Goal: Task Accomplishment & Management: Manage account settings

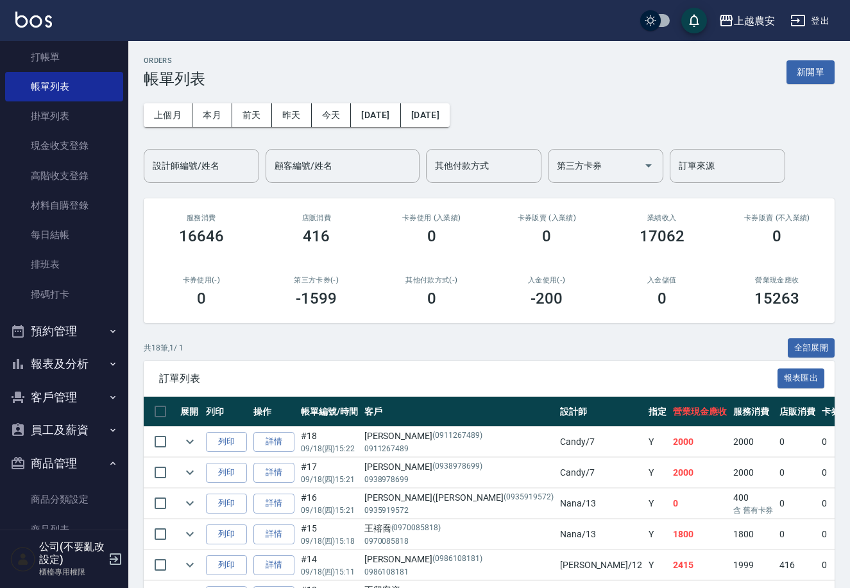
scroll to position [69, 0]
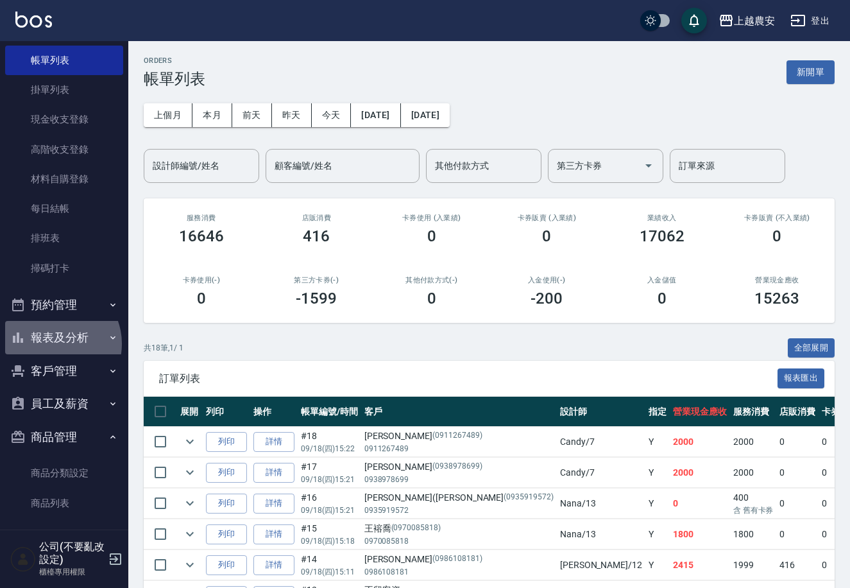
click at [55, 343] on button "報表及分析" at bounding box center [64, 337] width 118 height 33
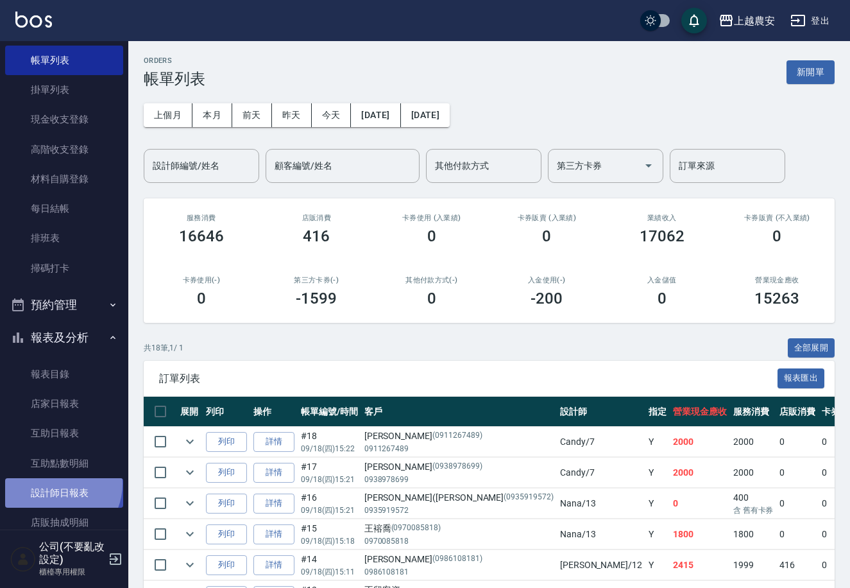
click at [56, 483] on link "設計師日報表" at bounding box center [64, 493] width 118 height 30
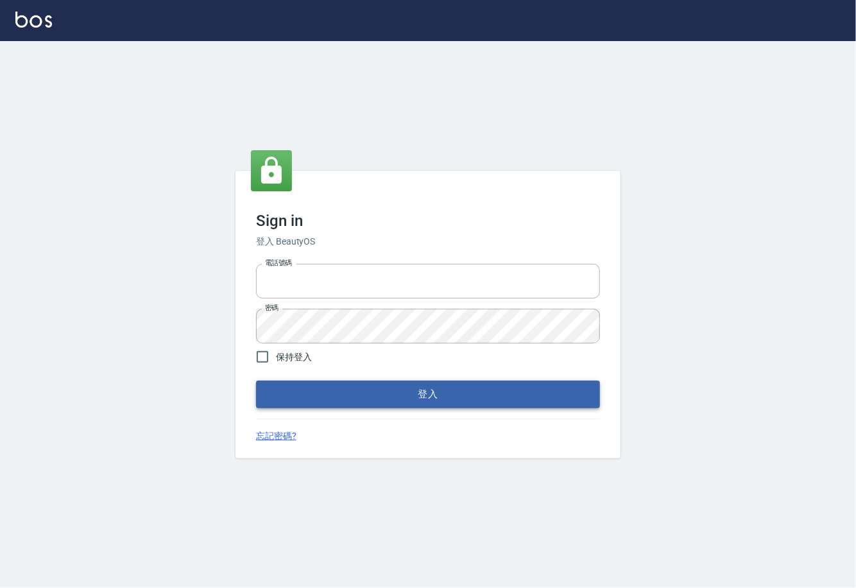
type input "0225929166"
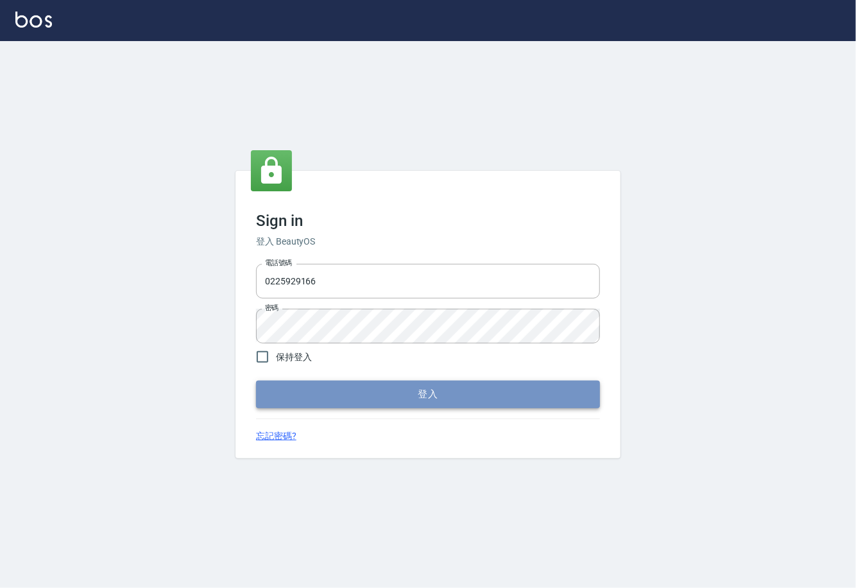
click at [425, 399] on button "登入" at bounding box center [428, 394] width 344 height 27
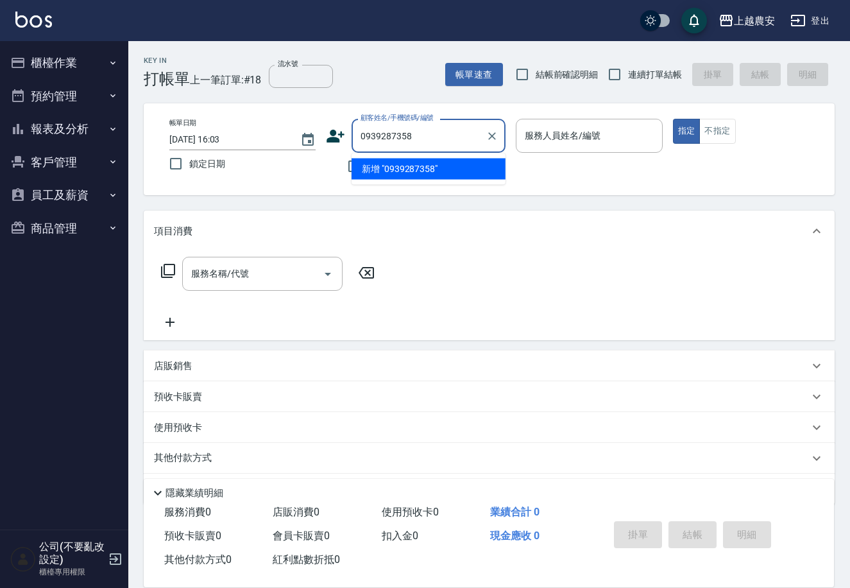
click at [407, 168] on li "新增 "0939287358"" at bounding box center [429, 169] width 154 height 21
type input "0939287358"
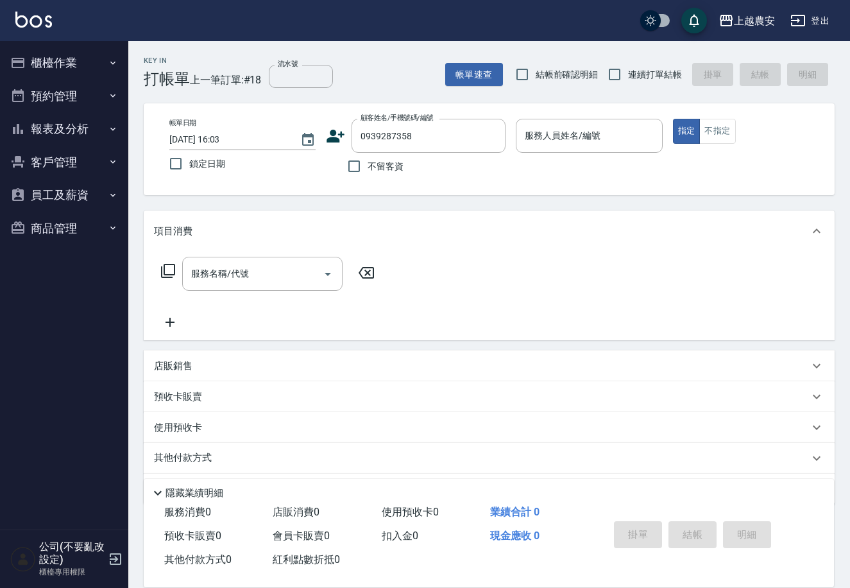
click at [330, 137] on icon at bounding box center [336, 136] width 18 height 13
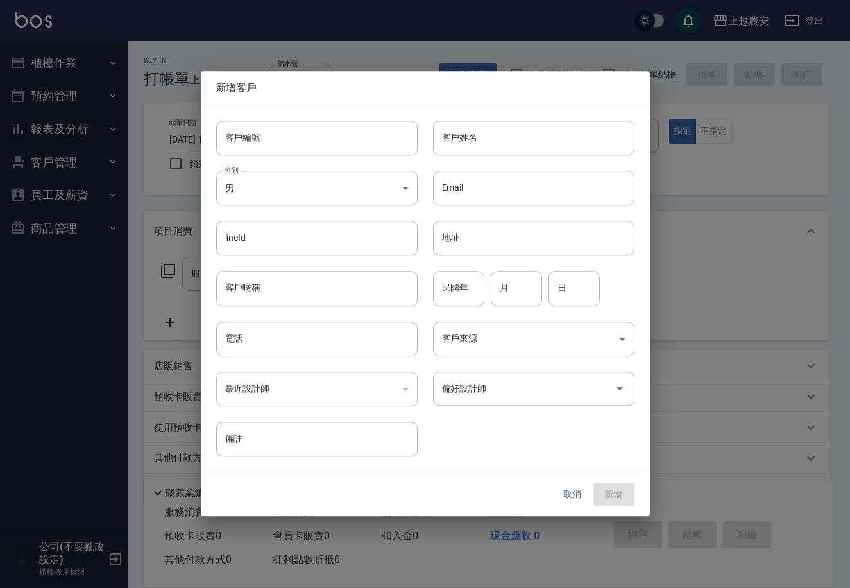
type input "0939287358"
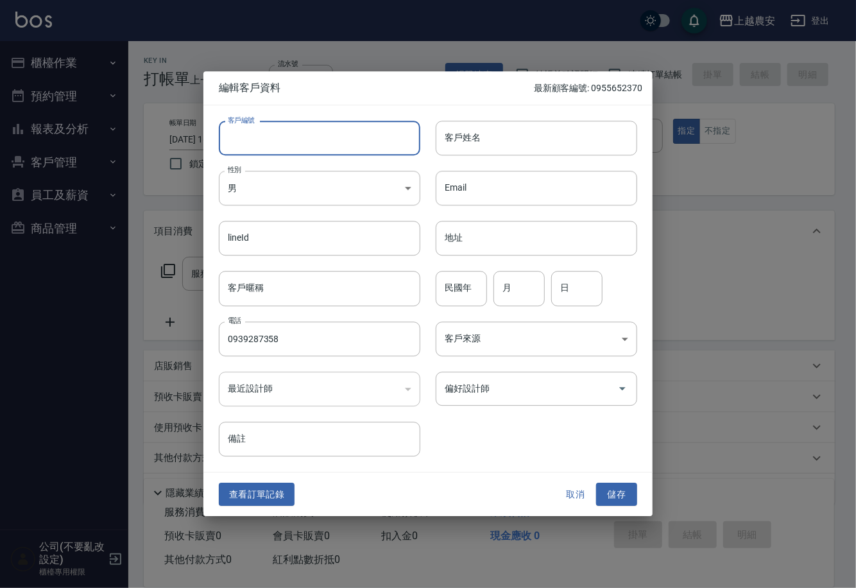
click at [332, 142] on input "客戶編號" at bounding box center [320, 138] width 202 height 35
type input "0939287358"
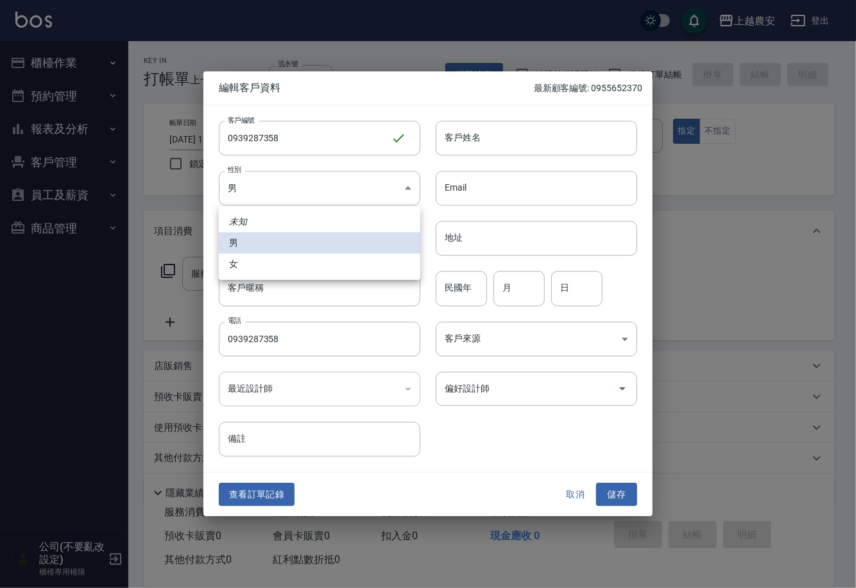
drag, startPoint x: 264, startPoint y: 194, endPoint x: 263, endPoint y: 257, distance: 62.3
click at [263, 200] on body "上越農安 登出 櫃檯作業 打帳單 帳單列表 掛單列表 現金收支登錄 高階收支登錄 材料自購登錄 每日結帳 排班表 掃碼打卡 預約管理 預約管理 單日預約紀錄 …" at bounding box center [428, 313] width 856 height 626
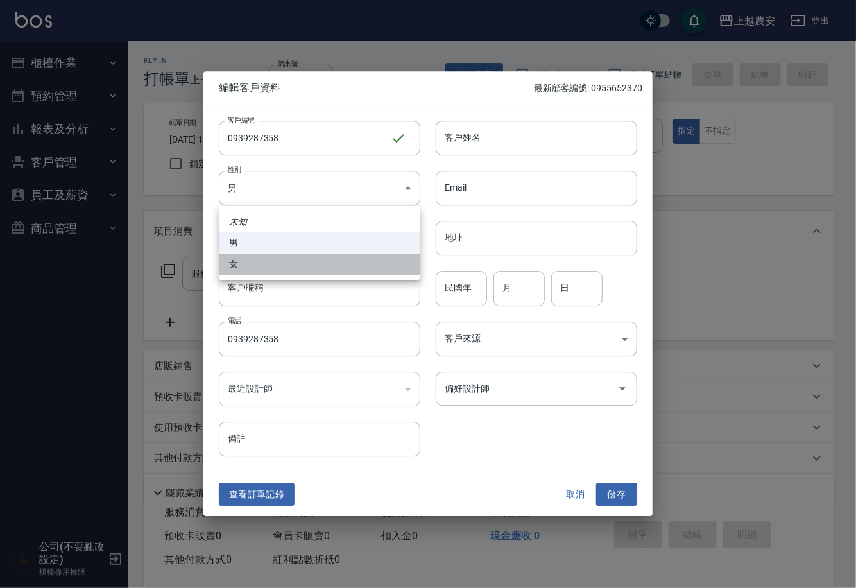
click at [263, 257] on li "女" at bounding box center [320, 263] width 202 height 21
type input "FEMALE"
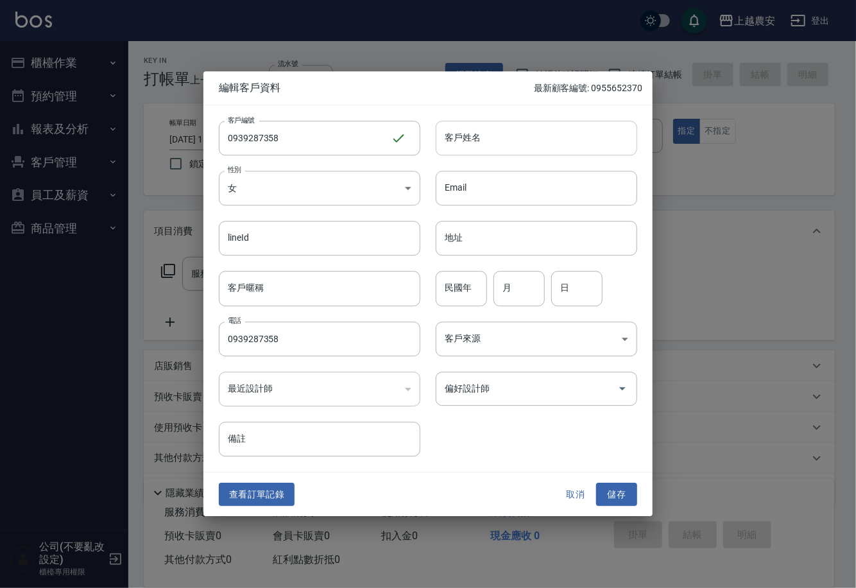
click at [468, 149] on input "客戶姓名" at bounding box center [537, 138] width 202 height 35
type input "王"
click at [606, 490] on button "儲存" at bounding box center [616, 495] width 41 height 24
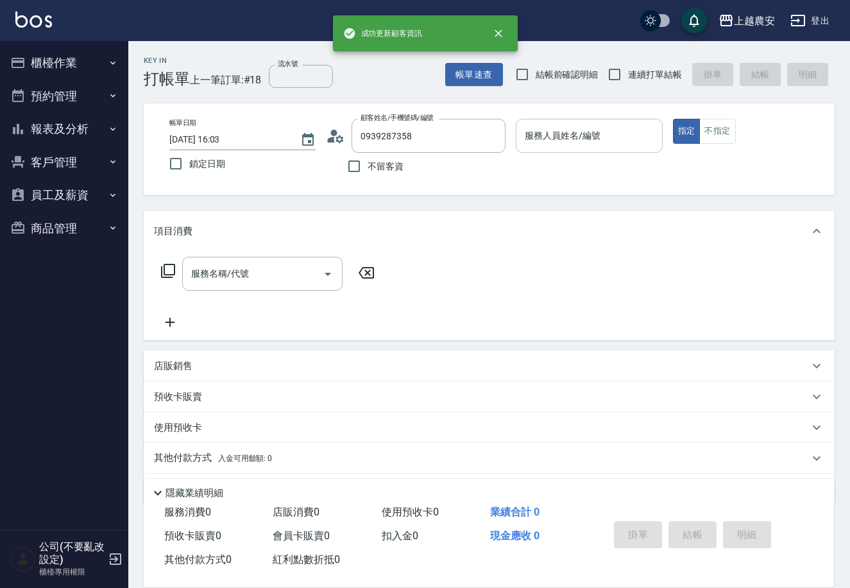
click at [584, 130] on div "服務人員姓名/編號 服務人員姓名/編號" at bounding box center [589, 136] width 146 height 34
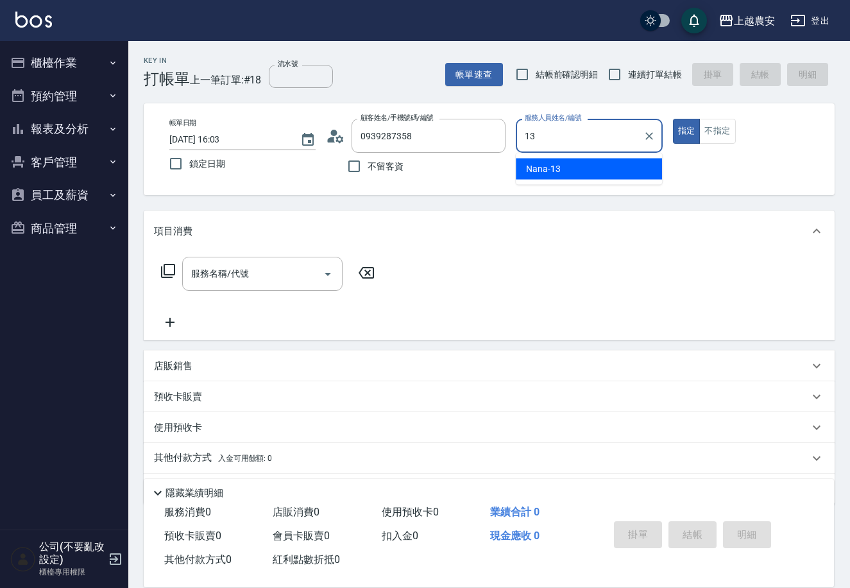
type input "Nana-13"
type button "true"
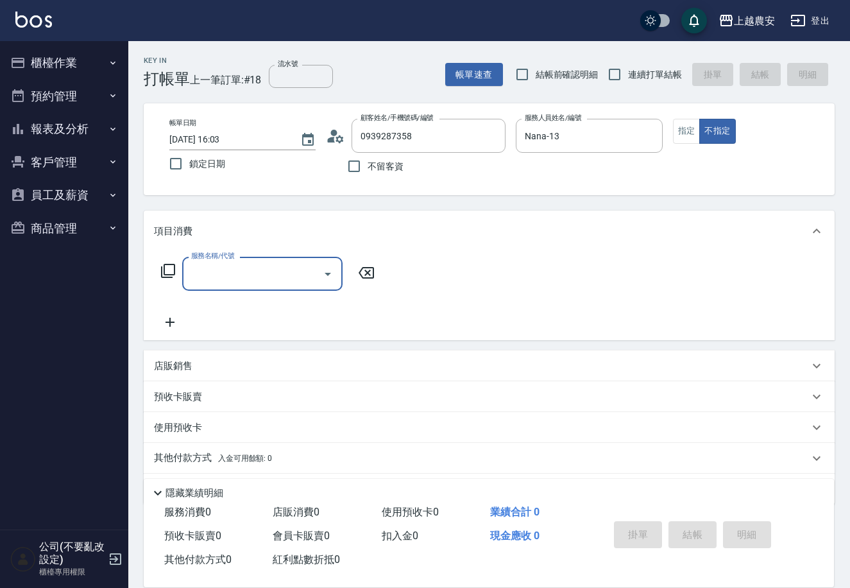
click at [166, 270] on icon at bounding box center [167, 270] width 15 height 15
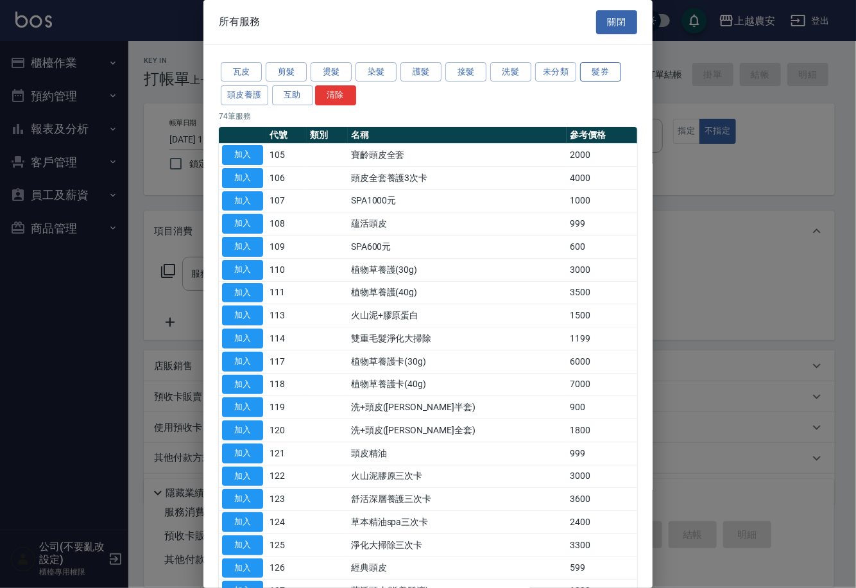
click at [597, 64] on button "髮券" at bounding box center [600, 72] width 41 height 20
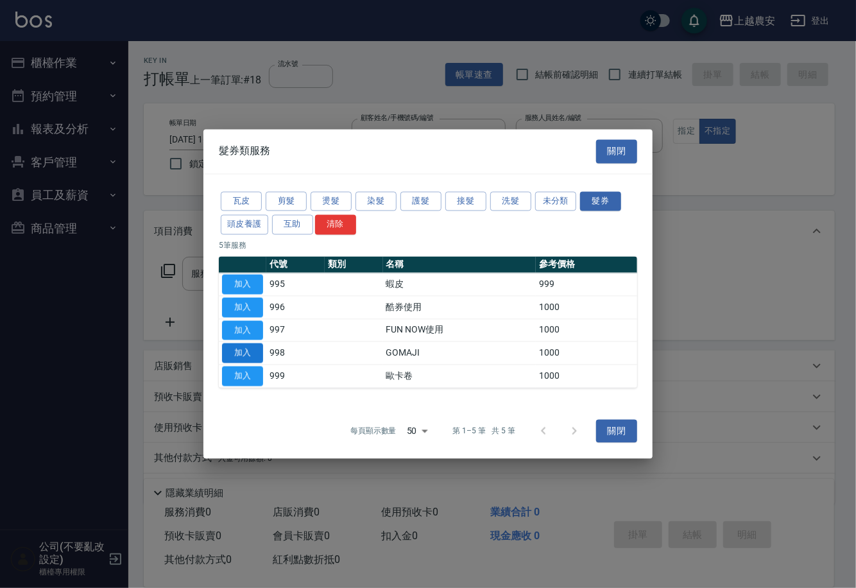
click at [253, 357] on button "加入" at bounding box center [242, 353] width 41 height 20
type input "GOMAJI(998)"
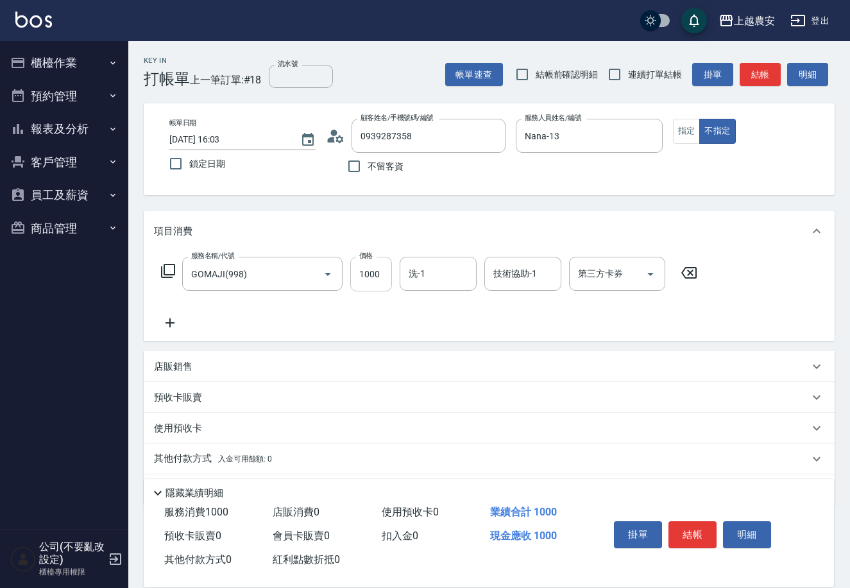
click at [360, 275] on input "1000" at bounding box center [371, 274] width 42 height 35
type input "499"
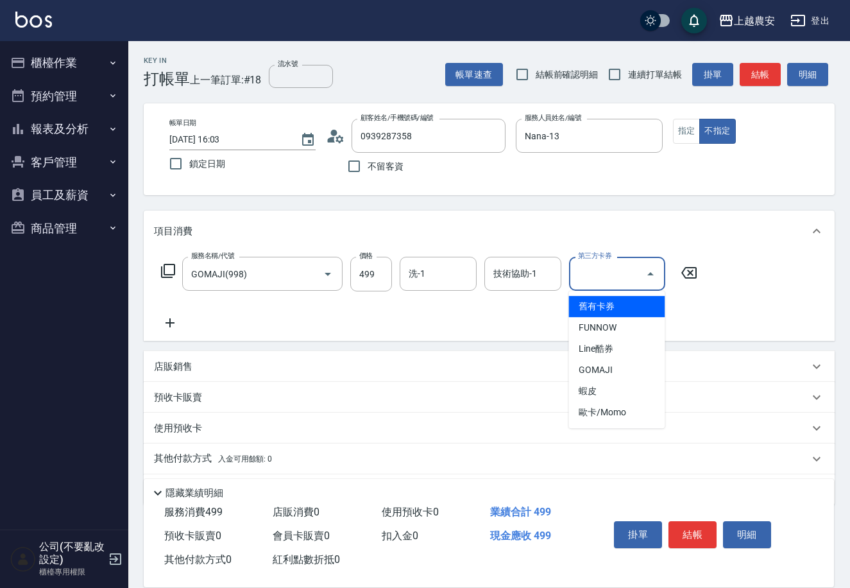
click at [601, 280] on div "第三方卡券 第三方卡券" at bounding box center [617, 274] width 96 height 34
click at [608, 368] on span "GOMAJI" at bounding box center [617, 369] width 96 height 21
type input "GOMAJI"
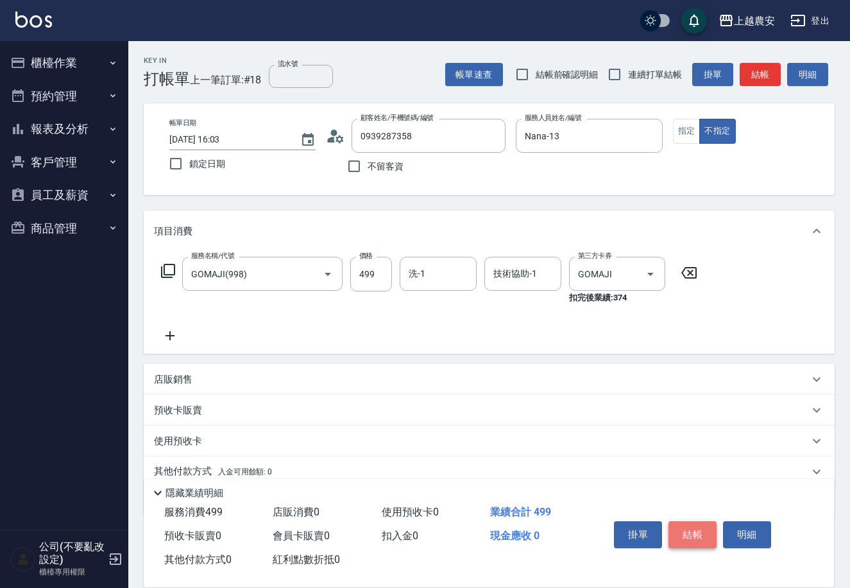
click at [685, 531] on button "結帳" at bounding box center [693, 534] width 48 height 27
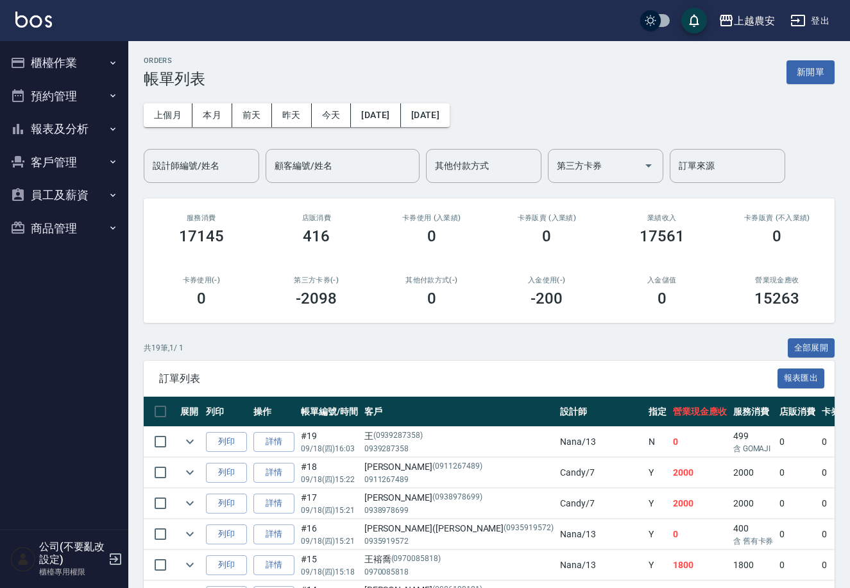
click at [65, 163] on button "客戶管理" at bounding box center [64, 162] width 118 height 33
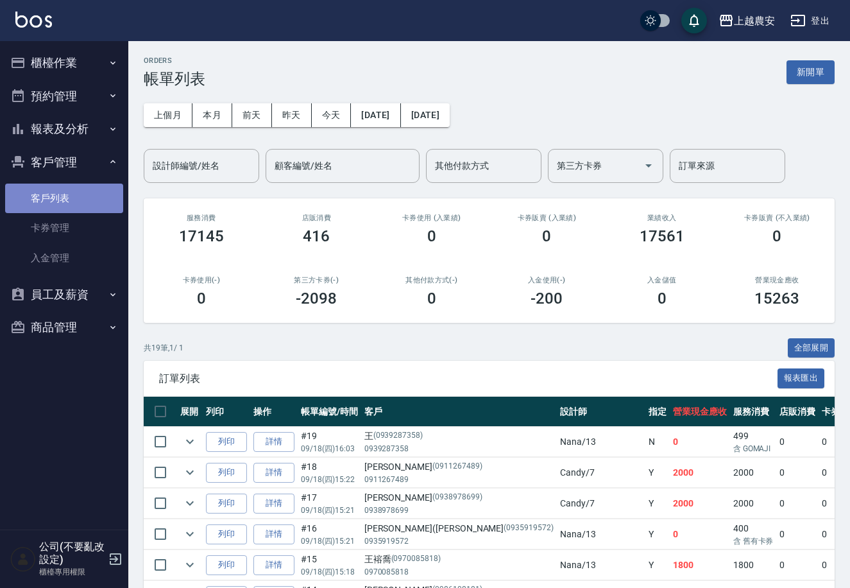
drag, startPoint x: 59, startPoint y: 198, endPoint x: 108, endPoint y: 199, distance: 48.8
click at [58, 198] on link "客戶列表" at bounding box center [64, 199] width 118 height 30
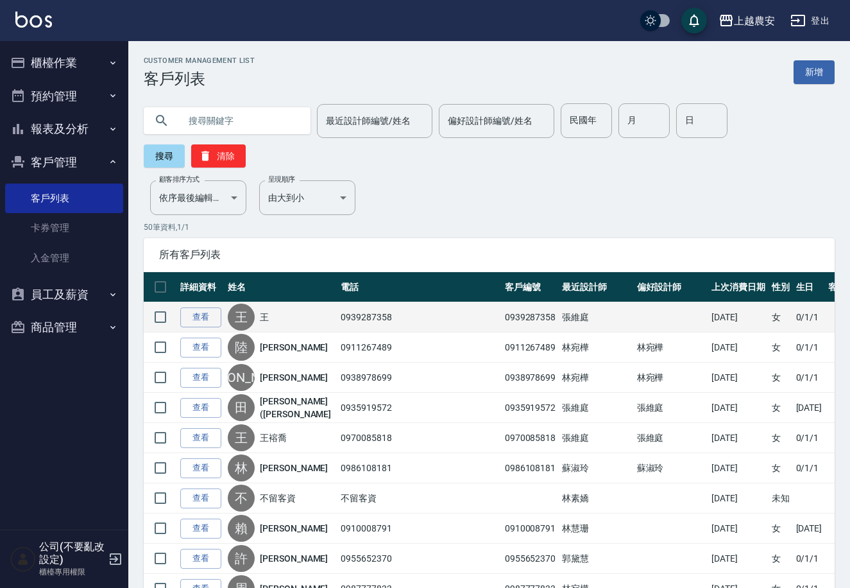
click at [198, 302] on td "查看" at bounding box center [200, 317] width 47 height 30
click at [201, 307] on link "查看" at bounding box center [200, 317] width 41 height 20
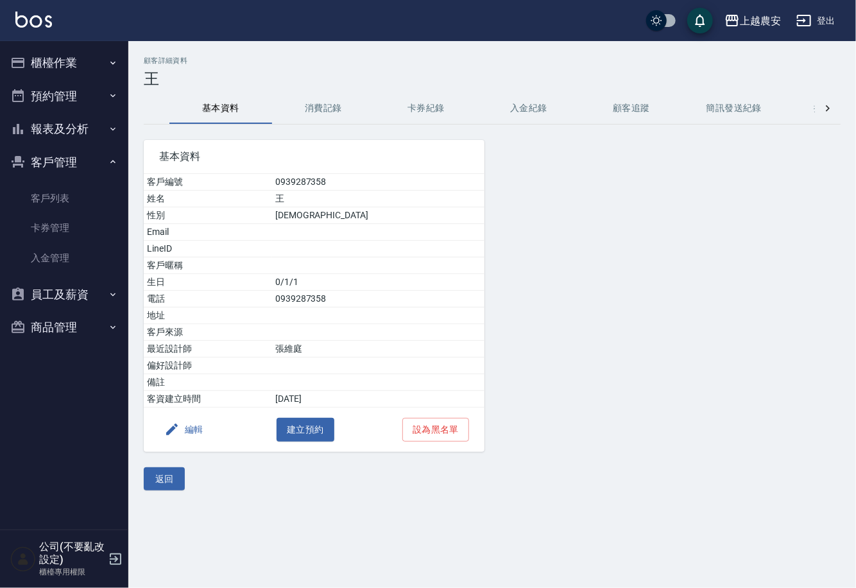
click at [196, 431] on button "編輯" at bounding box center [183, 430] width 49 height 24
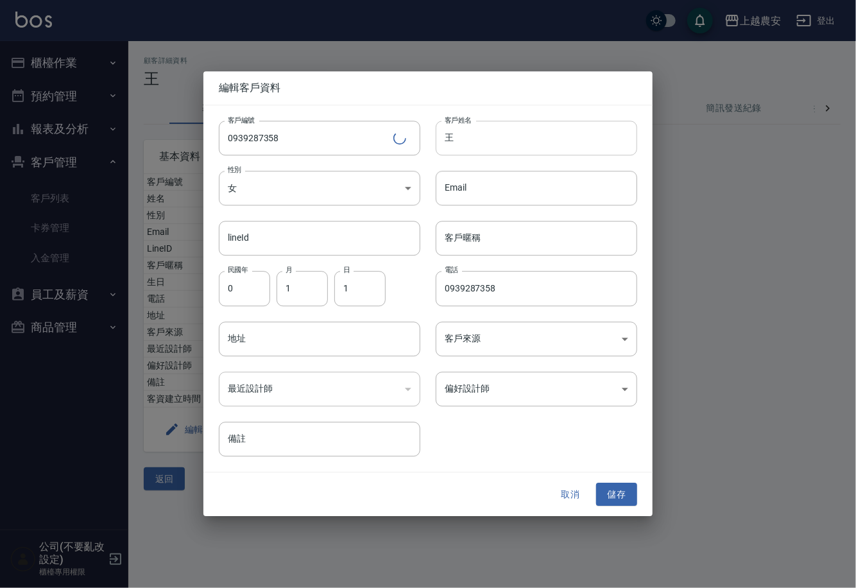
click at [477, 135] on input "王" at bounding box center [537, 138] width 202 height 35
type input "王露珍"
click at [616, 495] on button "儲存" at bounding box center [616, 495] width 41 height 24
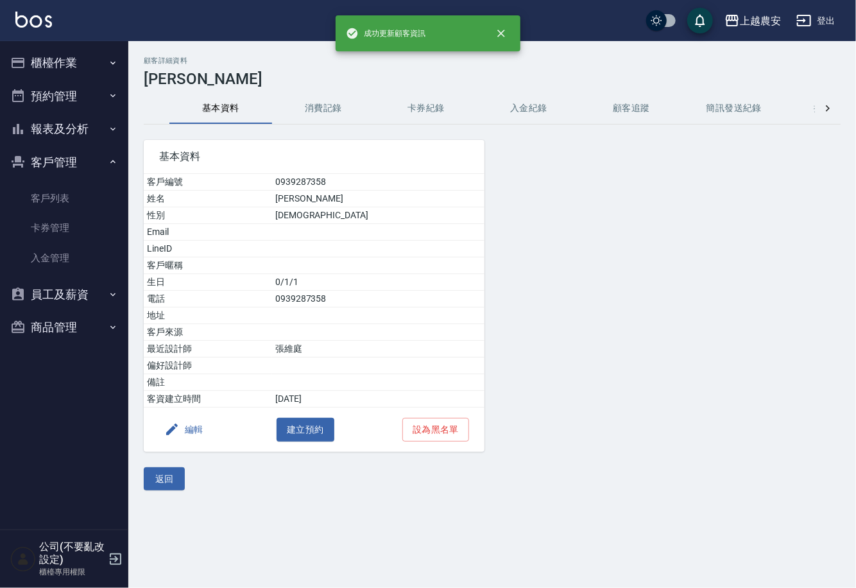
click at [329, 110] on button "消費記錄" at bounding box center [323, 108] width 103 height 31
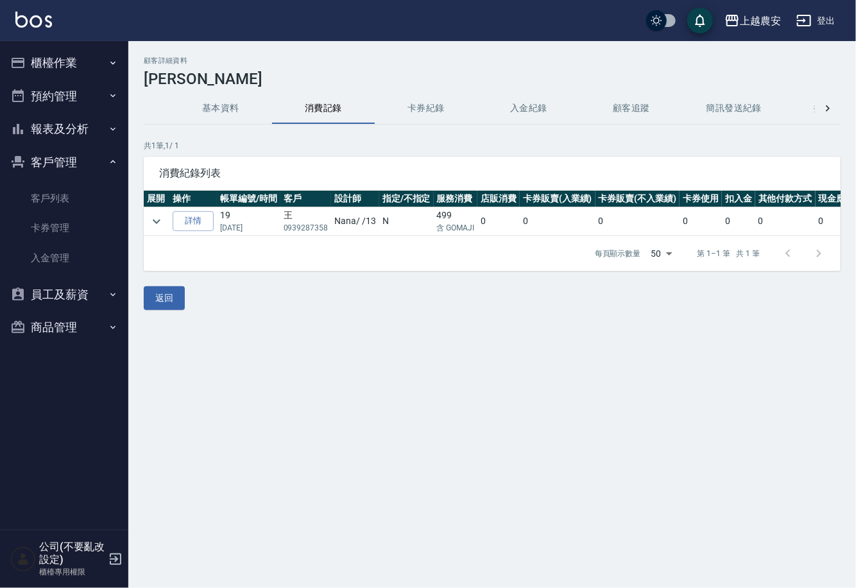
click at [42, 69] on button "櫃檯作業" at bounding box center [64, 62] width 118 height 33
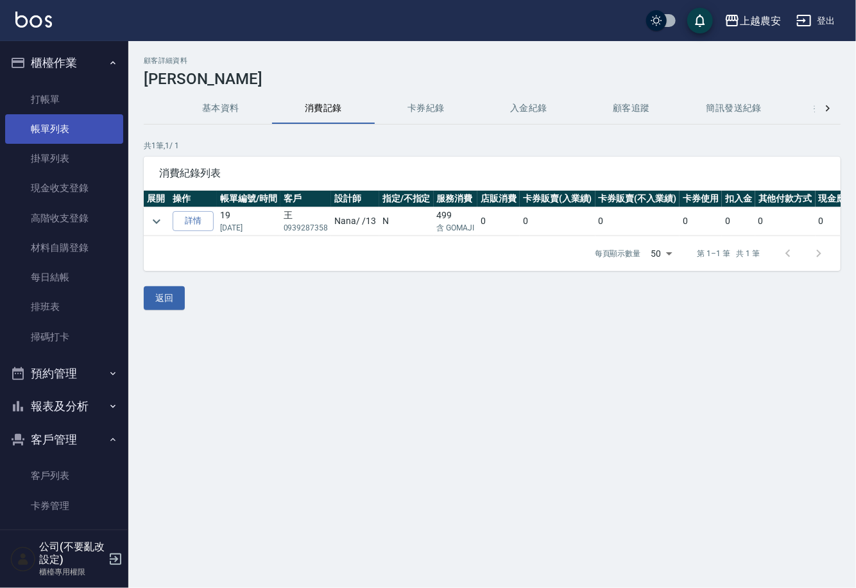
click at [60, 126] on link "帳單列表" at bounding box center [64, 129] width 118 height 30
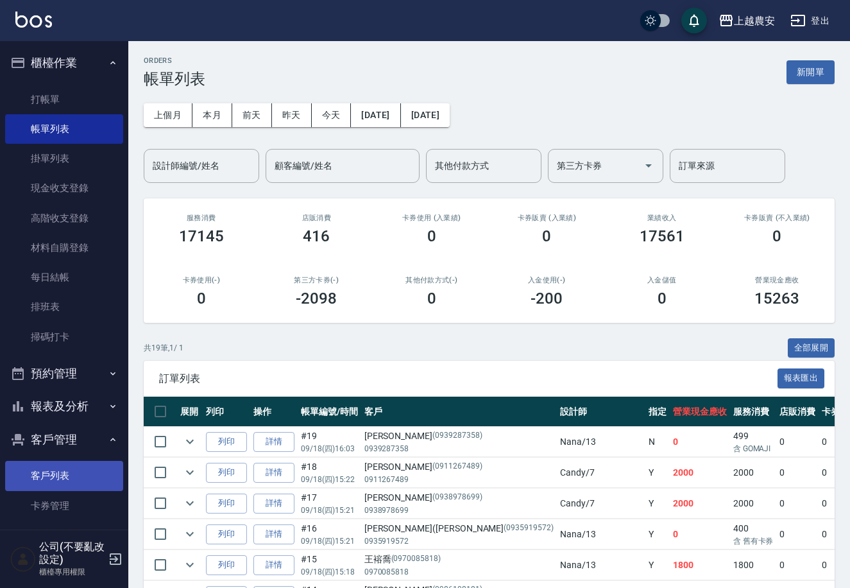
click at [75, 483] on link "客戶列表" at bounding box center [64, 476] width 118 height 30
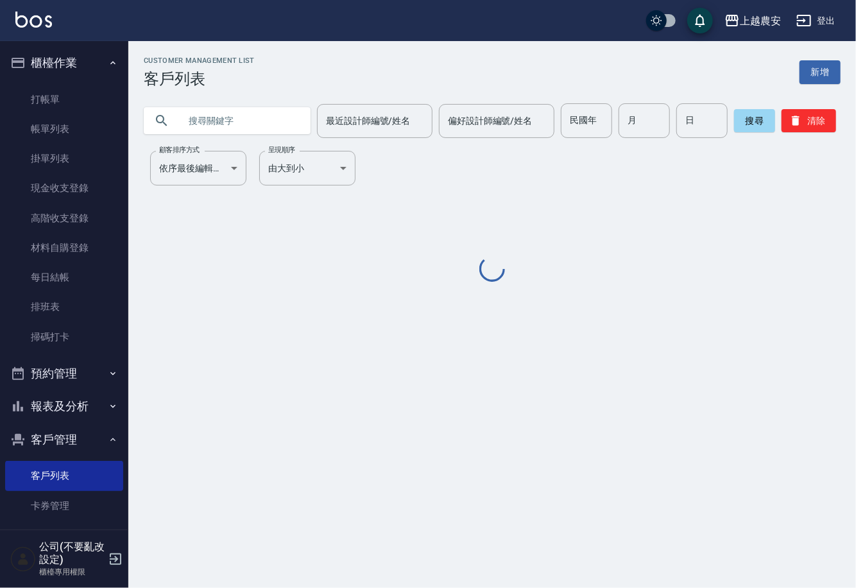
click at [269, 124] on input "text" at bounding box center [240, 120] width 121 height 35
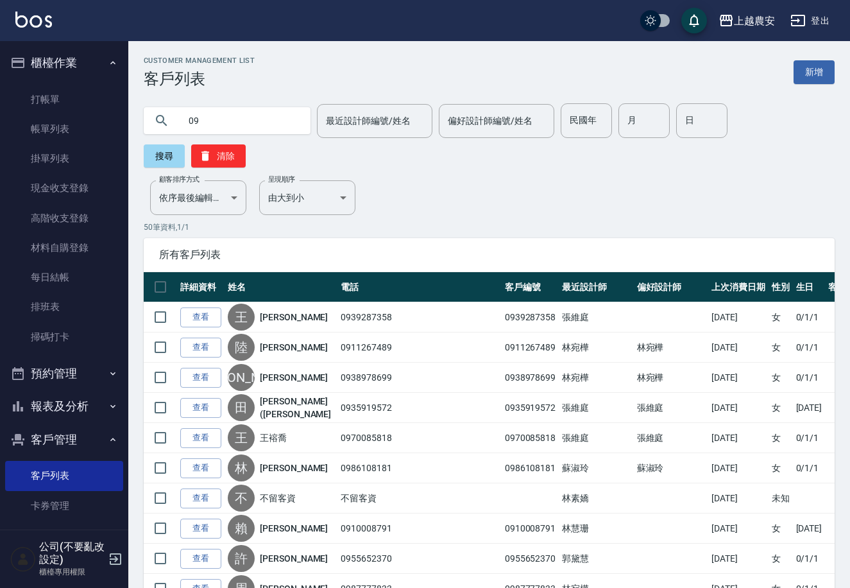
type input "0"
type input "凱君"
click at [185, 144] on button "搜尋" at bounding box center [164, 155] width 41 height 23
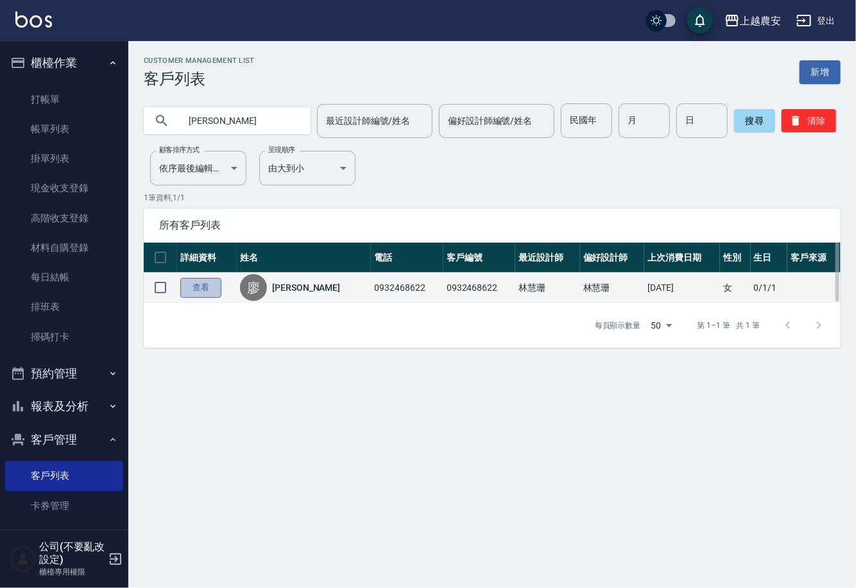
click at [194, 284] on link "查看" at bounding box center [200, 288] width 41 height 20
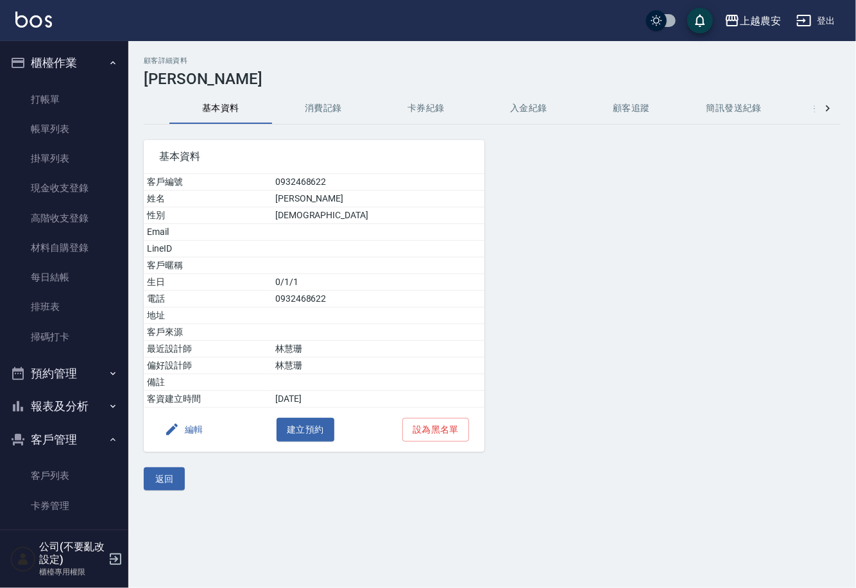
click at [320, 117] on button "消費記錄" at bounding box center [323, 108] width 103 height 31
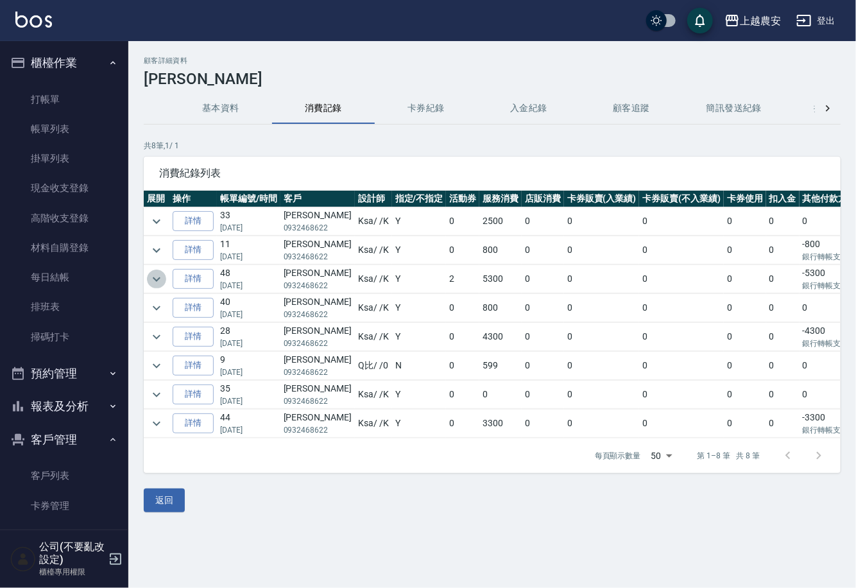
click at [155, 278] on icon "expand row" at bounding box center [156, 278] width 15 height 15
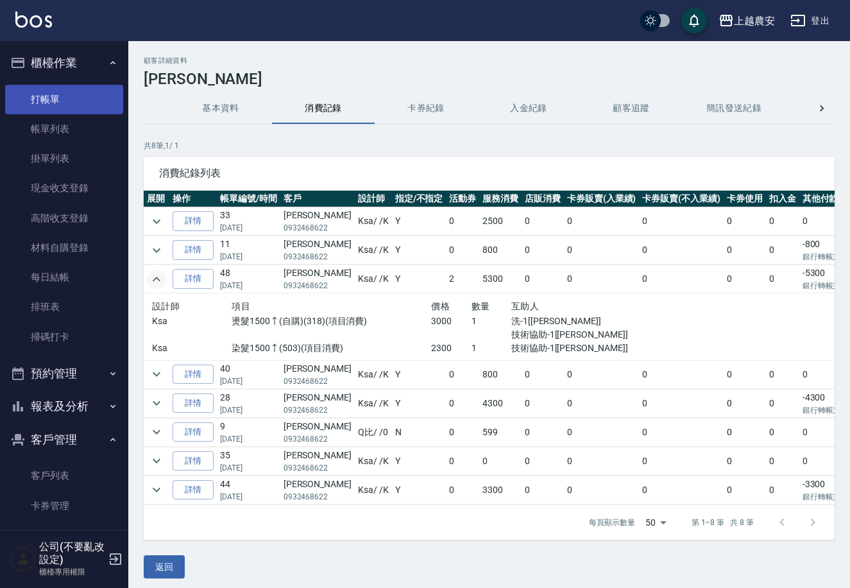
click at [71, 101] on link "打帳單" at bounding box center [64, 100] width 118 height 30
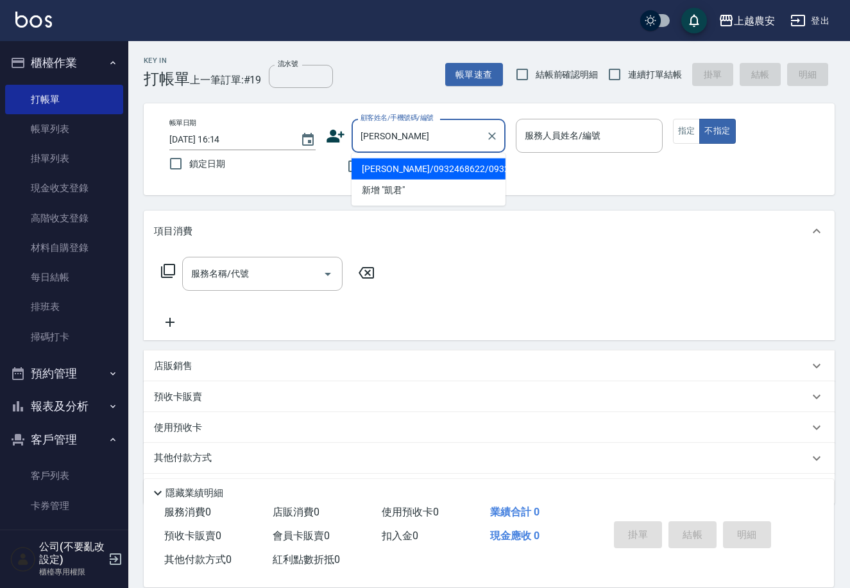
click at [405, 166] on li "廖凱君/0932468622/0932468622" at bounding box center [429, 169] width 154 height 21
type input "廖凱君/0932468622/0932468622"
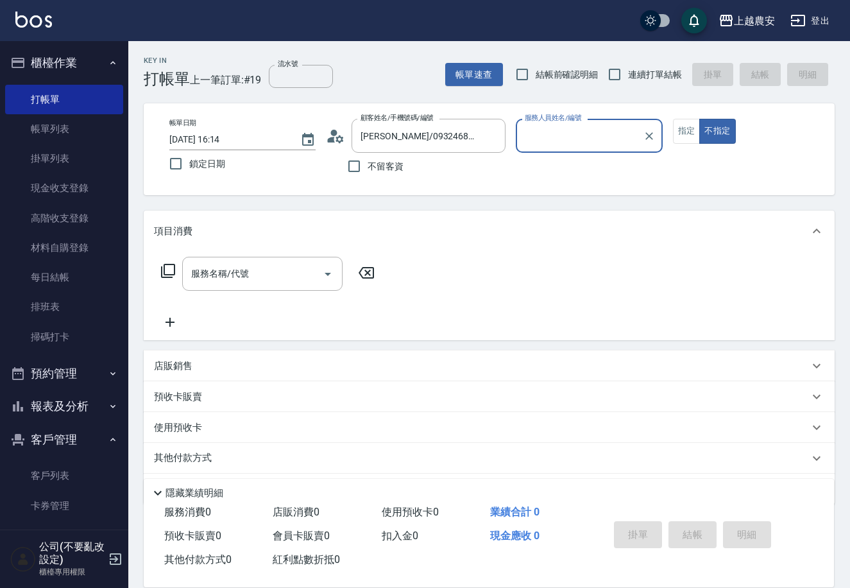
type input "Ksa-K"
drag, startPoint x: 690, startPoint y: 129, endPoint x: 617, endPoint y: 150, distance: 76.0
click at [691, 129] on button "指定" at bounding box center [687, 131] width 28 height 25
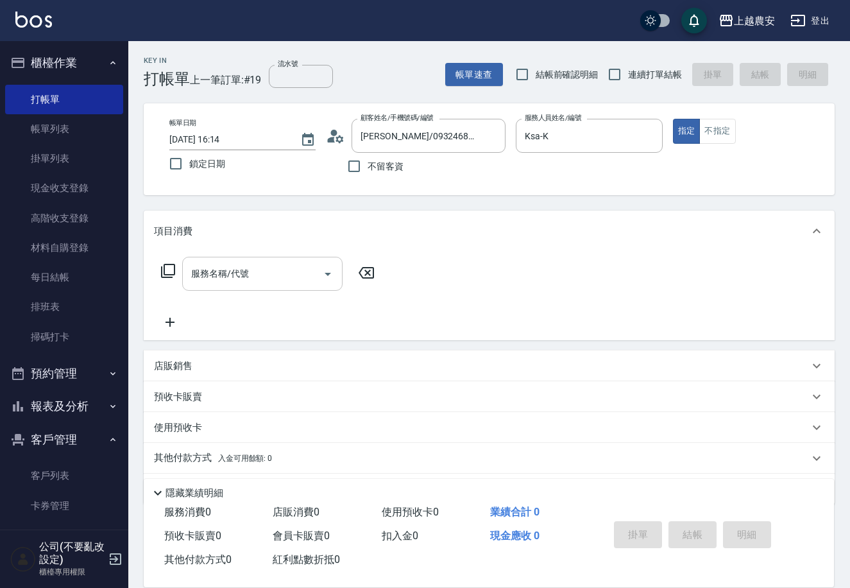
click at [252, 289] on div "服務名稱/代號" at bounding box center [262, 274] width 160 height 34
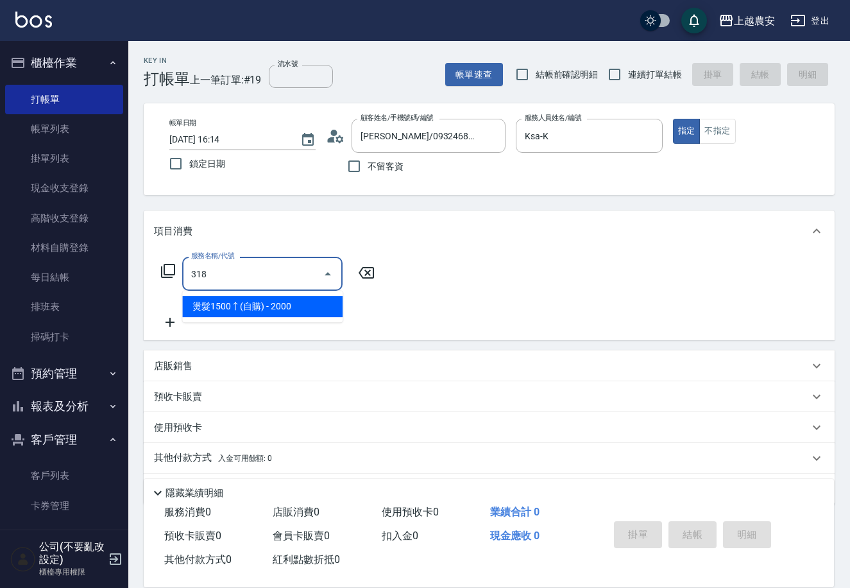
type input "燙髮1500↑(自購)(318)"
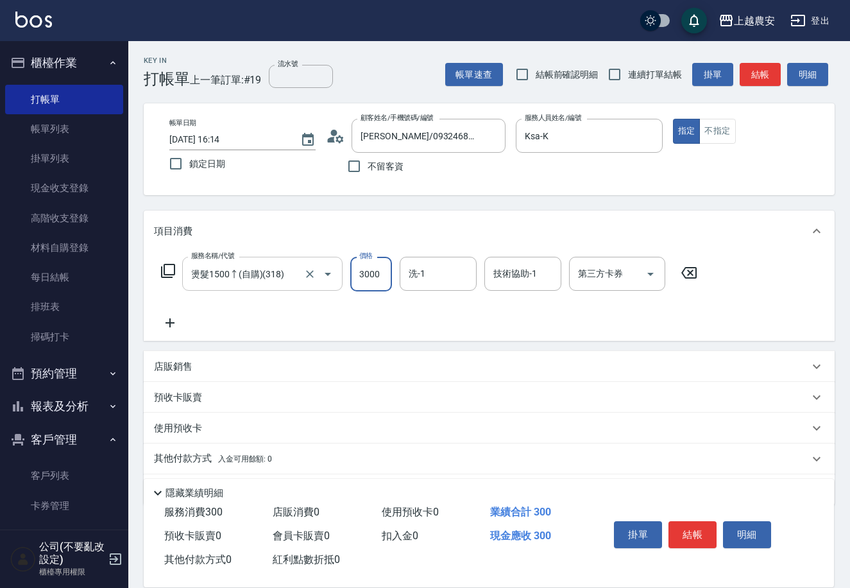
type input "3000"
type input "Irene-5"
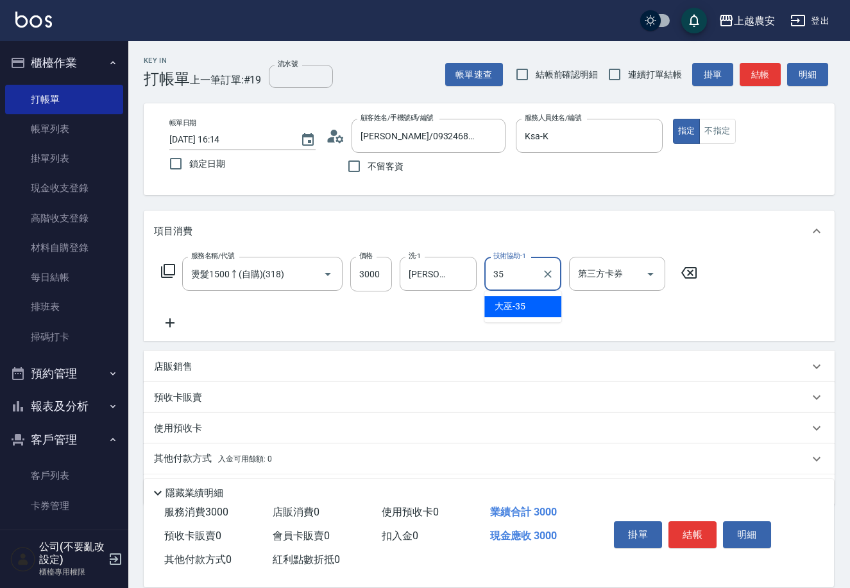
click at [528, 309] on div "大巫 -35" at bounding box center [523, 306] width 77 height 21
click at [452, 278] on div "Irene-5 洗-1" at bounding box center [438, 274] width 77 height 34
type input "大巫-35"
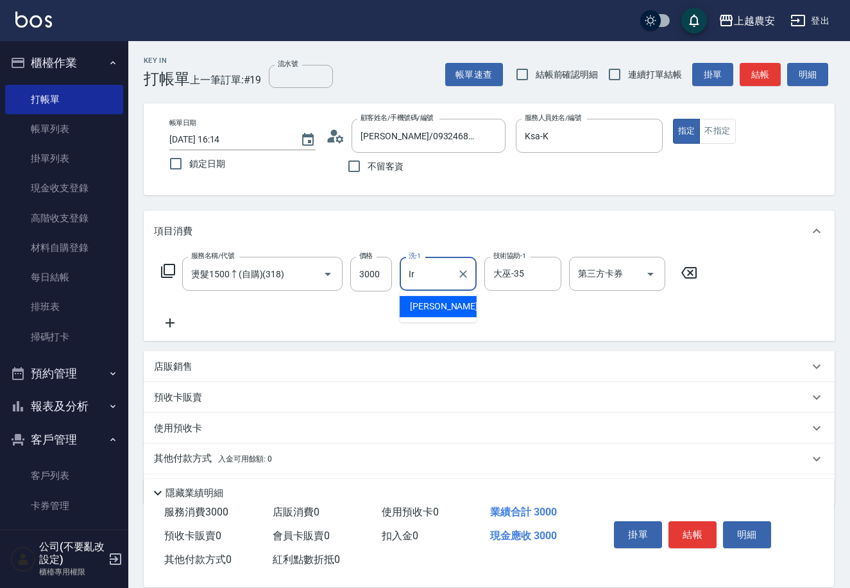
type input "I"
type input "大巫-35"
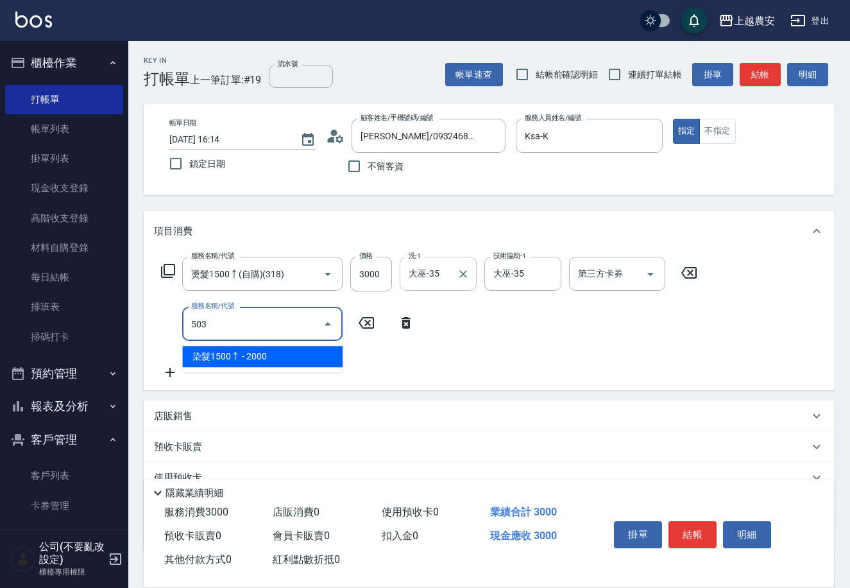
type input "染髮1500↑(503)"
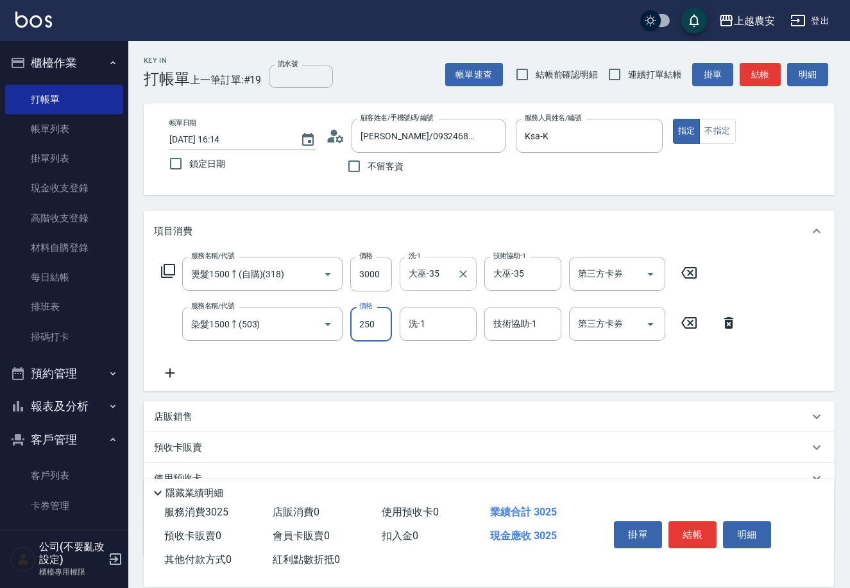
type input "2500"
type input "大巫-35"
click at [682, 528] on button "結帳" at bounding box center [693, 534] width 48 height 27
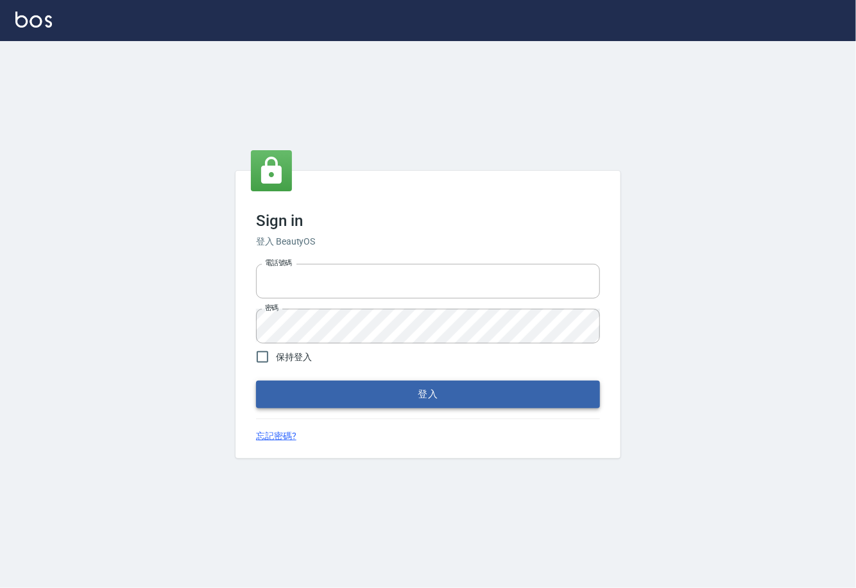
type input "0225929166"
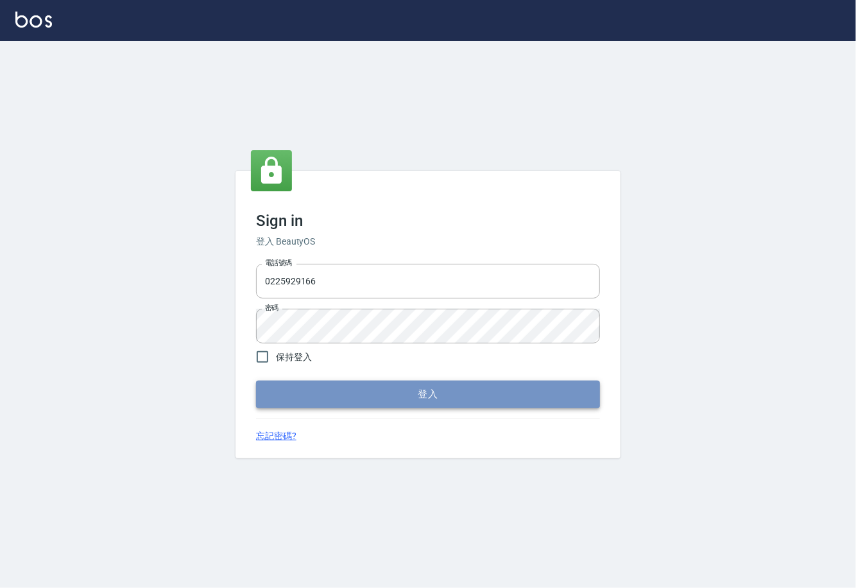
click at [439, 399] on button "登入" at bounding box center [428, 394] width 344 height 27
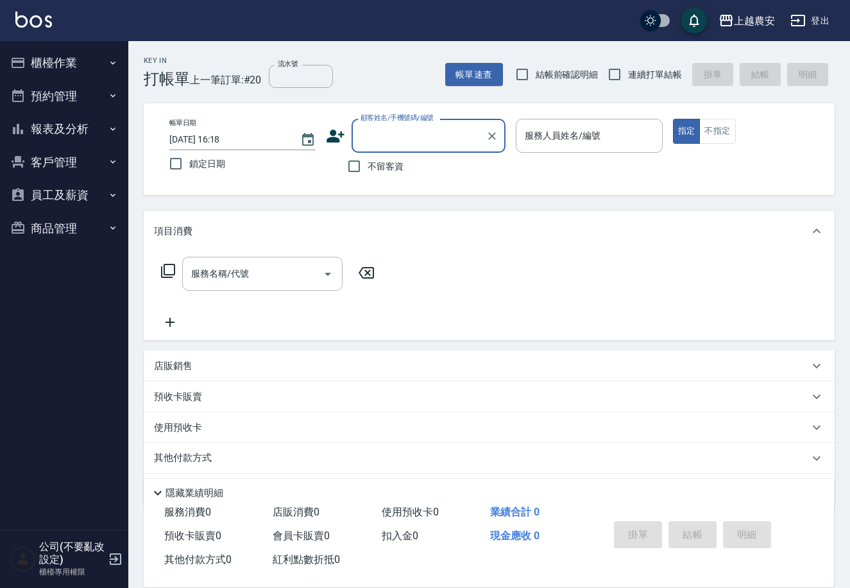
click at [49, 58] on button "櫃檯作業" at bounding box center [64, 62] width 118 height 33
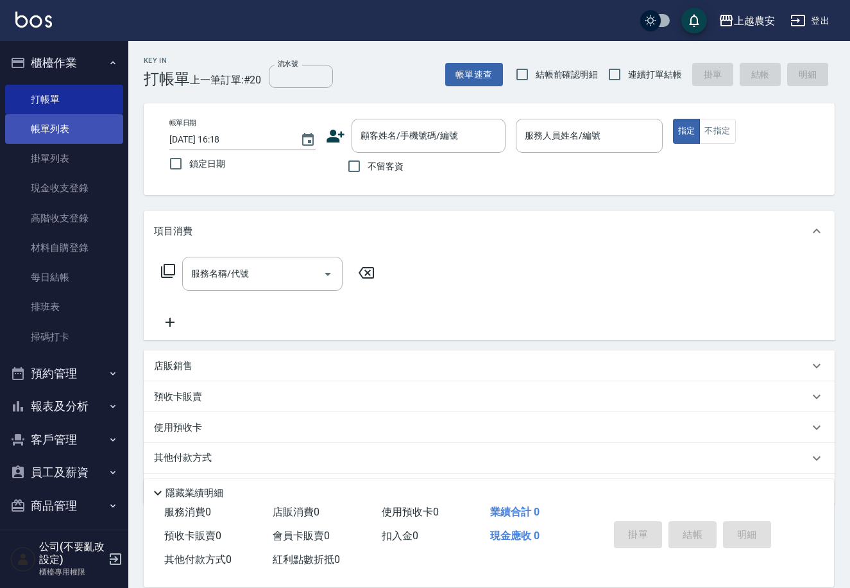
click at [50, 126] on link "帳單列表" at bounding box center [64, 129] width 118 height 30
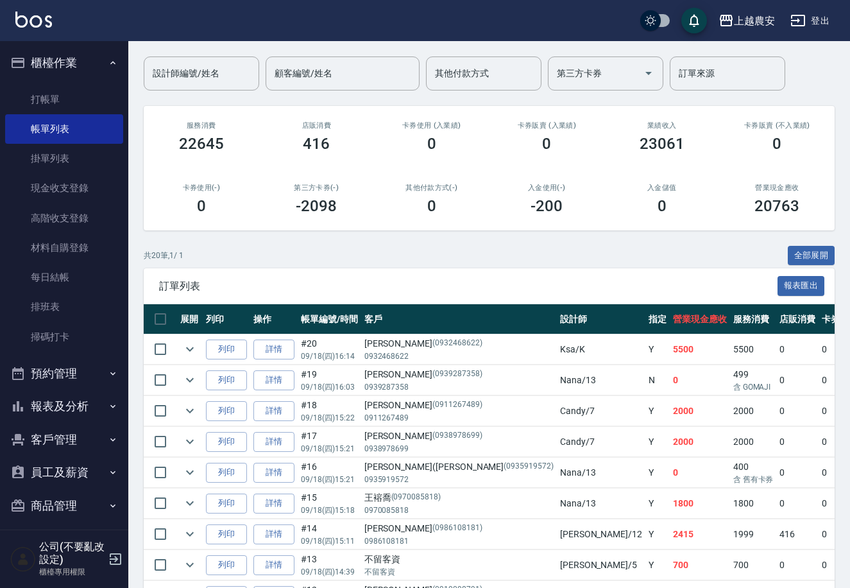
scroll to position [123, 0]
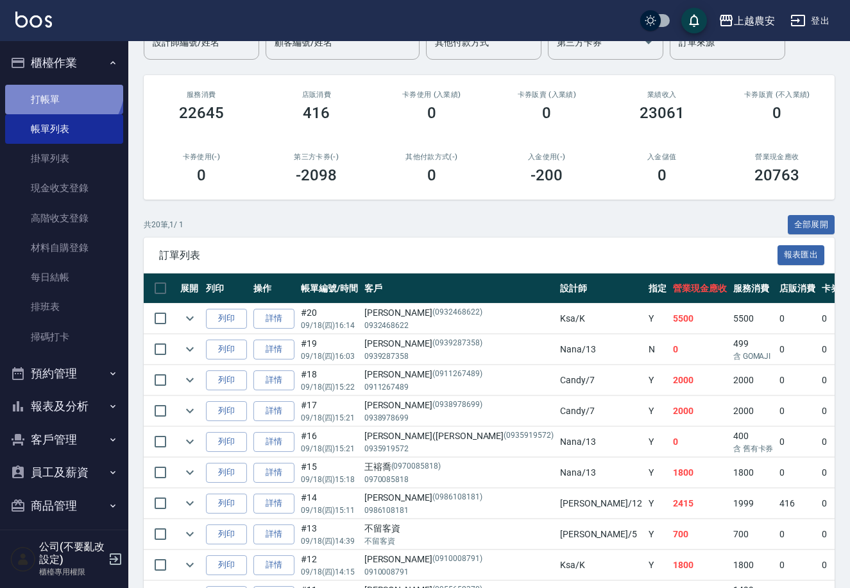
click at [56, 85] on link "打帳單" at bounding box center [64, 100] width 118 height 30
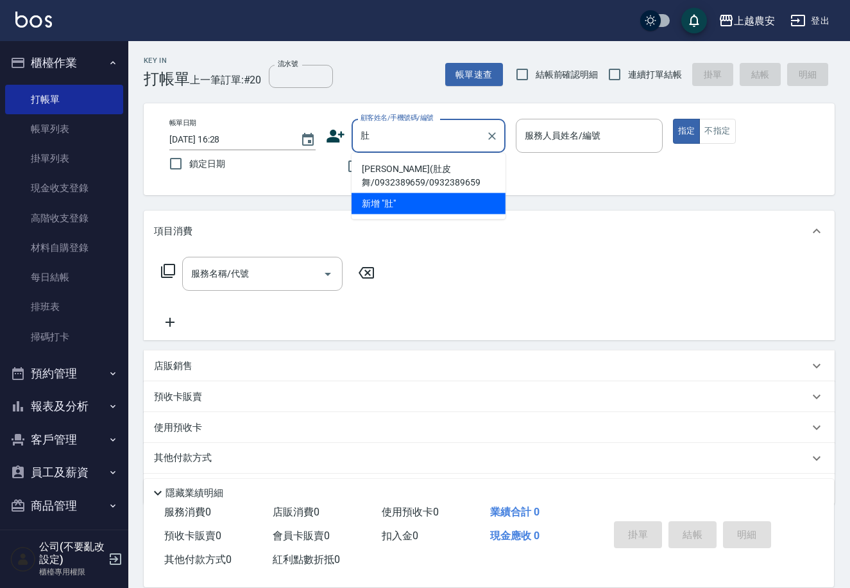
click at [380, 178] on li "吳逸曦(肚皮舞/0932389659/0932389659" at bounding box center [429, 176] width 154 height 35
type input "吳逸曦(肚皮舞/0932389659/0932389659"
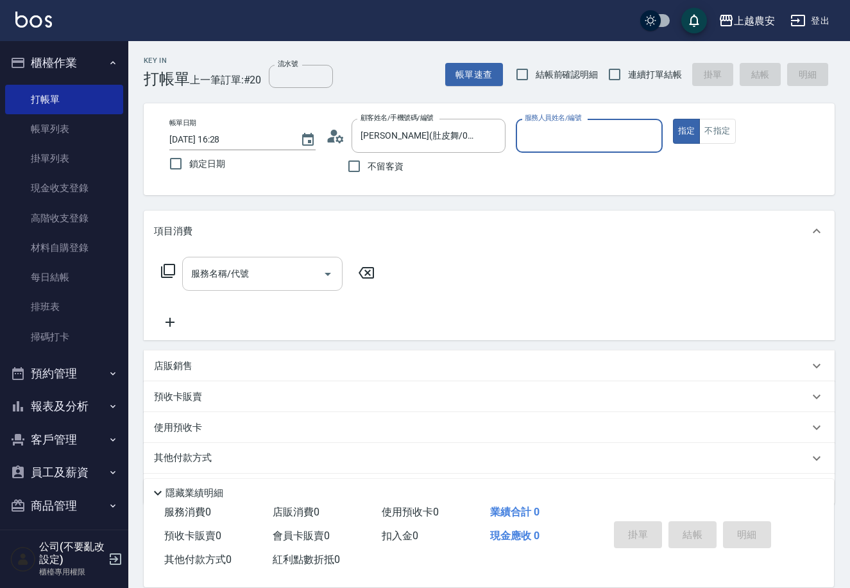
type input "黛慧-8"
click at [264, 277] on input "服務名稱/代號" at bounding box center [253, 273] width 130 height 22
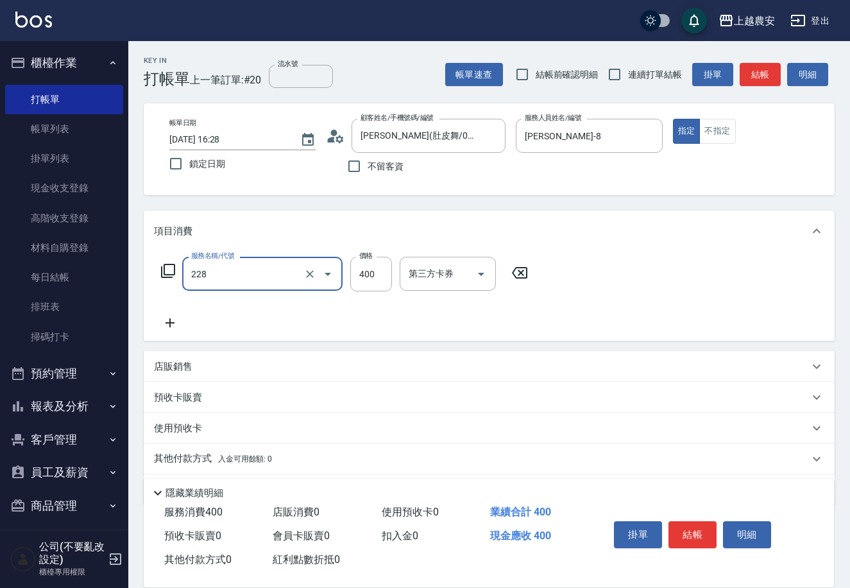
type input "洗髮(228)"
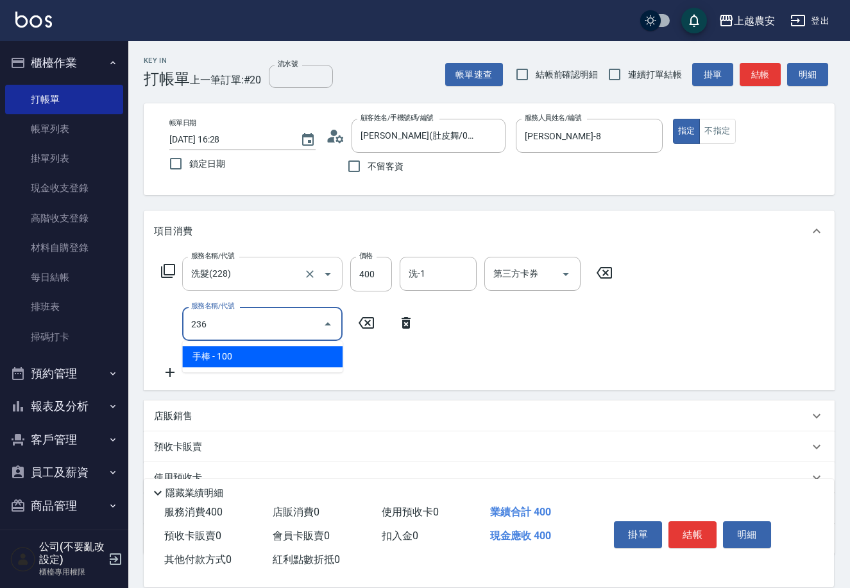
type input "手棒(236)"
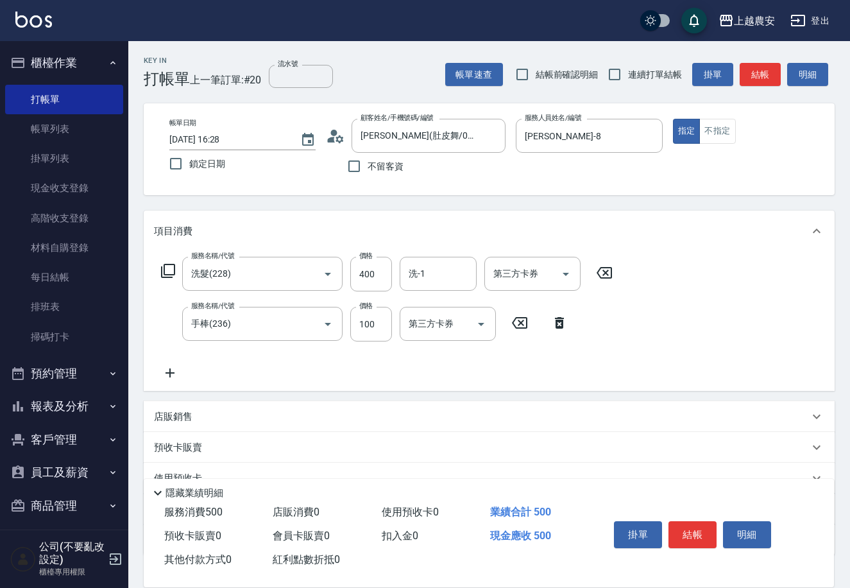
click at [176, 413] on p "店販銷售" at bounding box center [173, 416] width 39 height 13
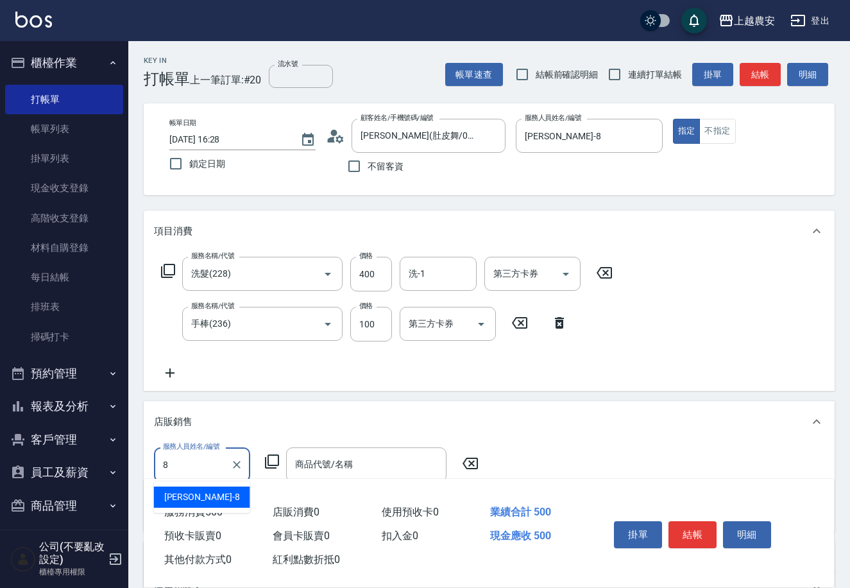
type input "黛慧-8"
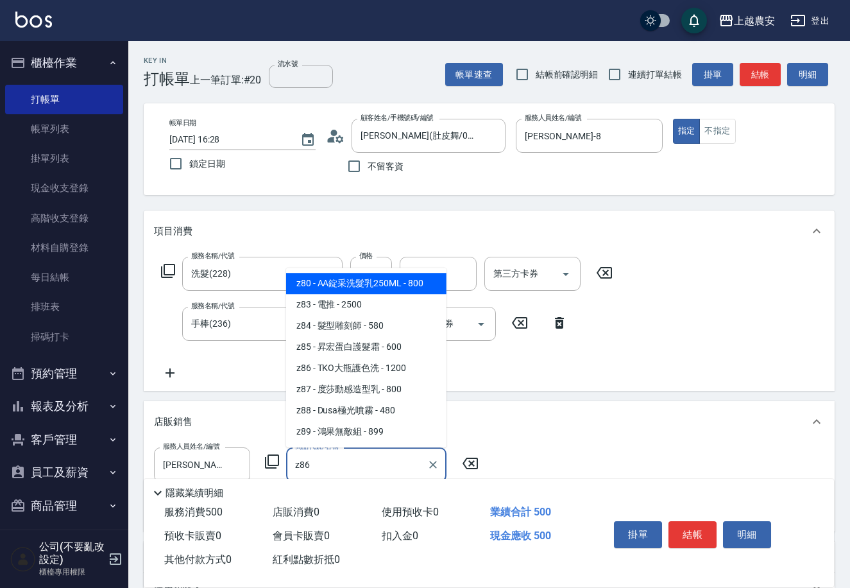
type input "TKO大瓶護色洗"
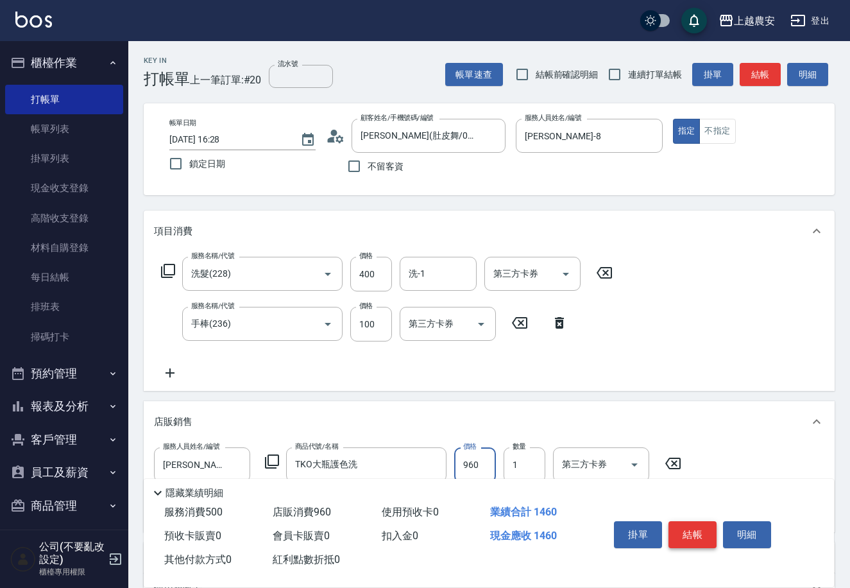
type input "960"
click at [696, 531] on button "結帳" at bounding box center [693, 534] width 48 height 27
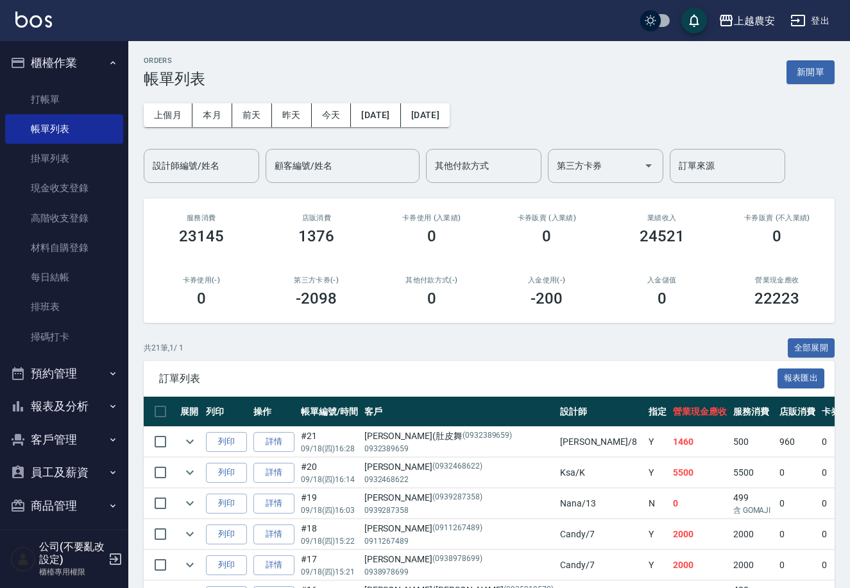
scroll to position [80, 0]
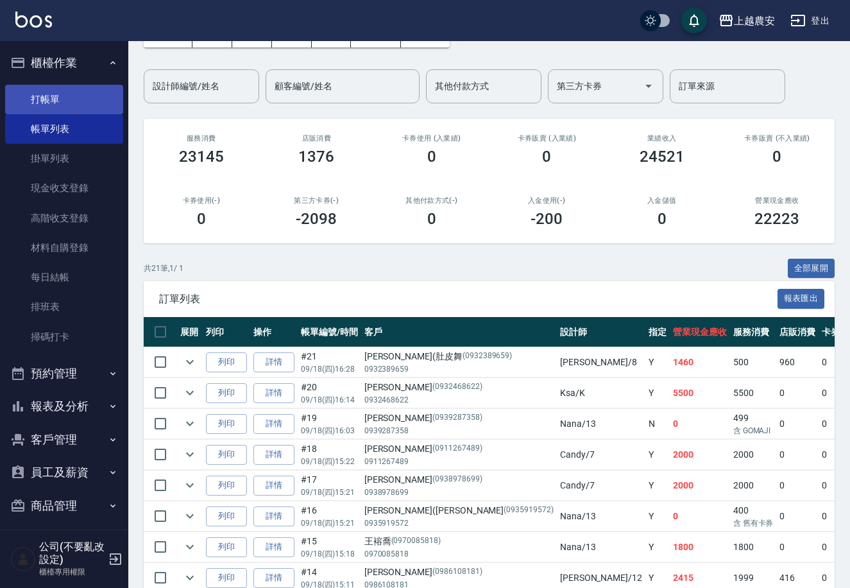
click at [49, 90] on link "打帳單" at bounding box center [64, 100] width 118 height 30
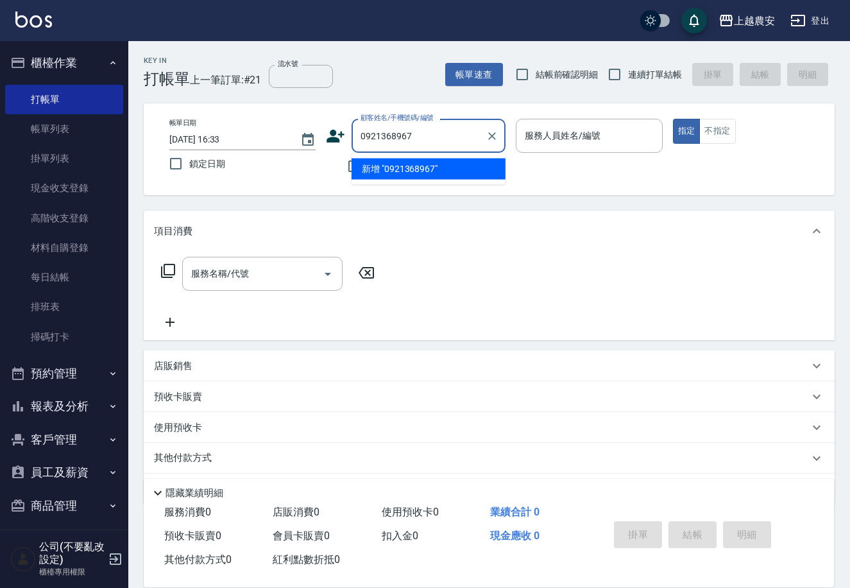
click at [404, 166] on li "新增 "0921368967"" at bounding box center [429, 169] width 154 height 21
type input "0921368967"
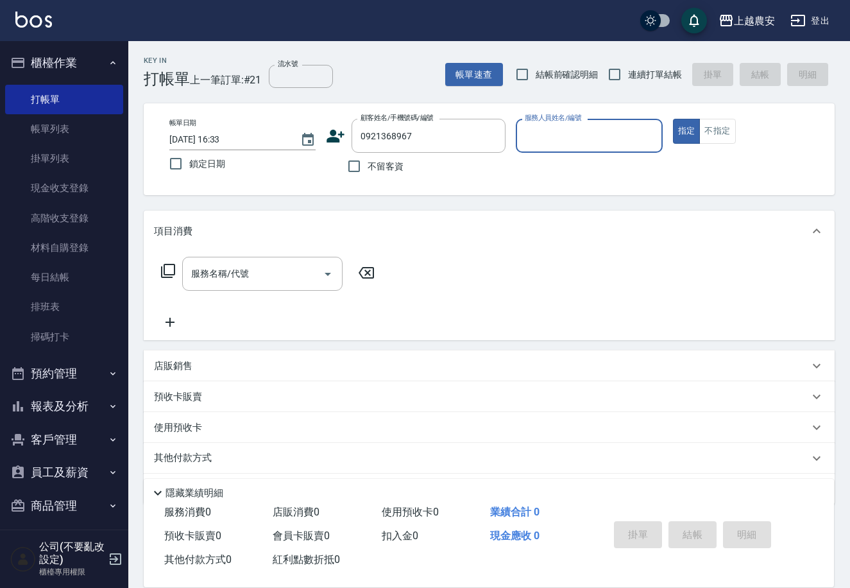
click at [338, 139] on icon at bounding box center [336, 136] width 18 height 13
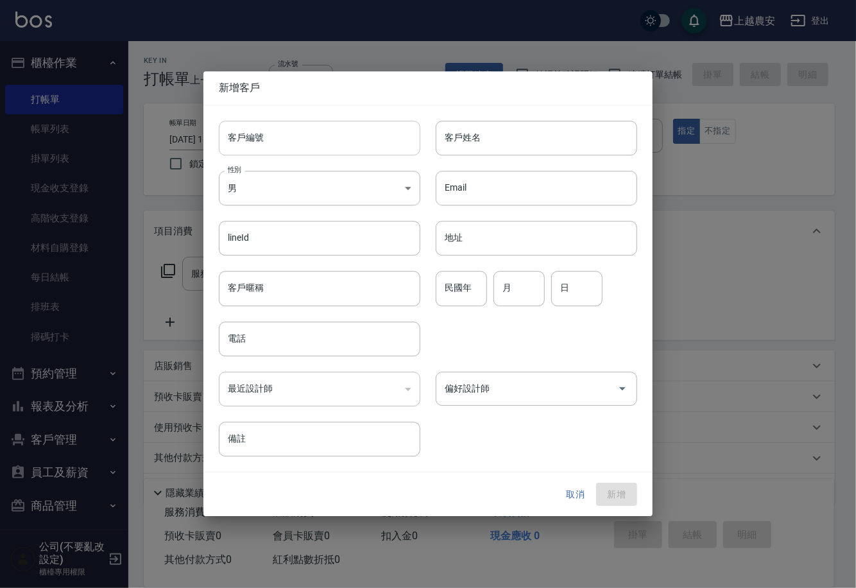
type input "0921368967"
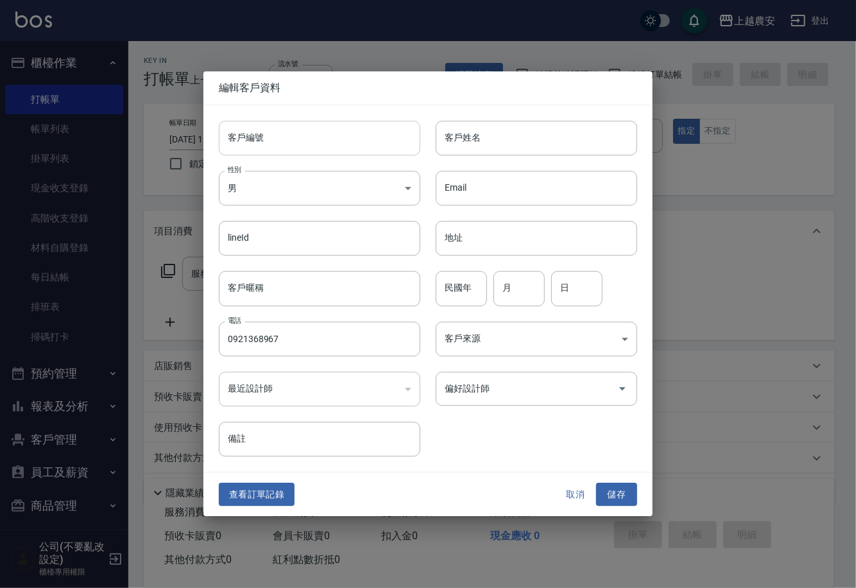
click at [322, 142] on input "客戶編號" at bounding box center [320, 138] width 202 height 35
type input "0921368967"
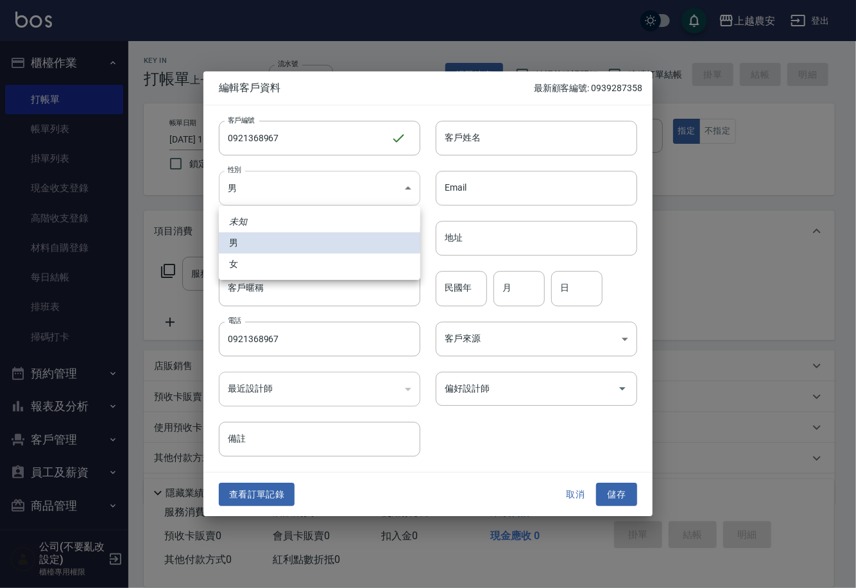
drag, startPoint x: 270, startPoint y: 190, endPoint x: 300, endPoint y: 257, distance: 73.5
click at [270, 191] on body "上越農安 登出 櫃檯作業 打帳單 帳單列表 掛單列表 現金收支登錄 高階收支登錄 材料自購登錄 每日結帳 排班表 掃碼打卡 預約管理 預約管理 單日預約紀錄 …" at bounding box center [428, 313] width 856 height 626
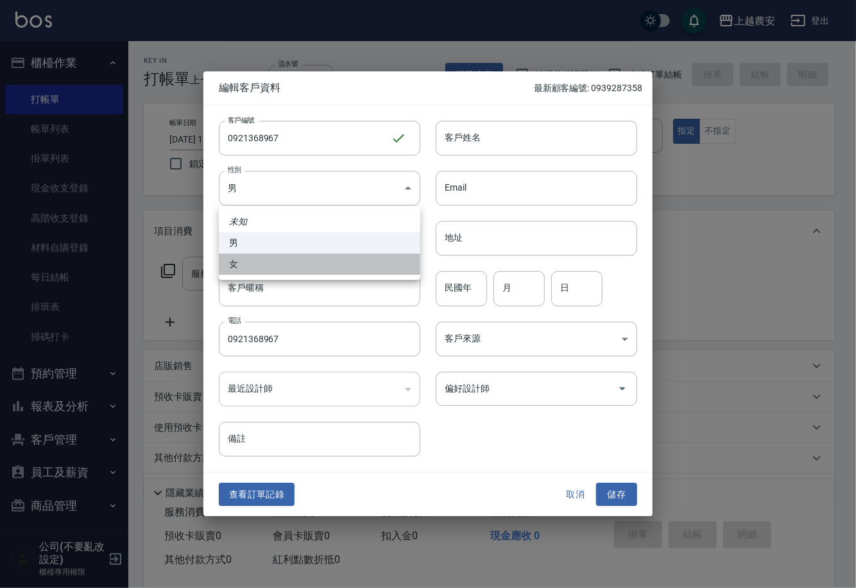
click at [300, 257] on li "女" at bounding box center [320, 263] width 202 height 21
type input "FEMALE"
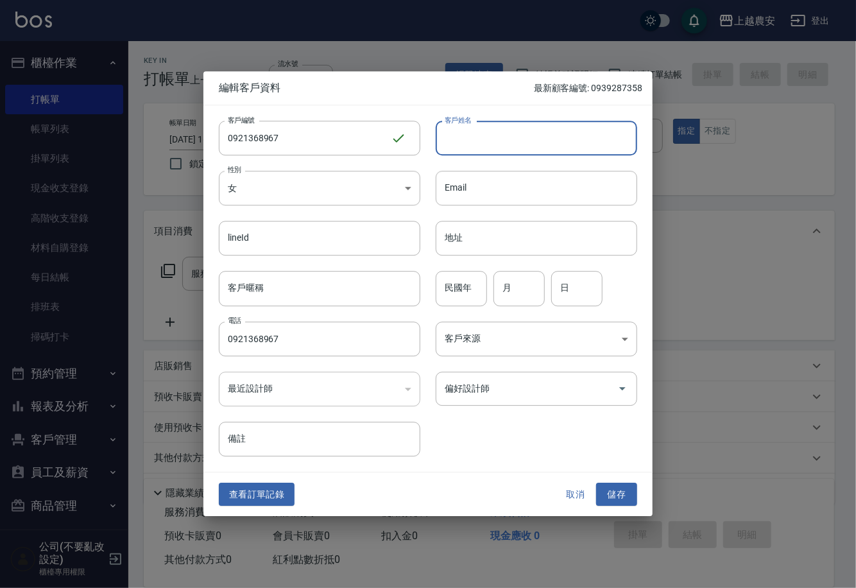
click at [487, 149] on input "客戶姓名" at bounding box center [537, 138] width 202 height 35
type input "r"
type input "[PERSON_NAME]"
click at [470, 385] on div "偏好設計師 偏好設計師" at bounding box center [537, 389] width 202 height 34
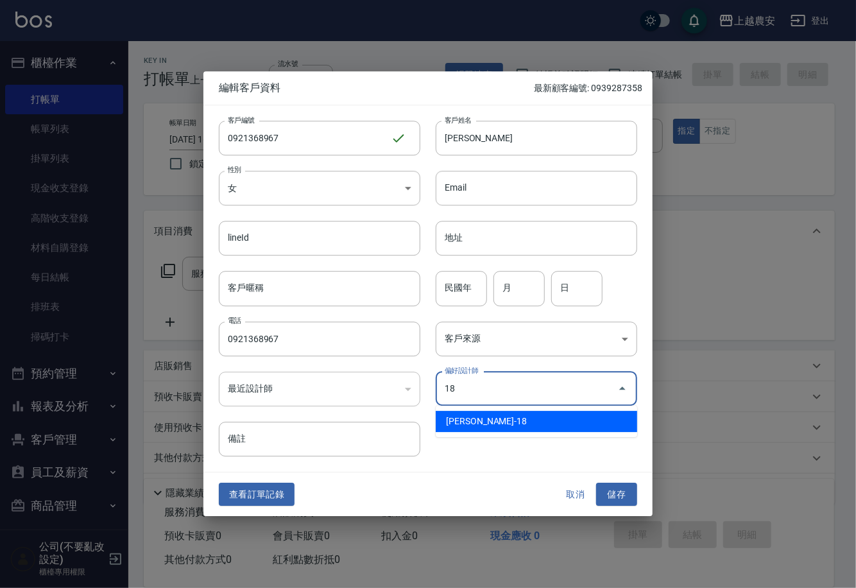
type input "陳亭吟"
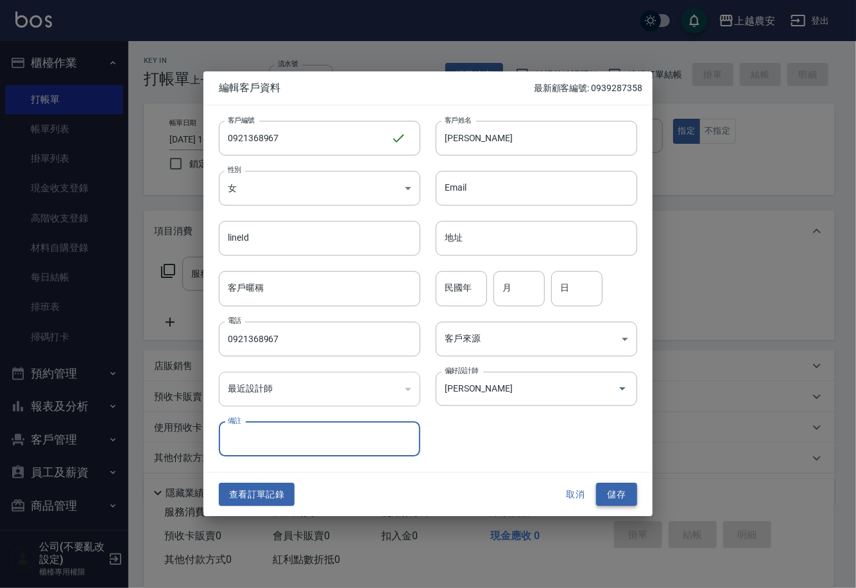
click at [605, 492] on button "儲存" at bounding box center [616, 495] width 41 height 24
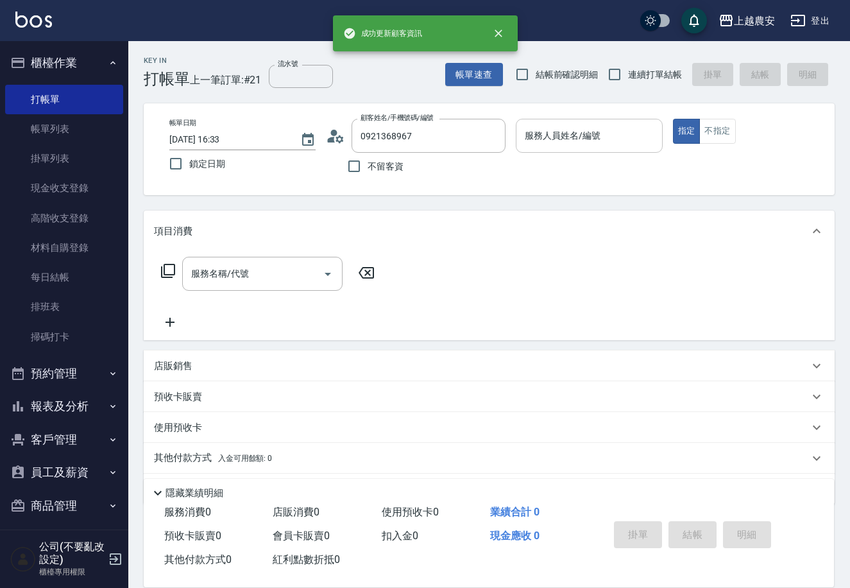
click at [549, 135] on div "服務人員姓名/編號 服務人員姓名/編號" at bounding box center [589, 136] width 146 height 34
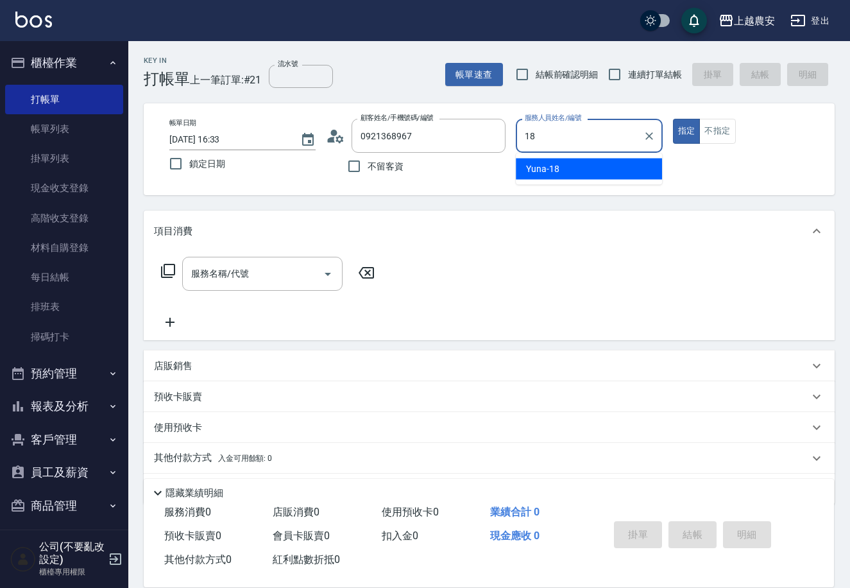
type input "Yuna-18"
type button "true"
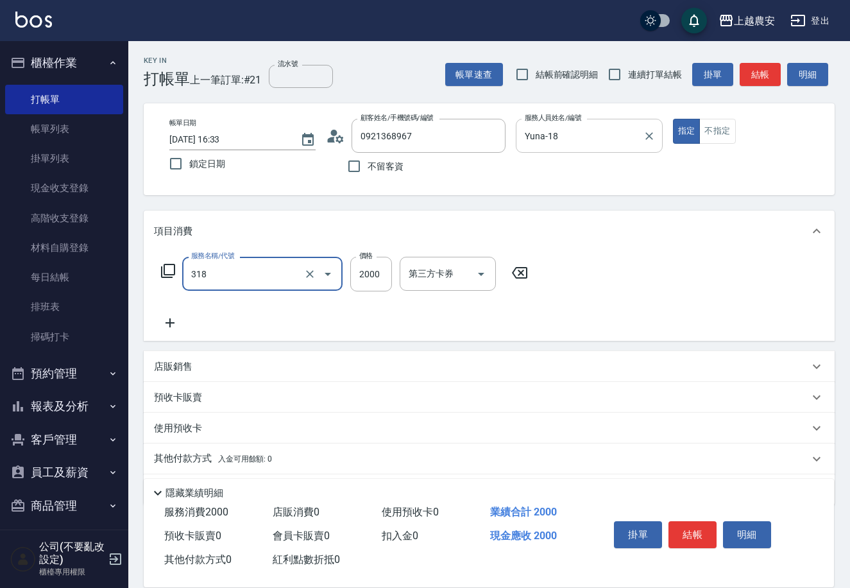
type input "燙髮1500↑(自購)(318)"
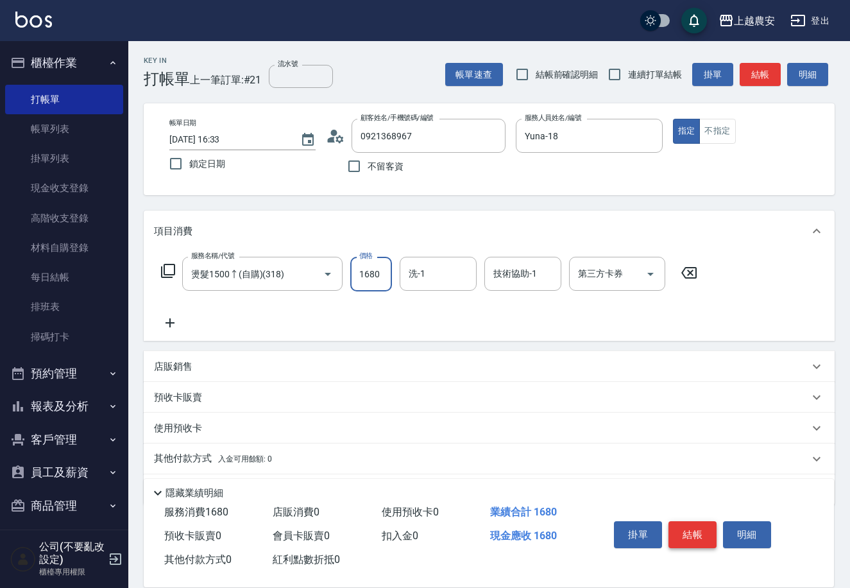
type input "1680"
click at [679, 528] on button "結帳" at bounding box center [693, 534] width 48 height 27
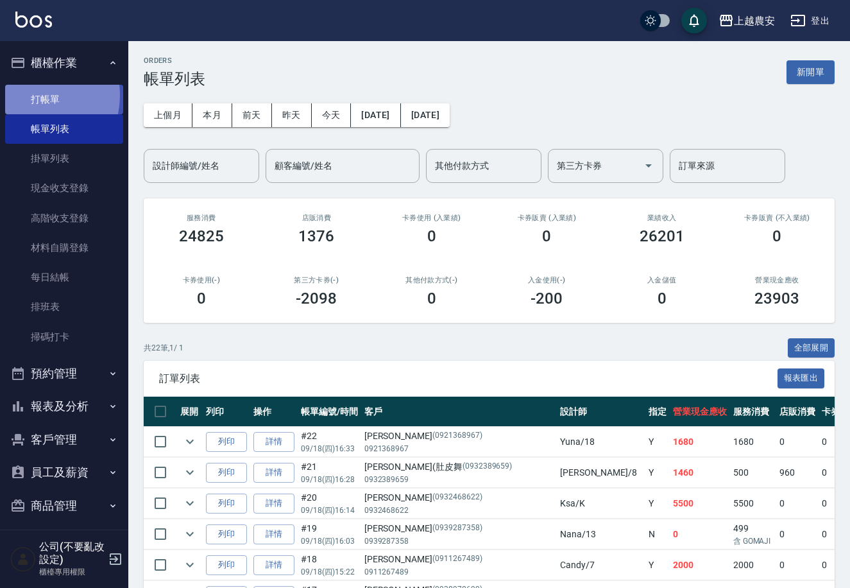
click at [32, 95] on link "打帳單" at bounding box center [64, 100] width 118 height 30
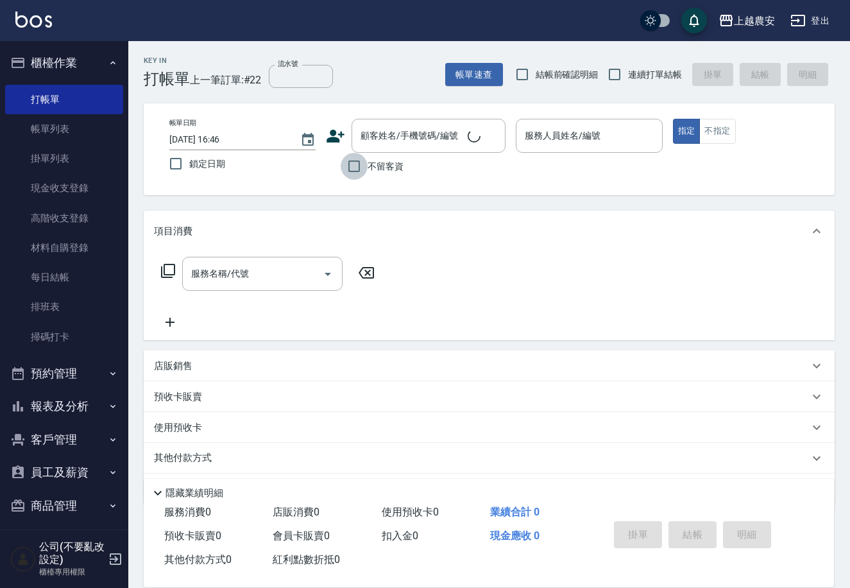
click at [354, 171] on input "不留客資" at bounding box center [354, 166] width 27 height 27
checkbox input "true"
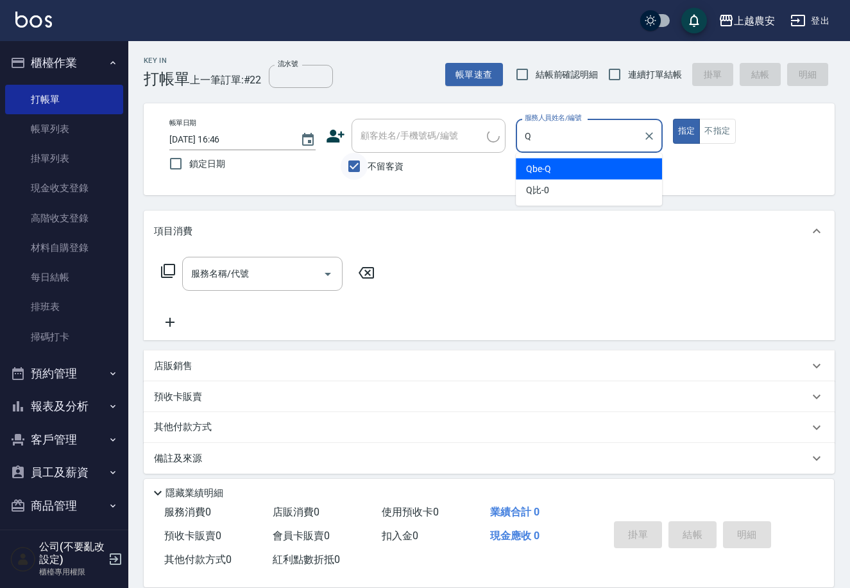
type input "Qbe-Q"
type button "true"
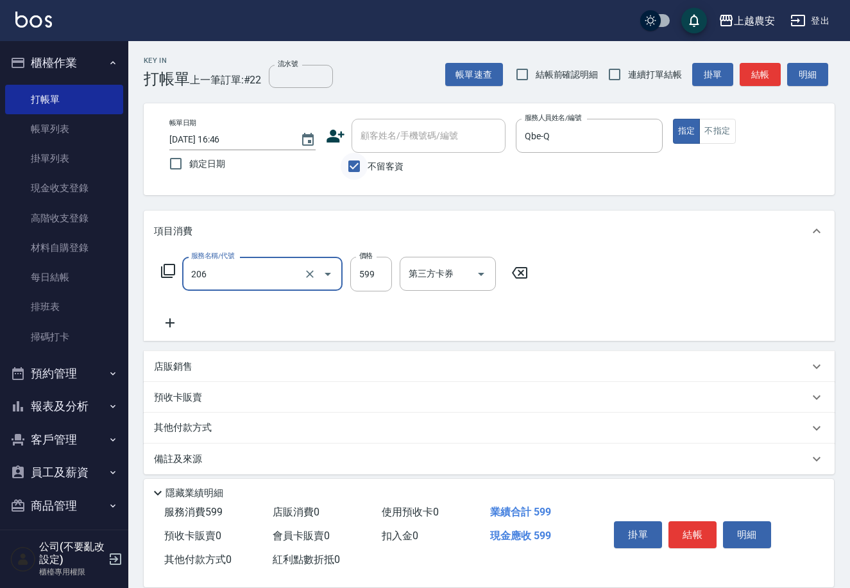
type input "洗+剪(206)"
type input "600"
click at [698, 524] on button "結帳" at bounding box center [693, 534] width 48 height 27
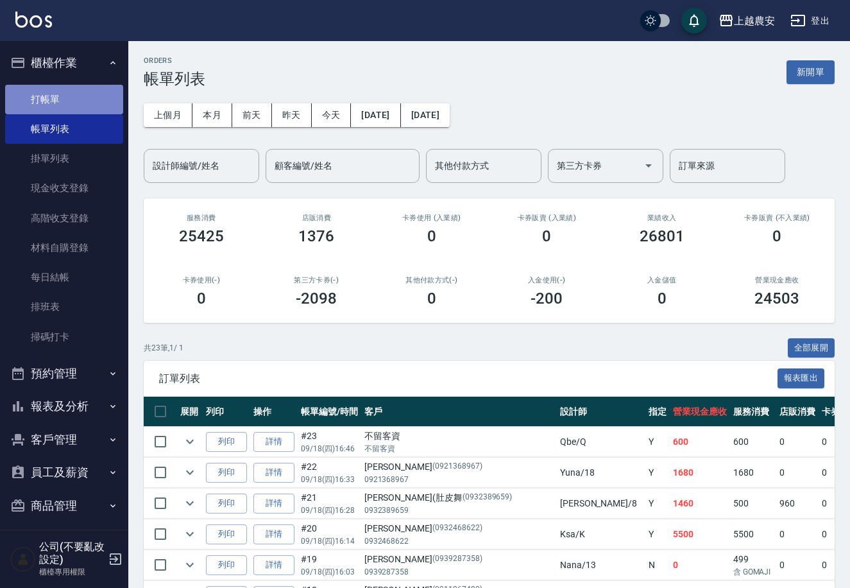
click at [64, 90] on link "打帳單" at bounding box center [64, 100] width 118 height 30
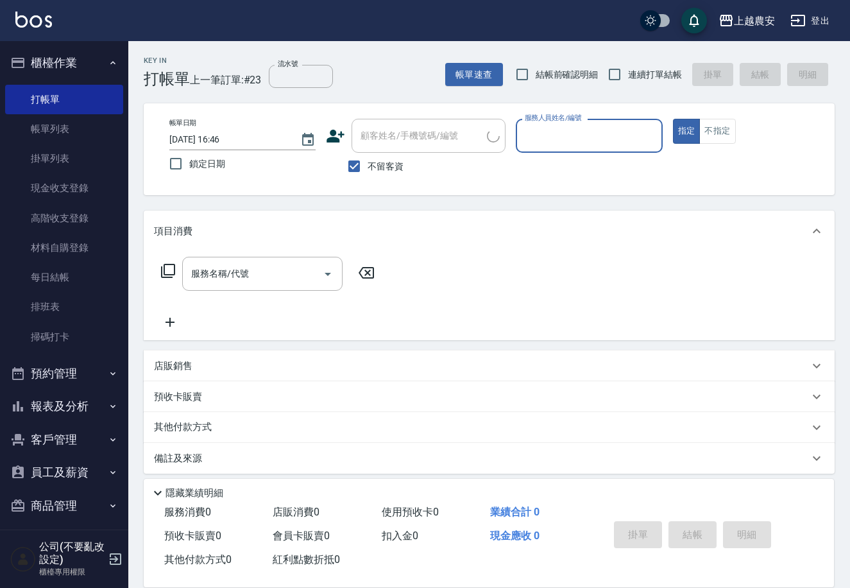
drag, startPoint x: 373, startPoint y: 176, endPoint x: 372, endPoint y: 157, distance: 19.3
click at [372, 176] on label "不留客資" at bounding box center [372, 166] width 63 height 27
click at [368, 176] on input "不留客資" at bounding box center [354, 166] width 27 height 27
checkbox input "false"
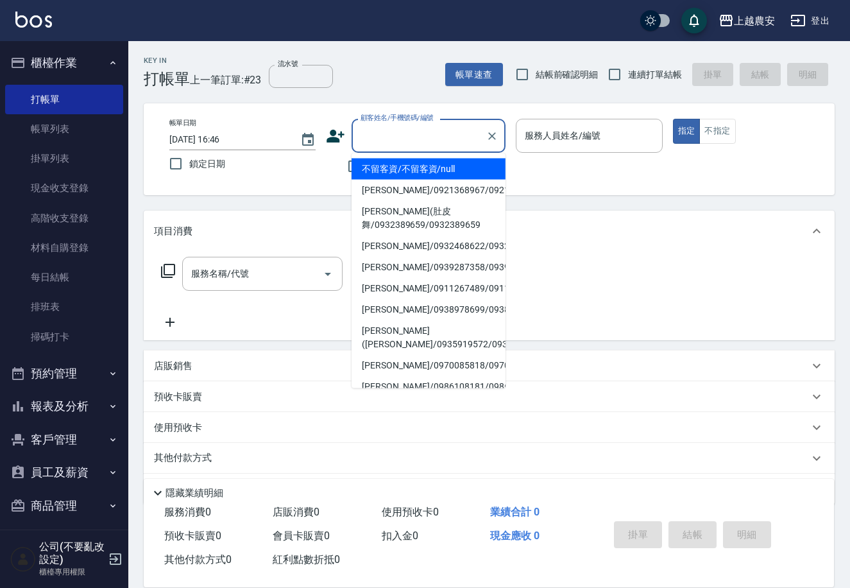
click at [370, 145] on input "顧客姓名/手機號碼/編號" at bounding box center [418, 135] width 123 height 22
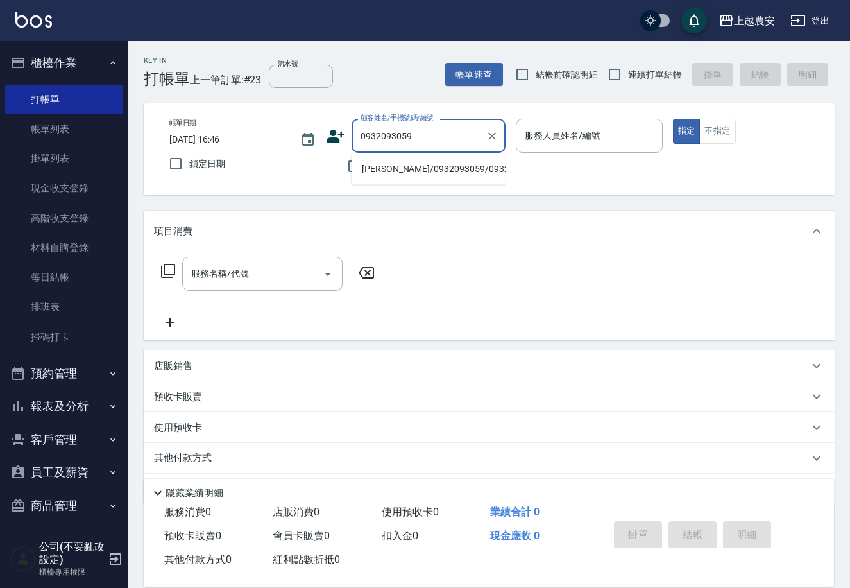
click at [403, 167] on li "謝聿捷/0932093059/0932093059" at bounding box center [429, 169] width 154 height 21
type input "謝聿捷/0932093059/0932093059"
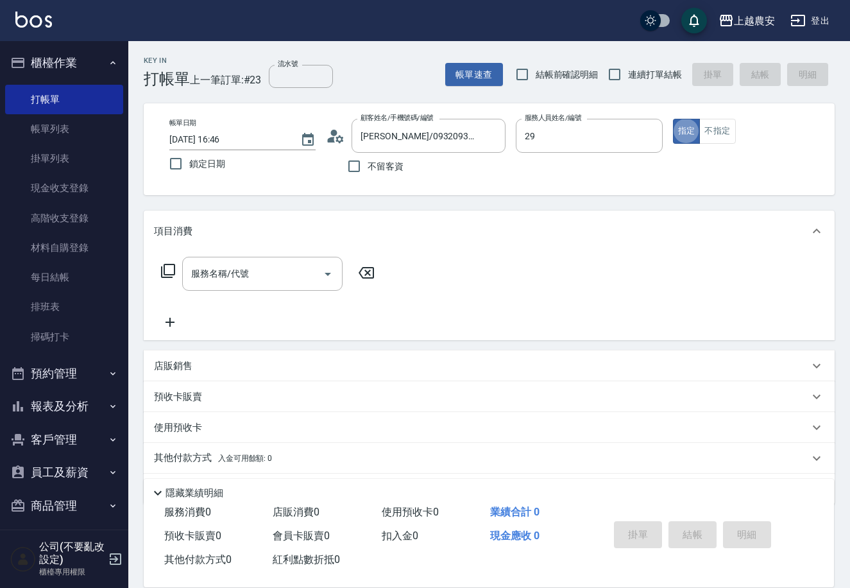
type input "楊馨茹-29"
type button "true"
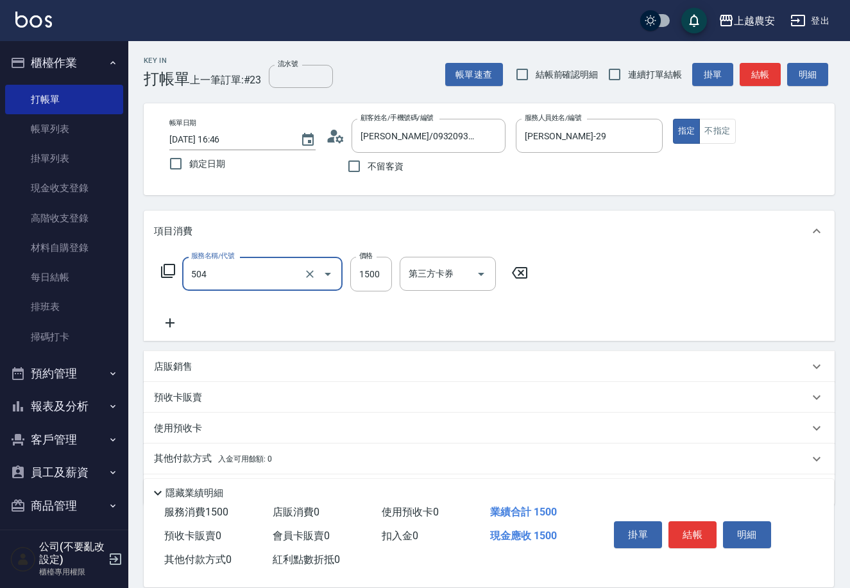
type input "染髮1500↓(504)"
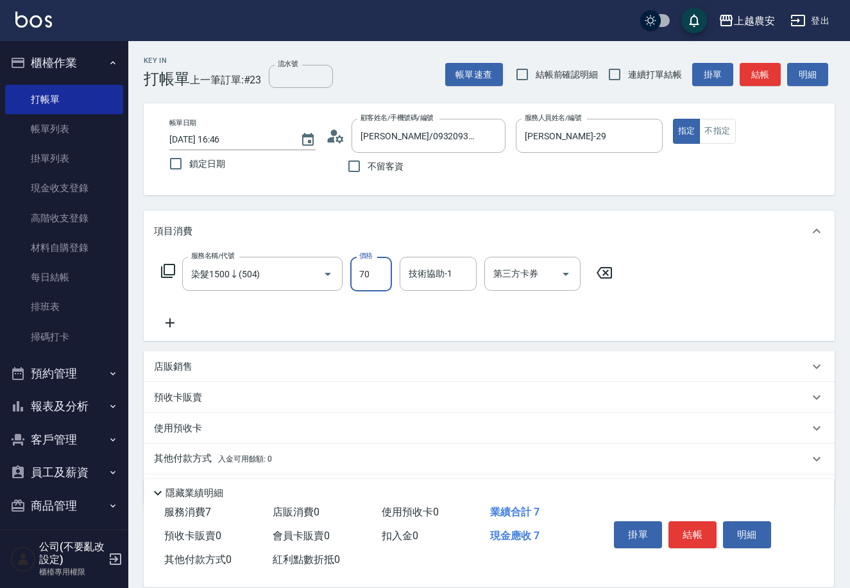
type input "700"
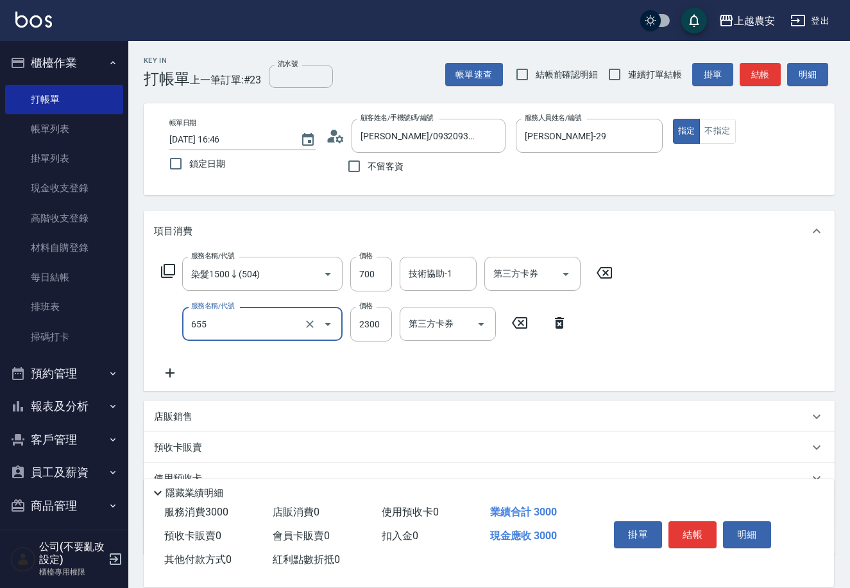
type input "結構2段式(自)(655)"
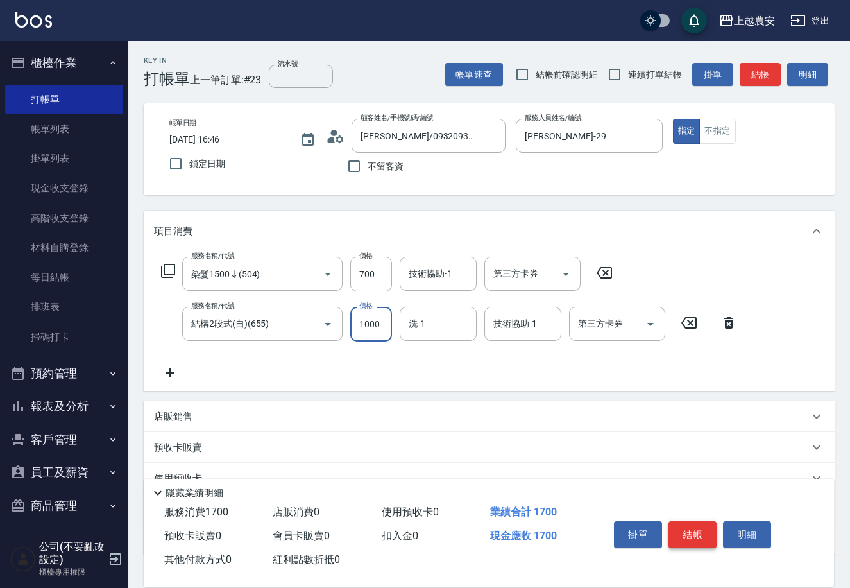
type input "1000"
click at [705, 531] on button "結帳" at bounding box center [693, 534] width 48 height 27
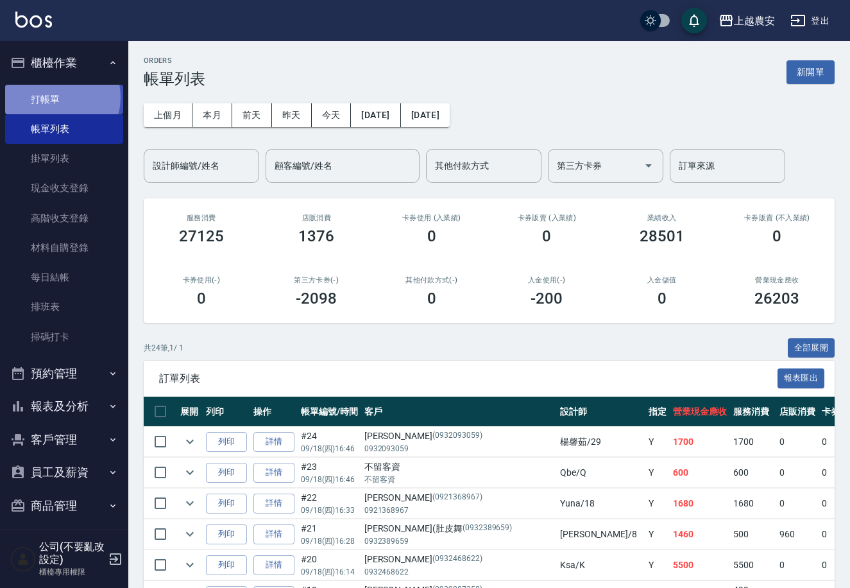
click at [53, 97] on link "打帳單" at bounding box center [64, 100] width 118 height 30
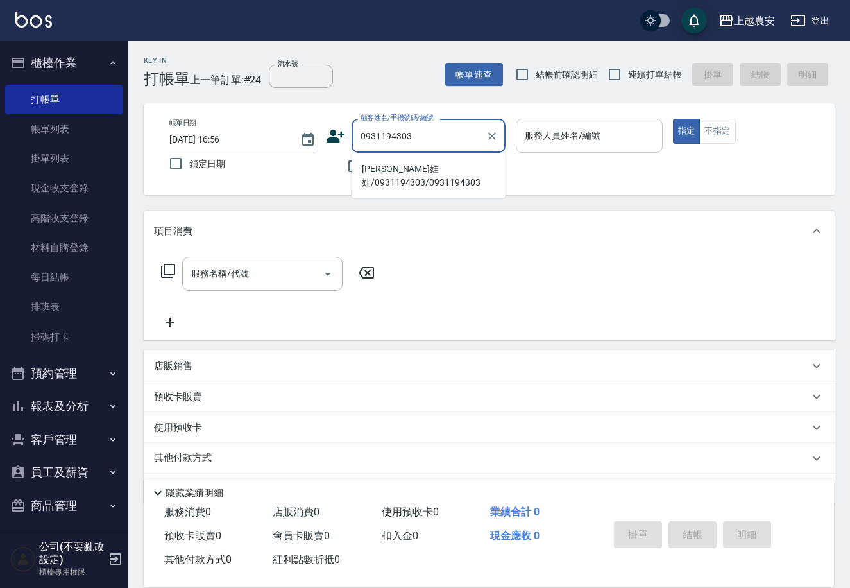
drag, startPoint x: 404, startPoint y: 157, endPoint x: 608, endPoint y: 148, distance: 204.3
click at [398, 170] on li "郭昕嬣(娃娃/0931194303/0931194303" at bounding box center [429, 176] width 154 height 35
type input "郭昕嬣(娃娃/0931194303/0931194303"
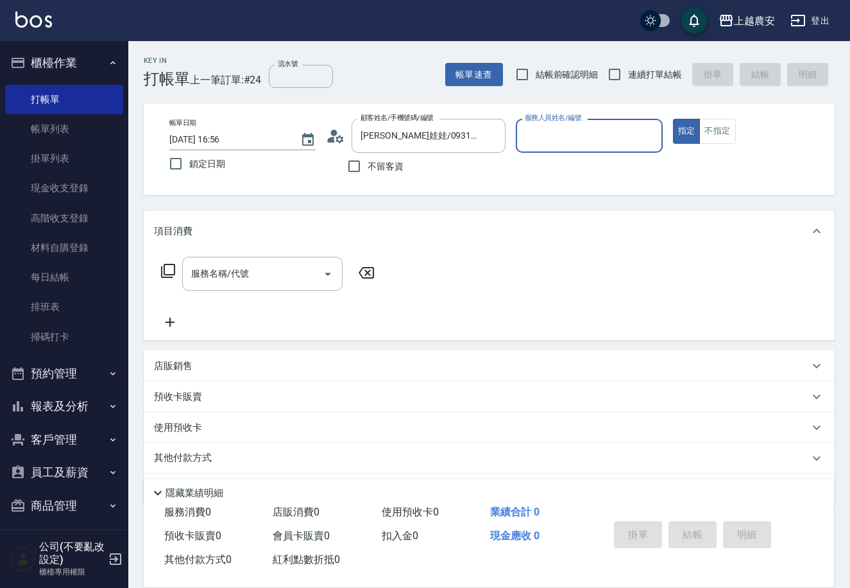
type input "Ksa-K"
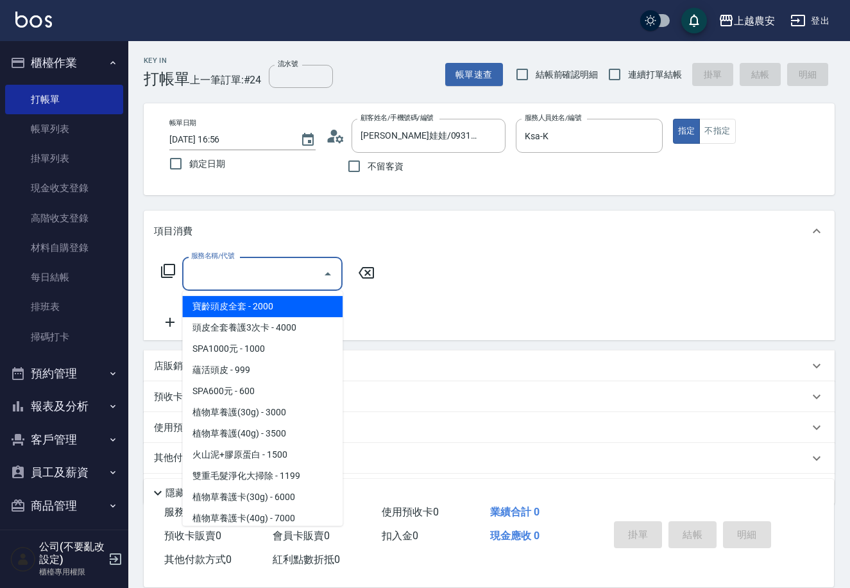
click at [236, 274] on input "服務名稱/代號" at bounding box center [253, 273] width 130 height 22
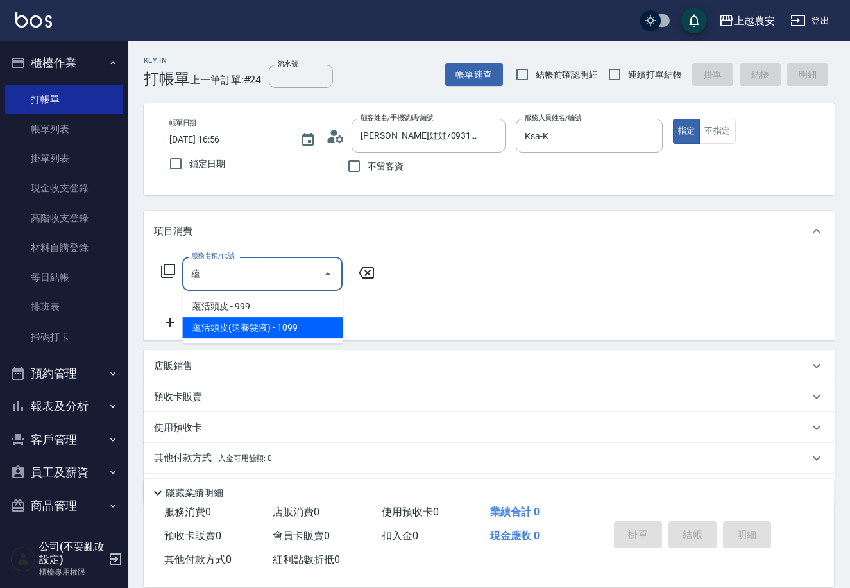
click at [246, 325] on span "蘊活頭皮(送養髮液) - 1099" at bounding box center [262, 327] width 160 height 21
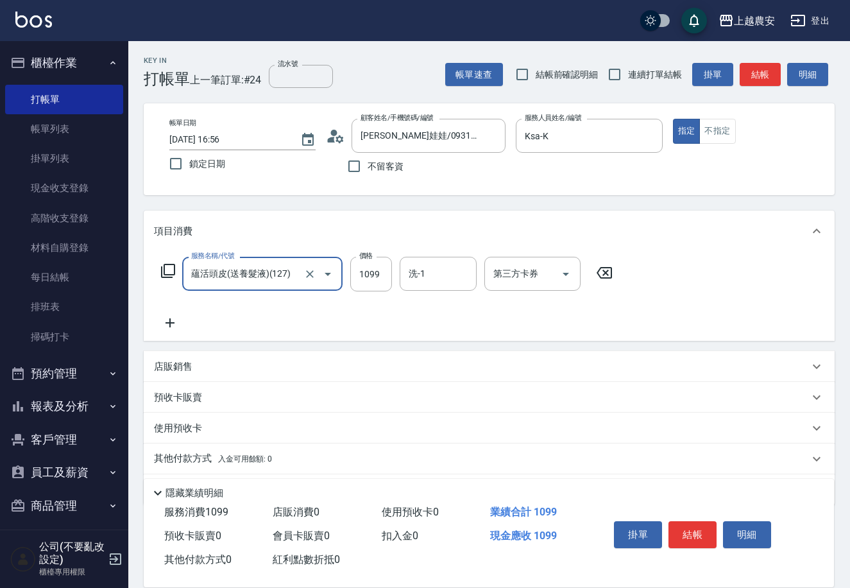
type input "蘊活頭皮(送養髮液)(127)"
click at [169, 322] on icon at bounding box center [170, 322] width 32 height 15
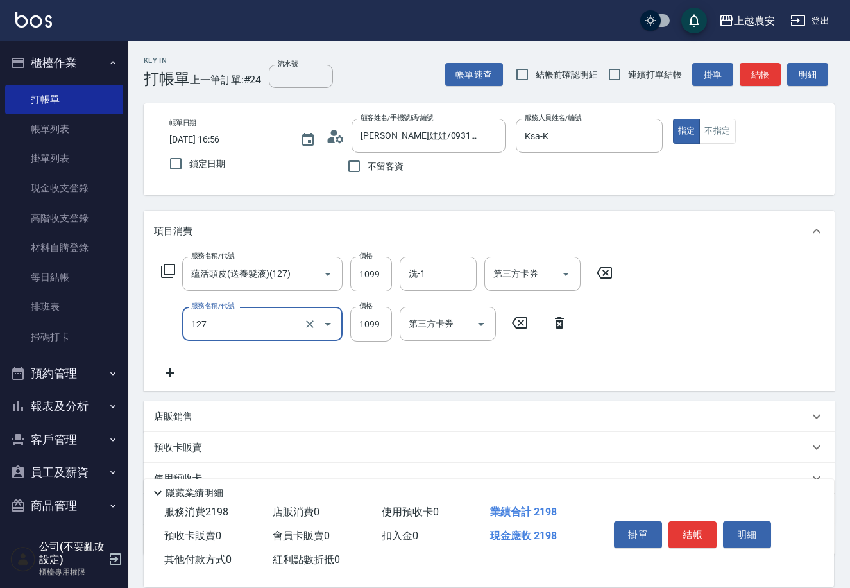
type input "蘊活頭皮(送養髮液)(127)"
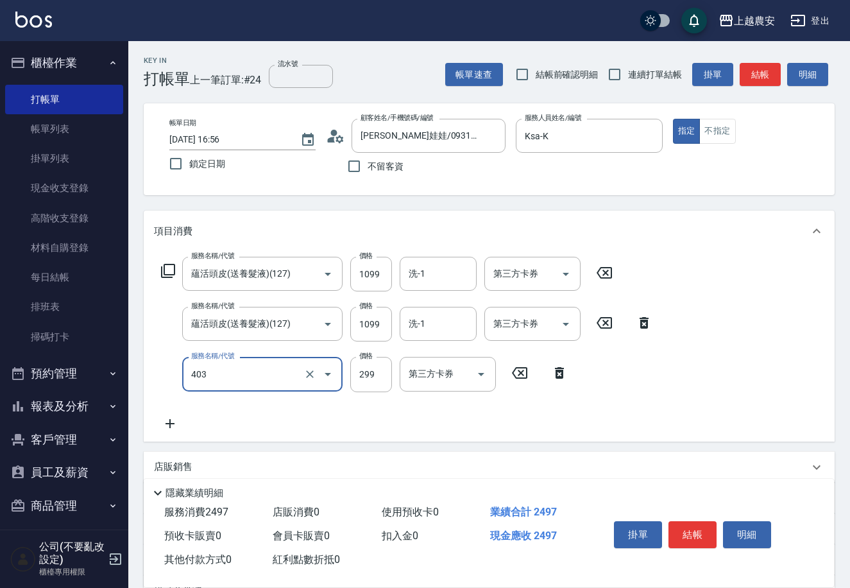
type input "剪髮(403)"
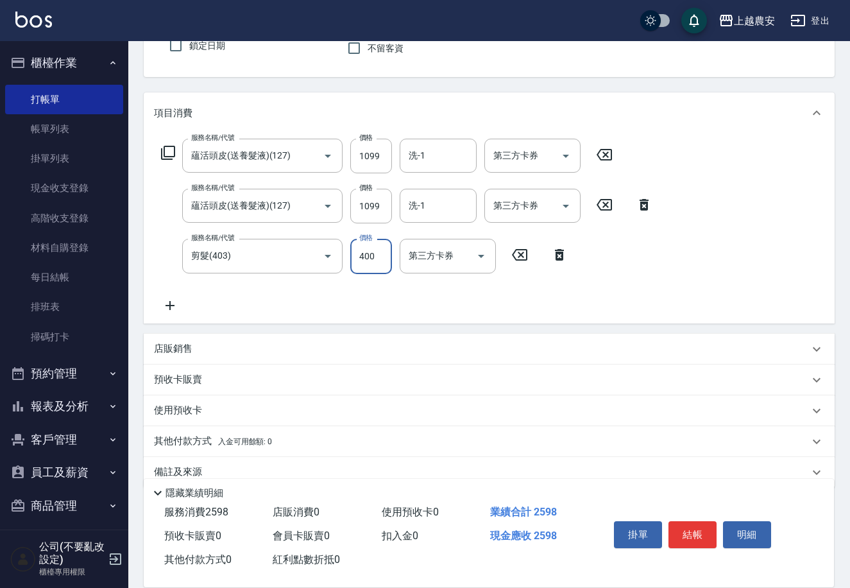
scroll to position [138, 0]
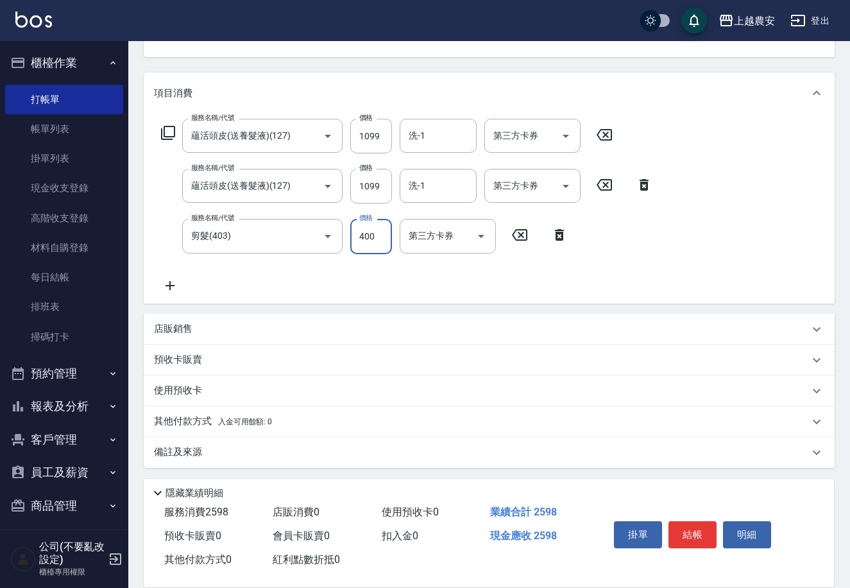
type input "400"
click at [172, 280] on icon at bounding box center [170, 285] width 32 height 15
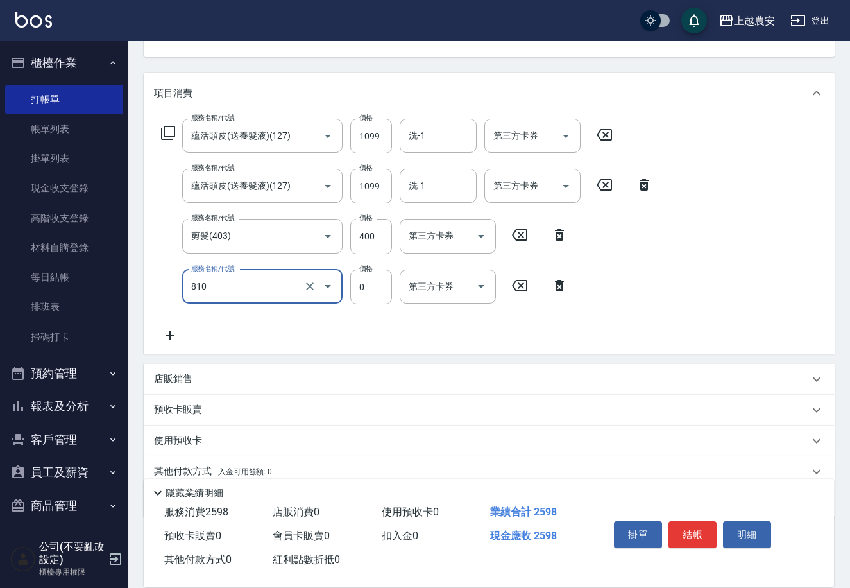
type input "頭皮護髮卡券使用(810)"
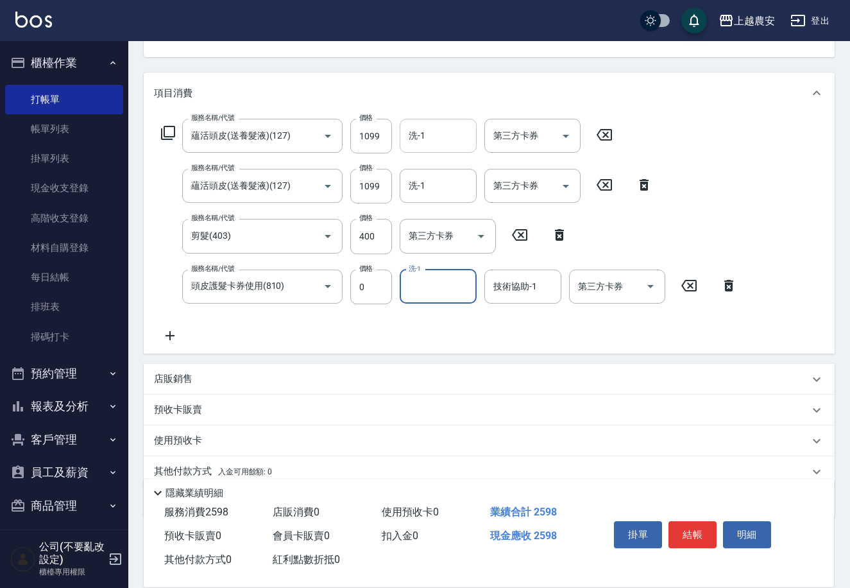
click at [418, 148] on div "洗-1" at bounding box center [438, 136] width 77 height 34
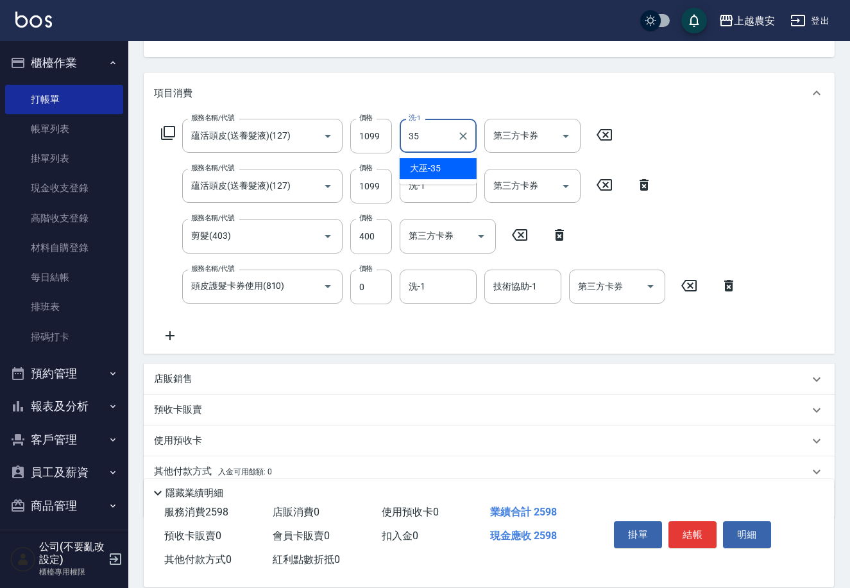
type input "大巫-35"
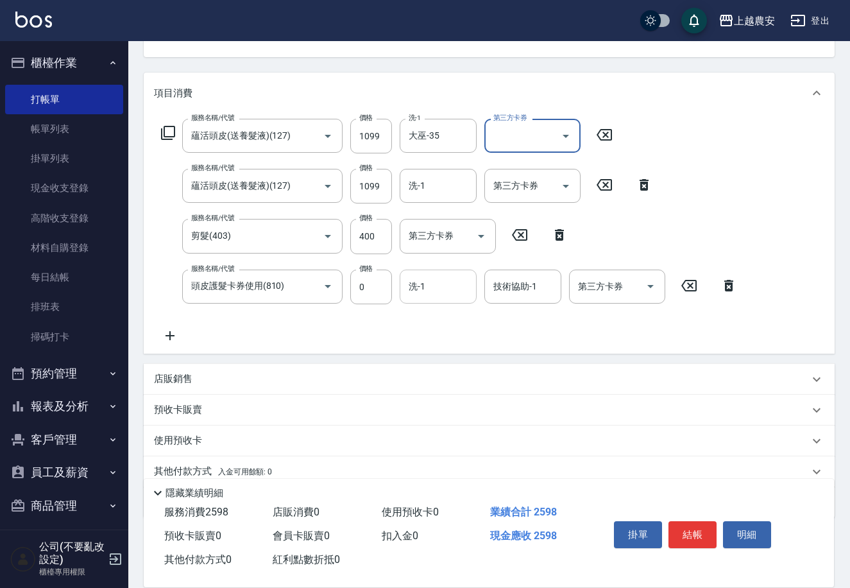
click at [434, 280] on input "洗-1" at bounding box center [438, 286] width 65 height 22
type input "大巫-35"
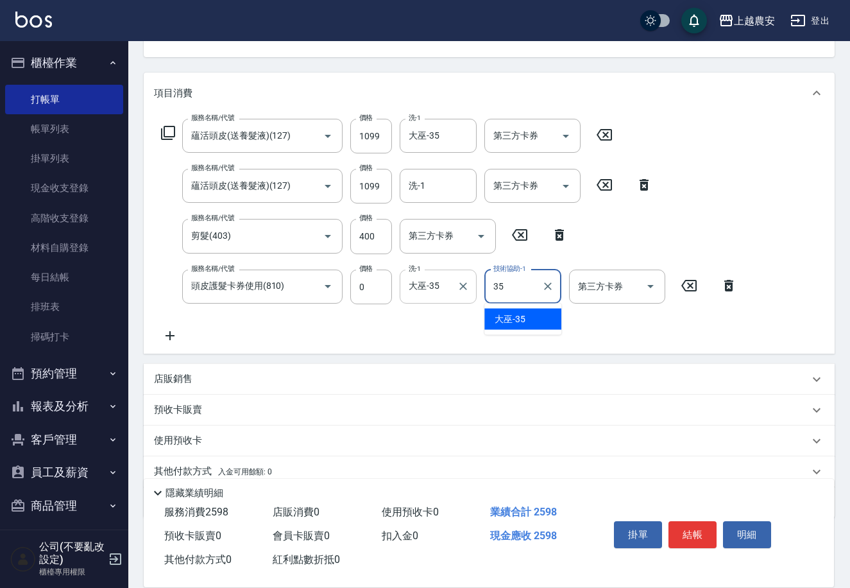
type input "大巫-35"
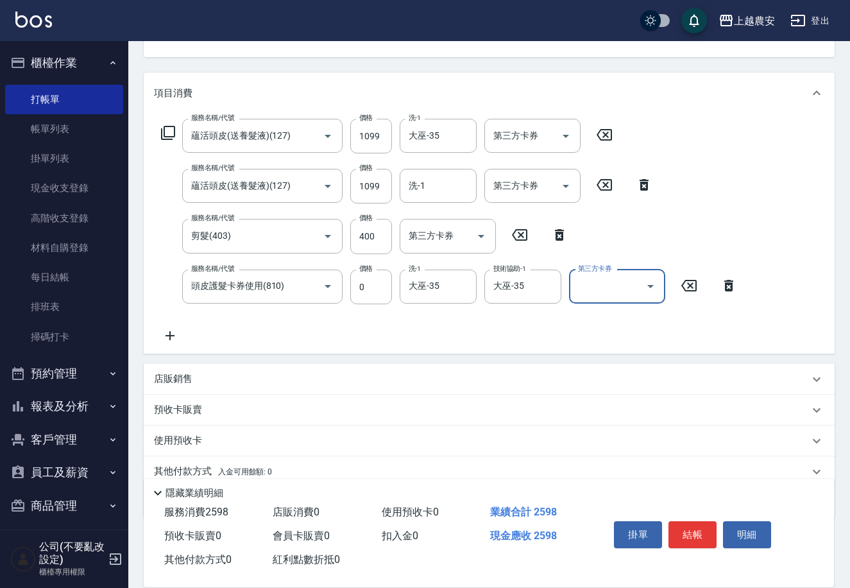
click at [255, 463] on div "其他付款方式 入金可用餘額: 0" at bounding box center [489, 471] width 691 height 31
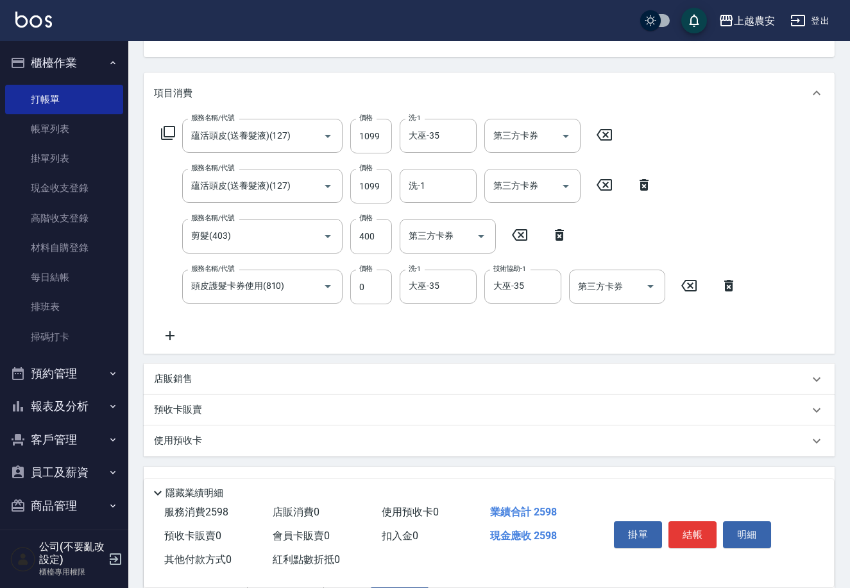
scroll to position [339, 0]
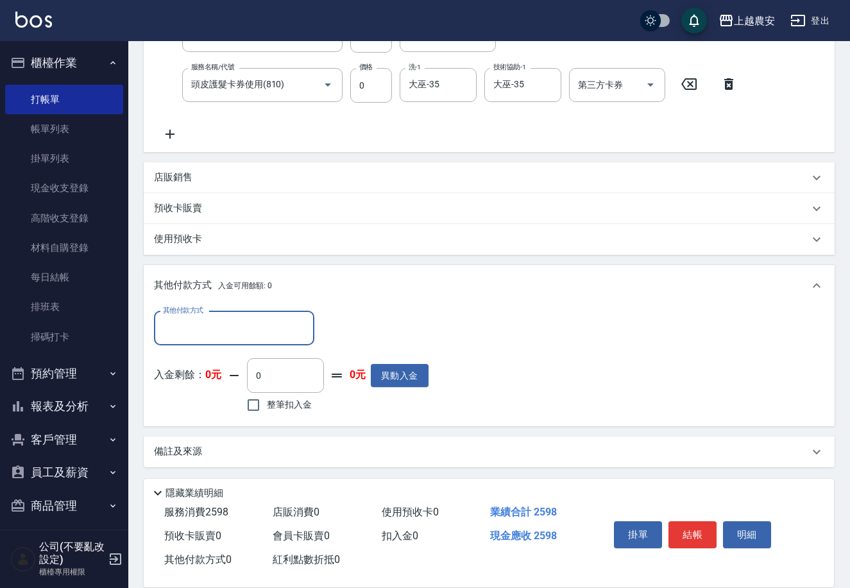
click at [195, 333] on input "其他付款方式" at bounding box center [234, 328] width 149 height 22
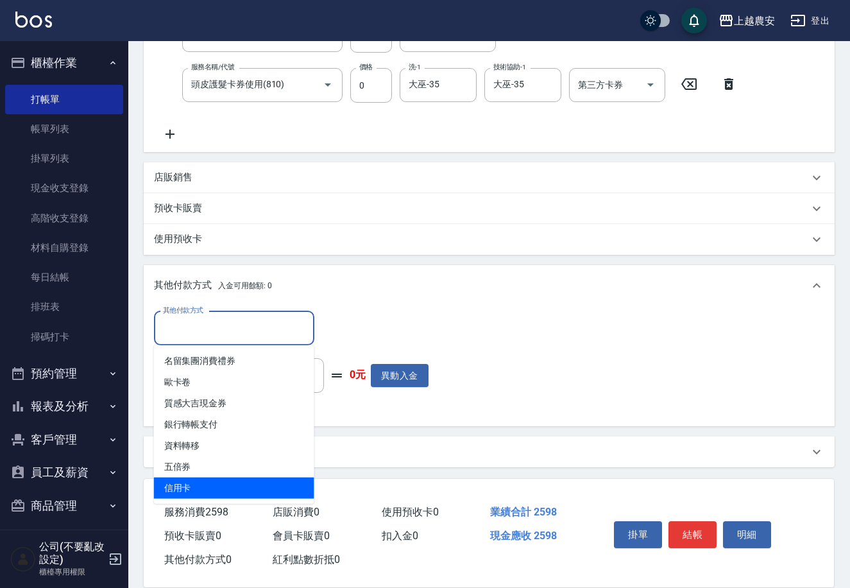
click at [209, 485] on span "信用卡" at bounding box center [234, 487] width 160 height 21
type input "信用卡"
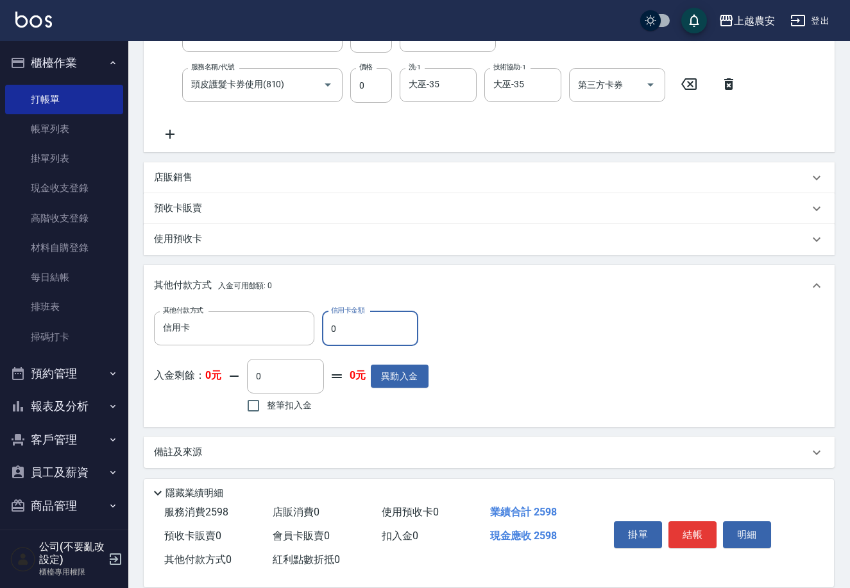
drag, startPoint x: 328, startPoint y: 328, endPoint x: 393, endPoint y: 340, distance: 66.6
click at [393, 340] on input "0" at bounding box center [370, 328] width 96 height 35
type input "2598"
click at [696, 533] on button "結帳" at bounding box center [693, 534] width 48 height 27
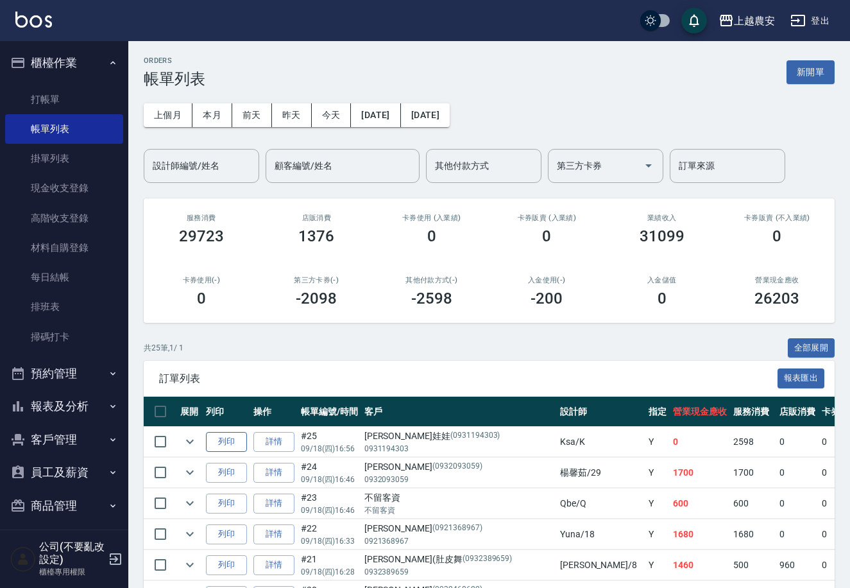
click at [221, 437] on button "列印" at bounding box center [226, 442] width 41 height 20
click at [58, 95] on link "打帳單" at bounding box center [64, 100] width 118 height 30
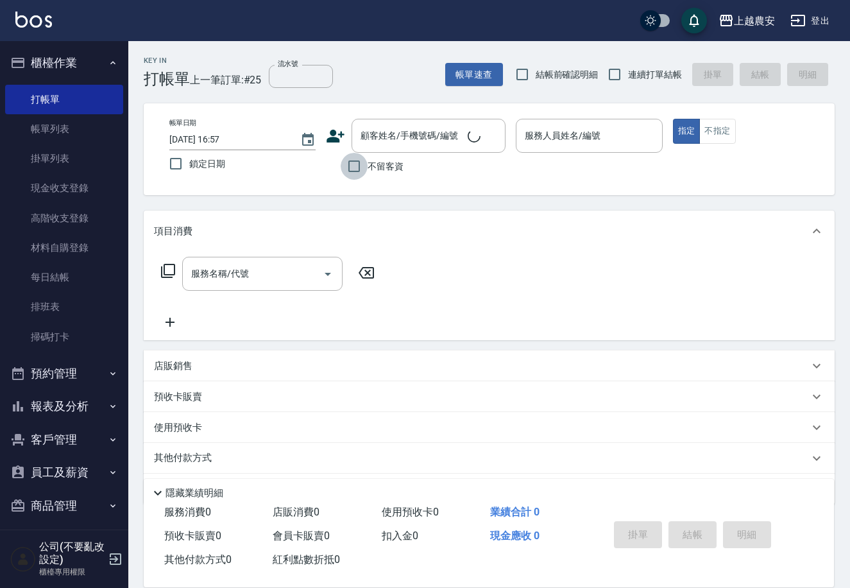
click at [354, 167] on input "不留客資" at bounding box center [354, 166] width 27 height 27
checkbox input "true"
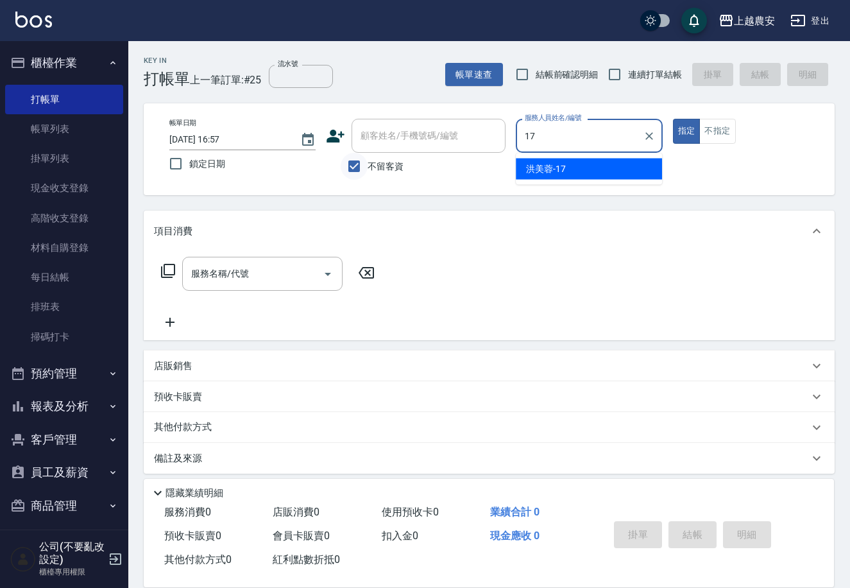
type input "洪美蓉-17"
type button "true"
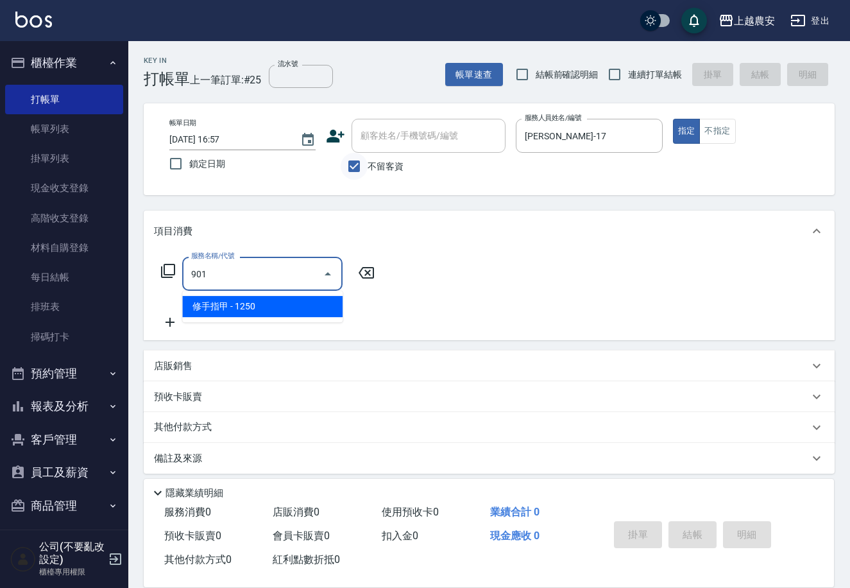
type input "修手指甲(901)"
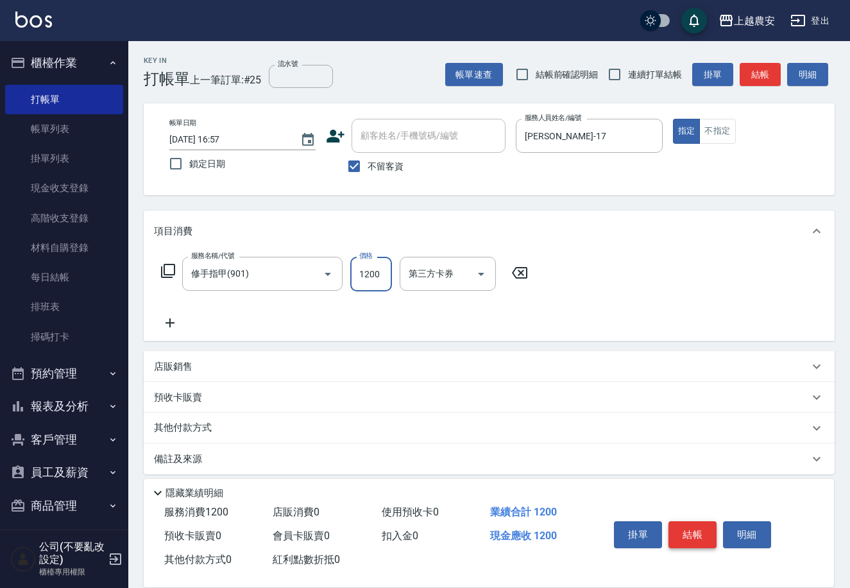
type input "1200"
click at [685, 521] on button "結帳" at bounding box center [693, 534] width 48 height 27
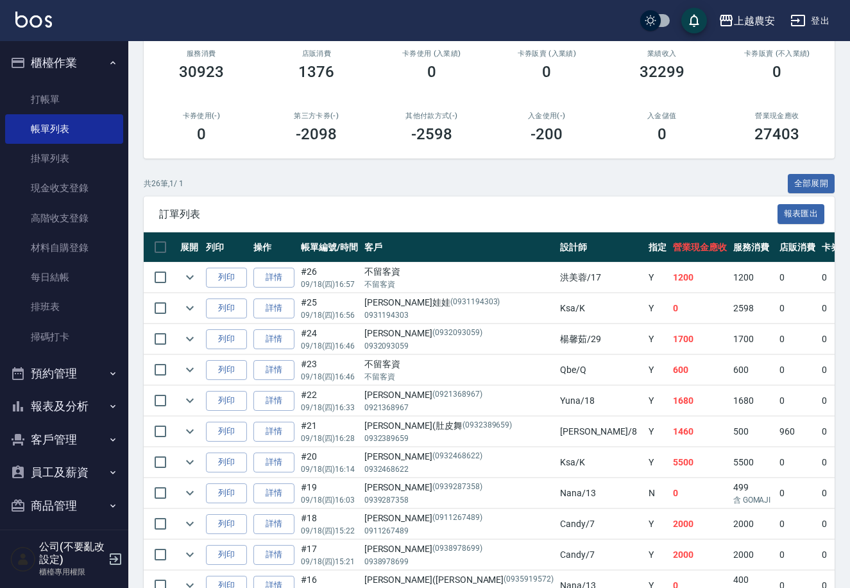
scroll to position [167, 0]
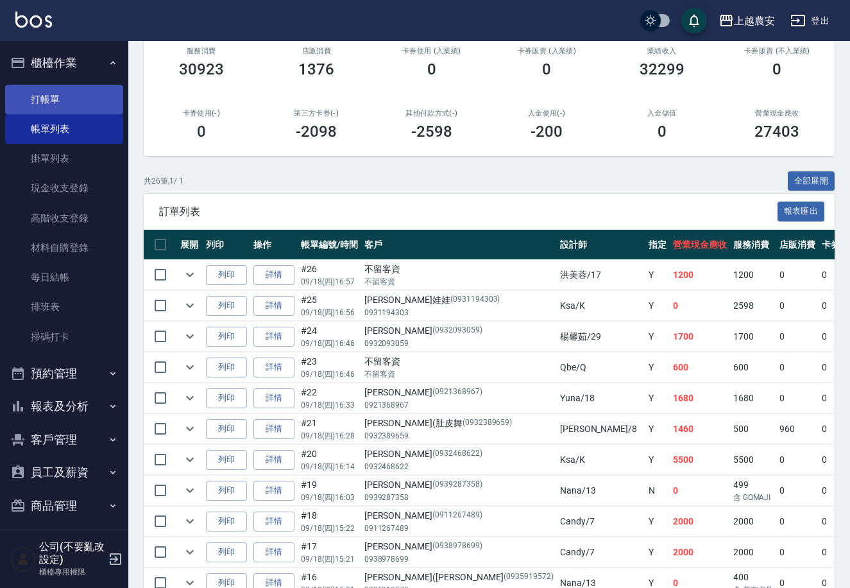
click at [52, 107] on link "打帳單" at bounding box center [64, 100] width 118 height 30
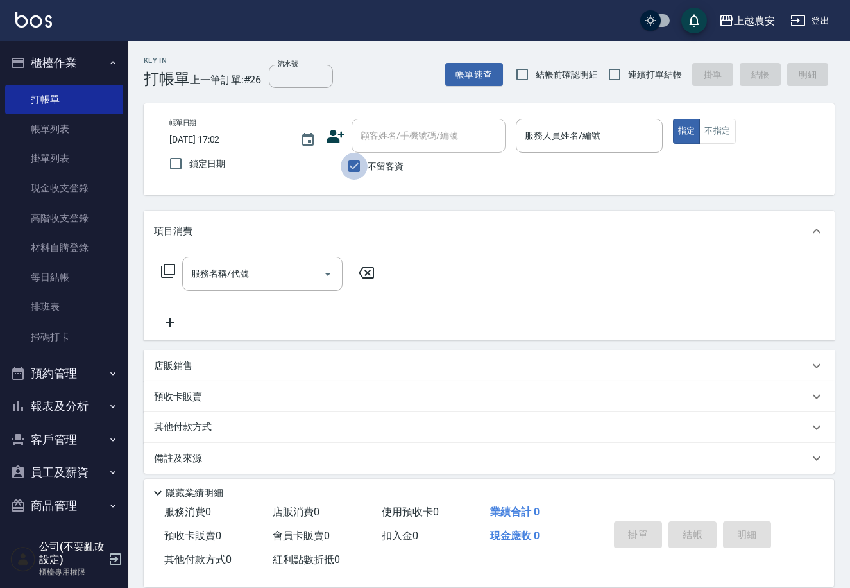
drag, startPoint x: 357, startPoint y: 169, endPoint x: 363, endPoint y: 147, distance: 23.2
click at [357, 169] on input "不留客資" at bounding box center [354, 166] width 27 height 27
checkbox input "false"
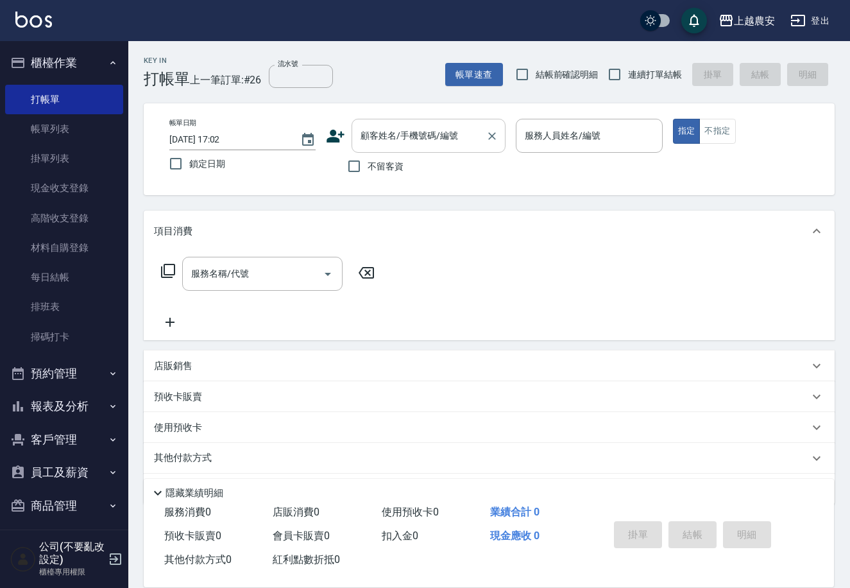
click at [364, 146] on input "顧客姓名/手機號碼/編號" at bounding box center [418, 135] width 123 height 22
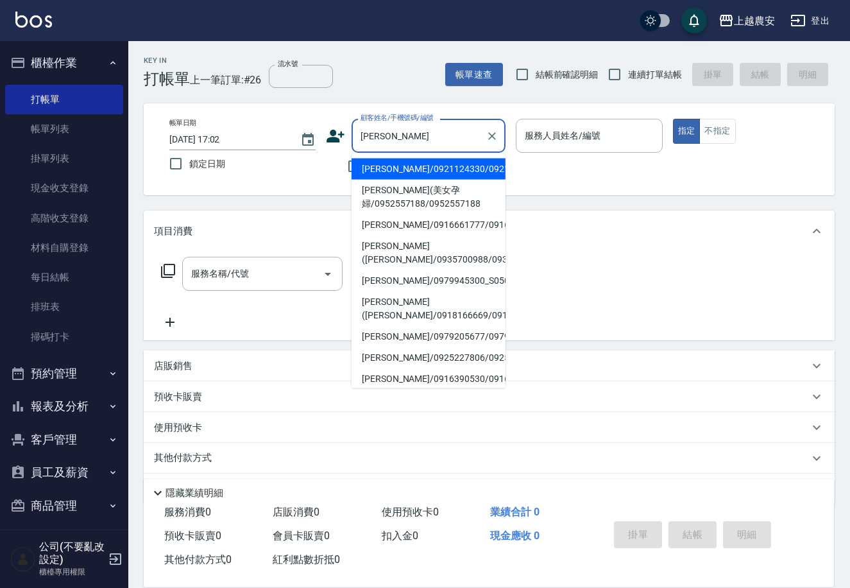
click at [400, 230] on li "[PERSON_NAME]/0916661777/0916661777" at bounding box center [429, 224] width 154 height 21
type input "[PERSON_NAME]/0916661777/0916661777"
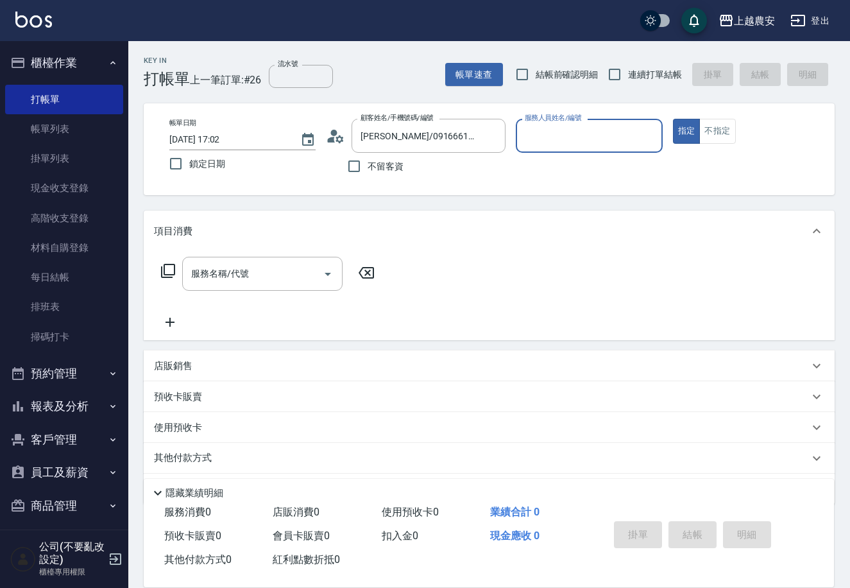
type input "Yuna-18"
click at [249, 284] on input "服務名稱/代號" at bounding box center [253, 273] width 130 height 22
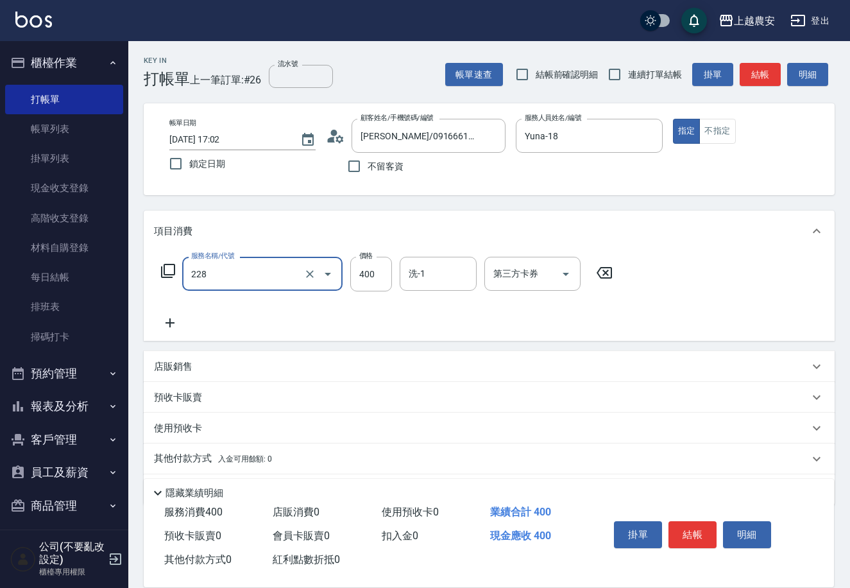
type input "洗髮(228)"
type input "700"
click at [698, 528] on button "結帳" at bounding box center [693, 534] width 48 height 27
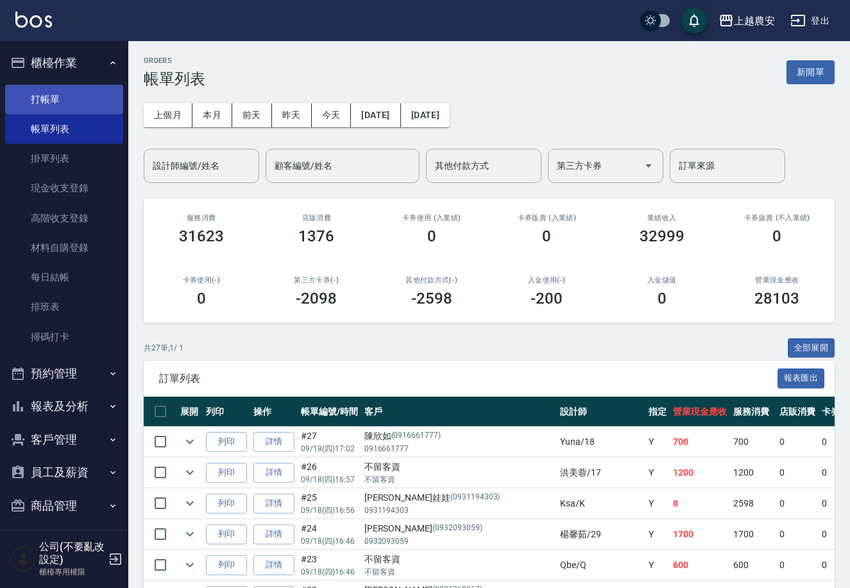
click at [55, 90] on link "打帳單" at bounding box center [64, 100] width 118 height 30
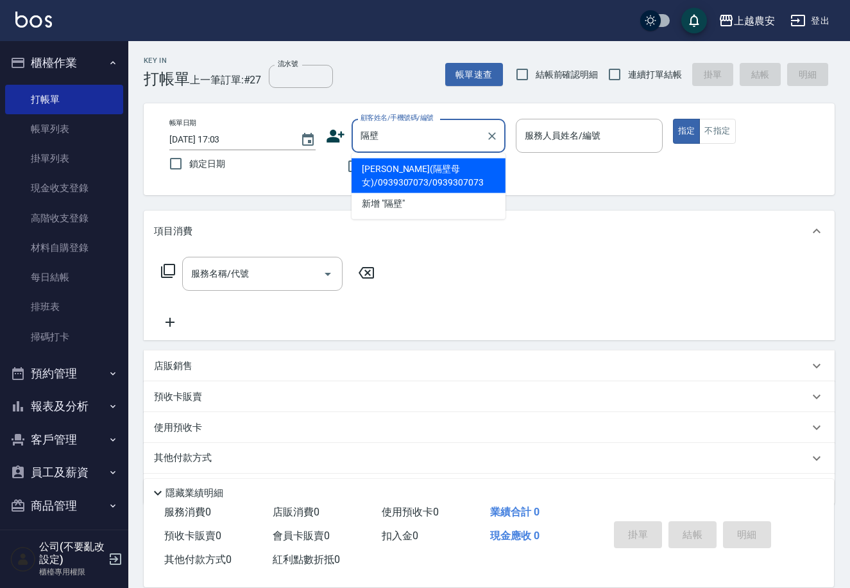
click at [409, 176] on li "[PERSON_NAME](隔壁母女)/0939307073/0939307073" at bounding box center [429, 176] width 154 height 35
type input "[PERSON_NAME](隔壁母女)/0939307073/0939307073"
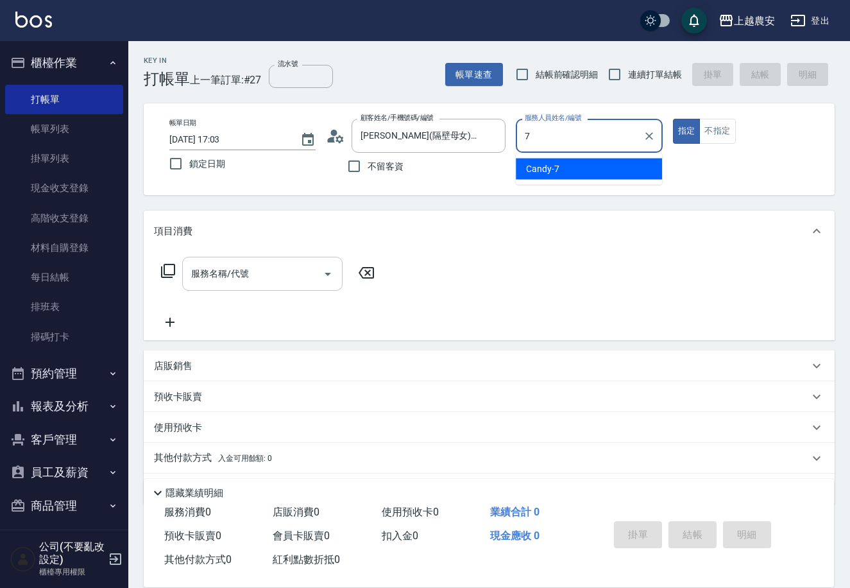
type input "Candy-7"
type button "true"
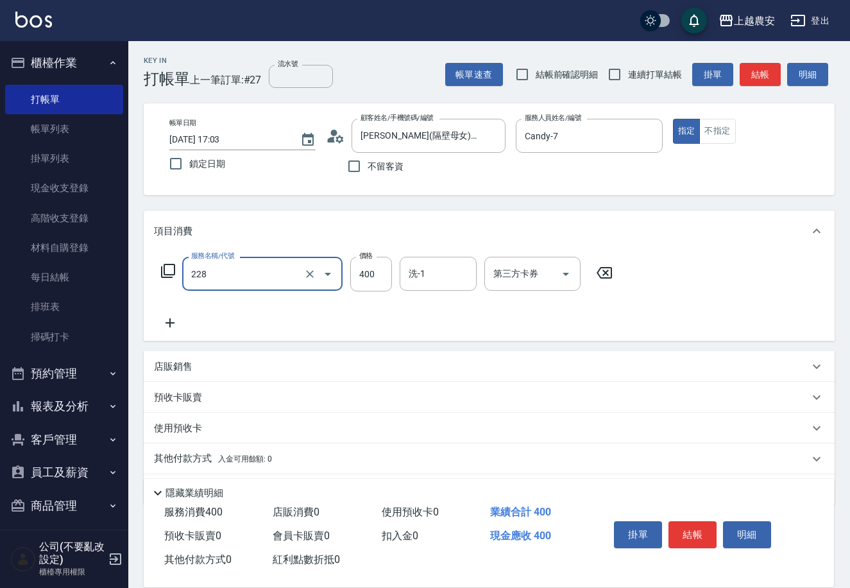
type input "洗髮(228)"
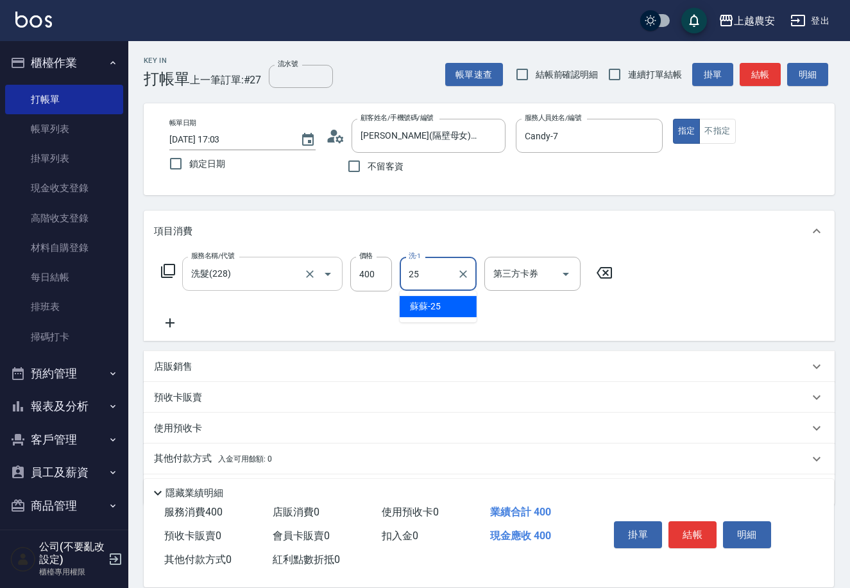
type input "蘇蘇-25"
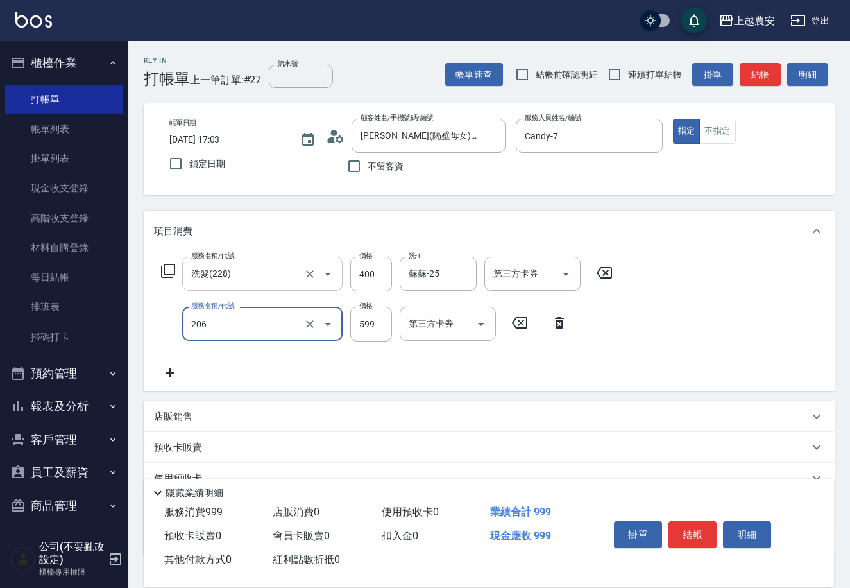
type input "洗+剪(206)"
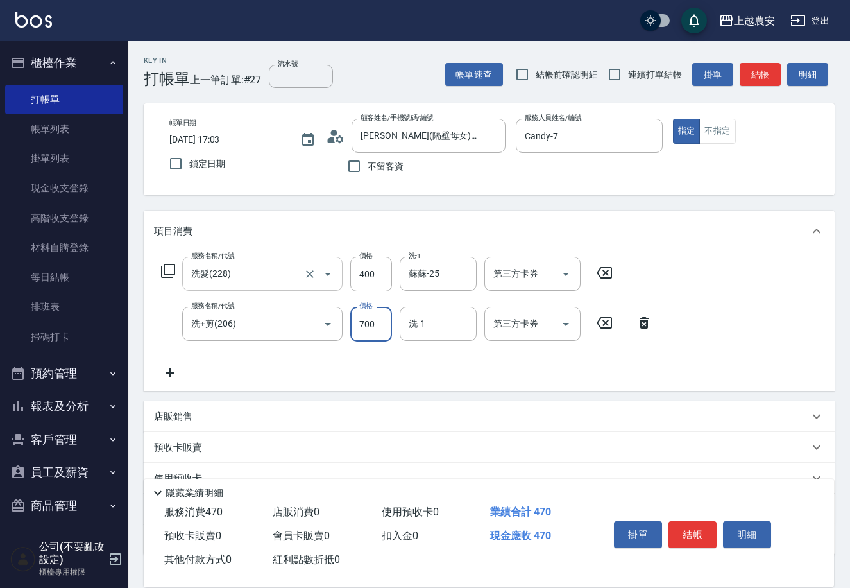
type input "700"
type input "珮珮-30"
click at [695, 529] on button "結帳" at bounding box center [693, 534] width 48 height 27
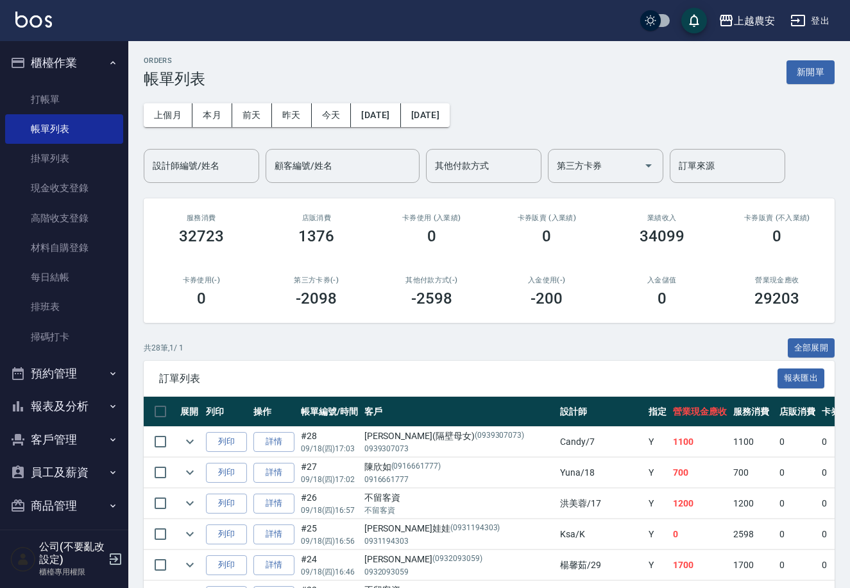
drag, startPoint x: 55, startPoint y: 388, endPoint x: 51, endPoint y: 404, distance: 16.5
click at [55, 394] on ul "櫃檯作業 打帳單 帳單列表 掛單列表 現金收支登錄 高階收支登錄 材料自購登錄 每日結帳 排班表 掃碼打卡 預約管理 預約管理 單日預約紀錄 單週預約紀錄 報…" at bounding box center [64, 284] width 118 height 486
click at [51, 404] on button "報表及分析" at bounding box center [64, 406] width 118 height 33
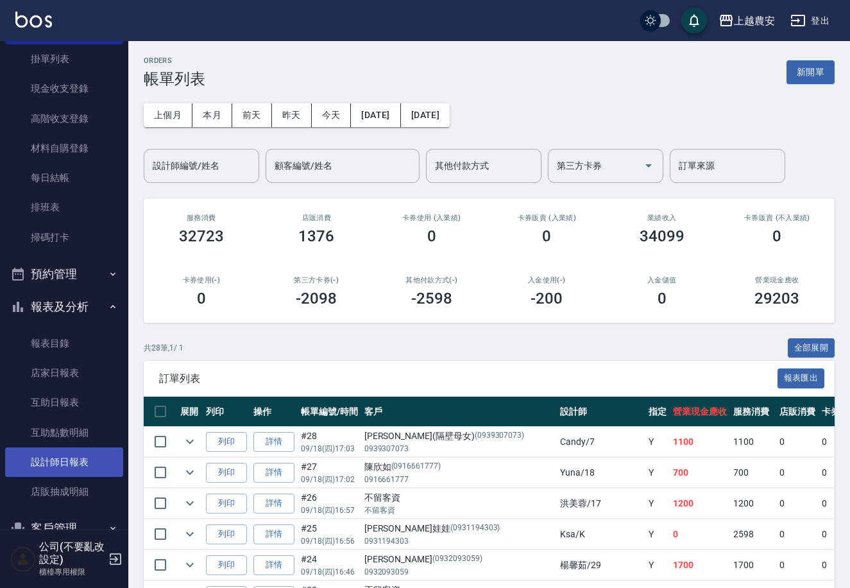
click at [106, 456] on link "設計師日報表" at bounding box center [64, 462] width 118 height 30
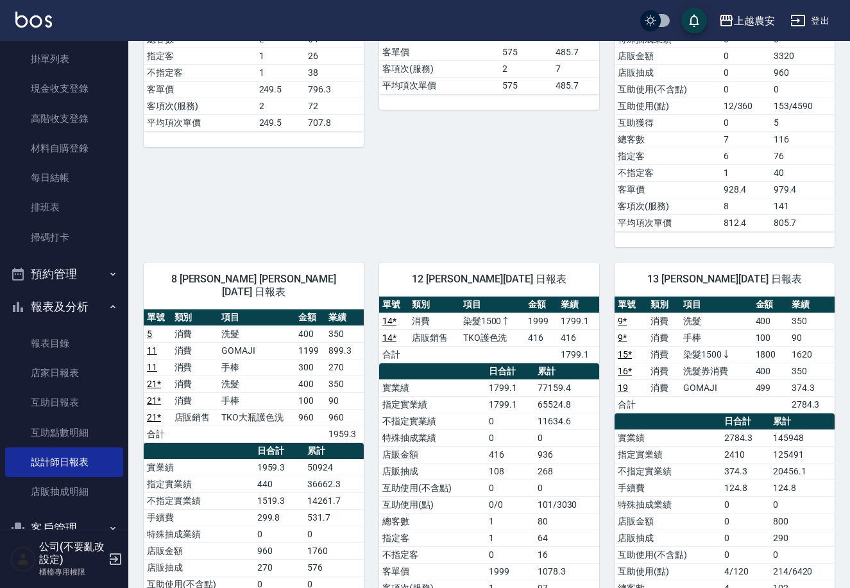
scroll to position [380, 0]
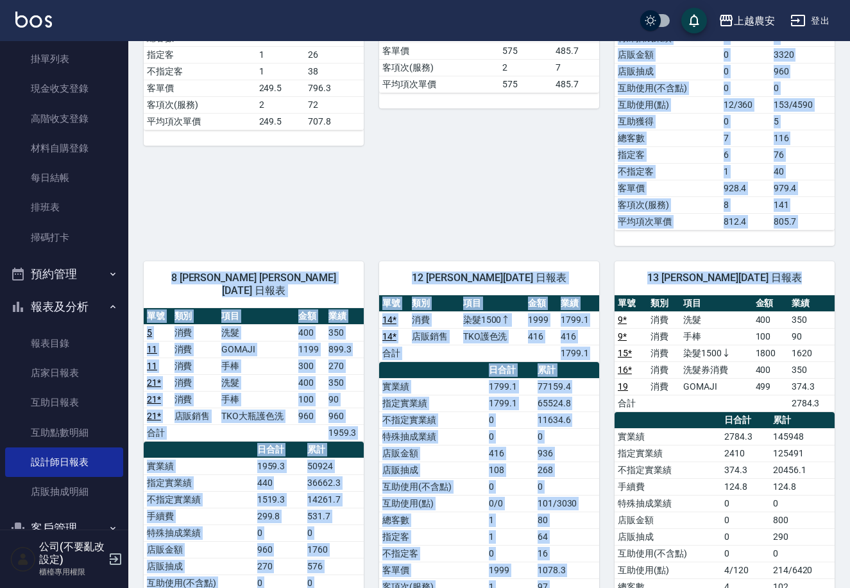
drag, startPoint x: 847, startPoint y: 216, endPoint x: 848, endPoint y: 274, distance: 57.8
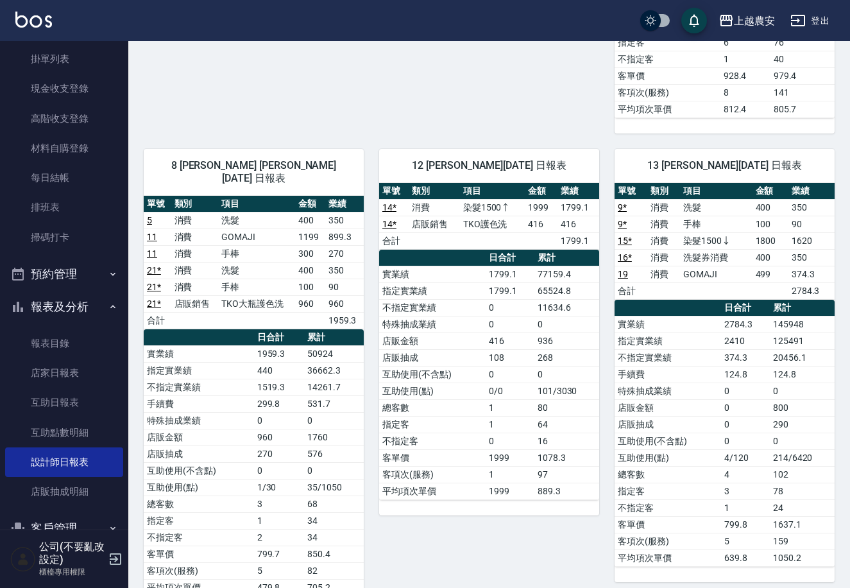
scroll to position [0, 0]
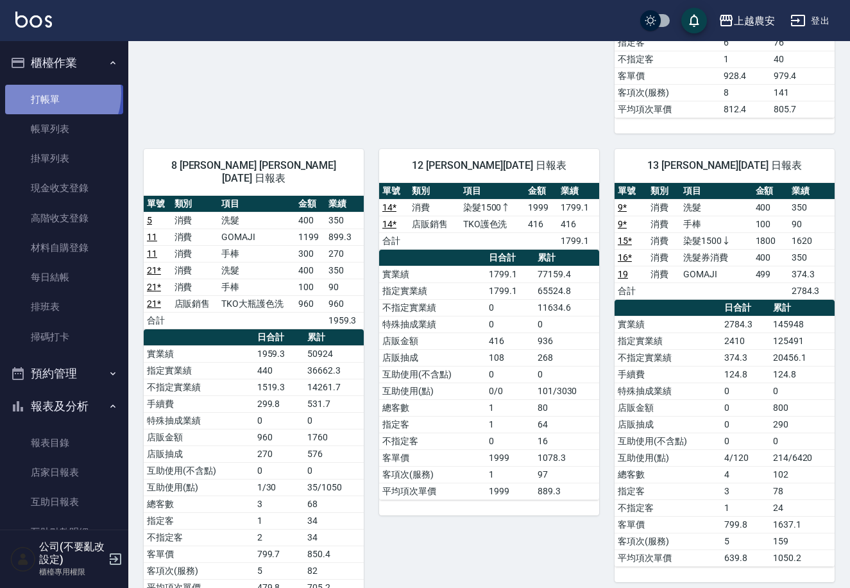
click at [51, 93] on link "打帳單" at bounding box center [64, 100] width 118 height 30
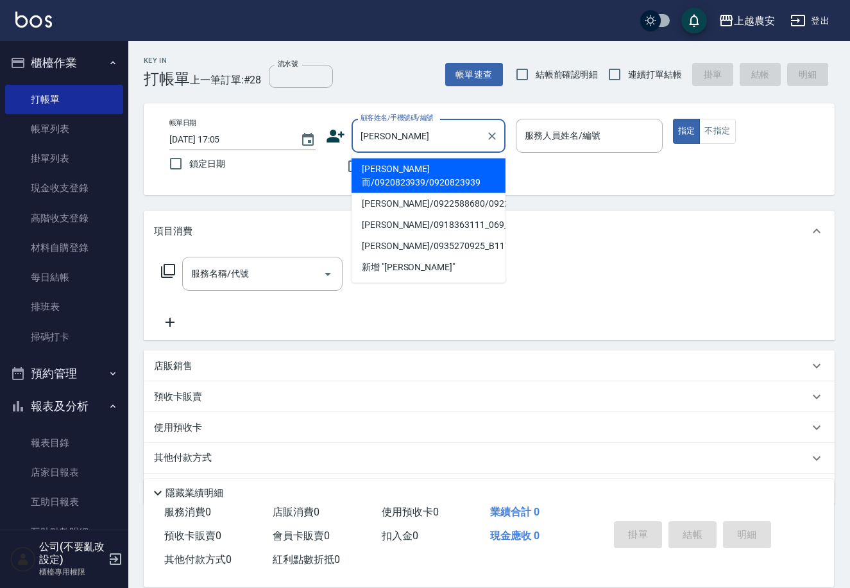
click at [390, 166] on li "[PERSON_NAME]而/0920823939/0920823939" at bounding box center [429, 176] width 154 height 35
type input "[PERSON_NAME]而/0920823939/0920823939"
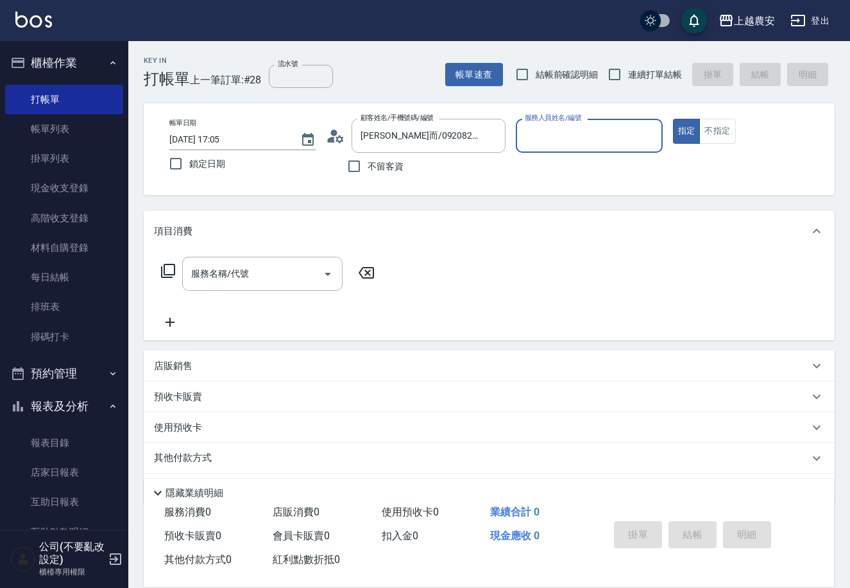
type input "Nana-13"
click at [217, 280] on input "服務名稱/代號" at bounding box center [253, 273] width 130 height 22
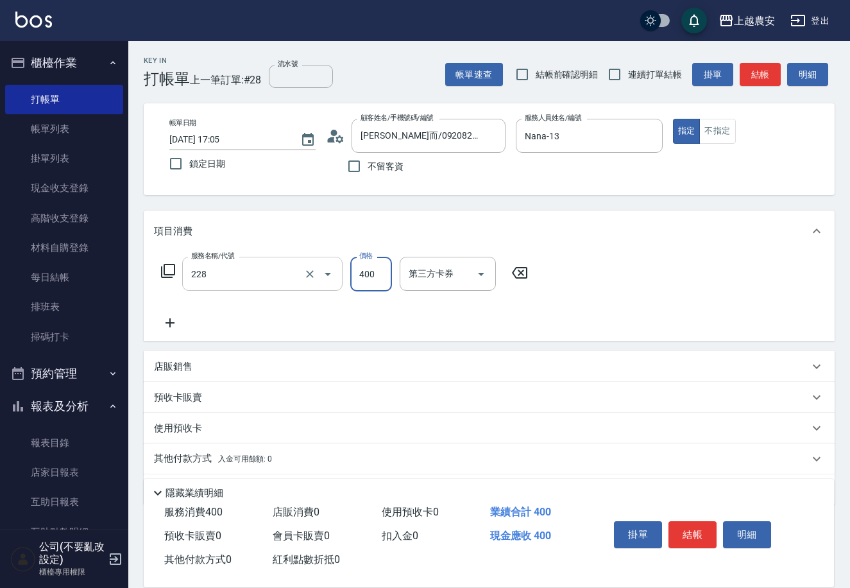
type input "洗髮(228)"
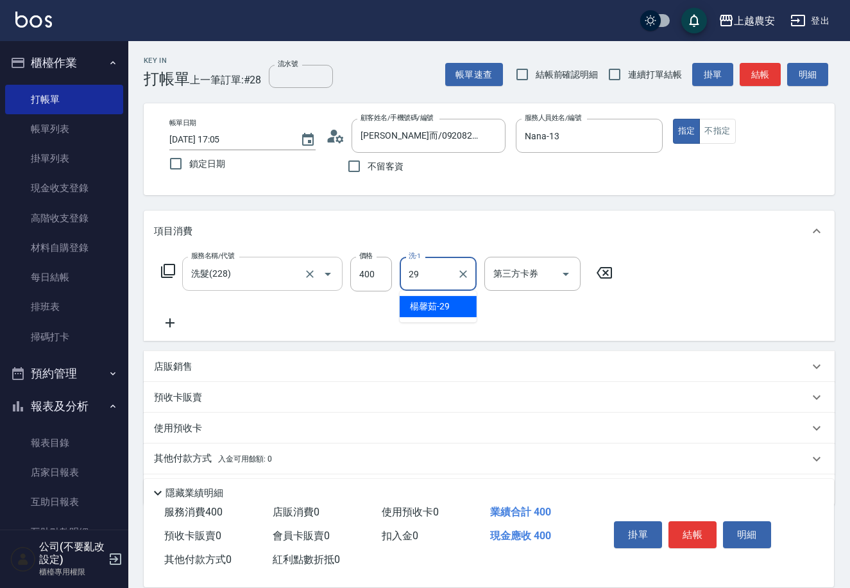
type input "[PERSON_NAME]-29"
click at [703, 539] on button "結帳" at bounding box center [693, 534] width 48 height 27
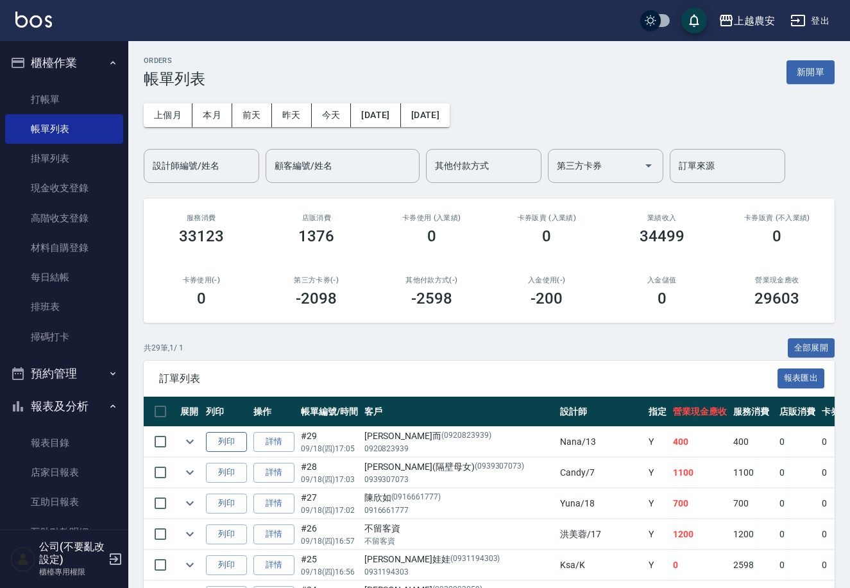
click at [218, 440] on button "列印" at bounding box center [226, 442] width 41 height 20
click at [52, 98] on link "打帳單" at bounding box center [64, 100] width 118 height 30
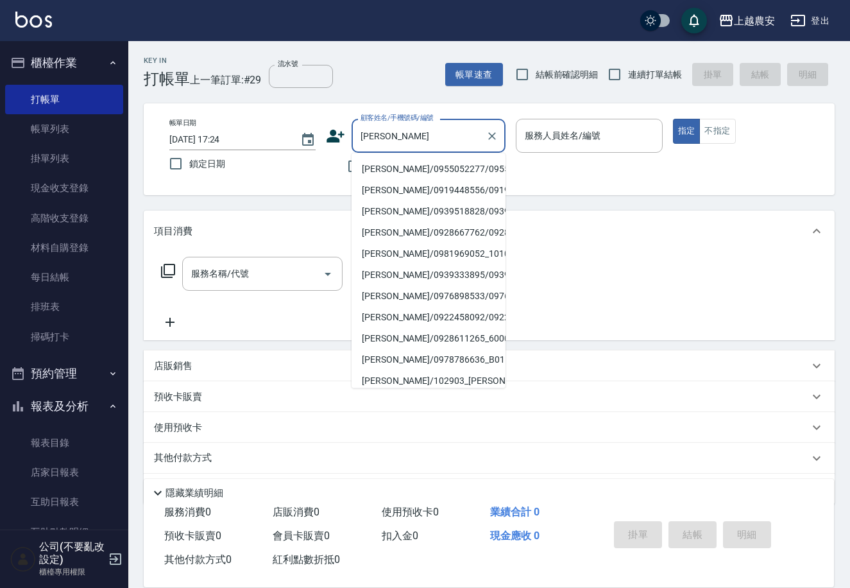
click at [380, 166] on li "陳映君/0955052277/0955052277" at bounding box center [429, 169] width 154 height 21
type input "陳映君/0955052277/0955052277"
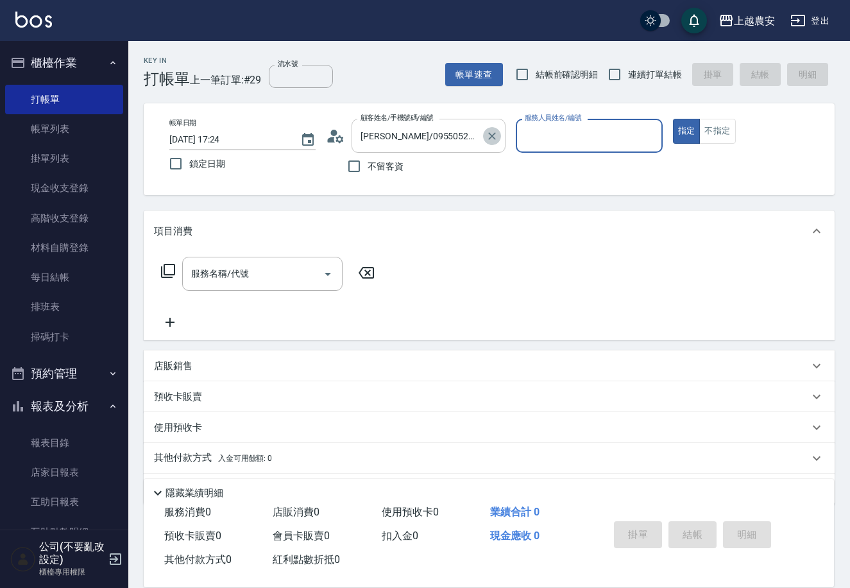
click at [490, 135] on icon "Clear" at bounding box center [492, 136] width 13 height 13
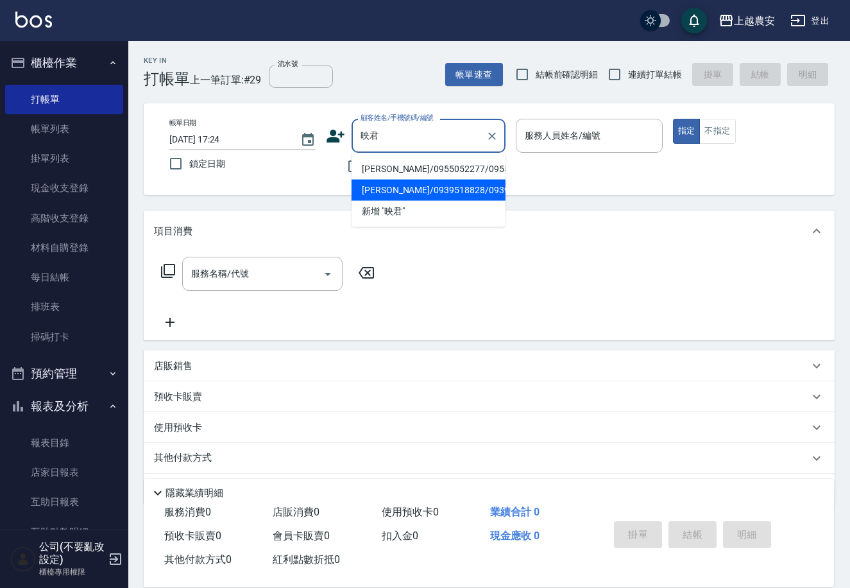
click at [408, 196] on li "陳映君/0939518828/0939518828" at bounding box center [429, 190] width 154 height 21
type input "陳映君/0939518828/0939518828"
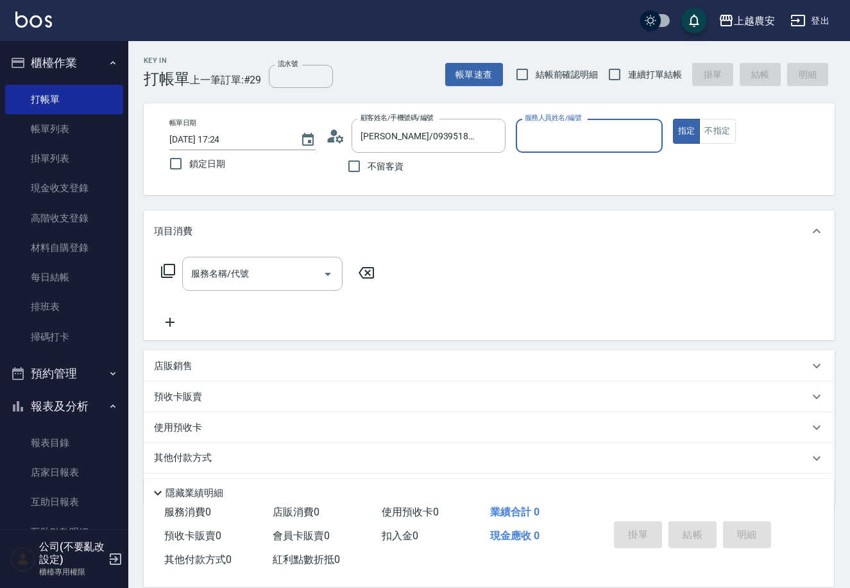
type input "美雅-B"
click at [287, 270] on input "服務名稱/代號" at bounding box center [253, 273] width 130 height 22
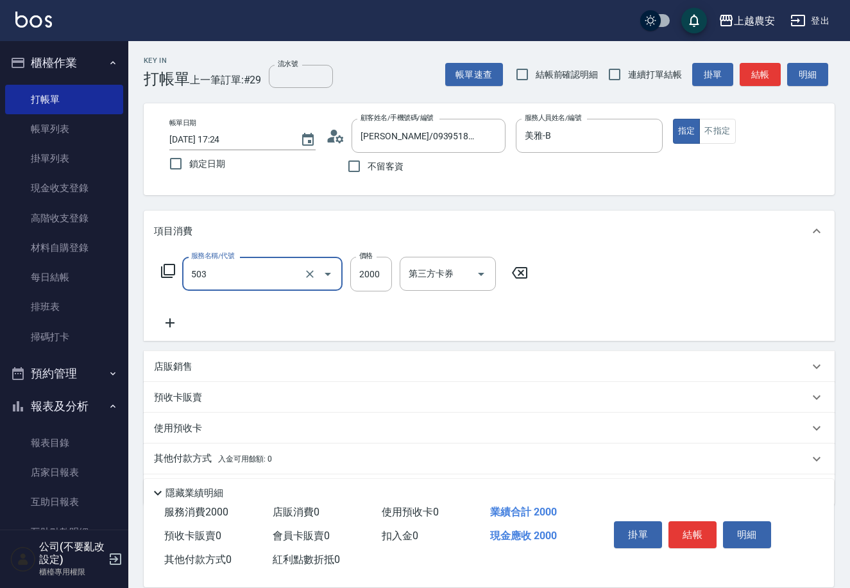
type input "染髮1500↑(503)"
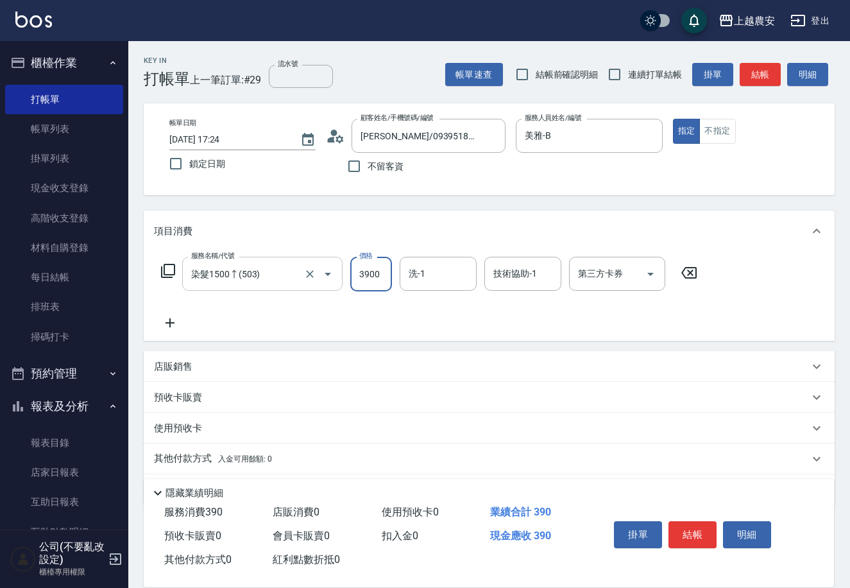
type input "3900"
type input "招招-26"
click at [701, 531] on button "結帳" at bounding box center [693, 534] width 48 height 27
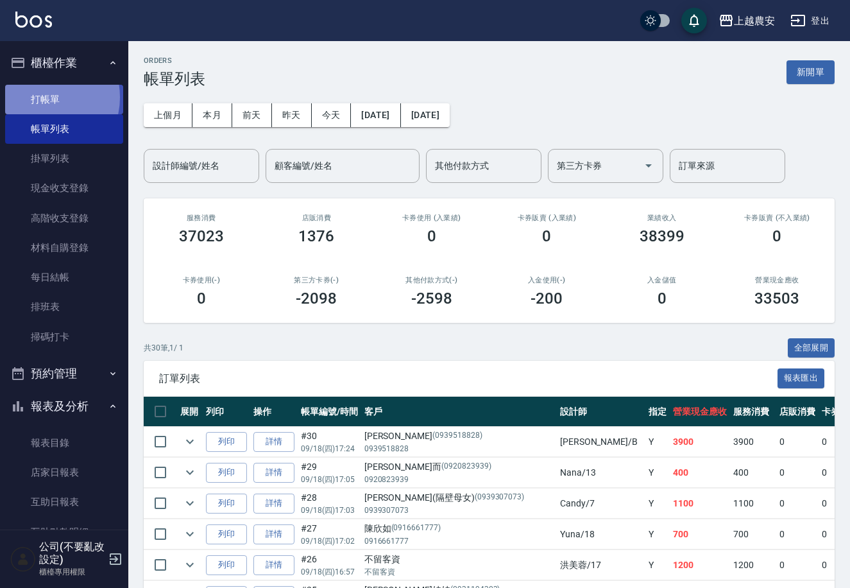
drag, startPoint x: 42, startPoint y: 97, endPoint x: 133, endPoint y: 99, distance: 90.5
click at [43, 96] on link "打帳單" at bounding box center [64, 100] width 118 height 30
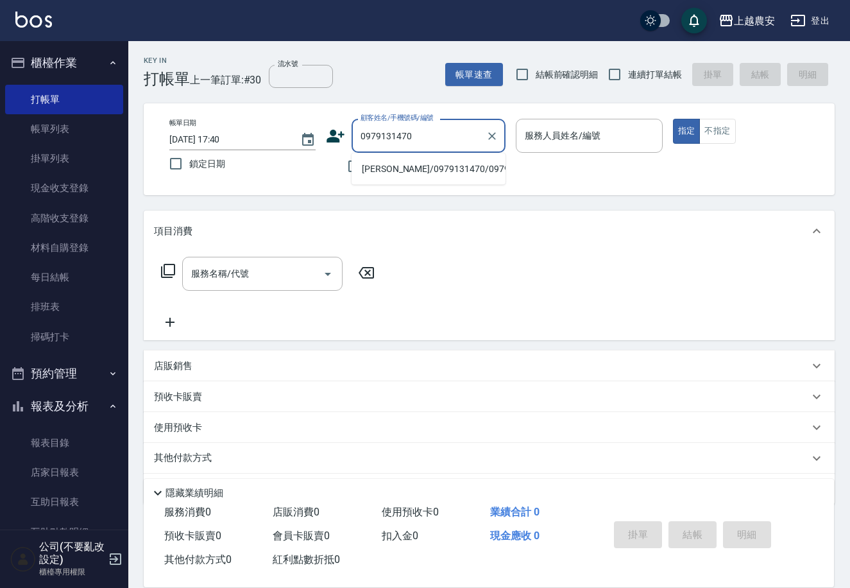
click at [402, 161] on li "徐/0979131470/0979131470" at bounding box center [429, 169] width 154 height 21
type input "徐/0979131470/0979131470"
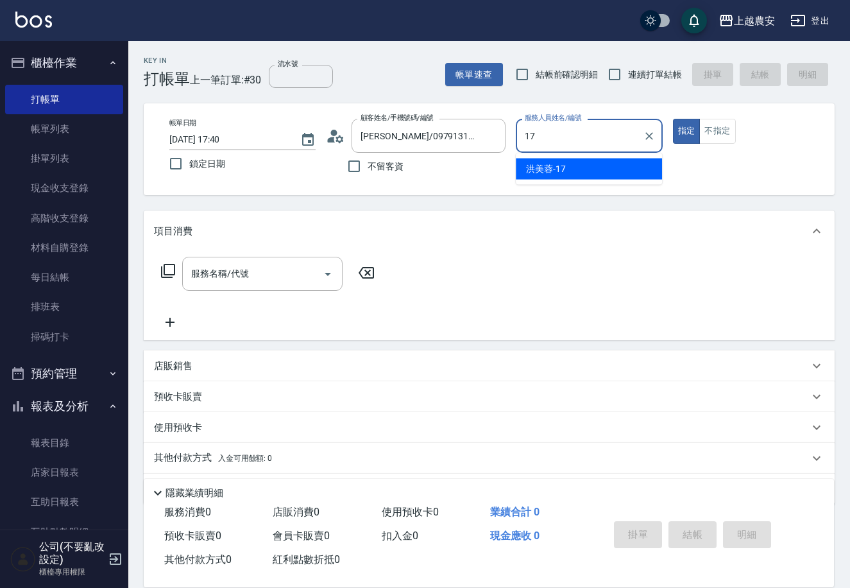
type input "洪美蓉-17"
type button "true"
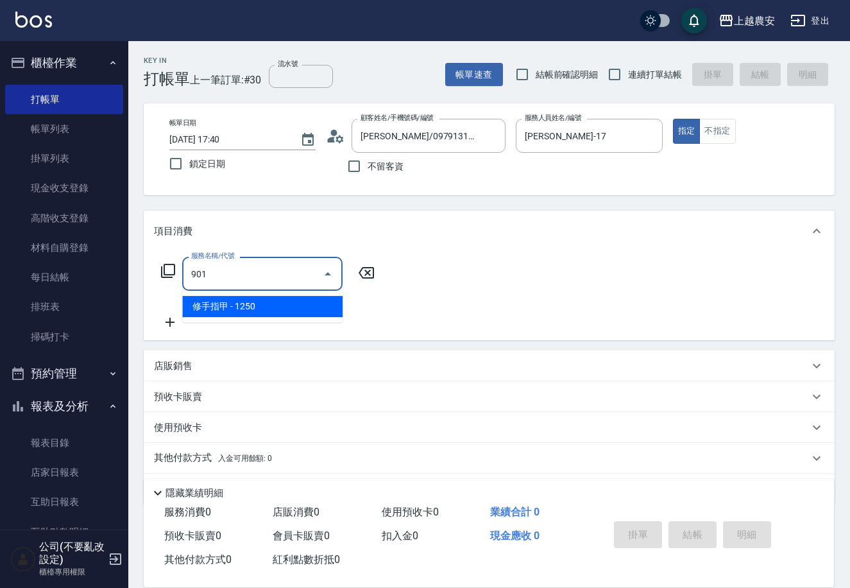
type input "修手指甲(901)"
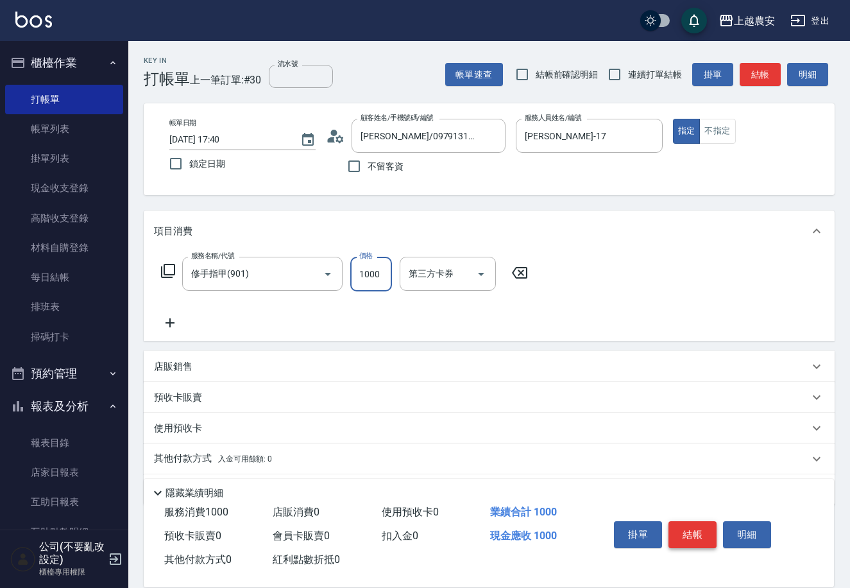
type input "1000"
drag, startPoint x: 689, startPoint y: 535, endPoint x: 691, endPoint y: 528, distance: 7.5
click at [690, 533] on button "結帳" at bounding box center [693, 534] width 48 height 27
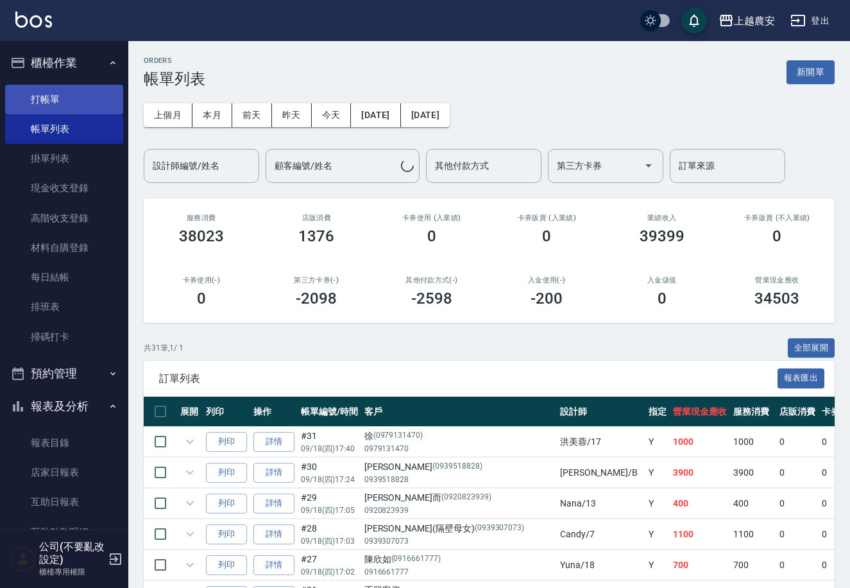
click at [49, 96] on link "打帳單" at bounding box center [64, 100] width 118 height 30
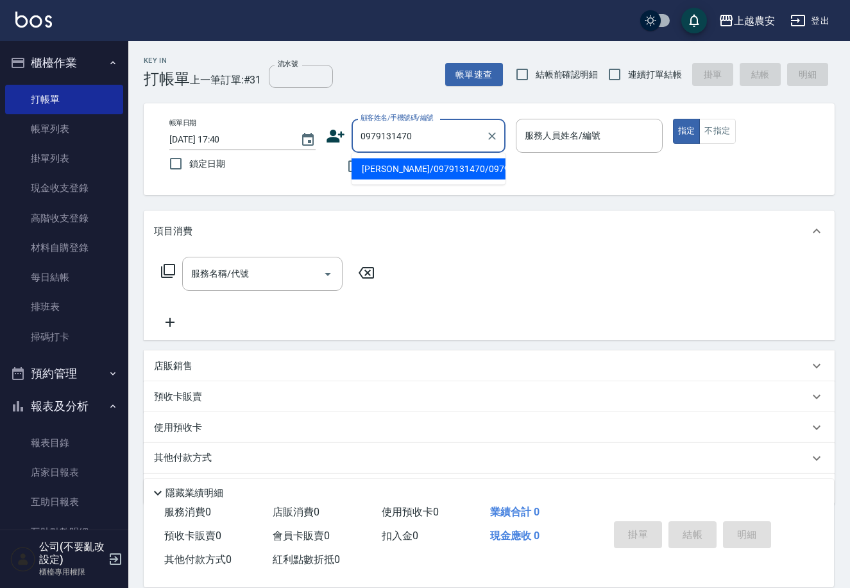
click at [413, 159] on li "徐/0979131470/0979131470" at bounding box center [429, 169] width 154 height 21
type input "徐/0979131470/0979131470"
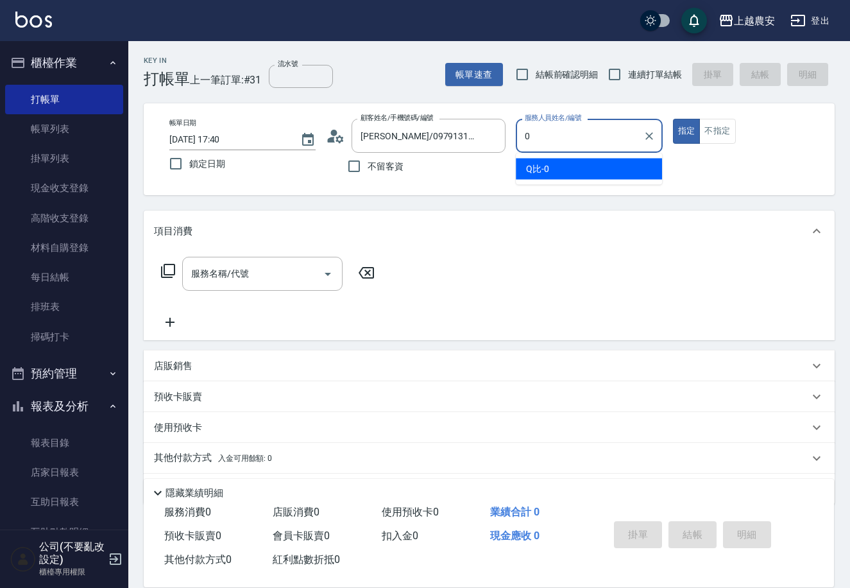
type input "Q比-0"
type button "true"
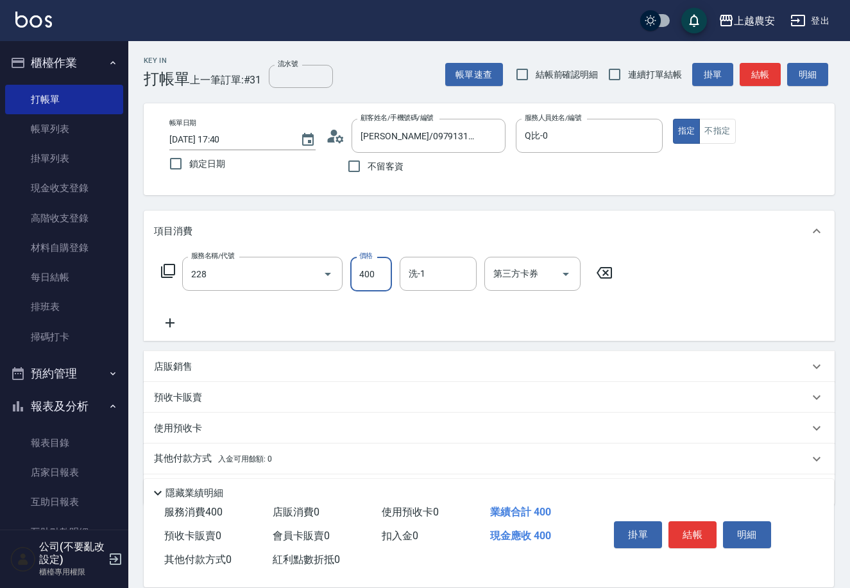
type input "洗髮(228)"
click at [701, 531] on button "結帳" at bounding box center [693, 534] width 48 height 27
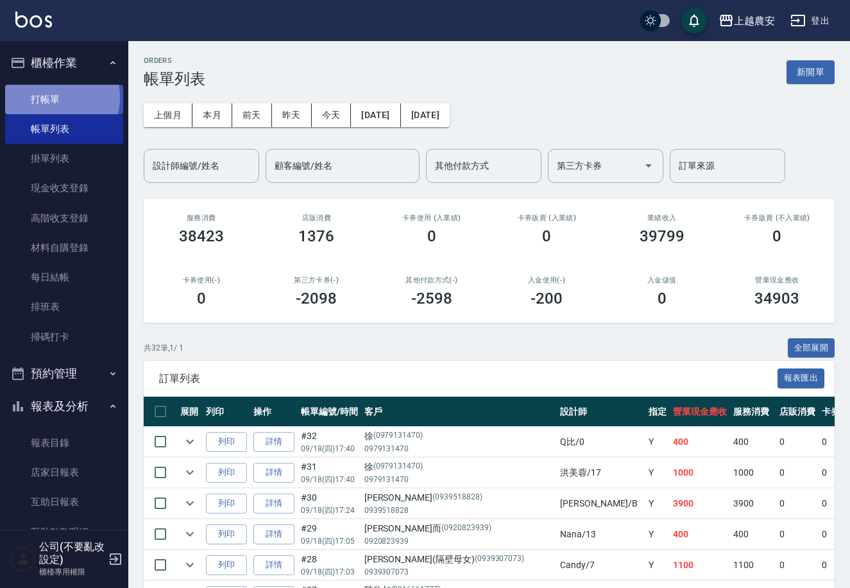
click at [51, 97] on link "打帳單" at bounding box center [64, 100] width 118 height 30
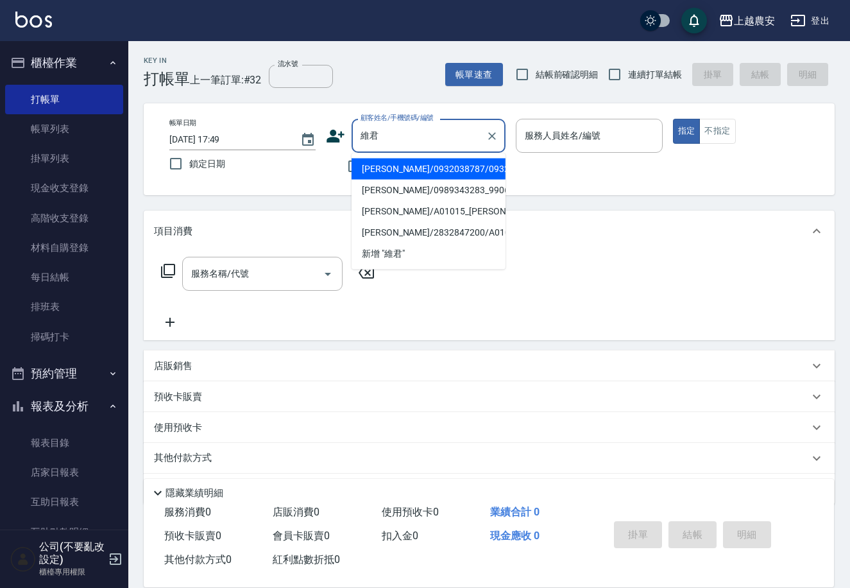
click at [373, 175] on li "張維君/0932038787/0932038787" at bounding box center [429, 169] width 154 height 21
type input "張維君/0932038787/0932038787"
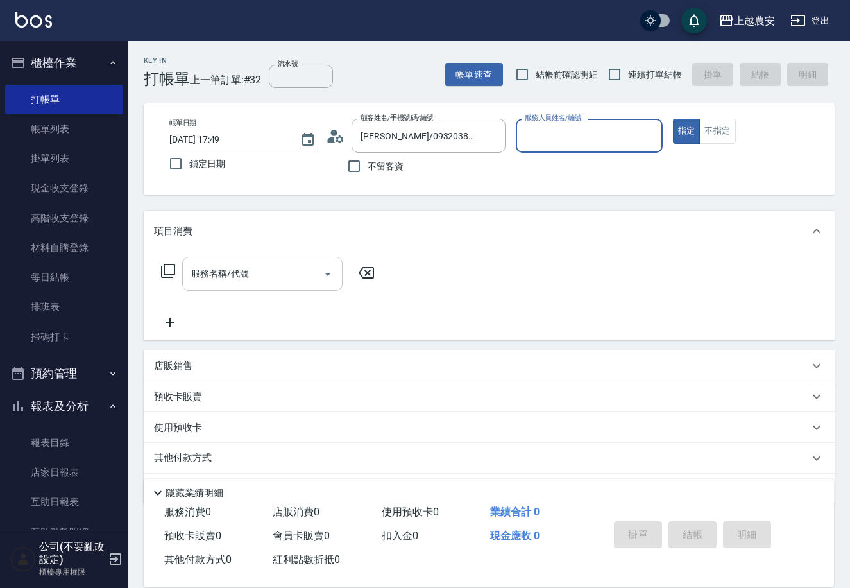
type input "美雅-B"
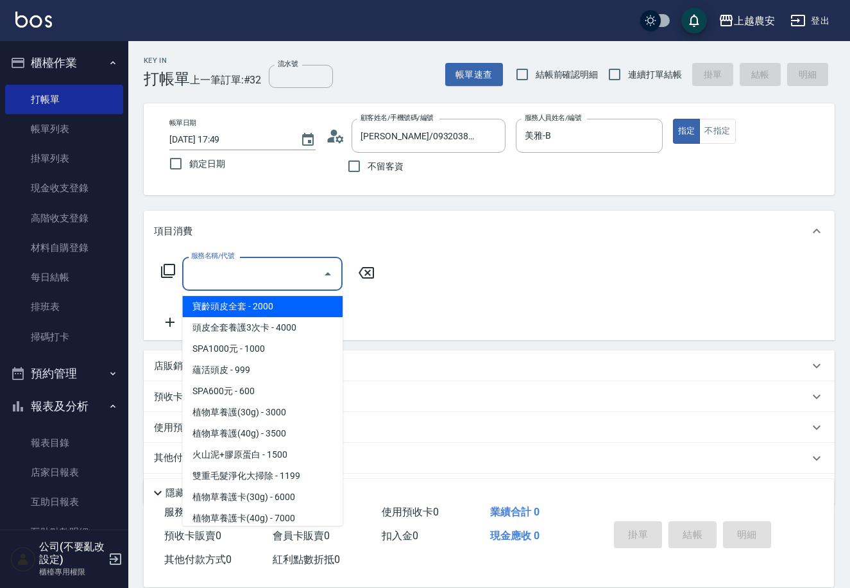
click at [226, 280] on input "服務名稱/代號" at bounding box center [253, 273] width 130 height 22
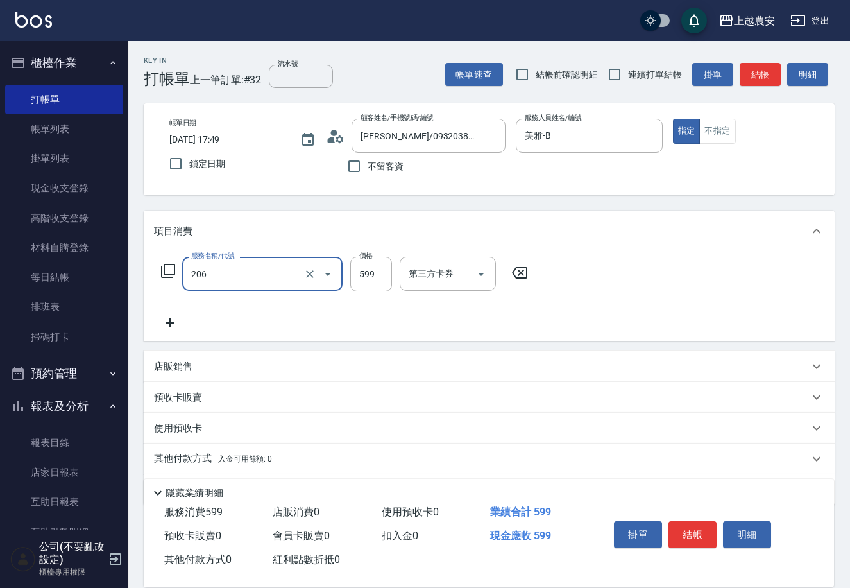
type input "洗+剪(206)"
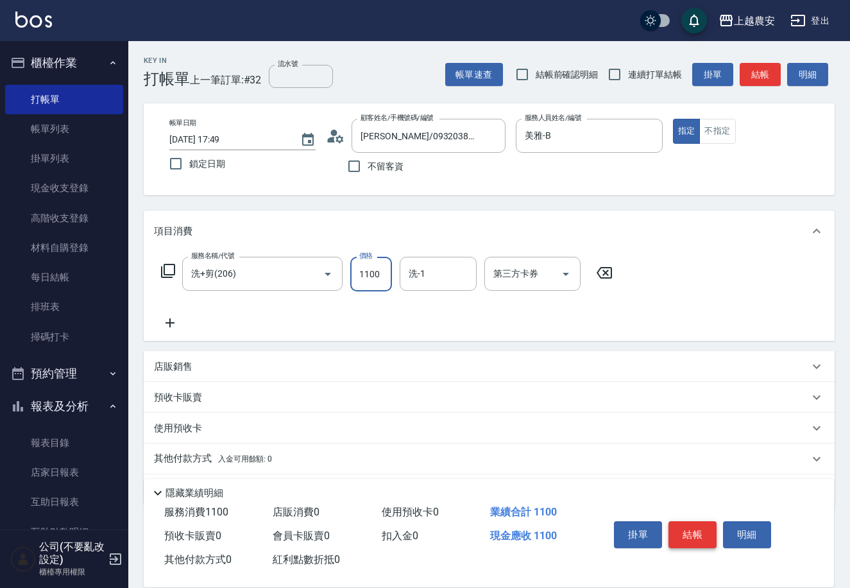
type input "1100"
click at [685, 533] on button "結帳" at bounding box center [693, 534] width 48 height 27
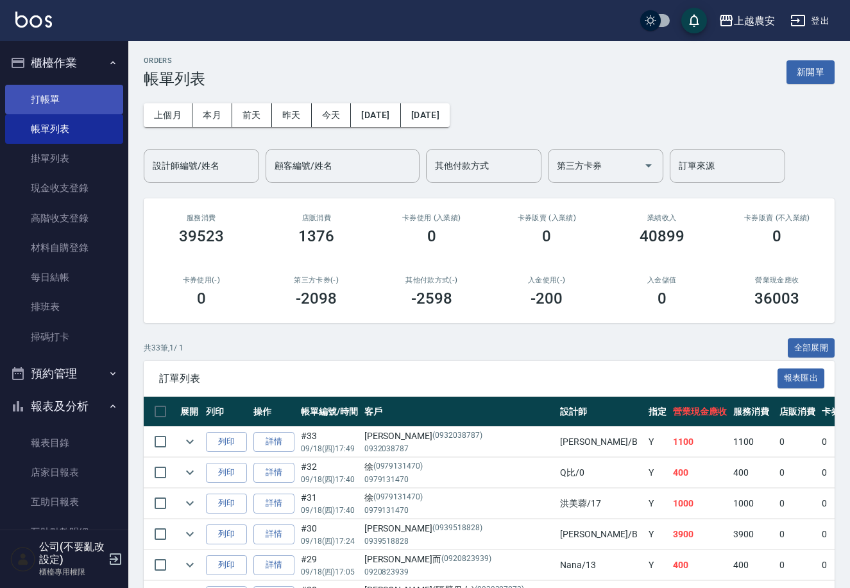
click at [51, 91] on link "打帳單" at bounding box center [64, 100] width 118 height 30
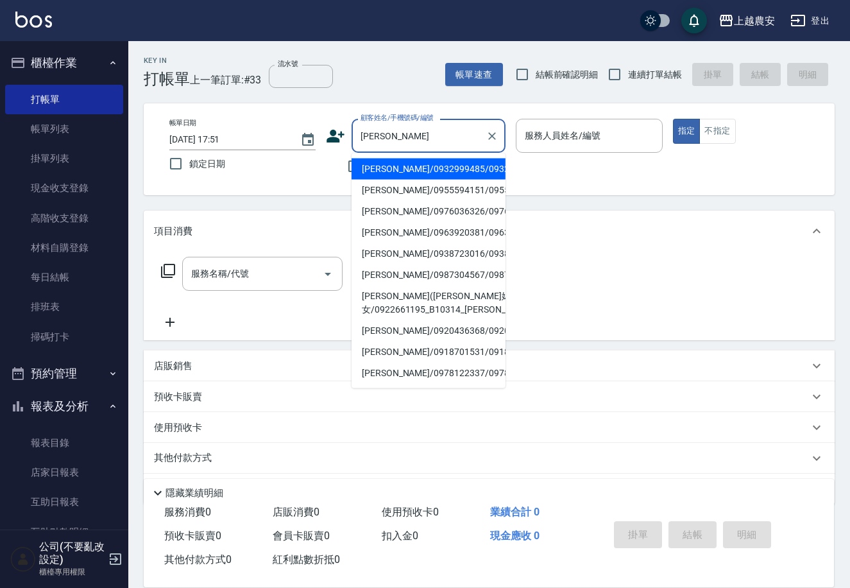
click at [418, 169] on li "張文馨/0932999485/0932999485" at bounding box center [429, 169] width 154 height 21
type input "張文馨/0932999485/0932999485"
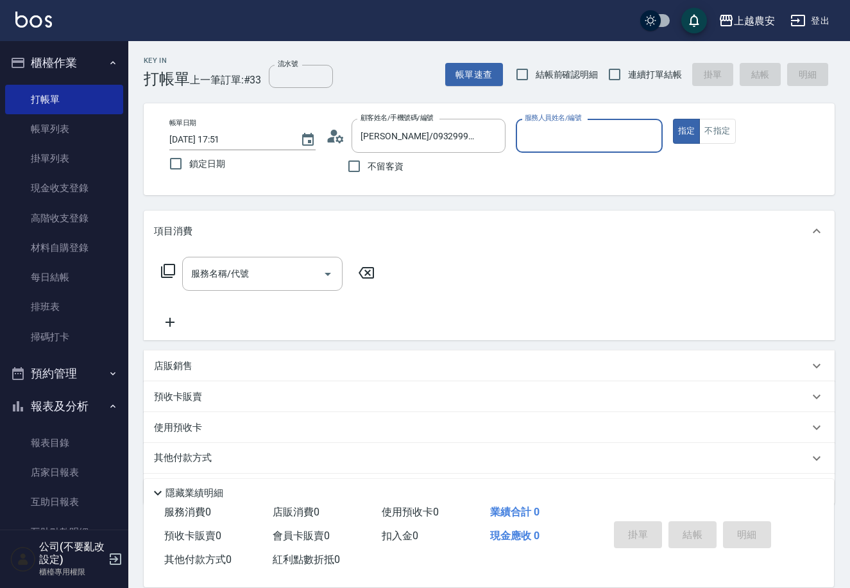
type input "美雅-B"
click at [253, 271] on input "服務名稱/代號" at bounding box center [253, 273] width 130 height 22
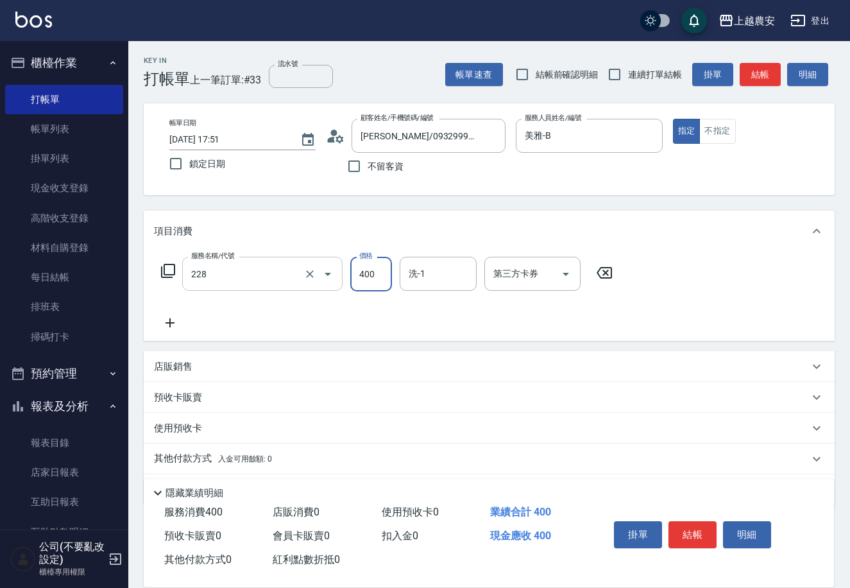
type input "洗髮(228)"
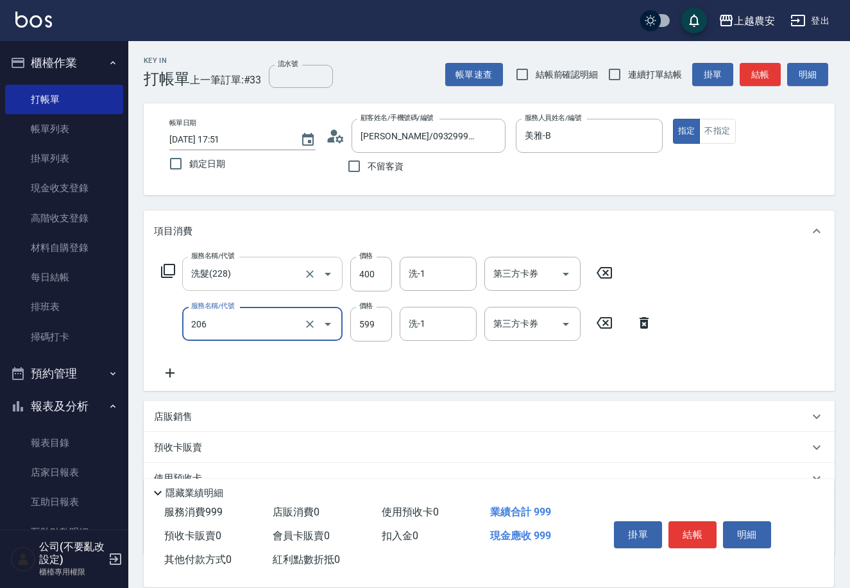
type input "洗+剪(206)"
type input "800"
click at [152, 424] on div "店販銷售" at bounding box center [489, 416] width 691 height 31
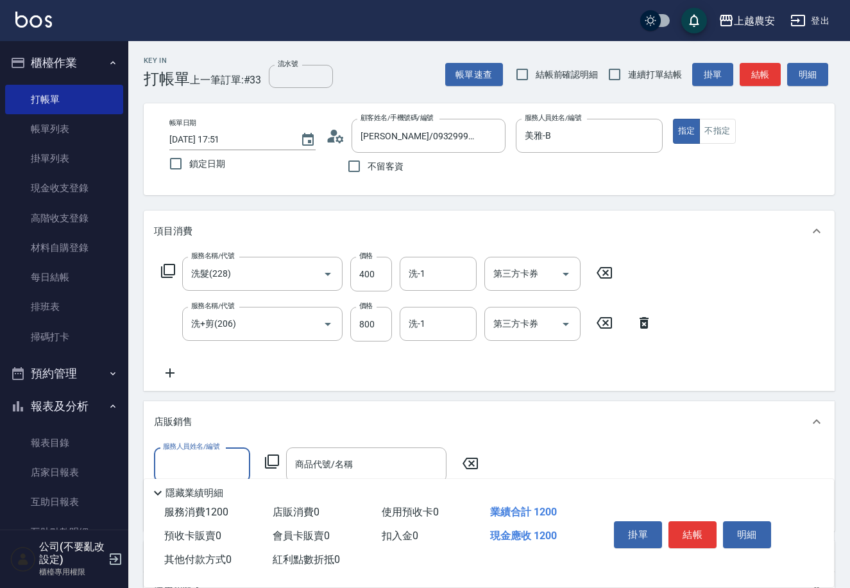
scroll to position [1, 0]
type input "美雅-B"
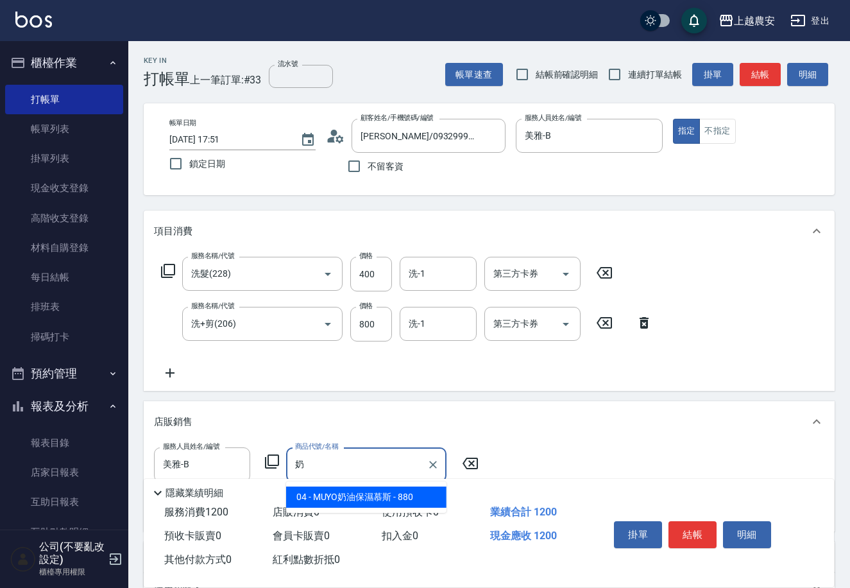
click at [357, 491] on span "04 - MUYO奶油保濕慕斯 - 880" at bounding box center [366, 496] width 160 height 21
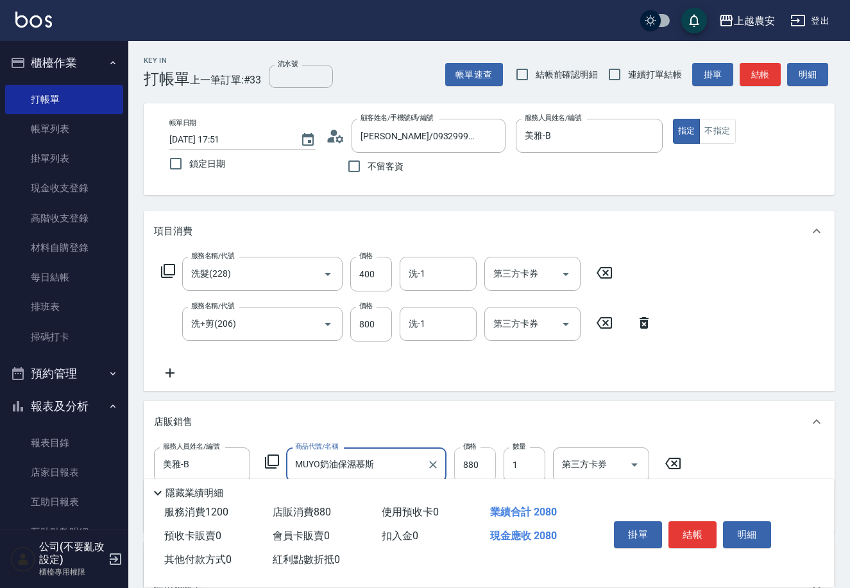
type input "MUYO奶油保濕慕斯"
click at [463, 456] on input "880" at bounding box center [475, 464] width 42 height 35
type input "800"
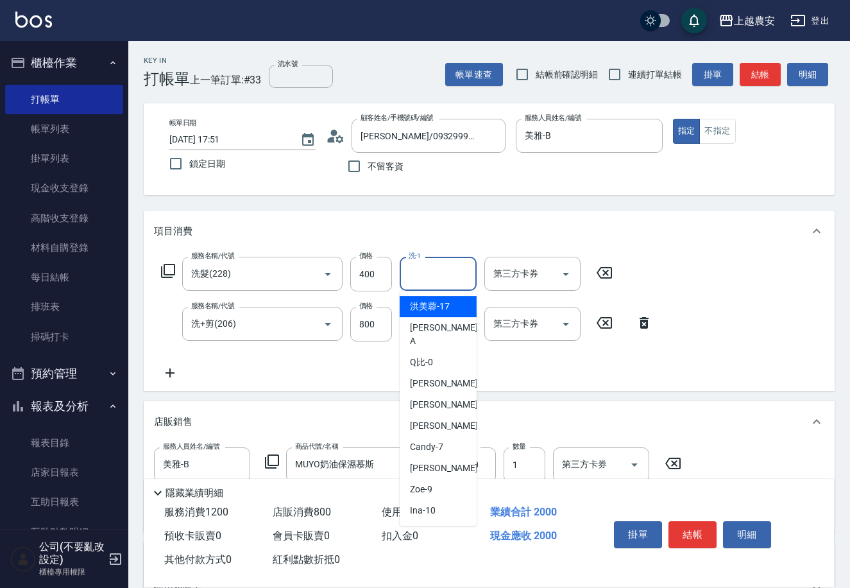
click at [445, 279] on input "洗-1" at bounding box center [438, 273] width 65 height 22
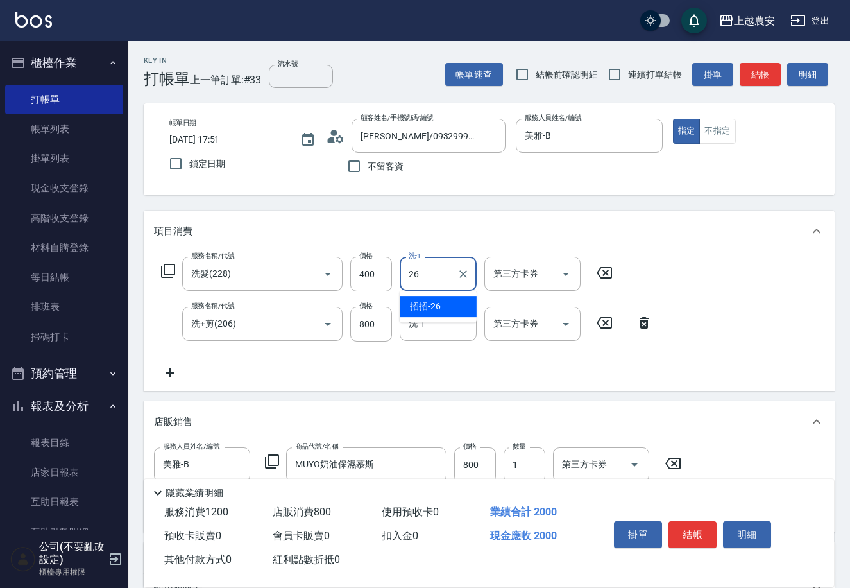
type input "招招-26"
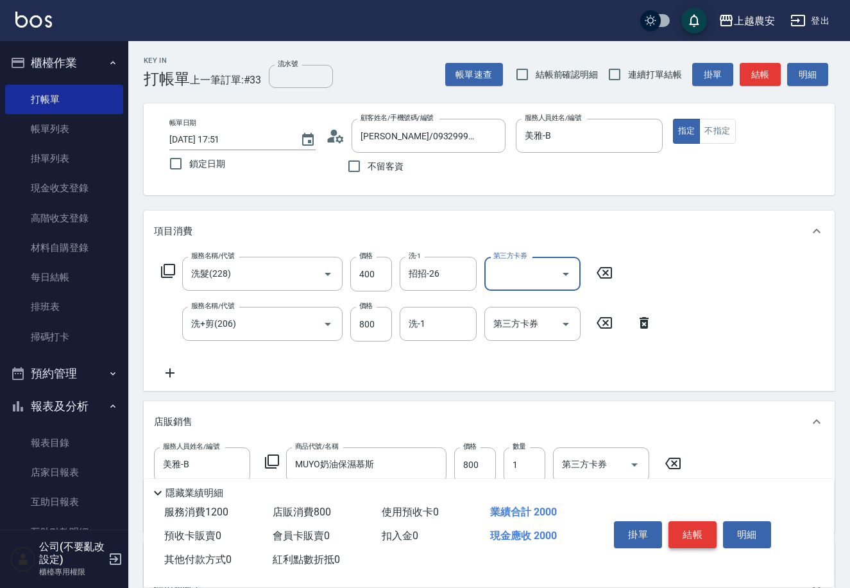
click at [687, 525] on button "結帳" at bounding box center [693, 534] width 48 height 27
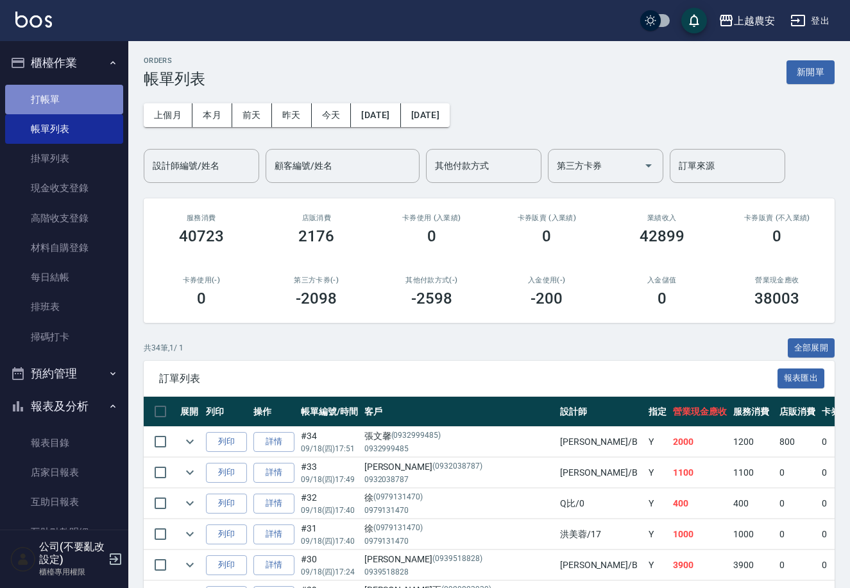
click at [70, 101] on link "打帳單" at bounding box center [64, 100] width 118 height 30
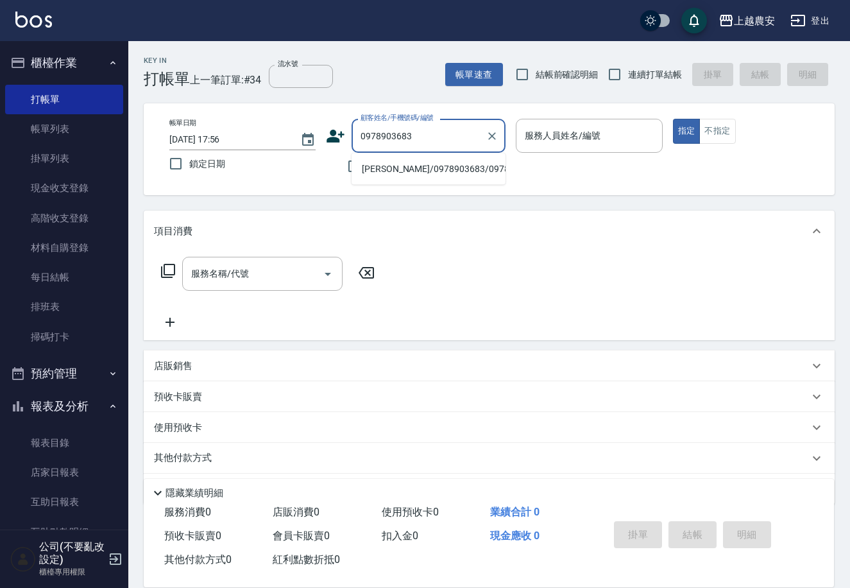
click at [390, 169] on li "康廷羽/0978903683/0978903683" at bounding box center [429, 169] width 154 height 21
type input "康廷羽/0978903683/0978903683"
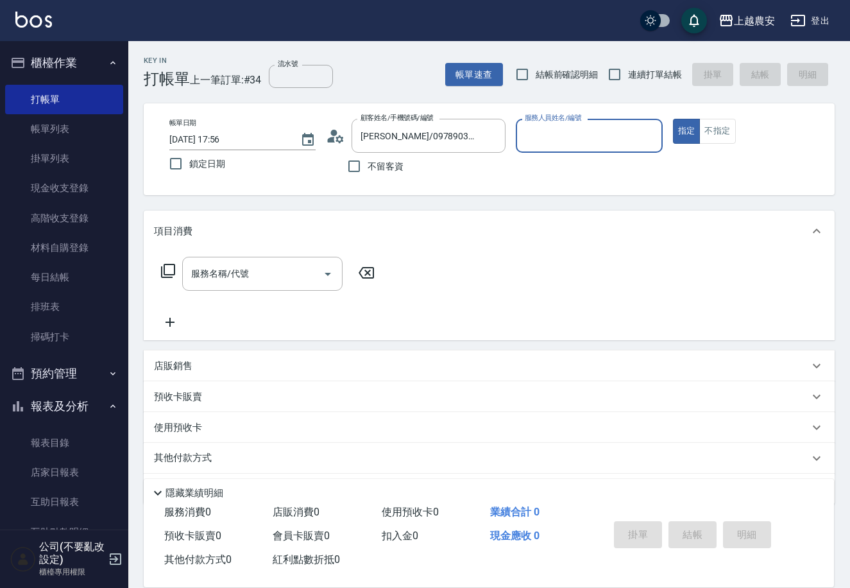
type input "Yuna-18"
click at [282, 279] on input "服務名稱/代號" at bounding box center [253, 273] width 130 height 22
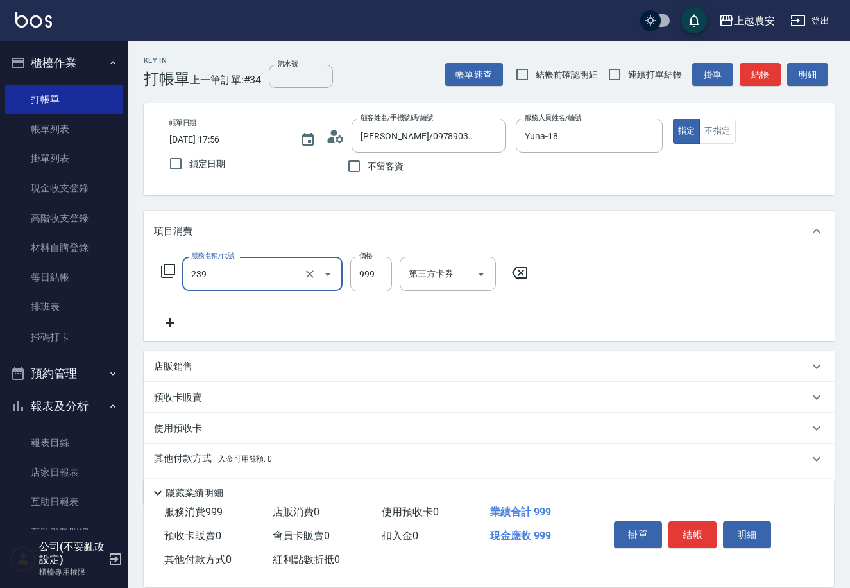
type input "頭皮SPA洗髮(239)"
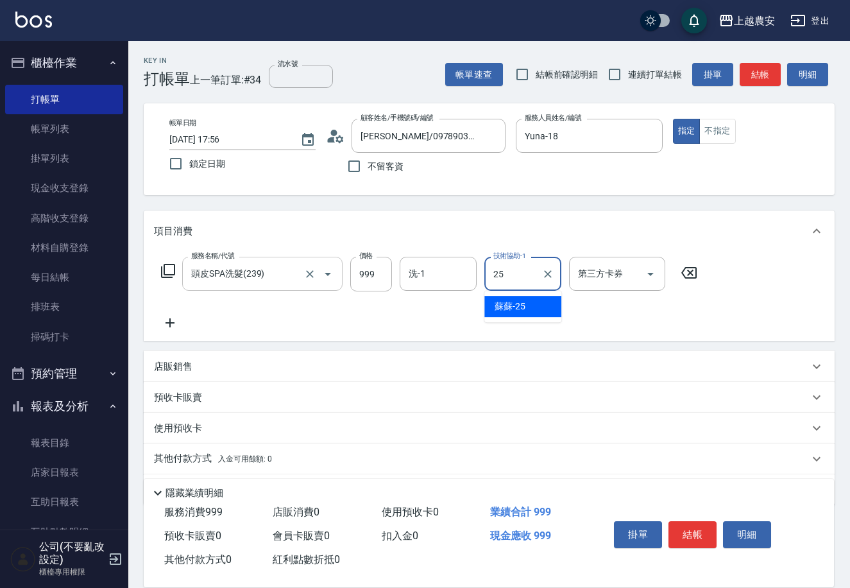
type input "蘇蘇-25"
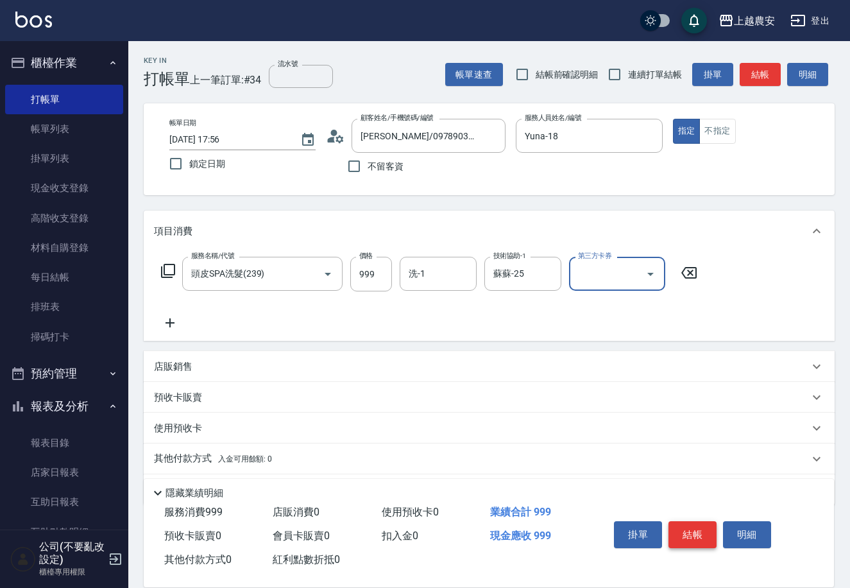
click at [689, 542] on button "結帳" at bounding box center [693, 534] width 48 height 27
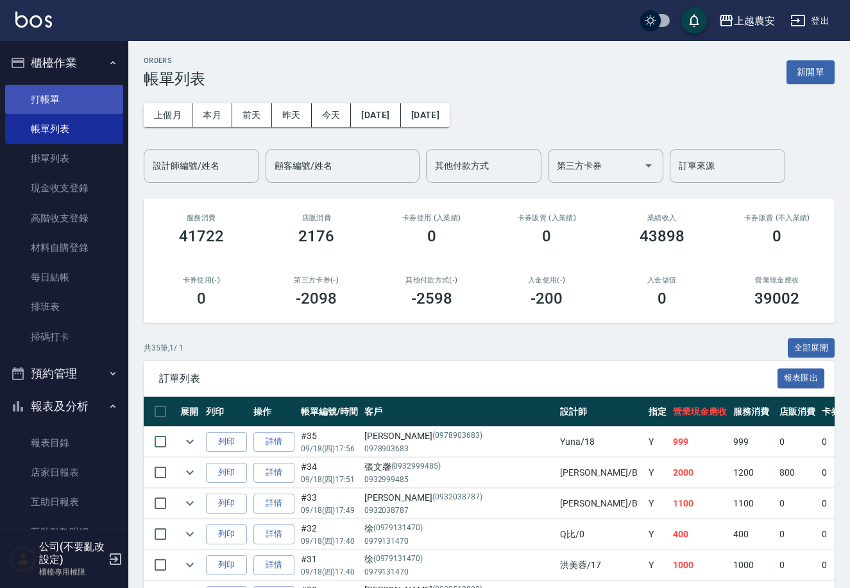
click at [33, 99] on link "打帳單" at bounding box center [64, 100] width 118 height 30
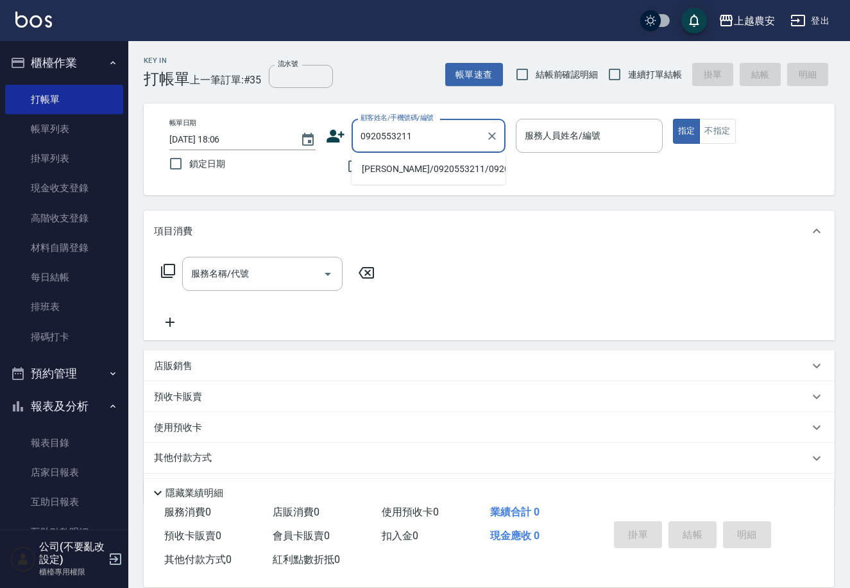
click at [407, 173] on li "吳嘉玲/0920553211/0920553211" at bounding box center [429, 169] width 154 height 21
type input "吳嘉玲/0920553211/0920553211"
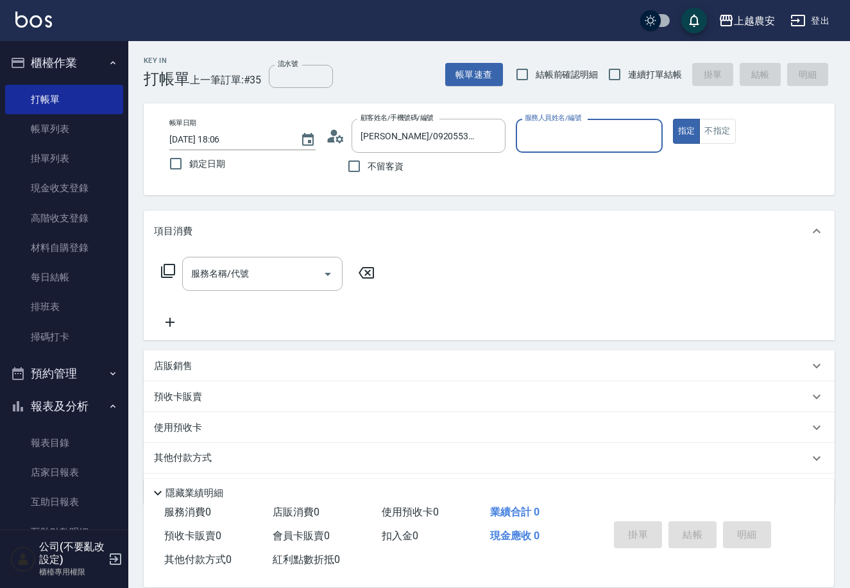
type input "Candy-7"
click at [266, 271] on input "服務名稱/代號" at bounding box center [253, 273] width 130 height 22
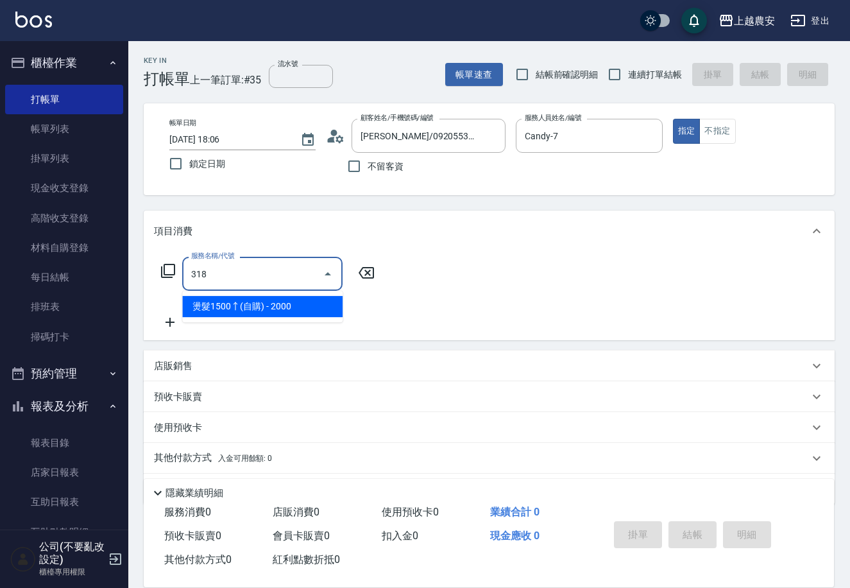
type input "燙髮1500↑(自購)(318)"
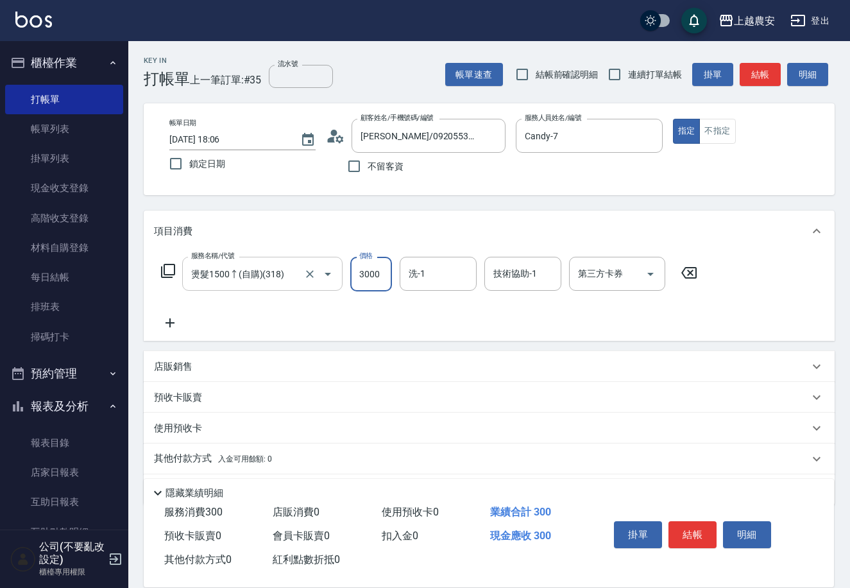
type input "3000"
type input "珮珮-30"
click at [687, 538] on button "結帳" at bounding box center [693, 534] width 48 height 27
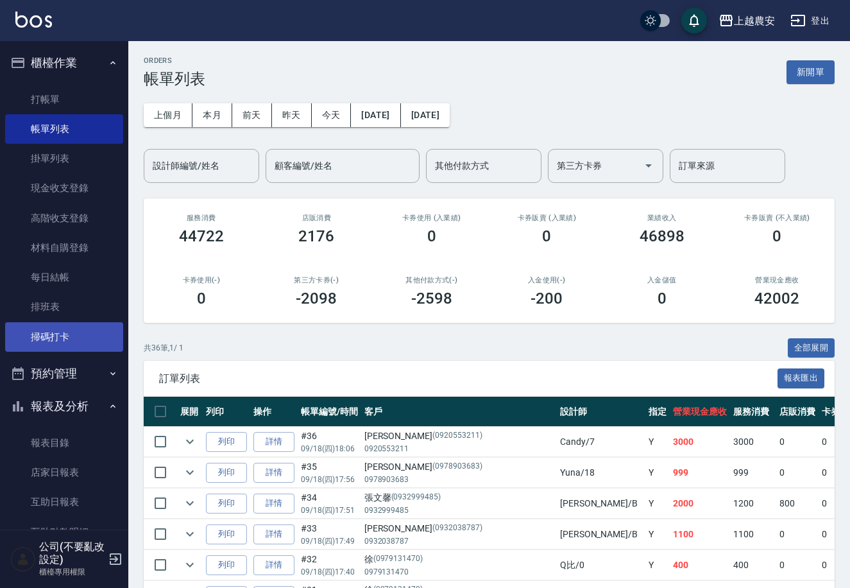
click at [60, 340] on link "掃碼打卡" at bounding box center [64, 337] width 118 height 30
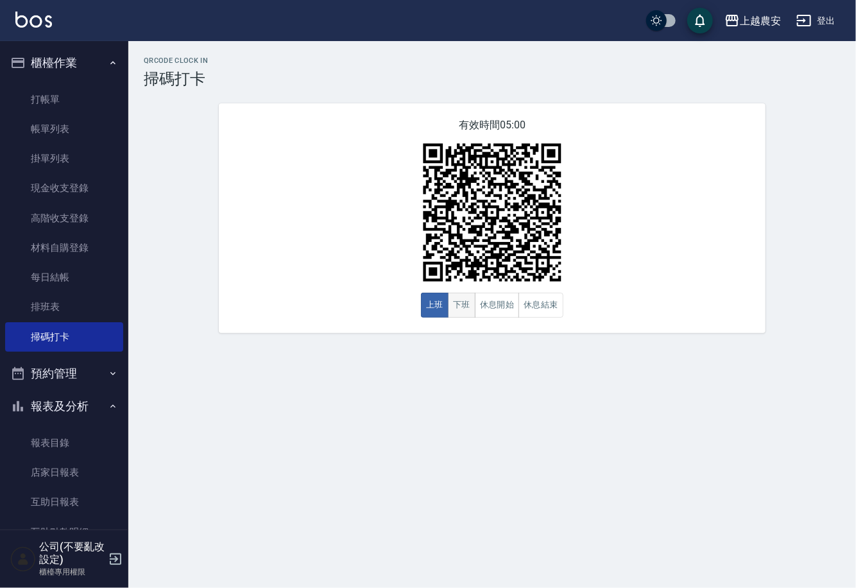
click at [466, 300] on button "下班" at bounding box center [462, 305] width 28 height 25
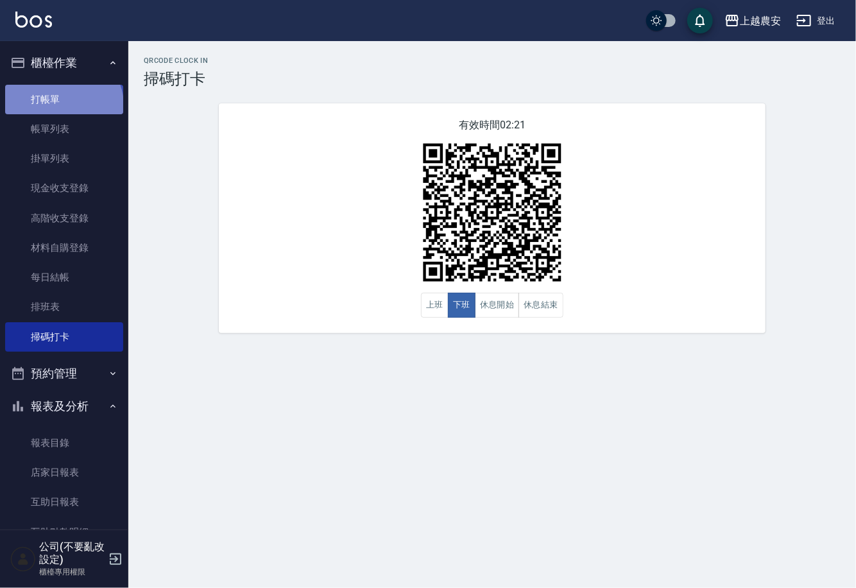
click at [62, 105] on link "打帳單" at bounding box center [64, 100] width 118 height 30
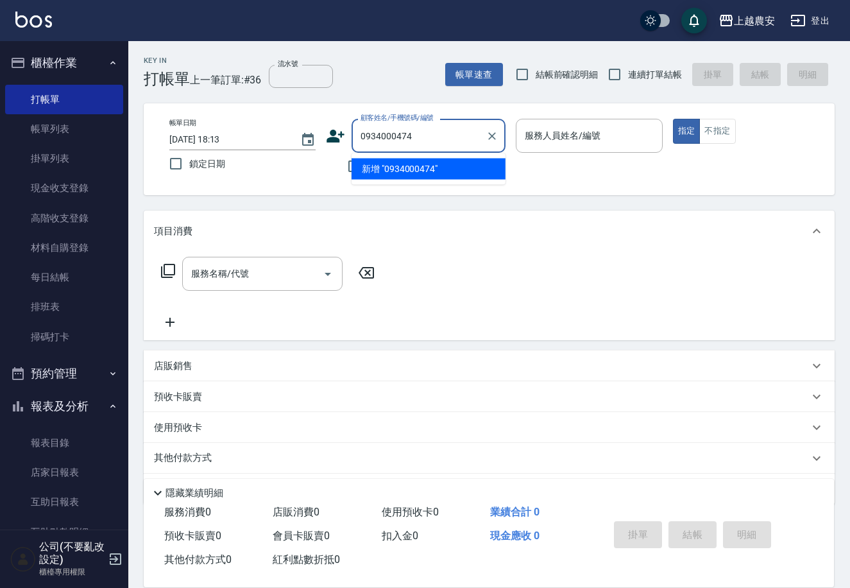
click at [424, 173] on li "新增 "0934000474"" at bounding box center [429, 169] width 154 height 21
type input "0934000474"
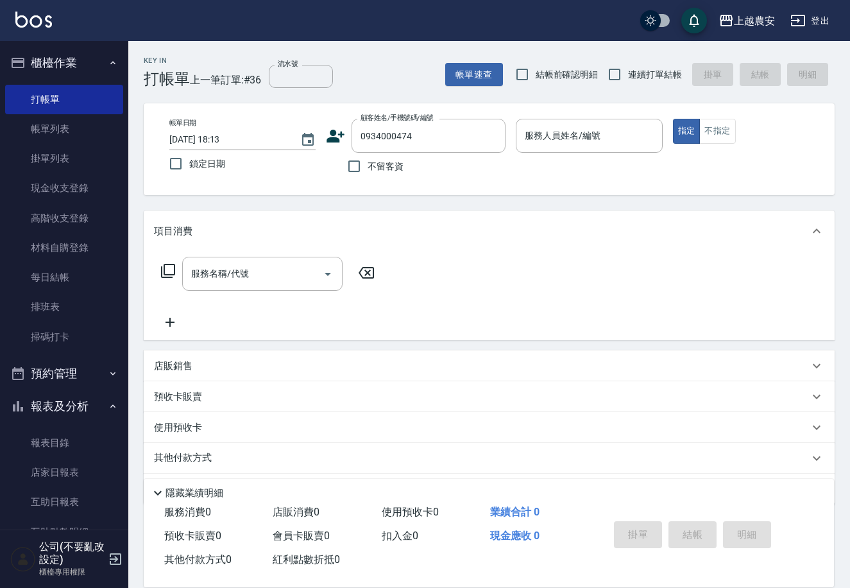
click at [337, 141] on icon at bounding box center [336, 136] width 18 height 13
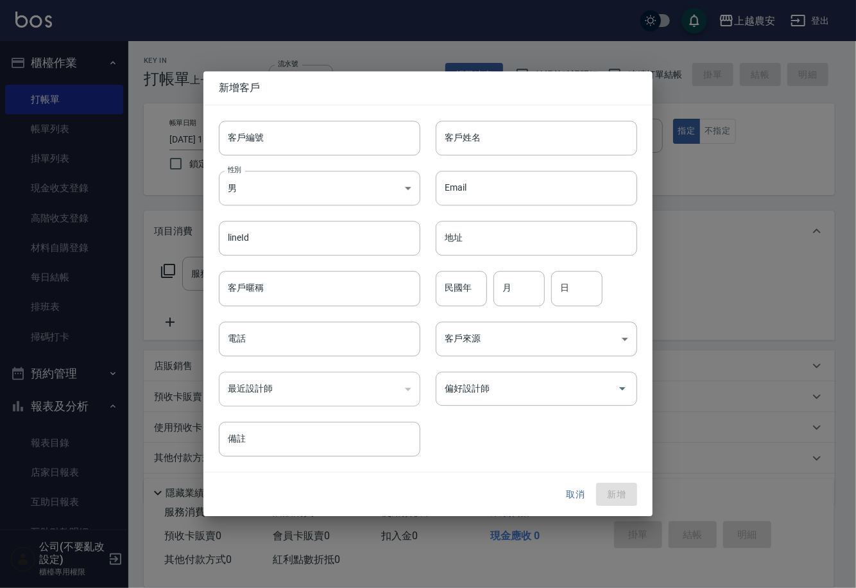
type input "0934000474"
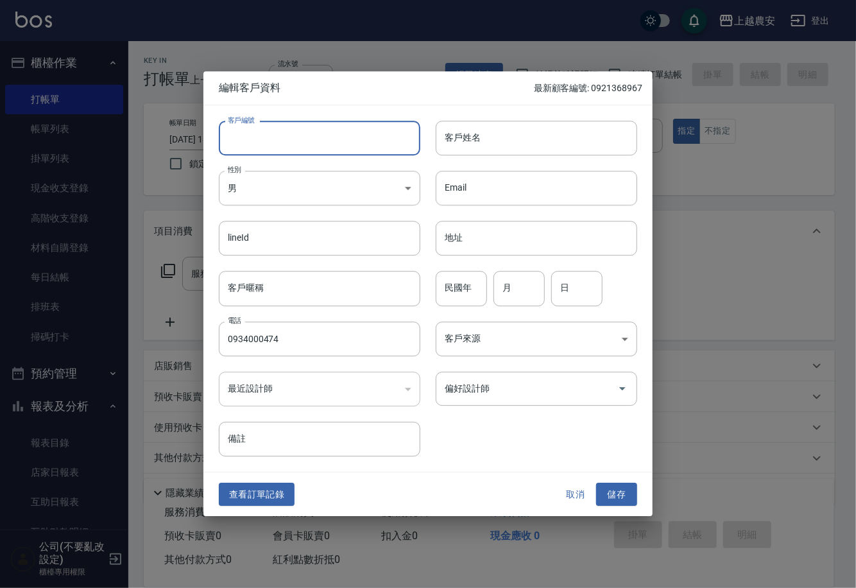
click at [337, 141] on input "客戶編號" at bounding box center [320, 138] width 202 height 35
type input "0934000474"
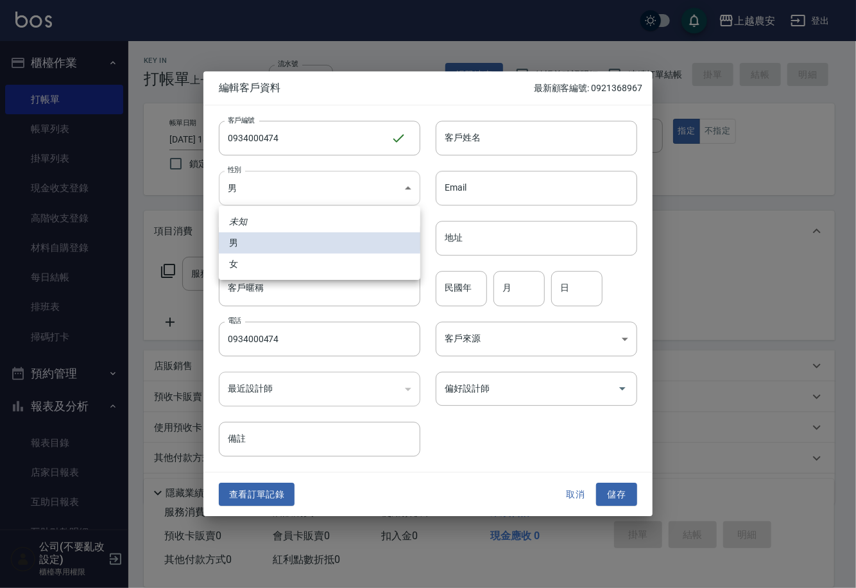
click at [300, 188] on body "上越農安 登出 櫃檯作業 打帳單 帳單列表 掛單列表 現金收支登錄 高階收支登錄 材料自購登錄 每日結帳 排班表 掃碼打卡 預約管理 預約管理 單日預約紀錄 …" at bounding box center [428, 313] width 856 height 626
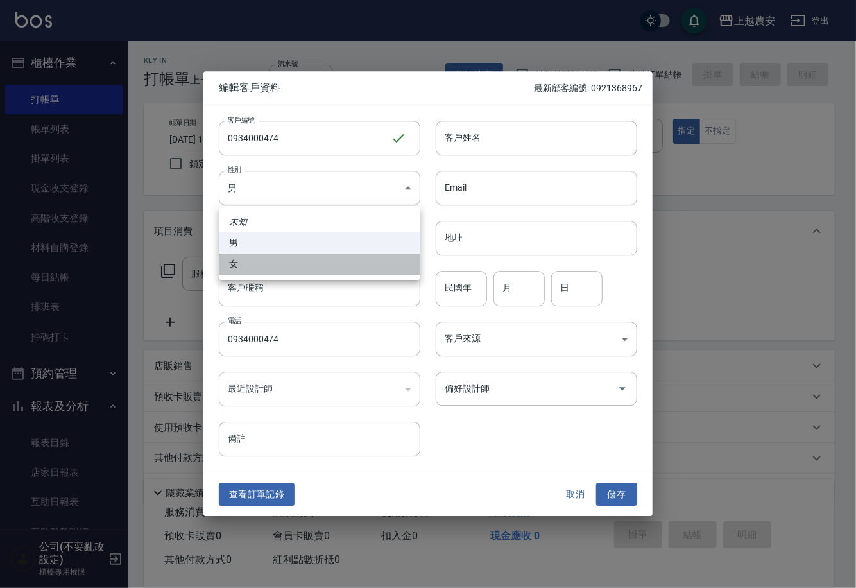
click at [271, 262] on li "女" at bounding box center [320, 263] width 202 height 21
type input "FEMALE"
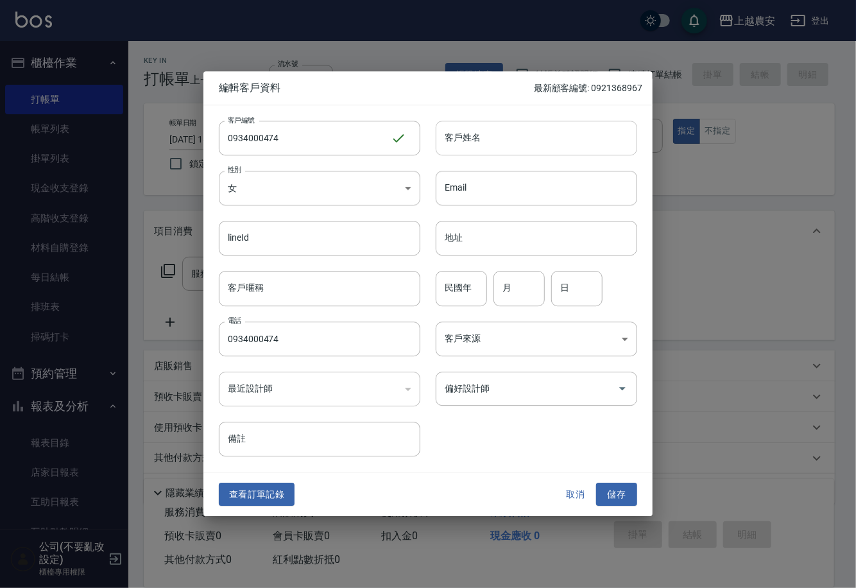
click at [459, 147] on input "客戶姓名" at bounding box center [537, 138] width 202 height 35
type input "江"
drag, startPoint x: 604, startPoint y: 492, endPoint x: 605, endPoint y: 482, distance: 10.3
click at [604, 492] on button "儲存" at bounding box center [616, 495] width 41 height 24
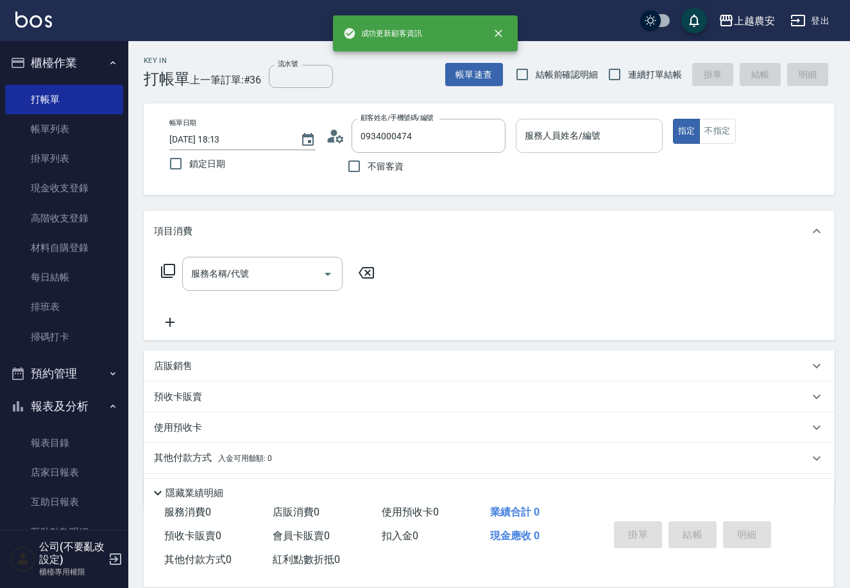
click at [601, 133] on input "服務人員姓名/編號" at bounding box center [589, 135] width 135 height 22
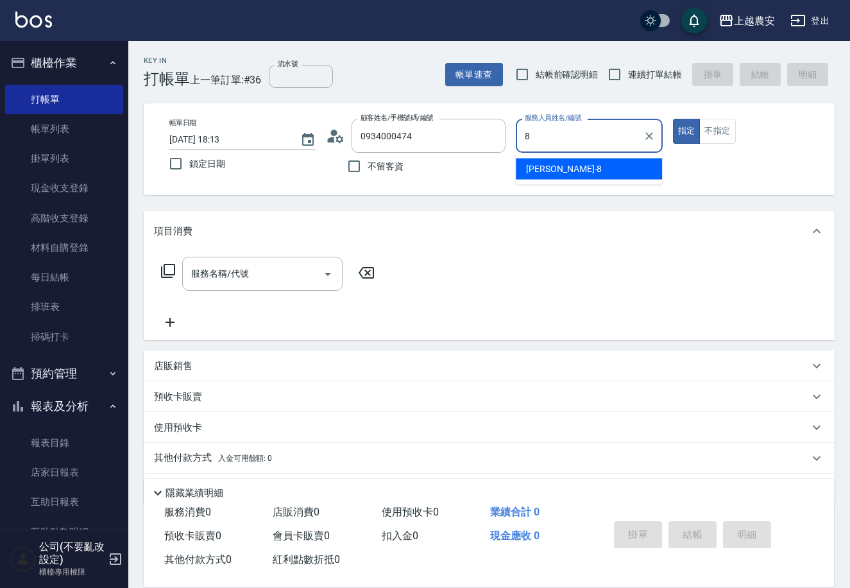
type input "黛慧-8"
type button "true"
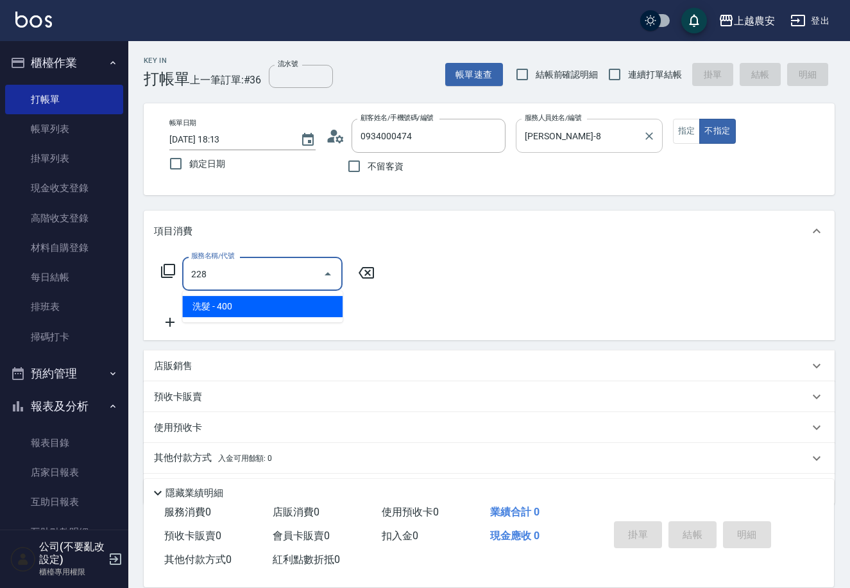
type input "洗髮(228)"
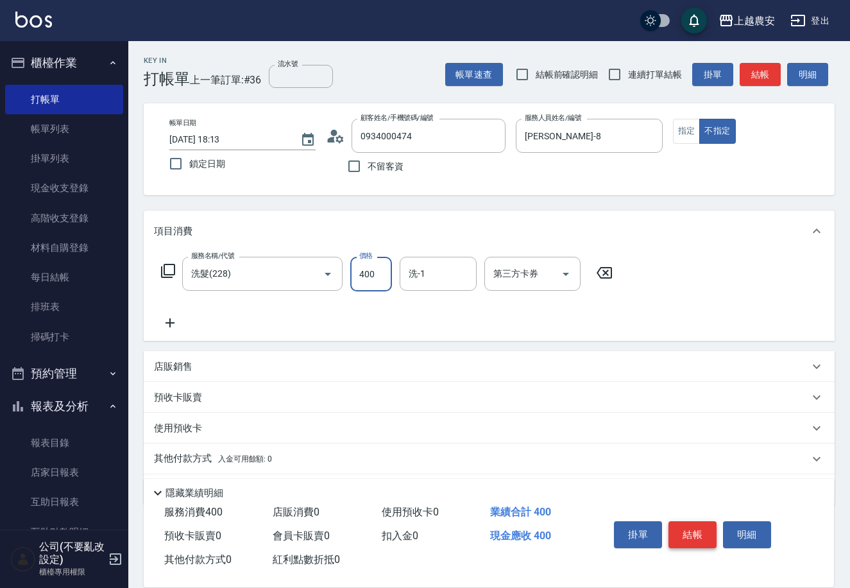
click at [699, 531] on button "結帳" at bounding box center [693, 534] width 48 height 27
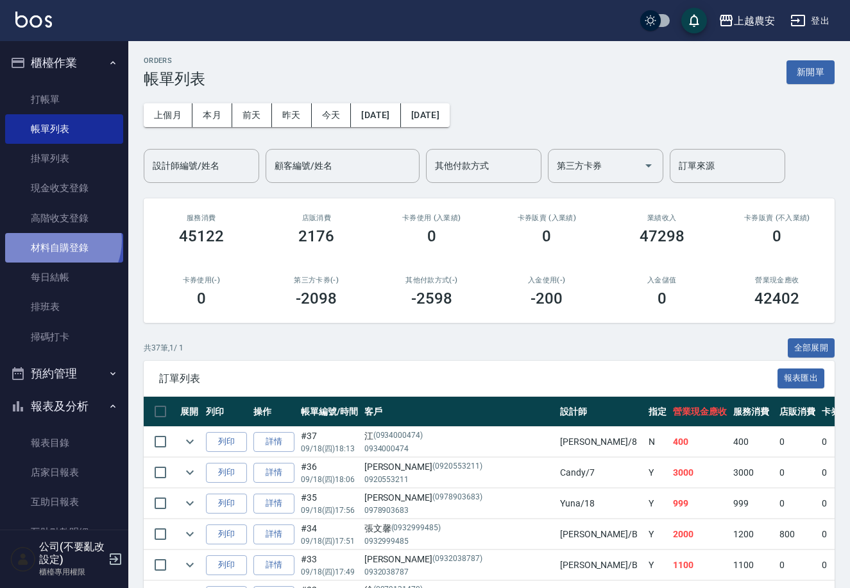
click at [56, 241] on link "材料自購登錄" at bounding box center [64, 248] width 118 height 30
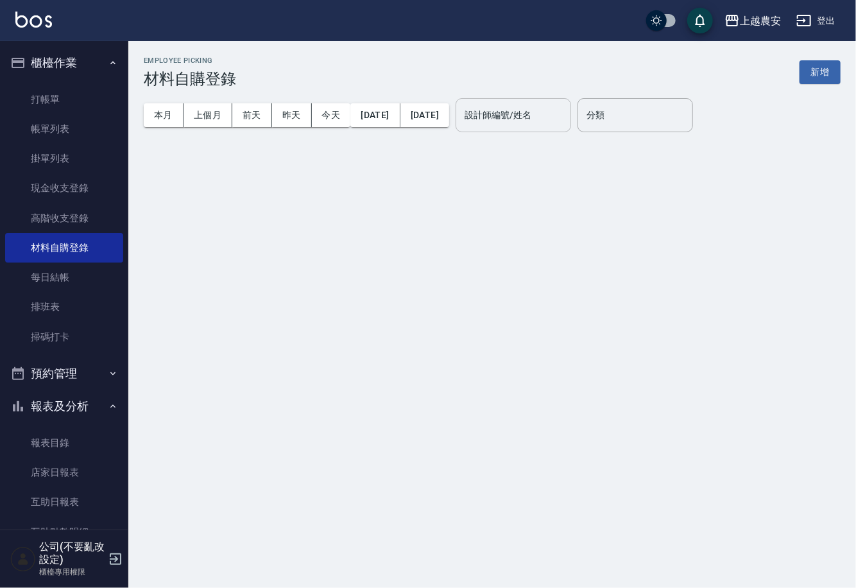
click at [522, 123] on input "設計師編號/姓名" at bounding box center [513, 115] width 104 height 22
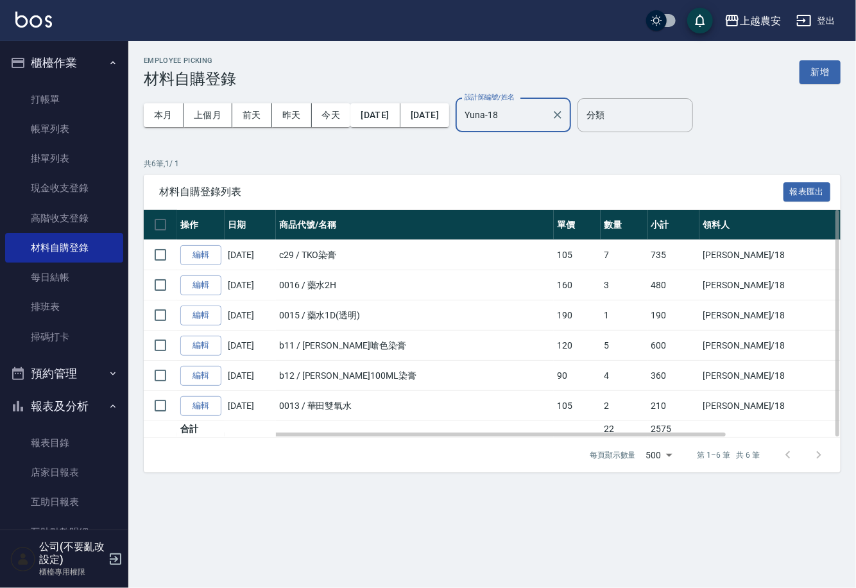
type input "Yuna-18"
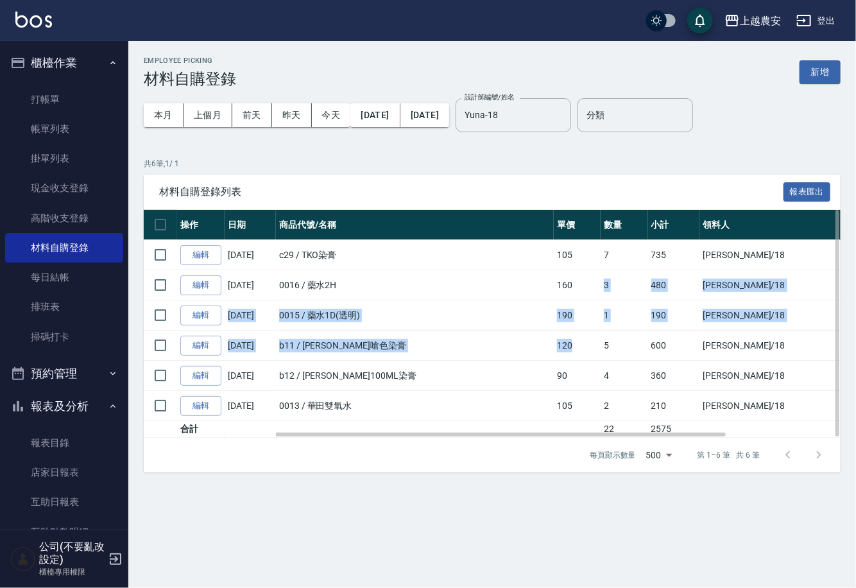
drag, startPoint x: 538, startPoint y: 350, endPoint x: 530, endPoint y: 281, distance: 69.1
click at [530, 281] on tbody "編輯 09/18/2025 c29 / TKO染膏 105 7 735 陳亭吟 /18 自購 編輯 09/16/2025 0016 / 藥水2H 160 3 …" at bounding box center [561, 339] width 834 height 198
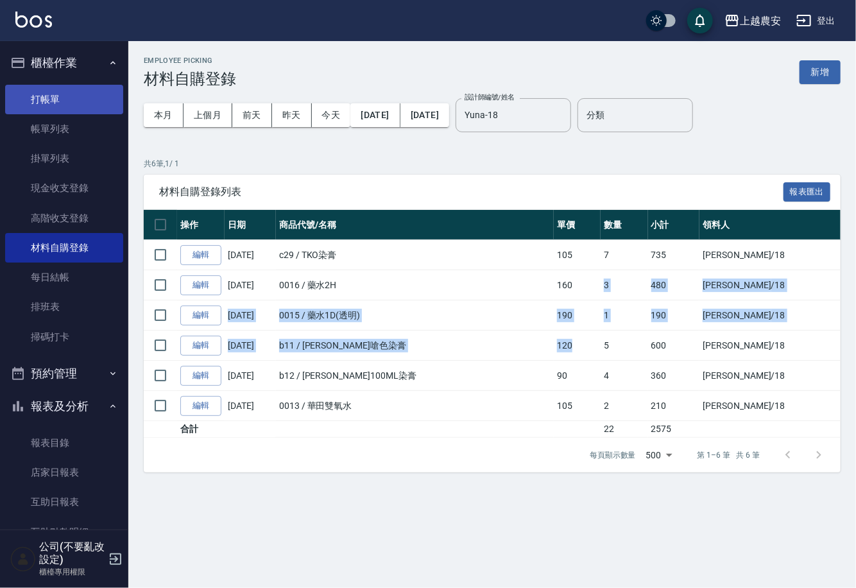
click at [47, 99] on link "打帳單" at bounding box center [64, 100] width 118 height 30
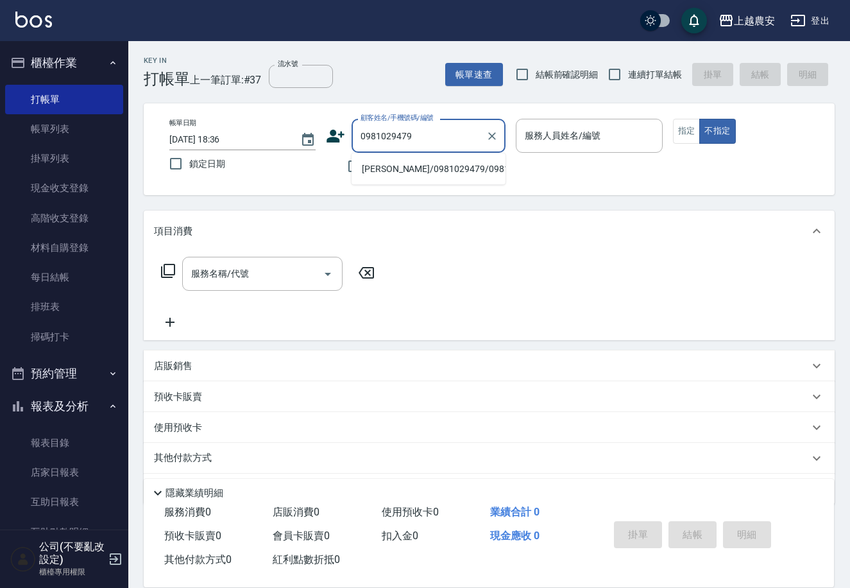
click at [418, 169] on li "張芸瑄/0981029479/0981029479" at bounding box center [429, 169] width 154 height 21
type input "張芸瑄/0981029479/0981029479"
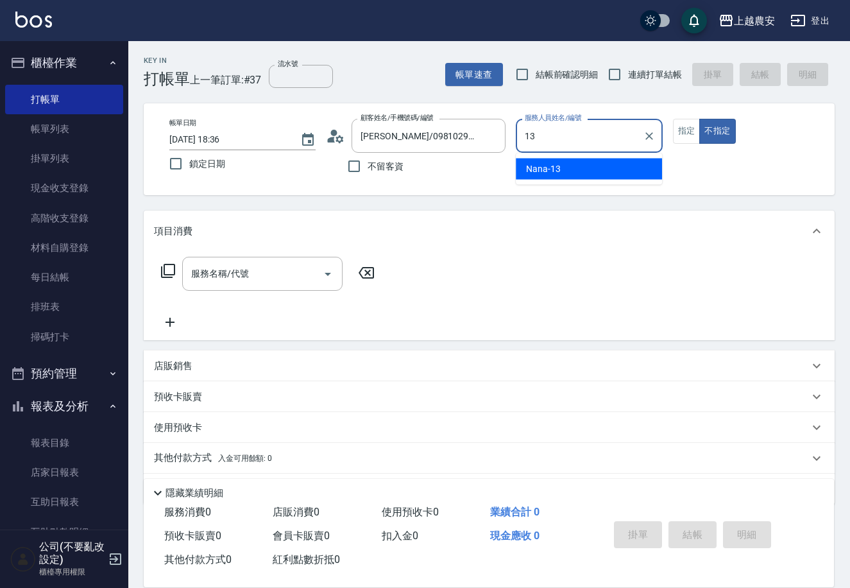
type input "Nana-13"
type button "false"
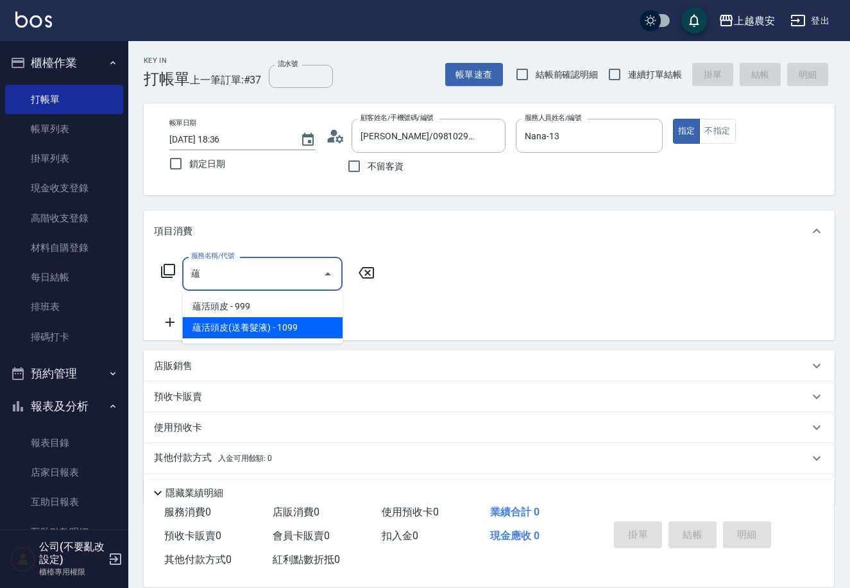
click at [250, 328] on span "蘊活頭皮(送養髮液) - 1099" at bounding box center [262, 327] width 160 height 21
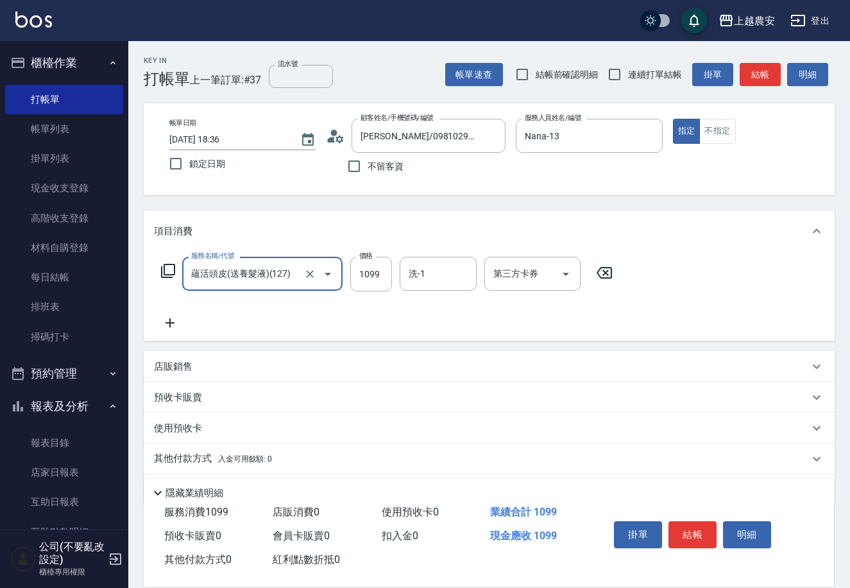
type input "蘊活頭皮(送養髮液)(127)"
click at [166, 316] on icon at bounding box center [170, 322] width 32 height 15
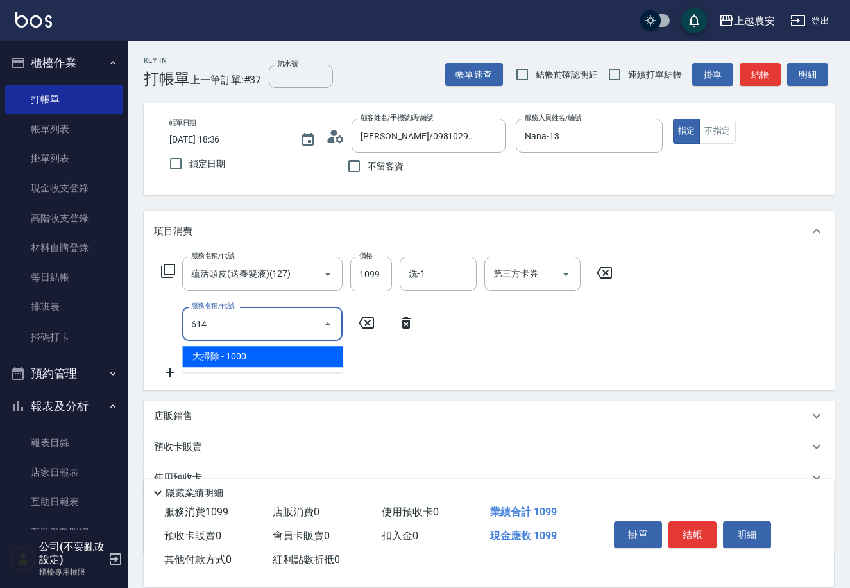
type input "大掃除(614)"
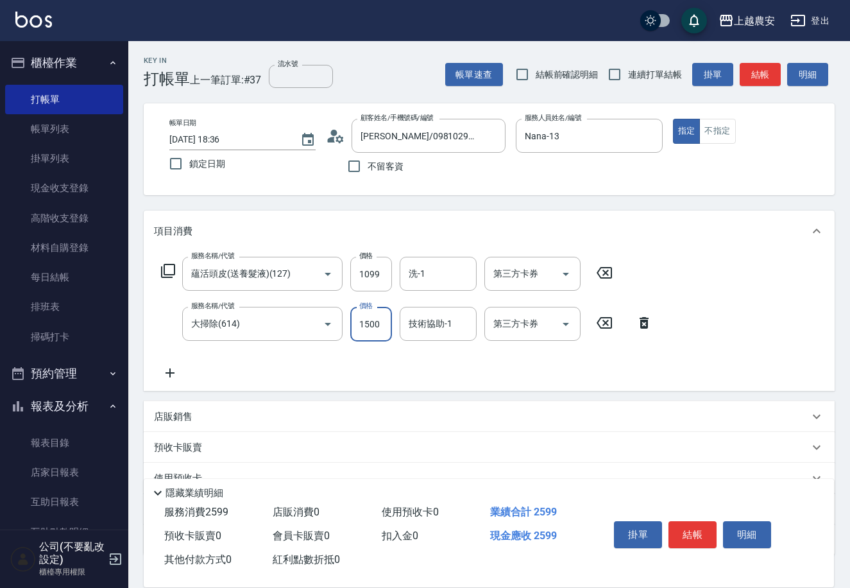
type input "1500"
type input "蘇蘇-25"
click at [427, 266] on input "洗-1" at bounding box center [438, 273] width 65 height 22
type input "蘇蘇-25"
click at [166, 365] on icon at bounding box center [170, 372] width 32 height 15
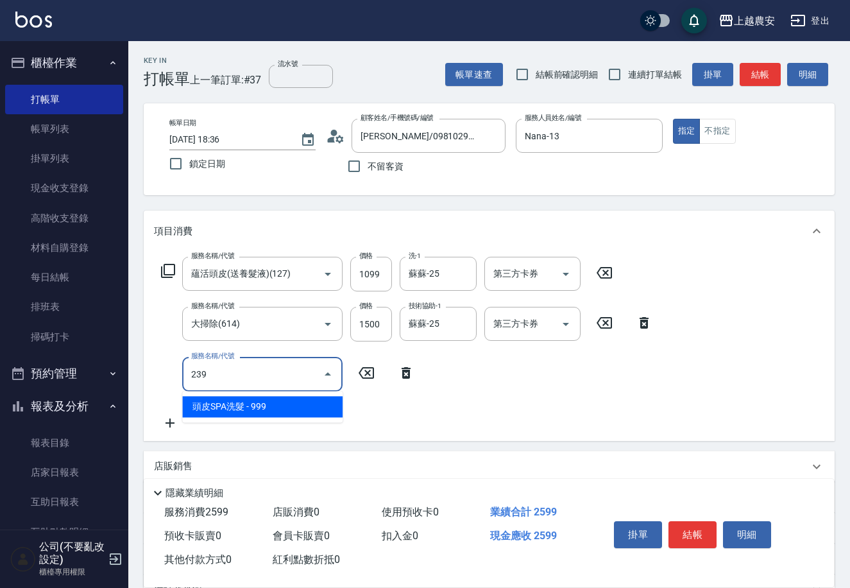
type input "頭皮SPA洗髮(239)"
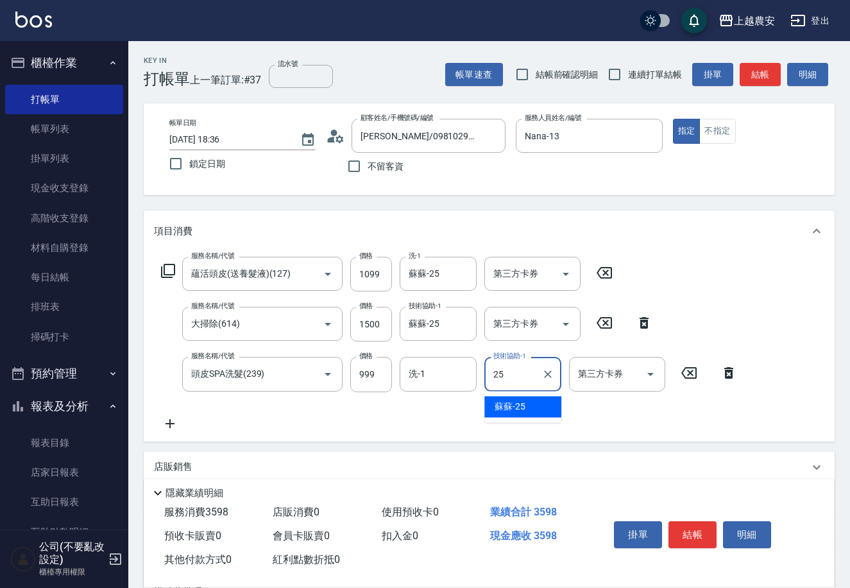
type input "蘇蘇-25"
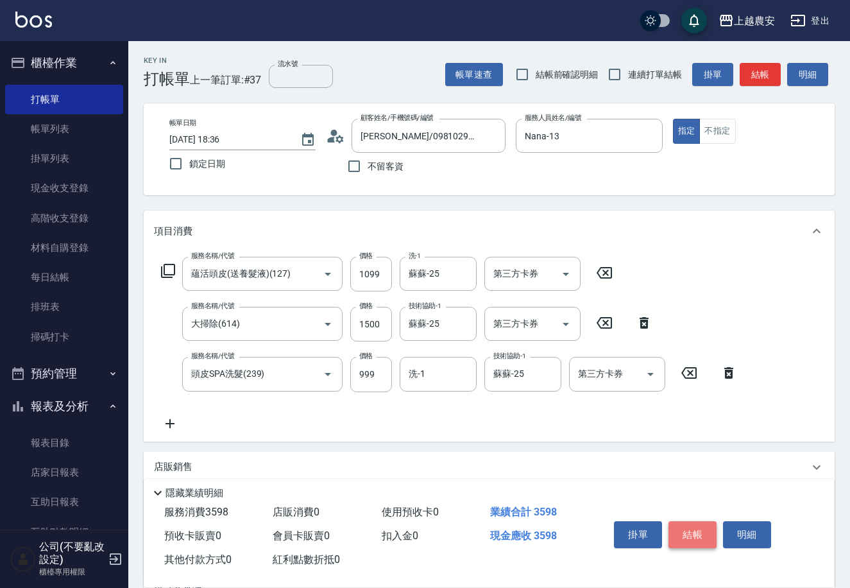
click at [682, 531] on button "結帳" at bounding box center [693, 534] width 48 height 27
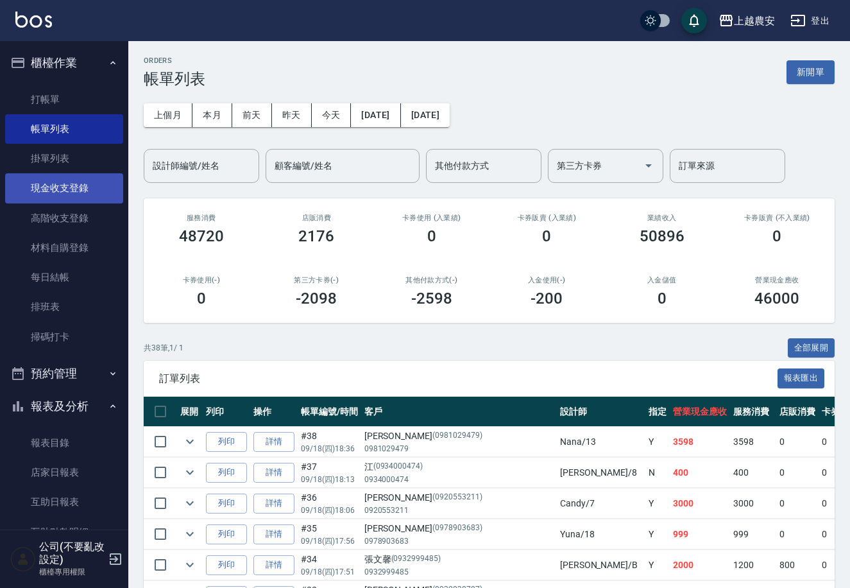
click at [54, 191] on link "現金收支登錄" at bounding box center [64, 188] width 118 height 30
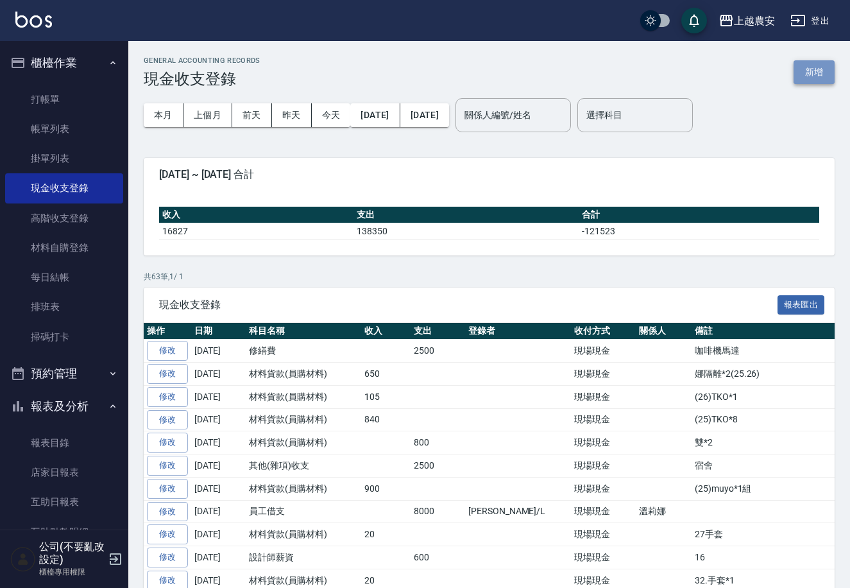
click at [830, 69] on button "新增" at bounding box center [814, 72] width 41 height 24
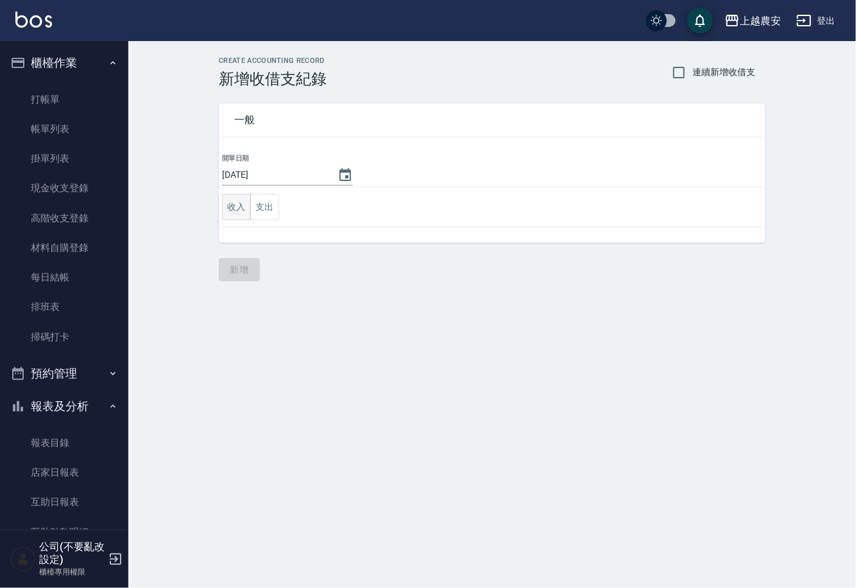
click at [237, 210] on button "收入" at bounding box center [236, 207] width 29 height 26
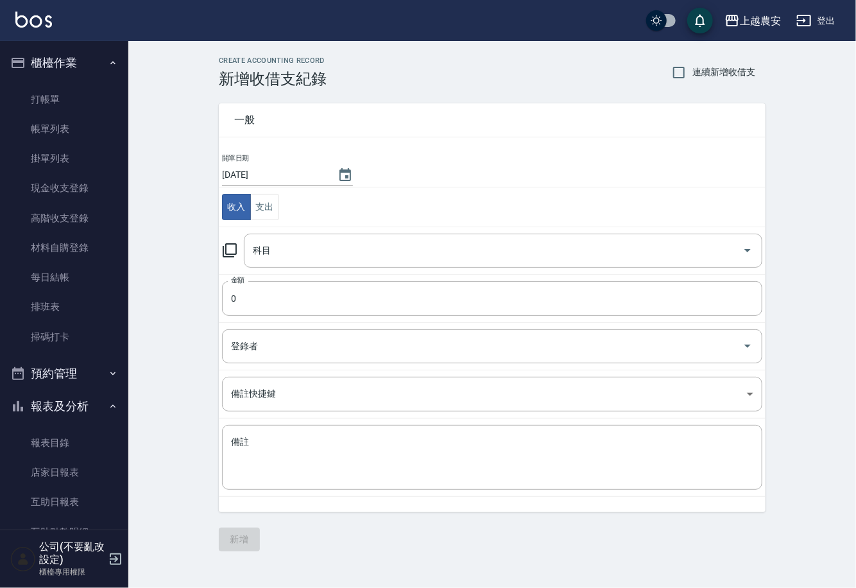
click at [222, 245] on icon at bounding box center [229, 250] width 15 height 15
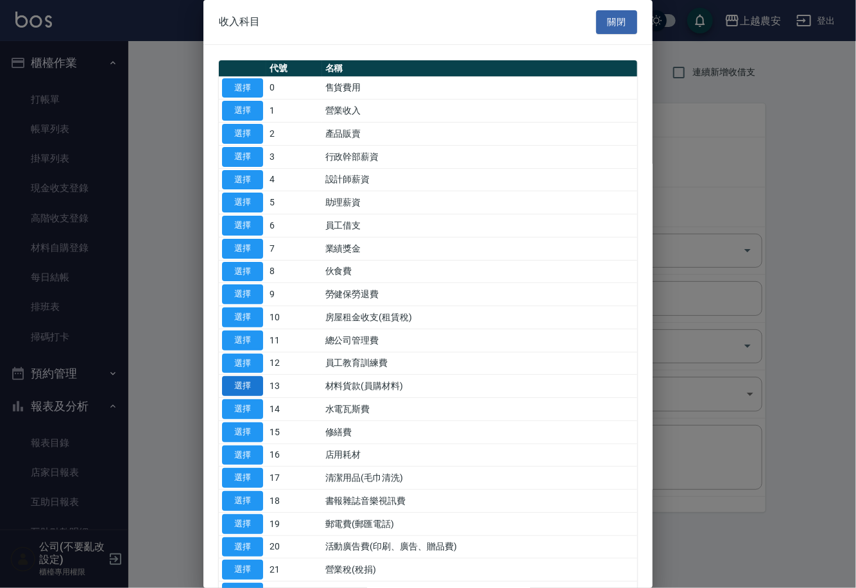
click at [244, 386] on button "選擇" at bounding box center [242, 386] width 41 height 20
type input "13 材料貨款(員購材料)"
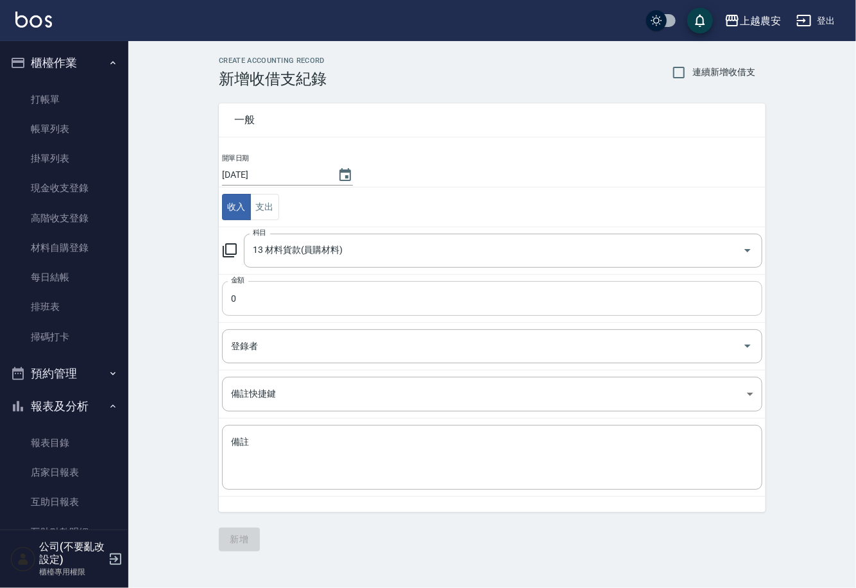
click at [259, 294] on input "0" at bounding box center [492, 298] width 540 height 35
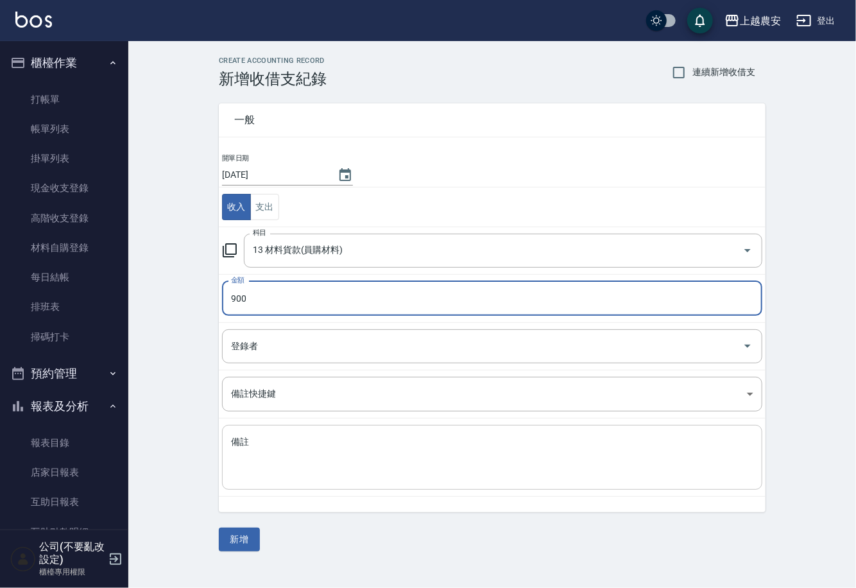
type input "900"
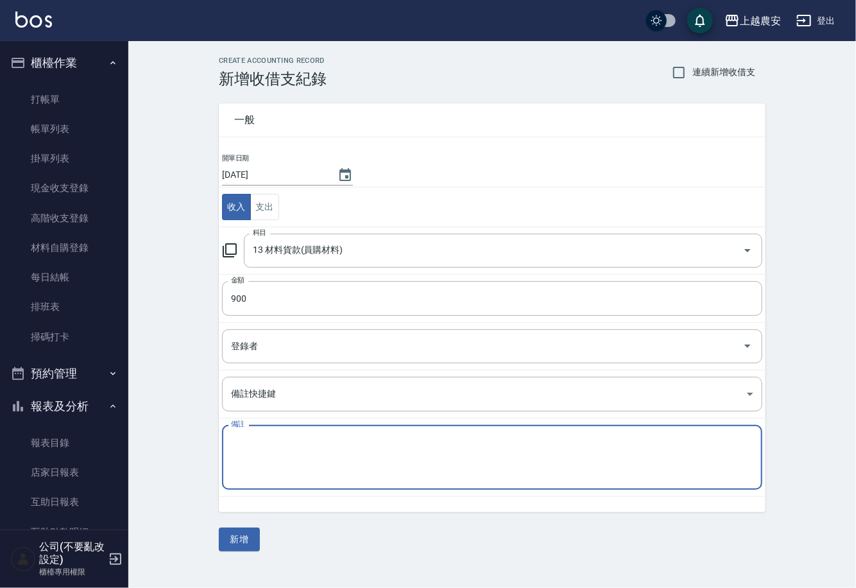
click at [287, 453] on textarea "備註" at bounding box center [492, 458] width 522 height 44
type textarea "3"
type textarea "(35)MUYO洗*1組"
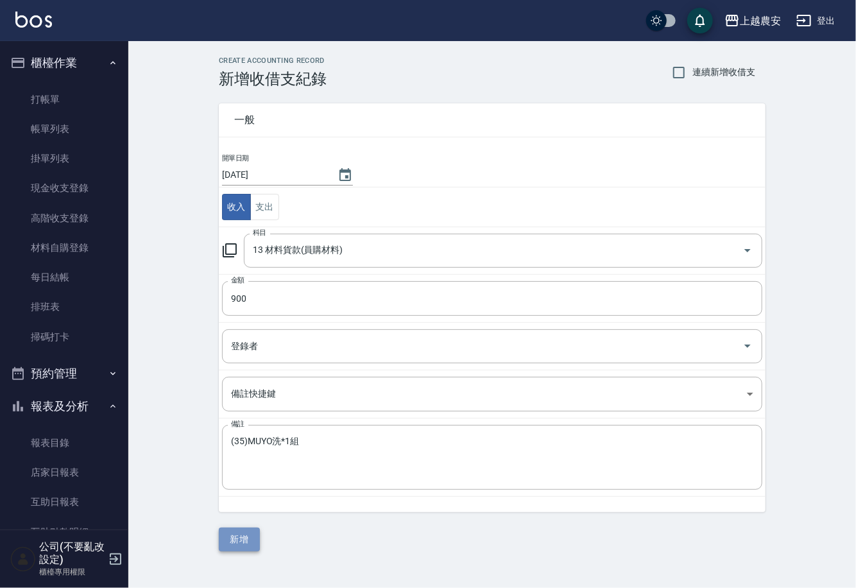
click at [249, 536] on button "新增" at bounding box center [239, 540] width 41 height 24
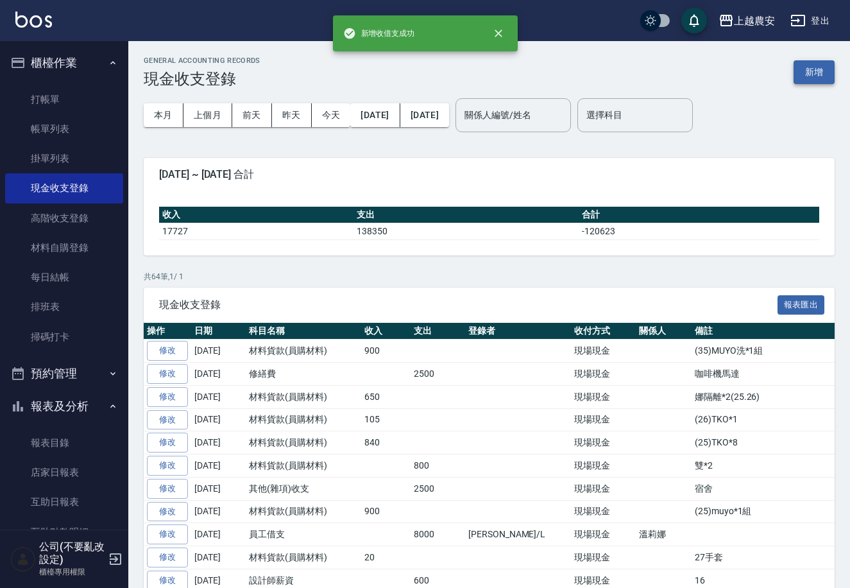
click at [812, 71] on button "新增" at bounding box center [814, 72] width 41 height 24
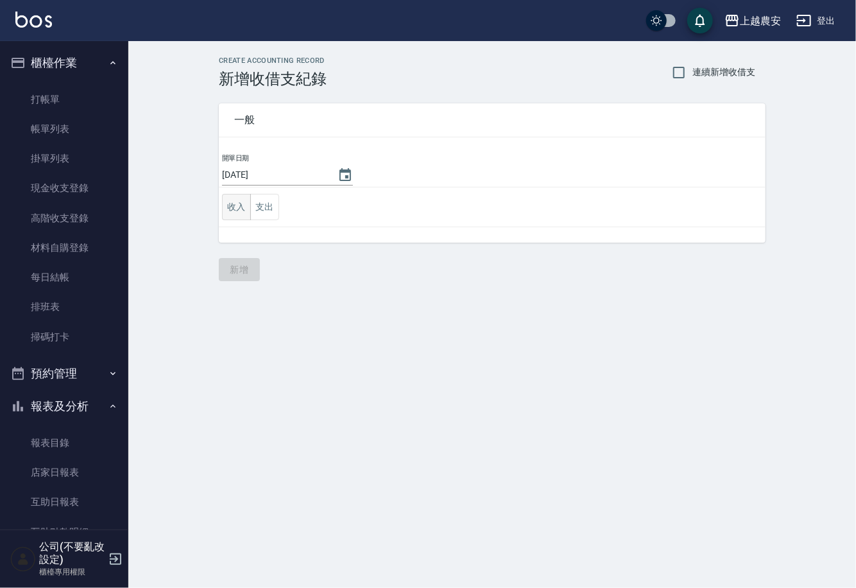
click at [229, 201] on button "收入" at bounding box center [236, 207] width 29 height 26
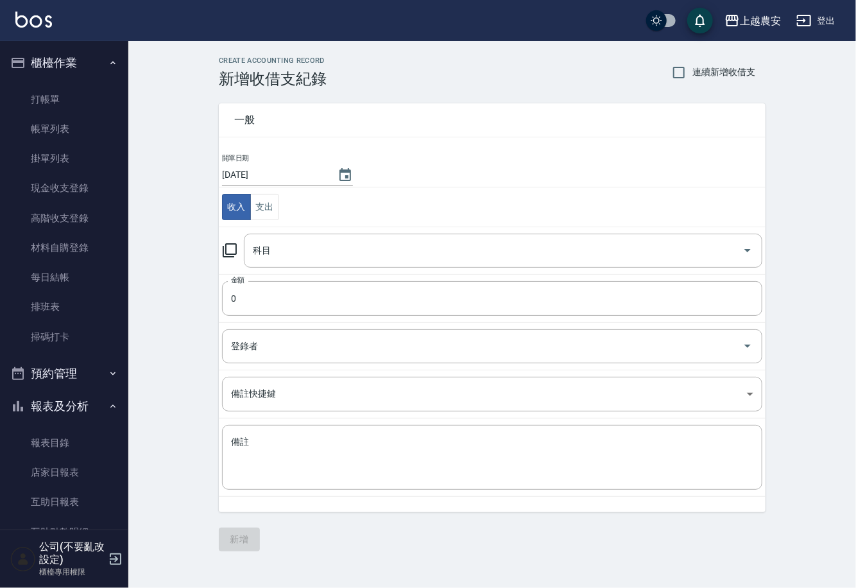
click at [230, 246] on icon at bounding box center [229, 250] width 15 height 15
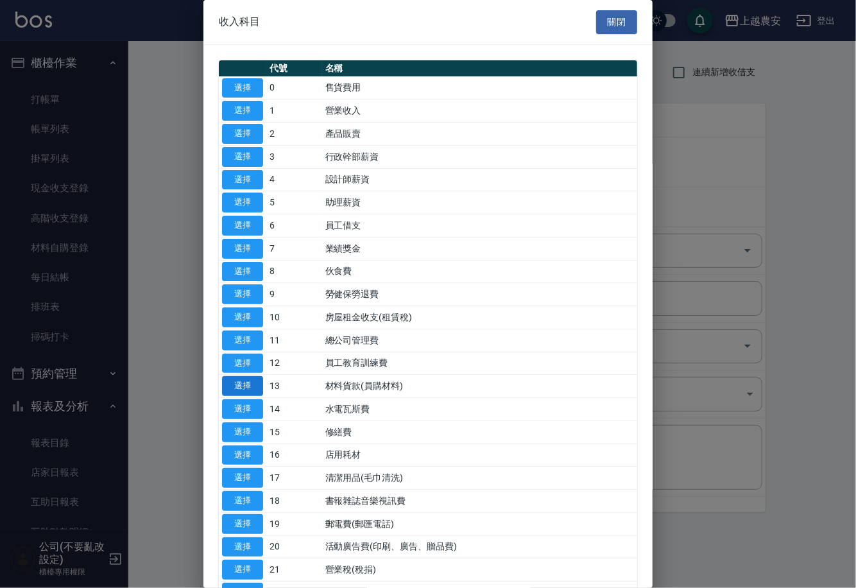
click at [255, 382] on button "選擇" at bounding box center [242, 386] width 41 height 20
type input "13 材料貨款(員購材料)"
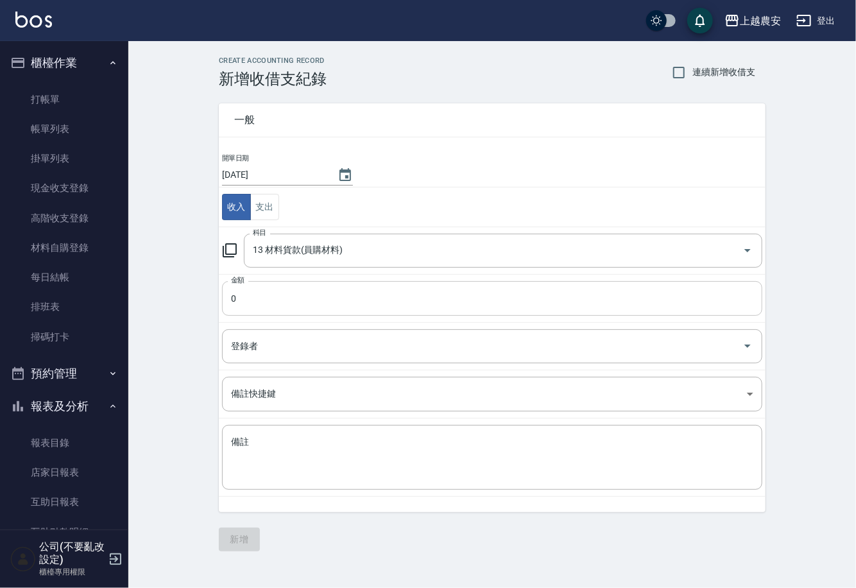
click at [258, 291] on input "0" at bounding box center [492, 298] width 540 height 35
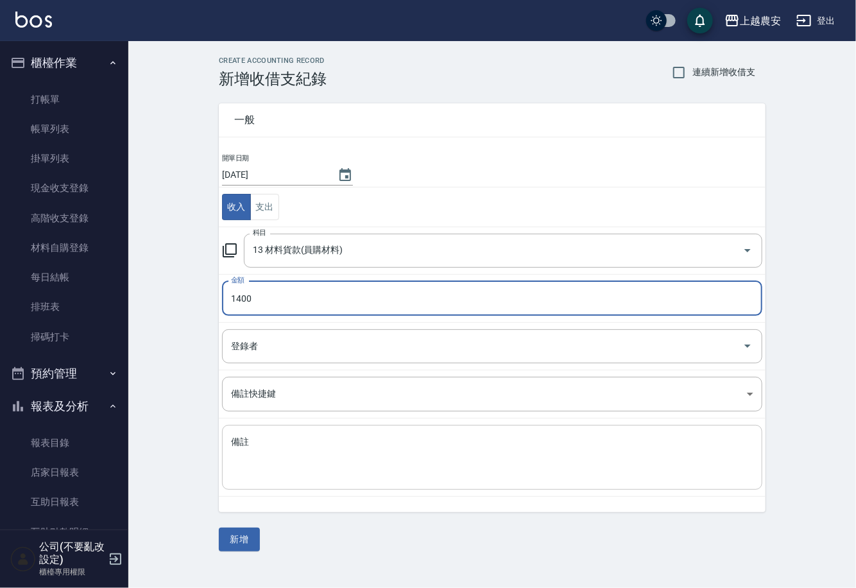
type input "1400"
click at [264, 452] on textarea "備註" at bounding box center [492, 458] width 522 height 44
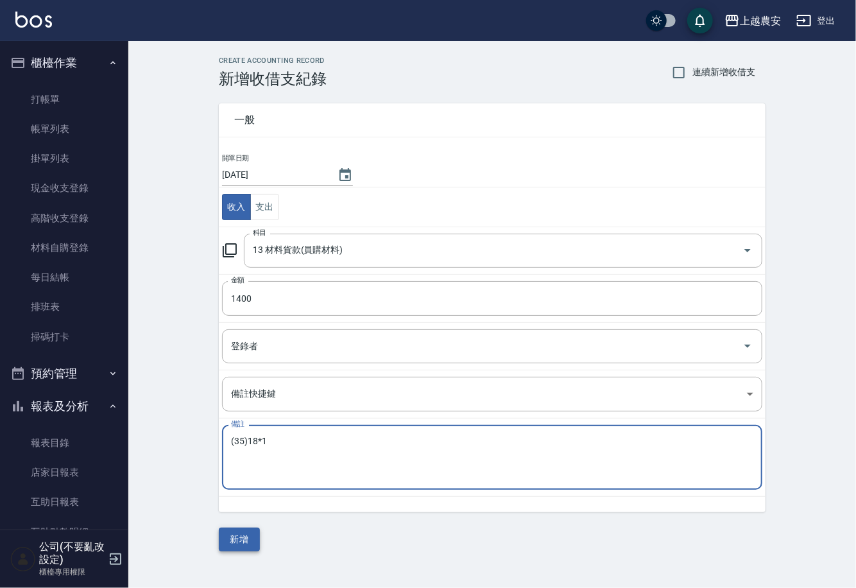
type textarea "(35)18*1"
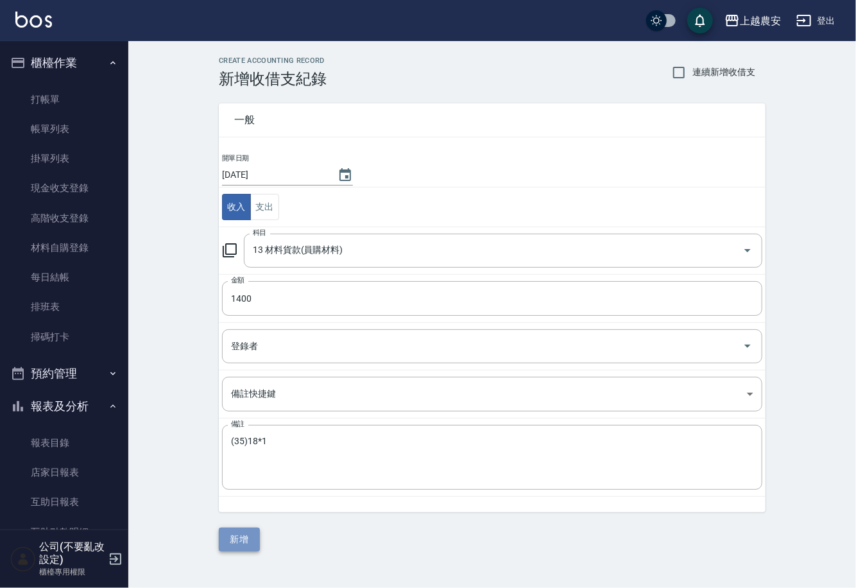
click at [247, 541] on button "新增" at bounding box center [239, 540] width 41 height 24
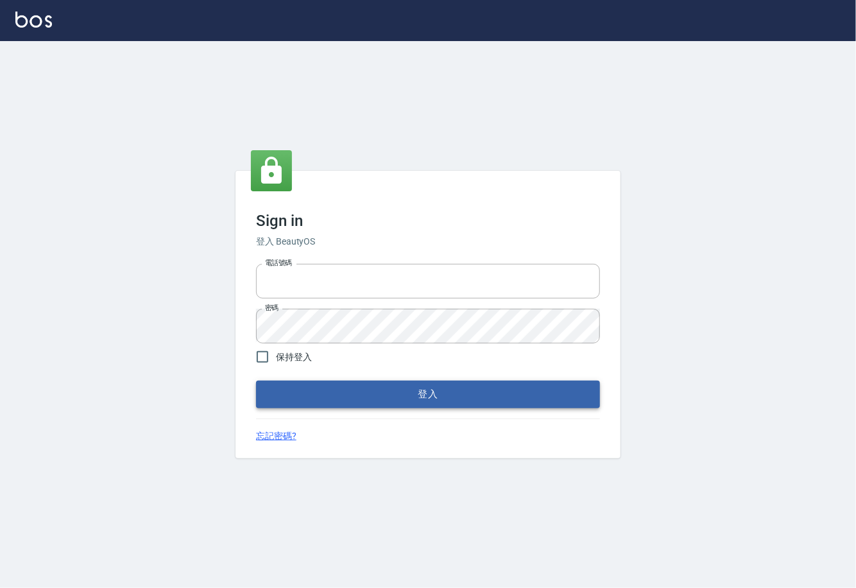
type input "0225929166"
click at [431, 396] on button "登入" at bounding box center [428, 394] width 344 height 27
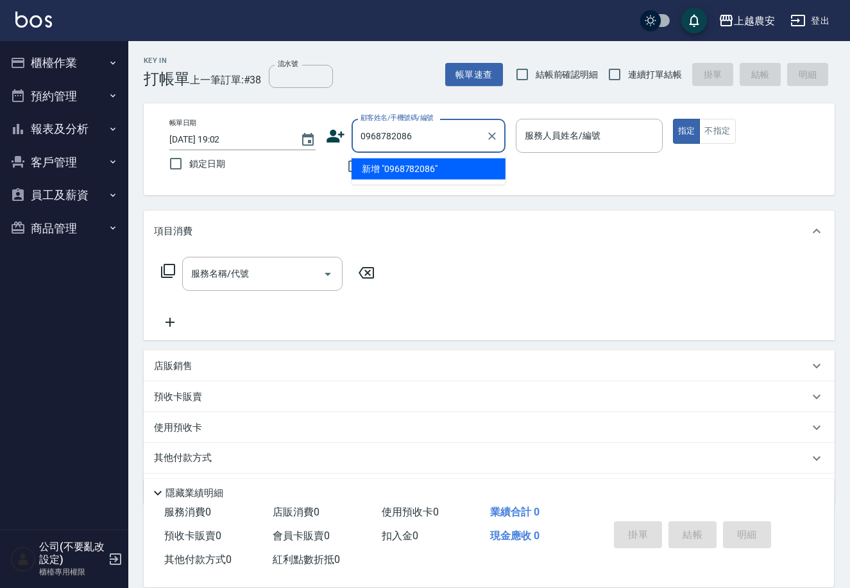
click at [411, 174] on li "新增 "0968782086"" at bounding box center [429, 169] width 154 height 21
type input "0968782086"
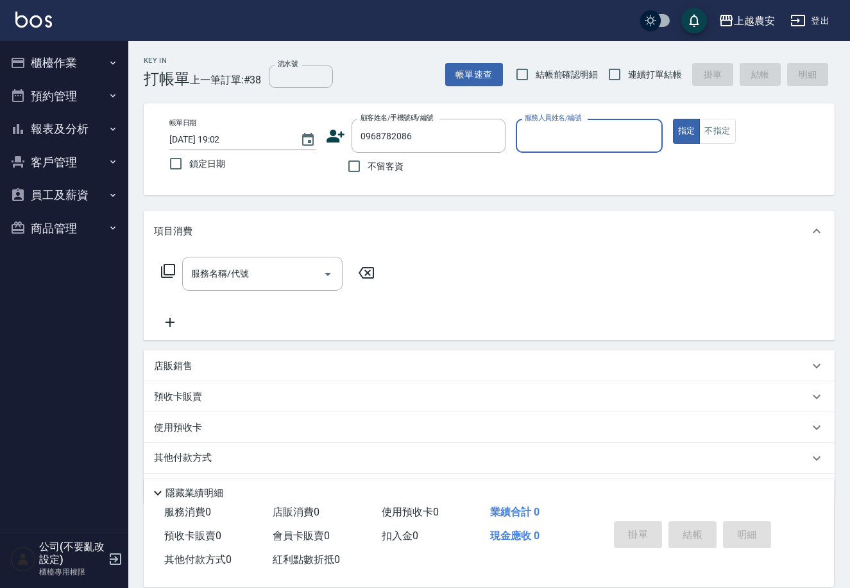
click at [330, 140] on icon at bounding box center [336, 136] width 18 height 13
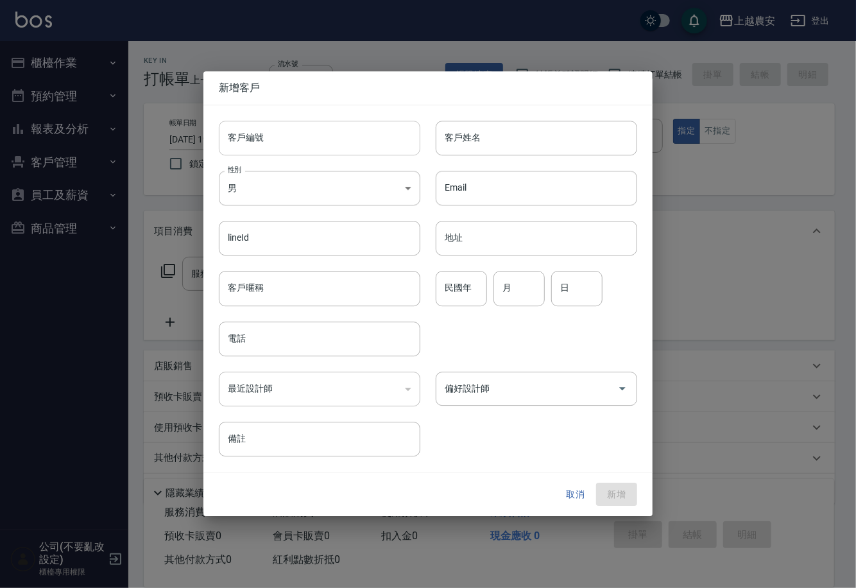
click at [321, 141] on input "客戶編號" at bounding box center [320, 138] width 202 height 35
type input "0968782086"
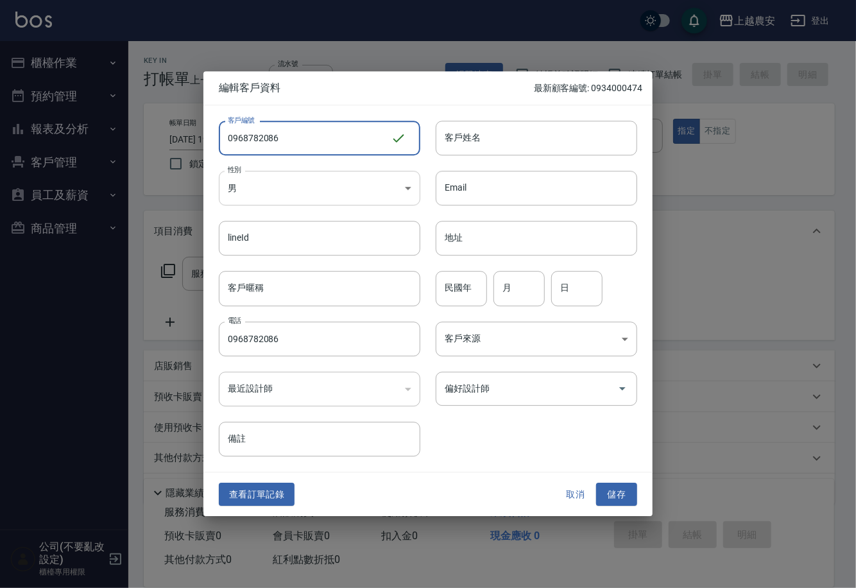
type input "0968782086"
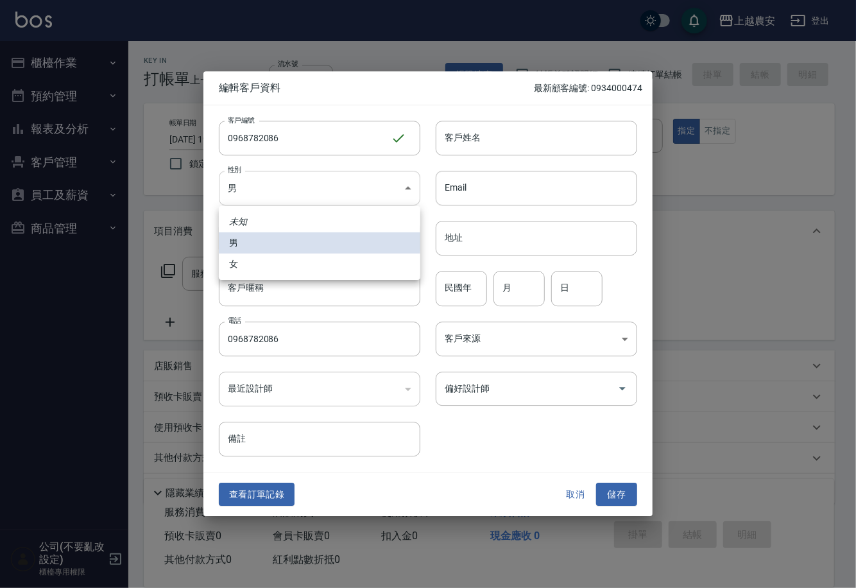
click at [273, 203] on body "上越農安 登出 櫃檯作業 打帳單 帳單列表 掛單列表 現金收支登錄 高階收支登錄 材料自購登錄 每日結帳 排班表 掃碼打卡 預約管理 預約管理 單日預約紀錄 …" at bounding box center [428, 313] width 856 height 626
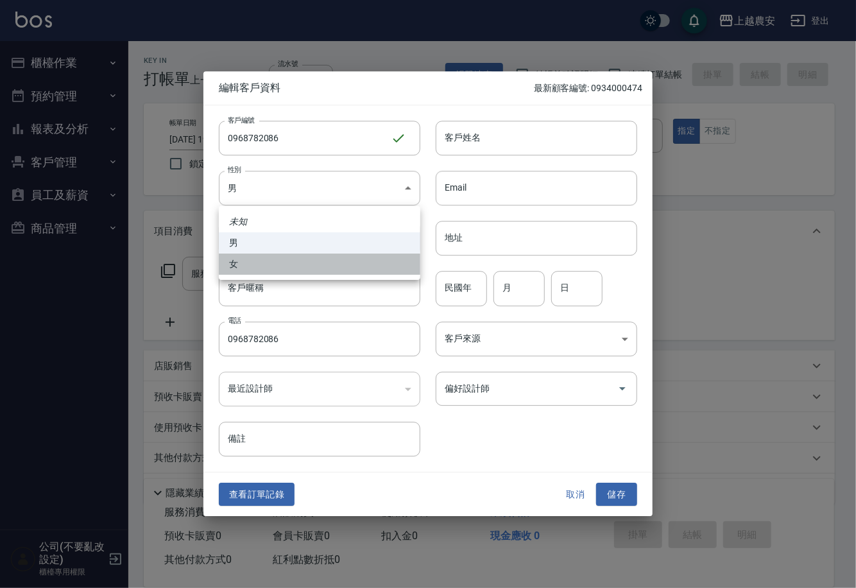
click at [279, 268] on li "女" at bounding box center [320, 263] width 202 height 21
type input "[DEMOGRAPHIC_DATA]"
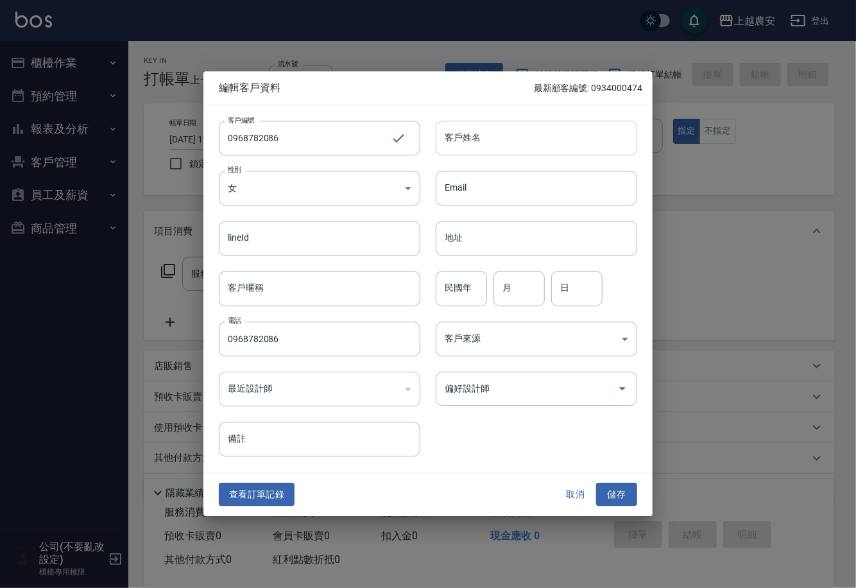
drag, startPoint x: 457, startPoint y: 139, endPoint x: 454, endPoint y: 153, distance: 13.9
click at [457, 139] on input "客戶姓名" at bounding box center [537, 138] width 202 height 35
type input "廖"
click at [622, 493] on button "儲存" at bounding box center [616, 495] width 41 height 24
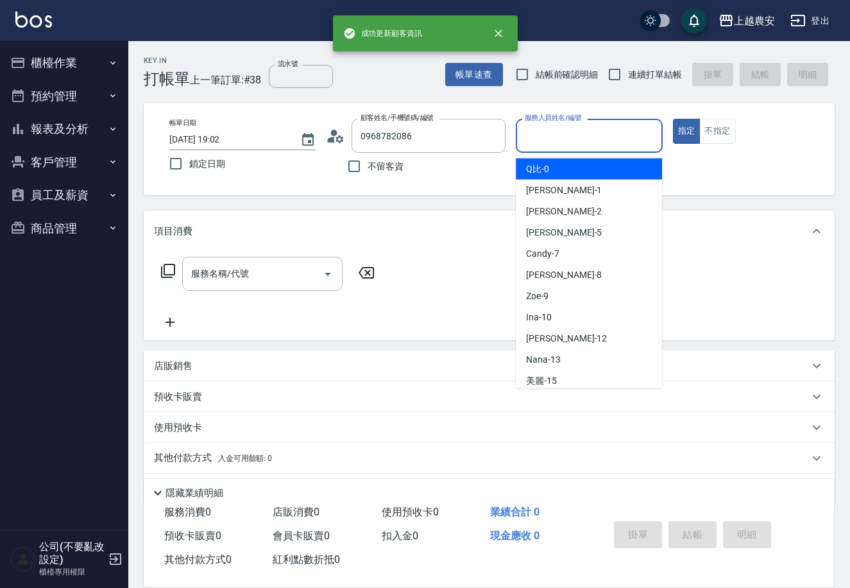
click at [606, 136] on input "服務人員姓名/編號" at bounding box center [589, 135] width 135 height 22
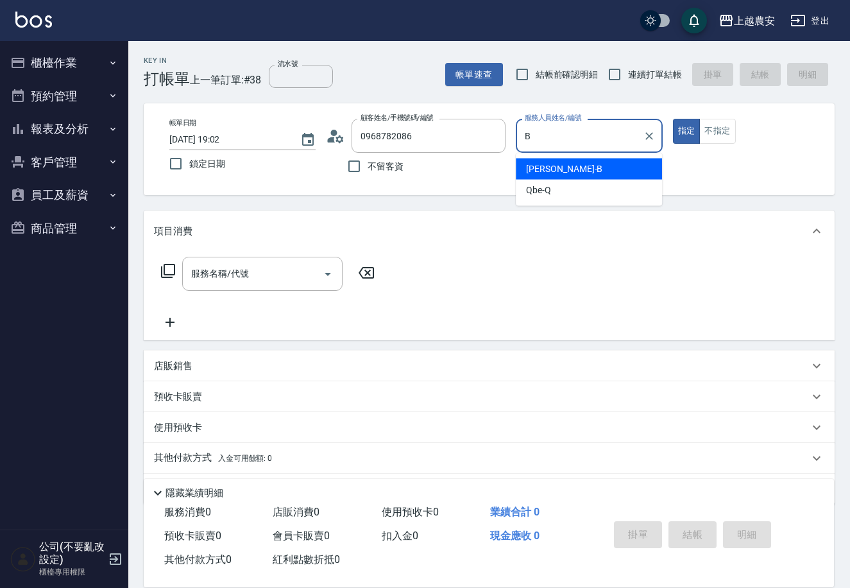
type input "美雅-B"
type button "true"
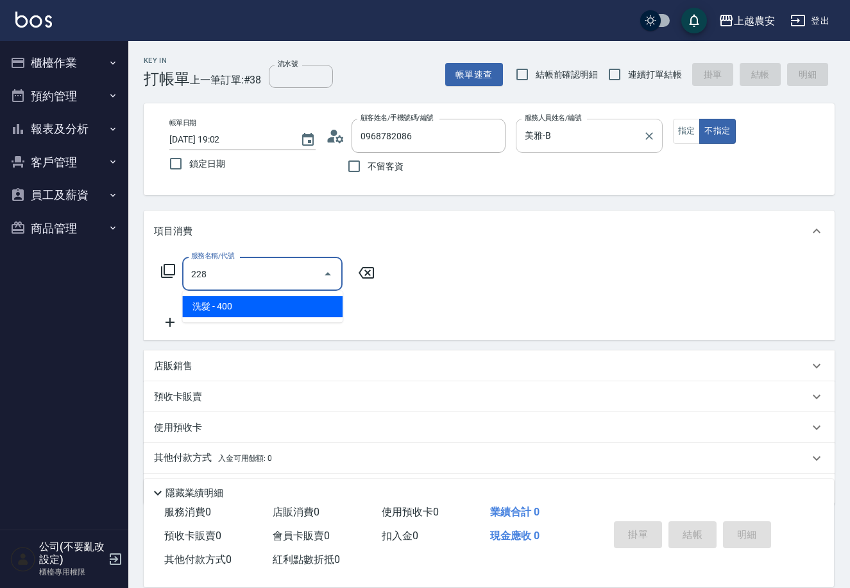
type input "洗髮(228)"
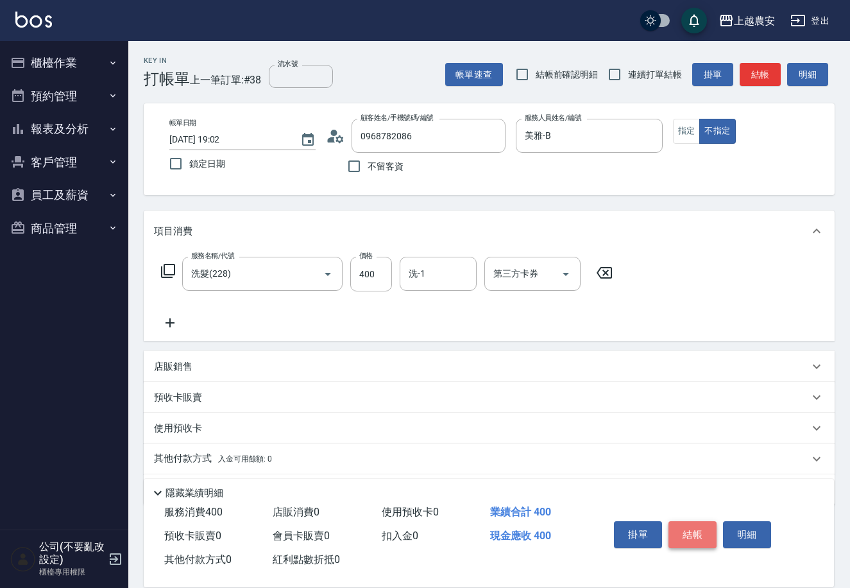
click at [696, 535] on button "結帳" at bounding box center [693, 534] width 48 height 27
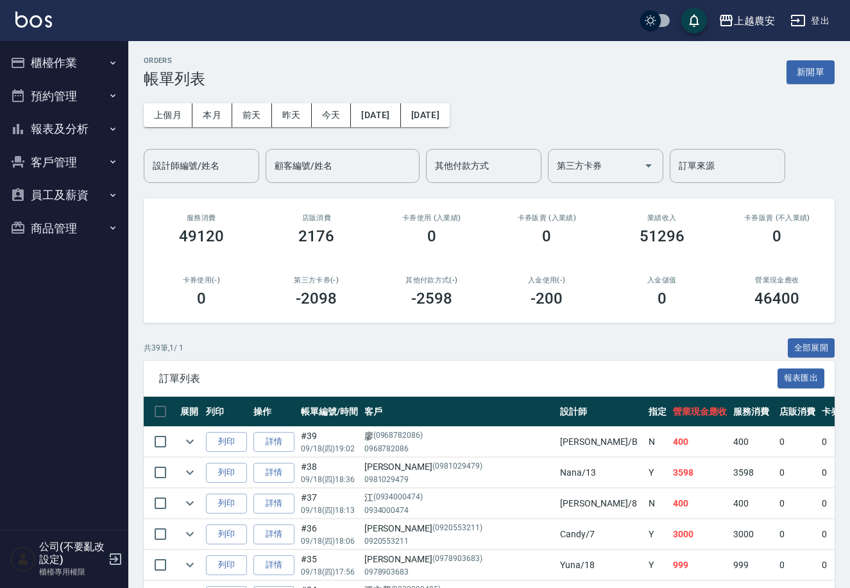
click at [76, 64] on button "櫃檯作業" at bounding box center [64, 62] width 118 height 33
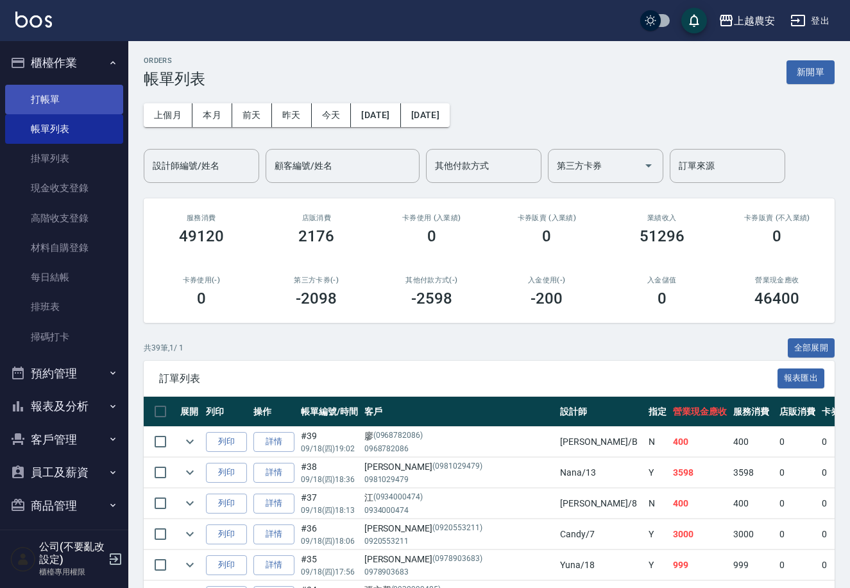
click at [57, 89] on link "打帳單" at bounding box center [64, 100] width 118 height 30
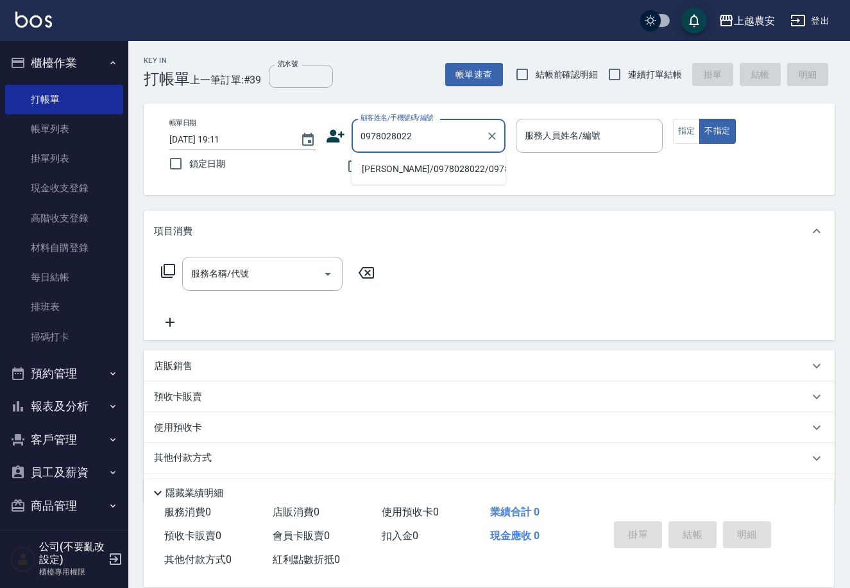
click at [417, 161] on li "吳星滿/0978028022/0978028022" at bounding box center [429, 169] width 154 height 21
type input "吳星滿/0978028022/0978028022"
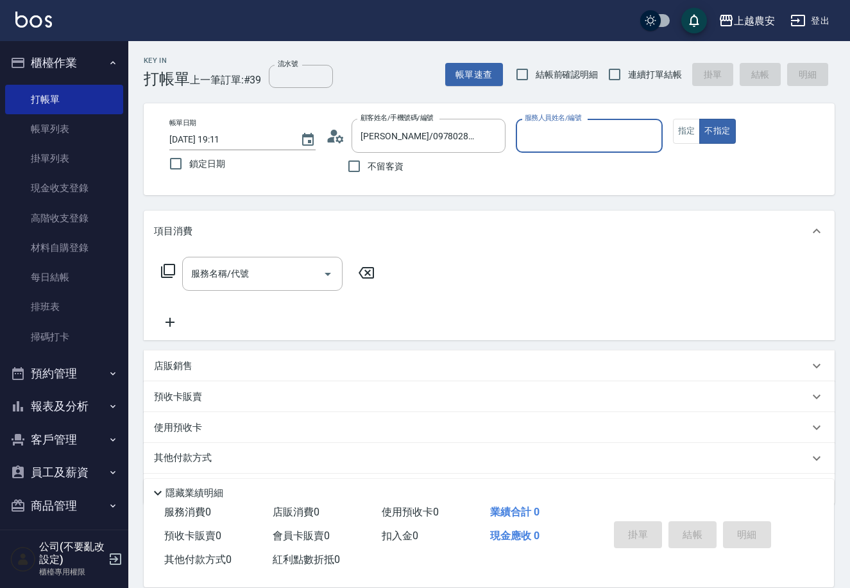
type input "Ksa-K"
click at [678, 129] on button "指定" at bounding box center [687, 131] width 28 height 25
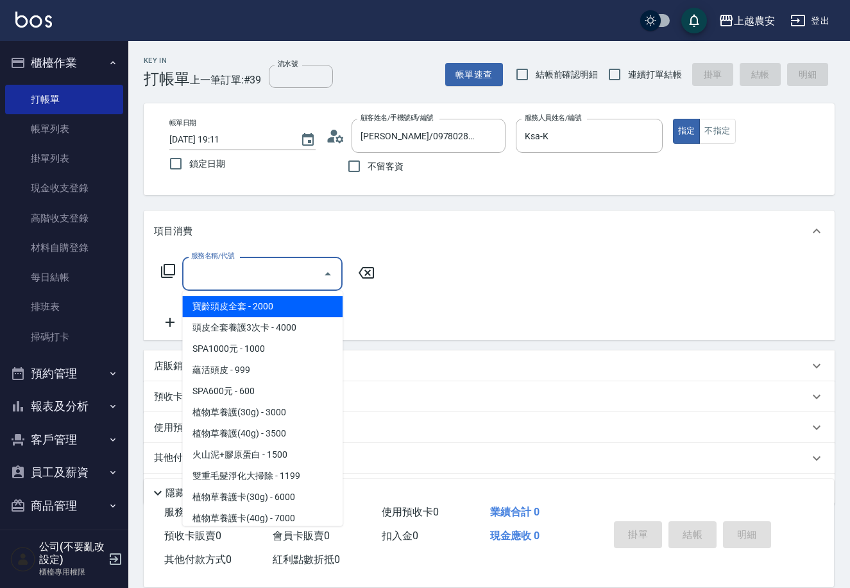
click at [286, 267] on input "服務名稱/代號" at bounding box center [253, 273] width 130 height 22
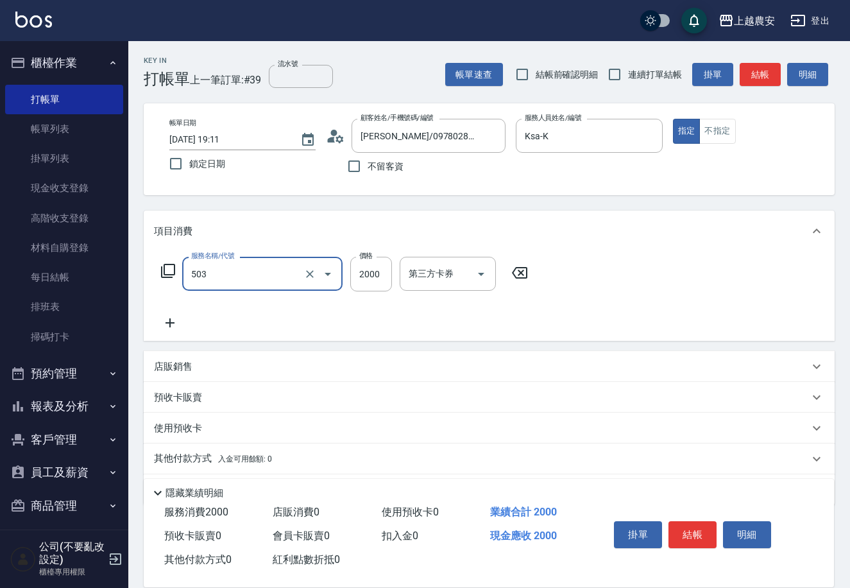
type input "染髮1500↑(503)"
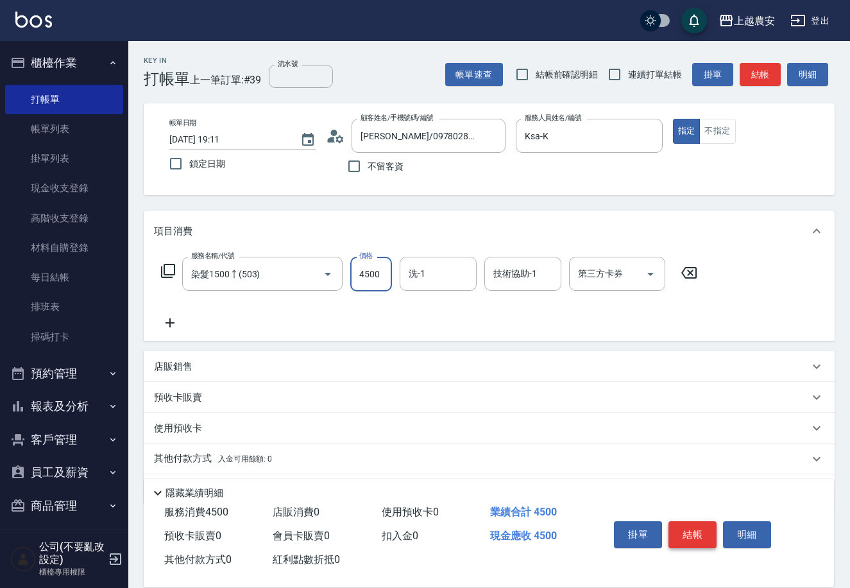
type input "4500"
click at [683, 535] on button "結帳" at bounding box center [693, 534] width 48 height 27
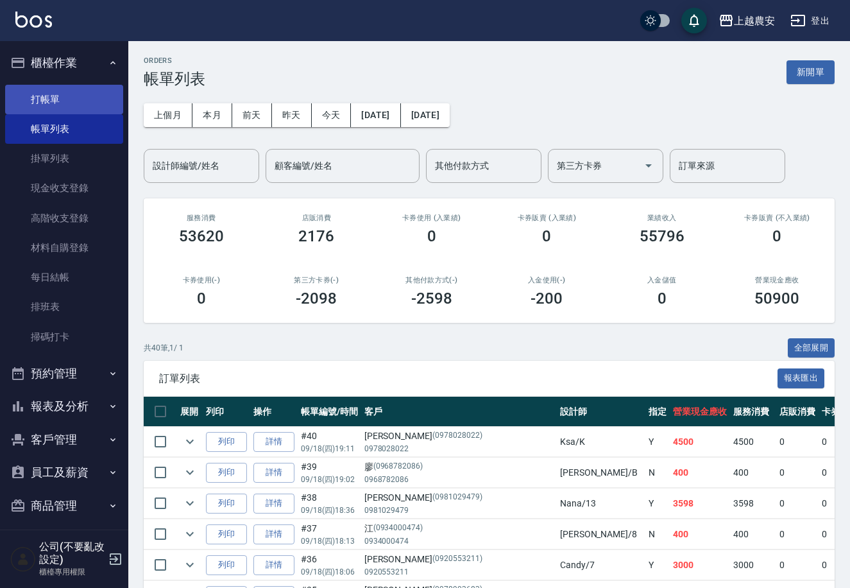
click at [40, 90] on link "打帳單" at bounding box center [64, 100] width 118 height 30
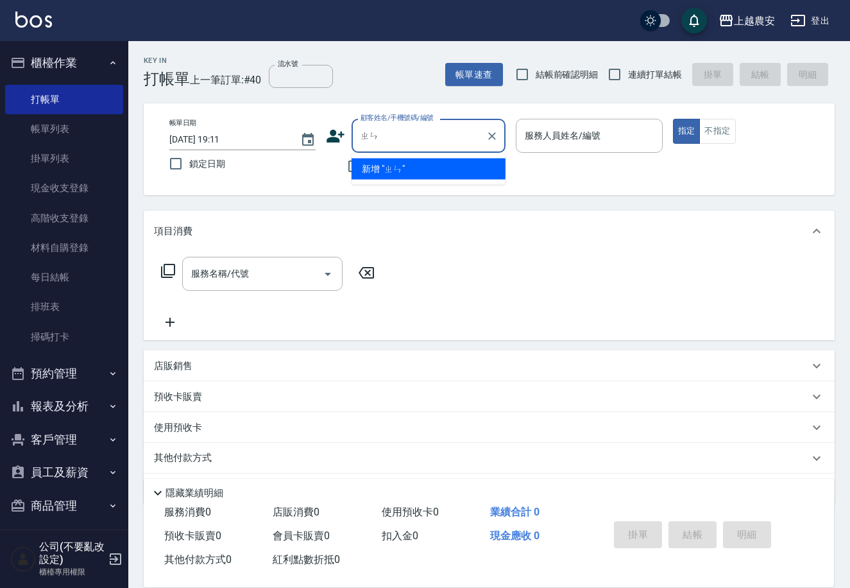
type input "ㄓ"
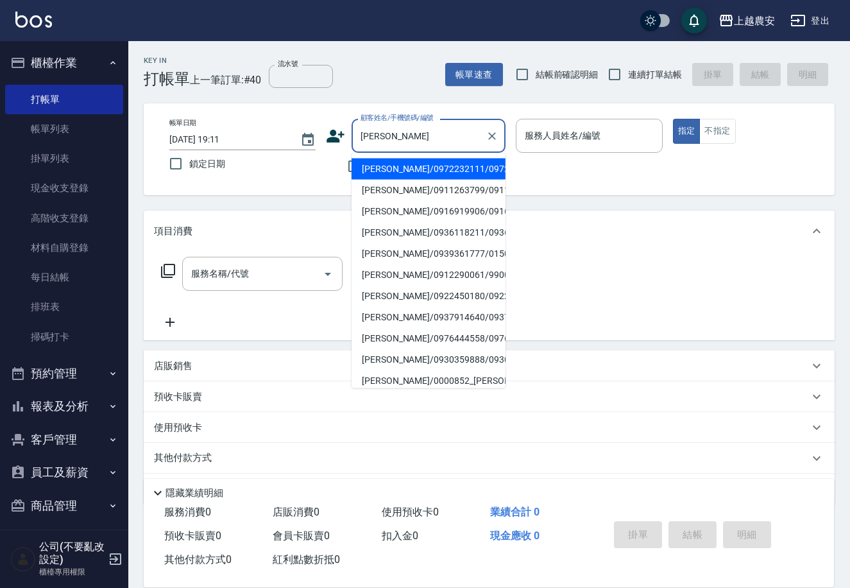
click at [391, 187] on li "陳淑真/0911263799/0911263799" at bounding box center [429, 190] width 154 height 21
type input "陳淑真/0911263799/0911263799"
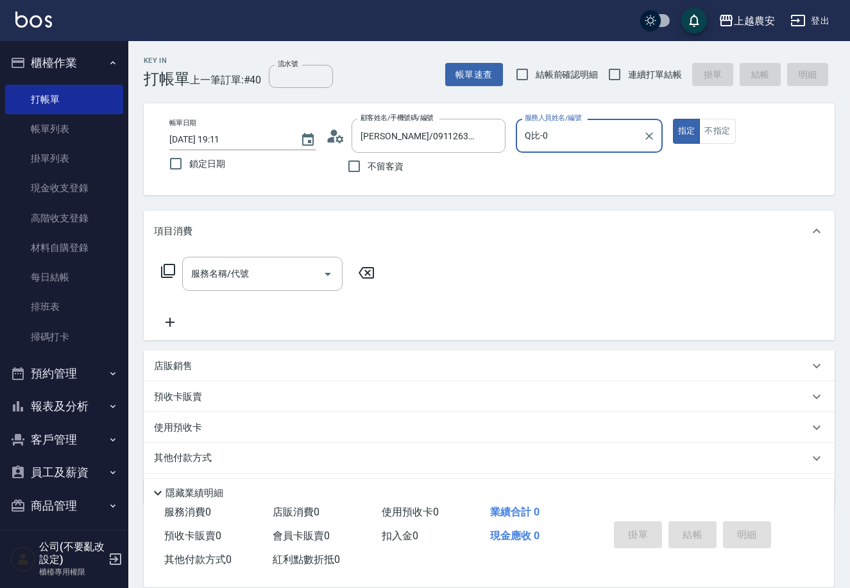
type input "Q比-0"
click at [277, 273] on input "服務名稱/代號" at bounding box center [253, 273] width 130 height 22
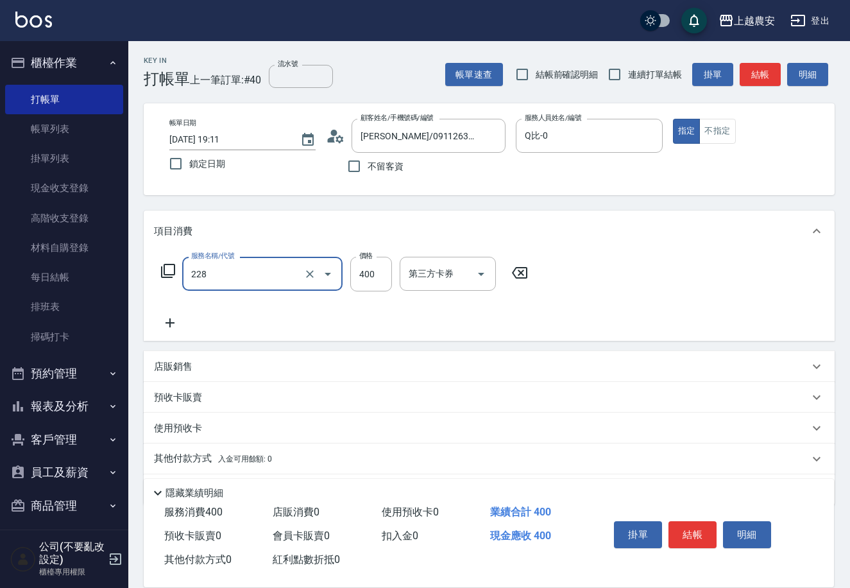
type input "洗髮(228)"
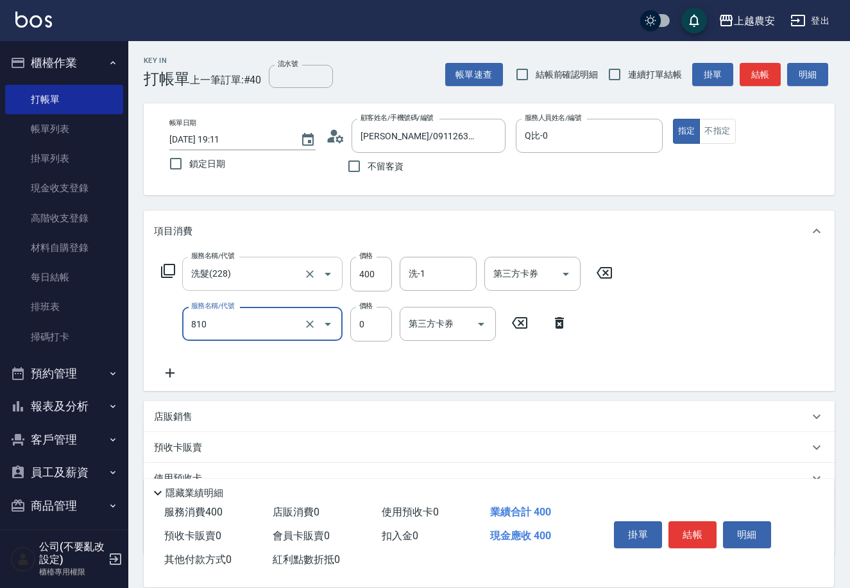
type input "頭皮護髮卡券使用(810)"
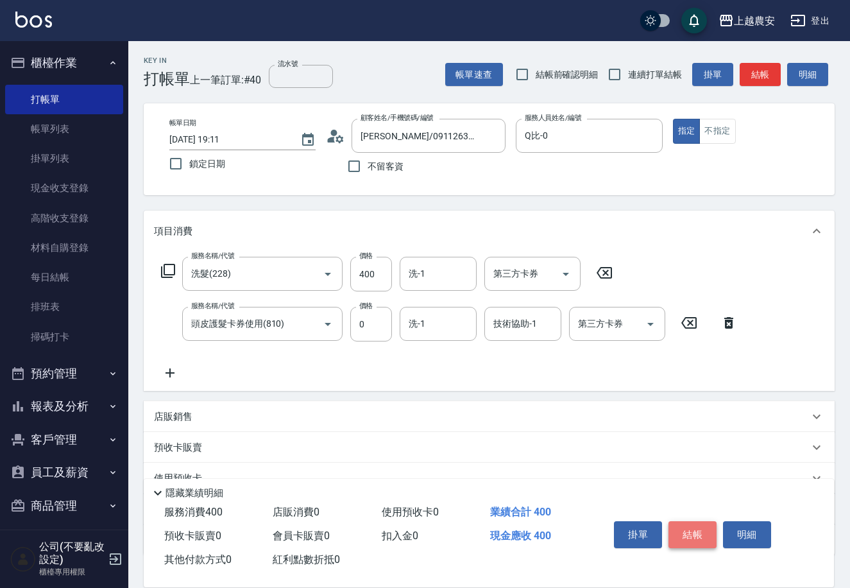
click at [694, 531] on button "結帳" at bounding box center [693, 534] width 48 height 27
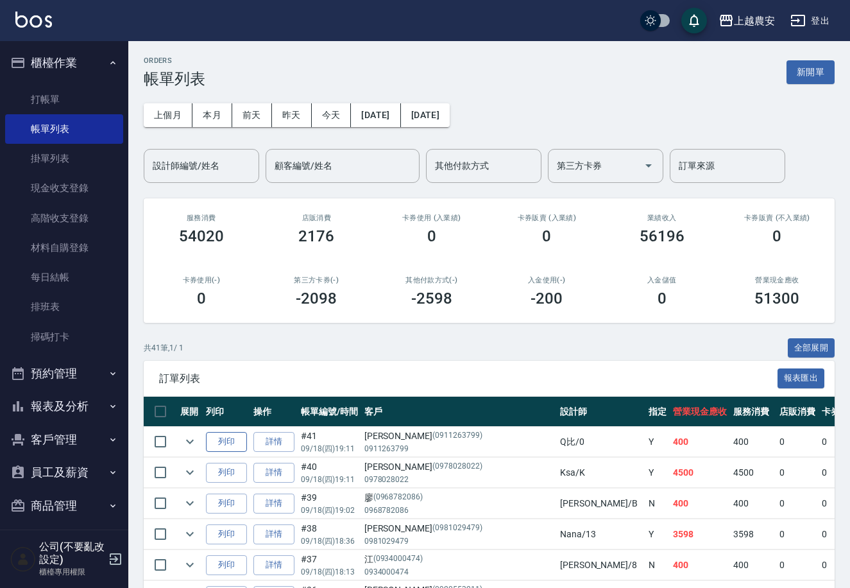
click at [223, 440] on button "列印" at bounding box center [226, 442] width 41 height 20
click at [46, 95] on link "打帳單" at bounding box center [64, 100] width 118 height 30
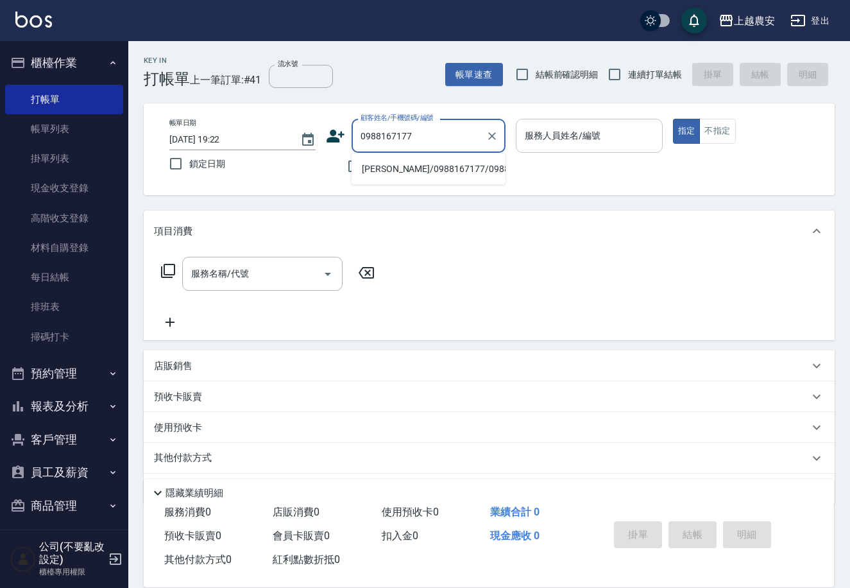
drag, startPoint x: 395, startPoint y: 167, endPoint x: 546, endPoint y: 146, distance: 152.4
click at [413, 167] on li "林沛君/0988167177/0988167177" at bounding box center [429, 169] width 154 height 21
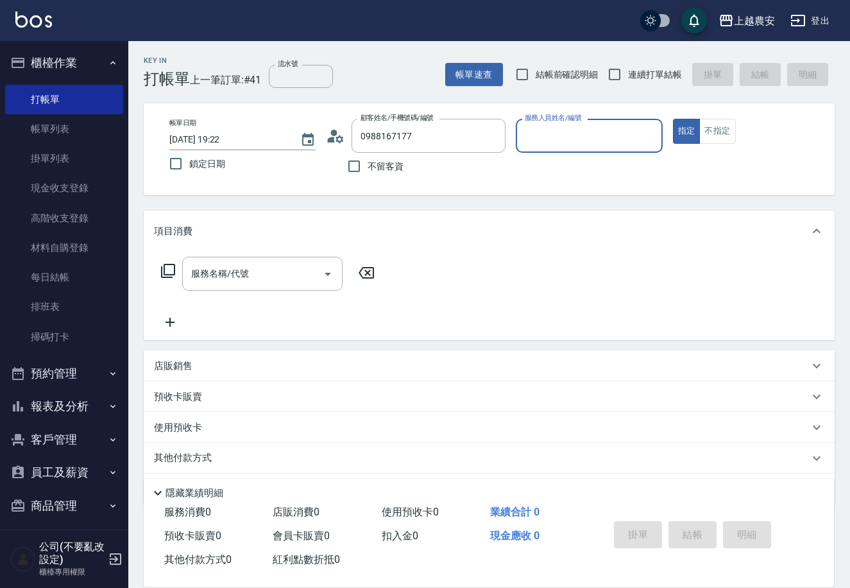
type input "林沛君/0988167177/0988167177"
type input "黛慧-8"
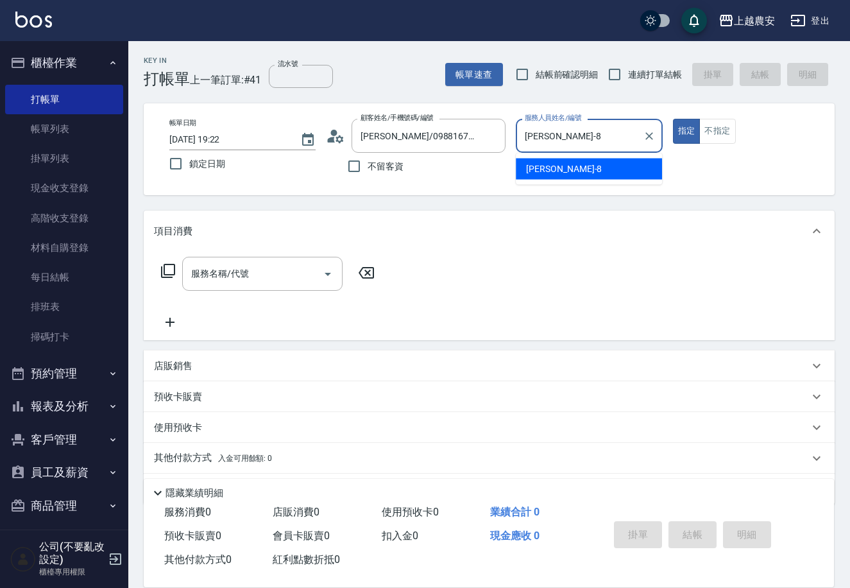
type button "true"
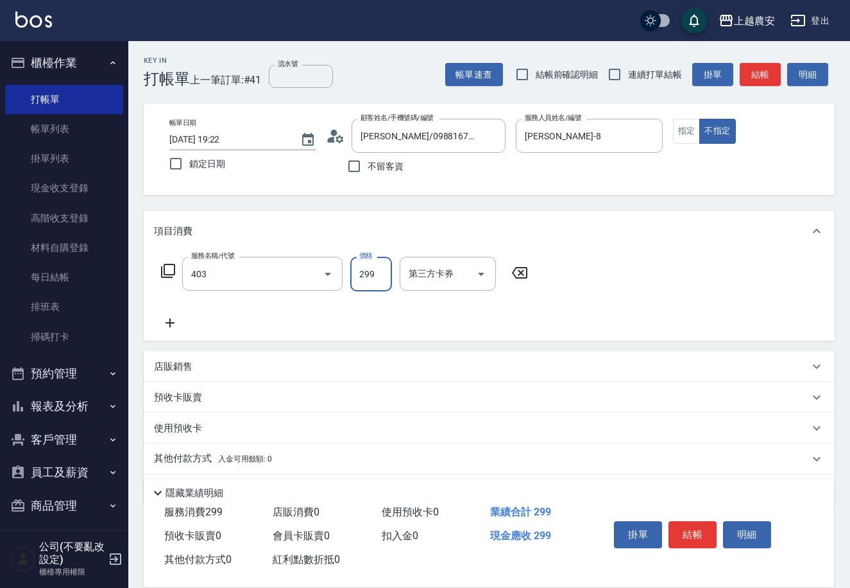
type input "剪髮(403)"
click at [693, 532] on button "結帳" at bounding box center [693, 534] width 48 height 27
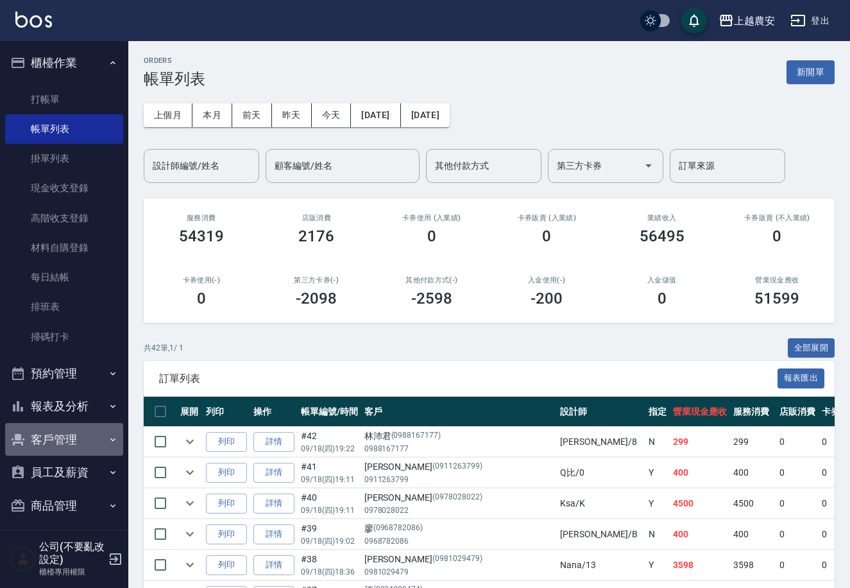
click at [67, 428] on button "客戶管理" at bounding box center [64, 439] width 118 height 33
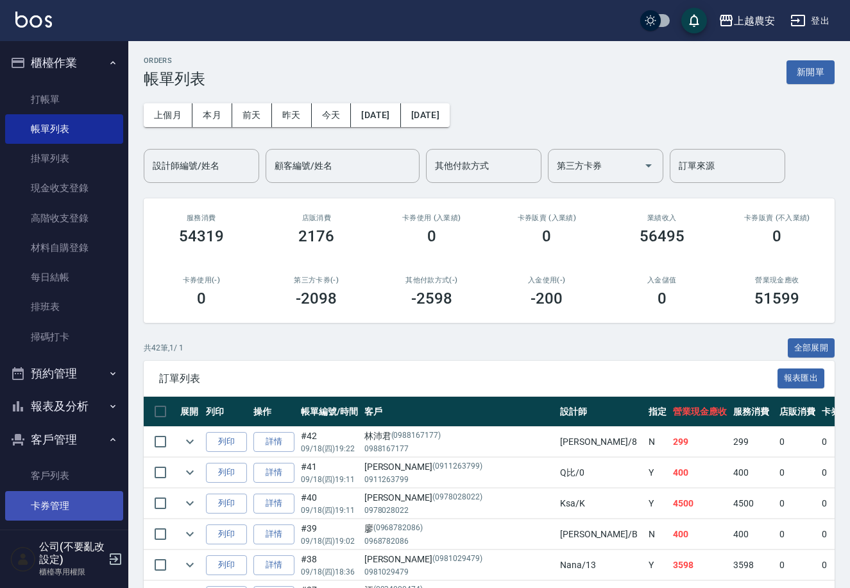
drag, startPoint x: 64, startPoint y: 456, endPoint x: 78, endPoint y: 493, distance: 39.8
click at [62, 465] on ul "客戶列表 卡券管理 入金管理" at bounding box center [64, 505] width 118 height 99
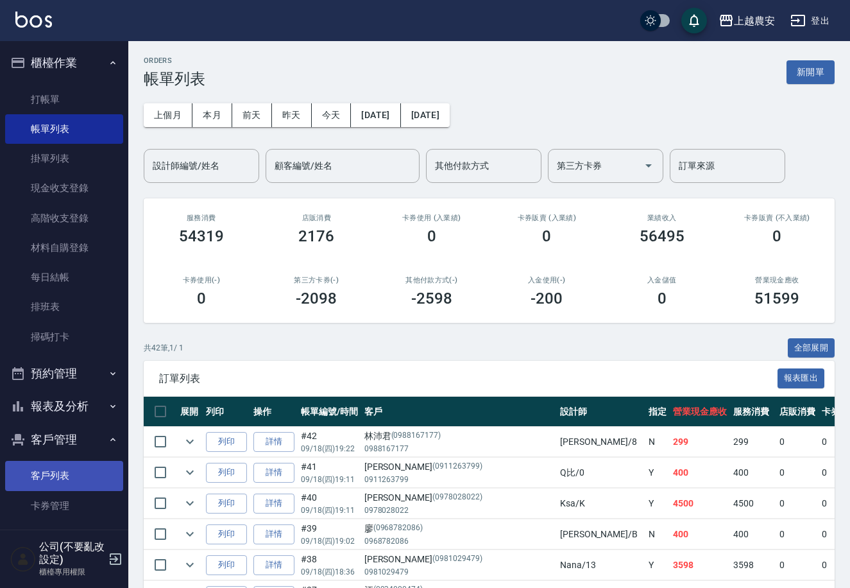
click at [75, 479] on link "客戶列表" at bounding box center [64, 476] width 118 height 30
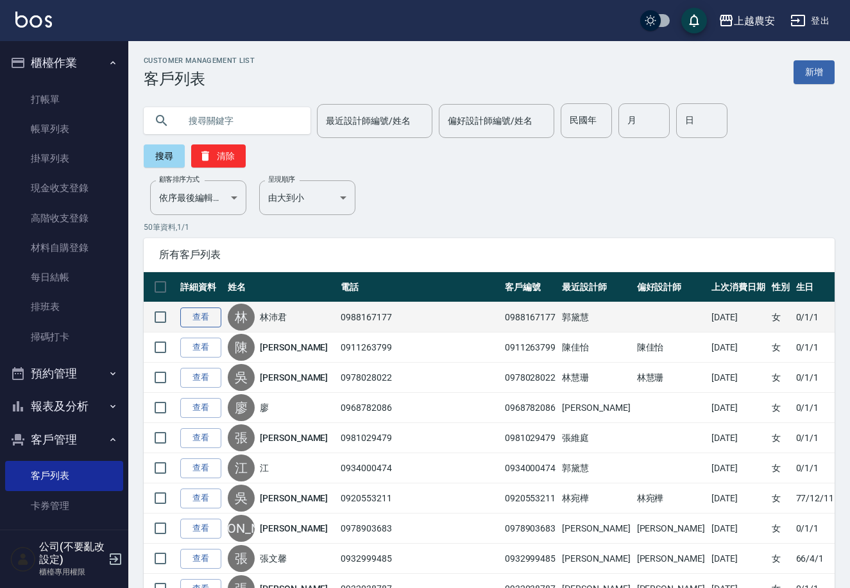
click at [209, 307] on link "查看" at bounding box center [200, 317] width 41 height 20
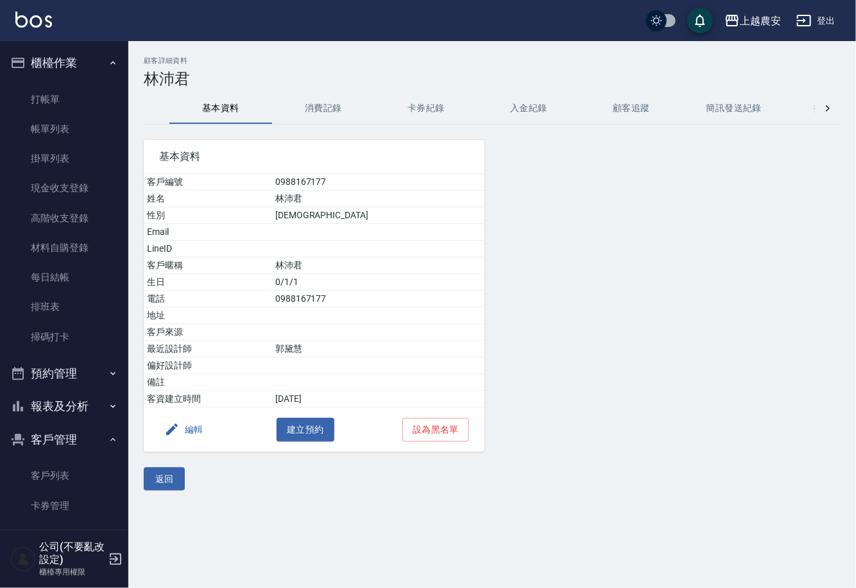
click at [186, 424] on button "編輯" at bounding box center [183, 430] width 49 height 24
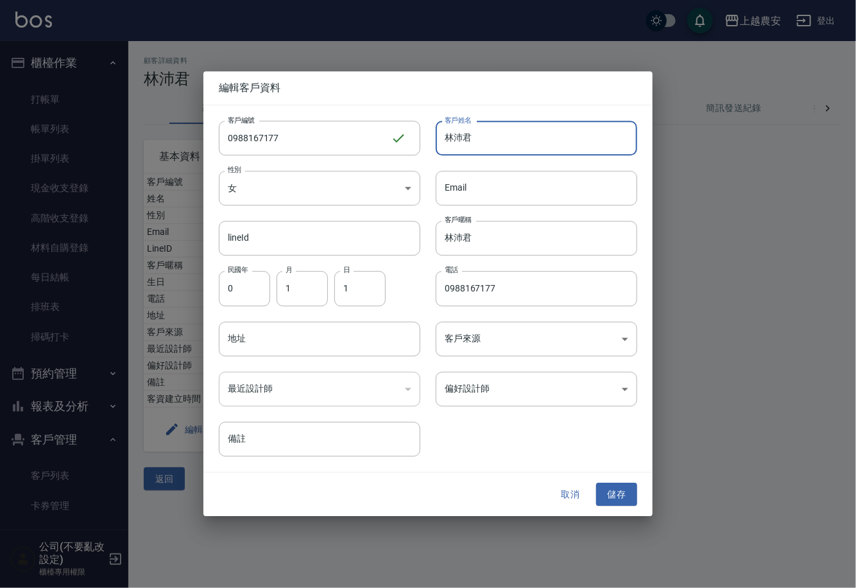
click at [509, 152] on input "林沛君" at bounding box center [537, 138] width 202 height 35
click at [566, 143] on input "媽媽帶小弟弟單剪)帶小弟弟單剪)" at bounding box center [537, 138] width 202 height 35
type input ")"
drag, startPoint x: 439, startPoint y: 148, endPoint x: 340, endPoint y: 151, distance: 98.9
click at [340, 151] on div "客戶編號 0988167177 ​ 客戶編號 客戶姓名 ) 客戶姓名 性別 女 FEMALE 性別 Email Email lineId lineId 客戶暱…" at bounding box center [420, 280] width 434 height 351
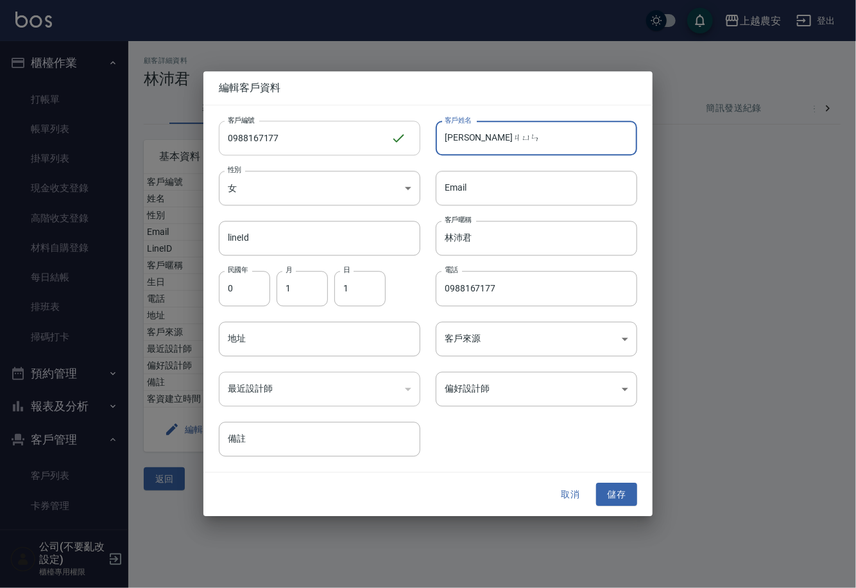
type input "林沛君"
click at [612, 492] on button "儲存" at bounding box center [616, 495] width 41 height 24
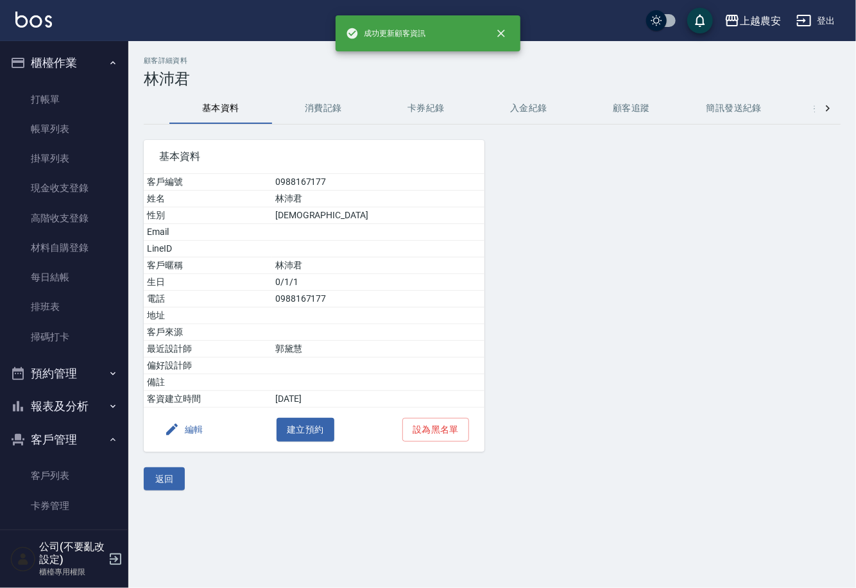
click at [328, 108] on button "消費記錄" at bounding box center [323, 108] width 103 height 31
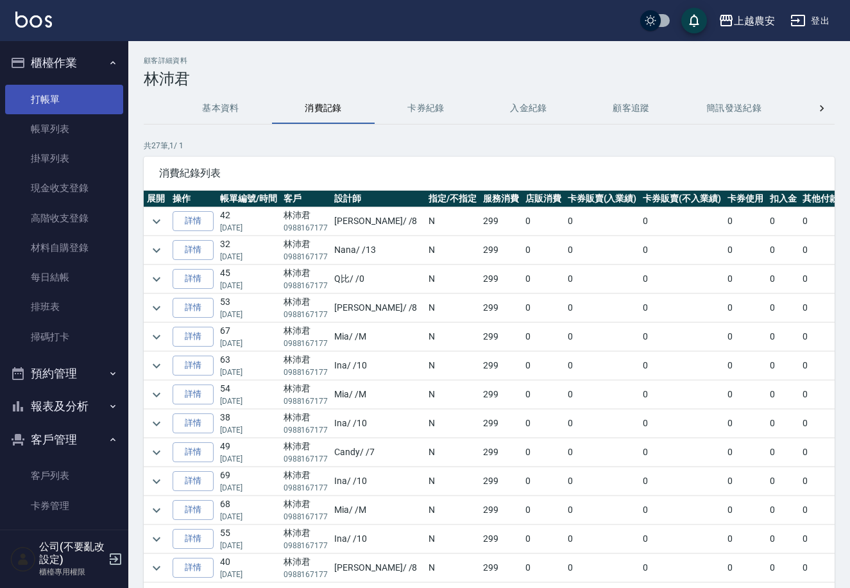
click at [73, 94] on link "打帳單" at bounding box center [64, 100] width 118 height 30
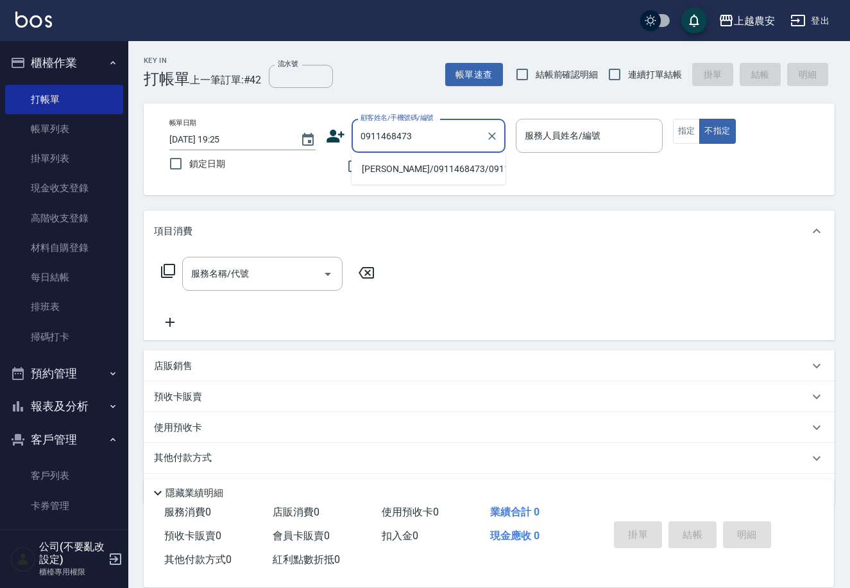
click at [418, 167] on li "陳靓娟/0911468473/0911468473" at bounding box center [429, 169] width 154 height 21
type input "陳靓娟/0911468473/0911468473"
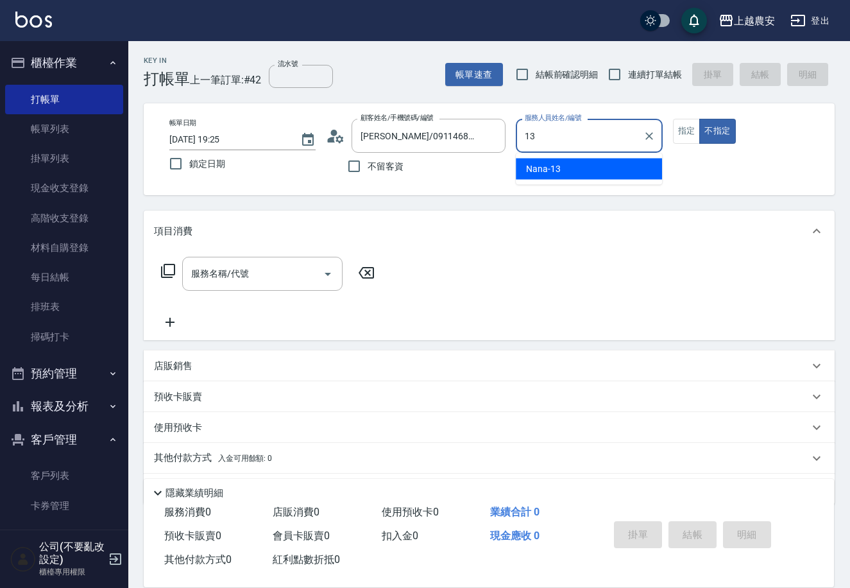
type input "Nana-13"
type button "false"
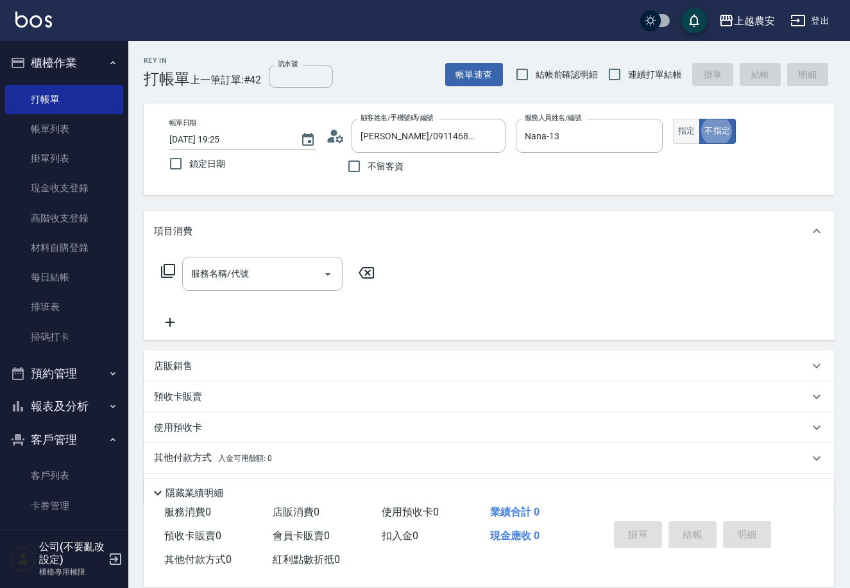
click at [684, 126] on button "指定" at bounding box center [687, 131] width 28 height 25
click at [236, 273] on div "服務名稱/代號 服務名稱/代號" at bounding box center [262, 274] width 160 height 34
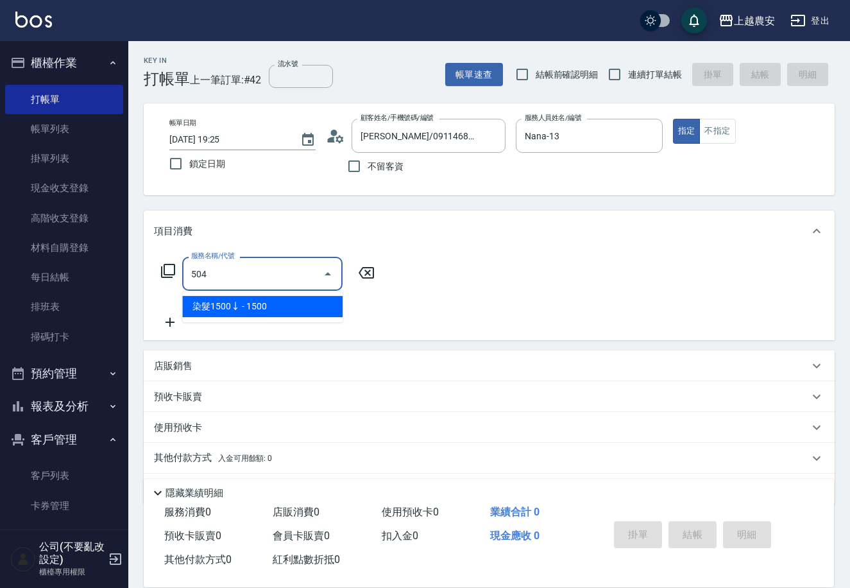
type input "染髮1500↓(504)"
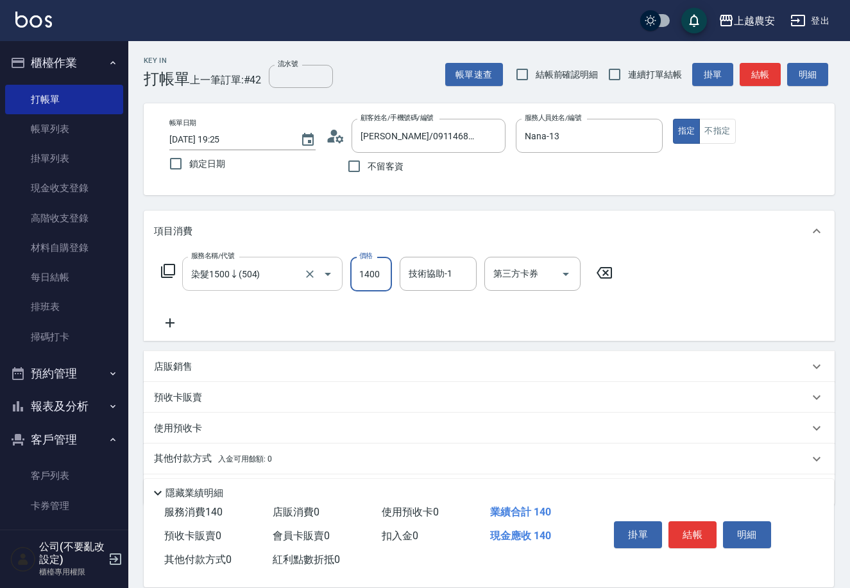
type input "1400"
type input "楊馨茹-29"
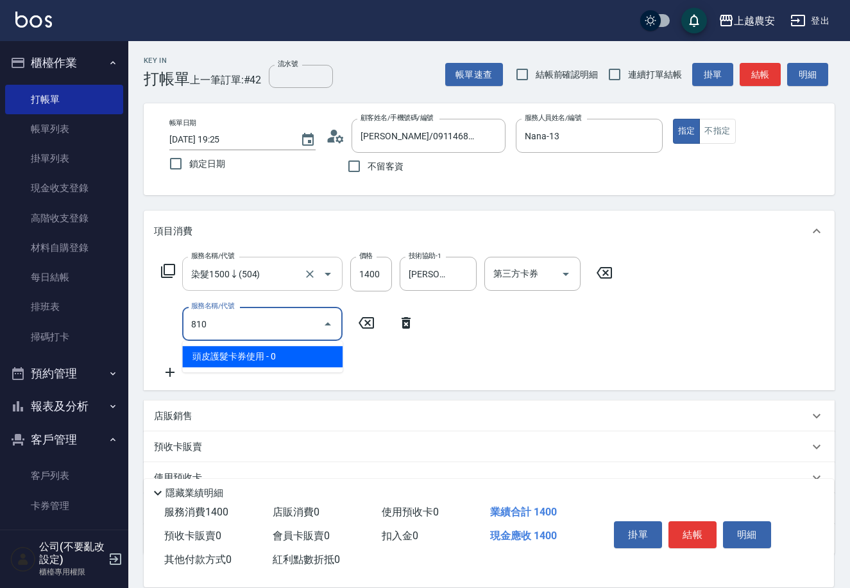
type input "頭皮護髮卡券使用(810)"
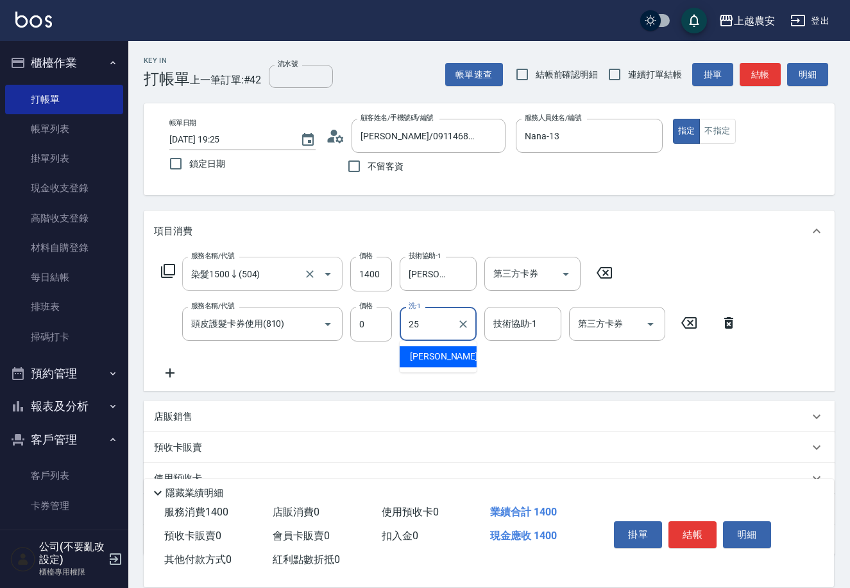
type input "蘇蘇-25"
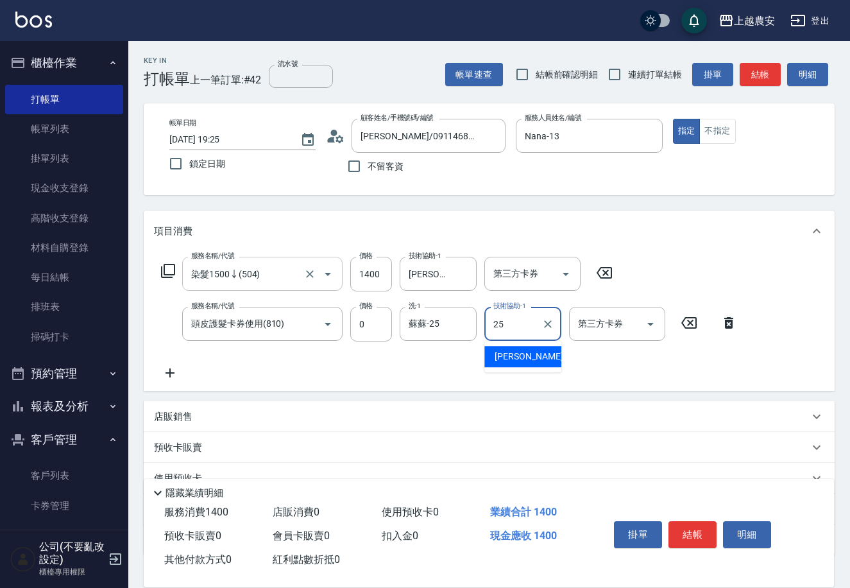
type input "蘇蘇-25"
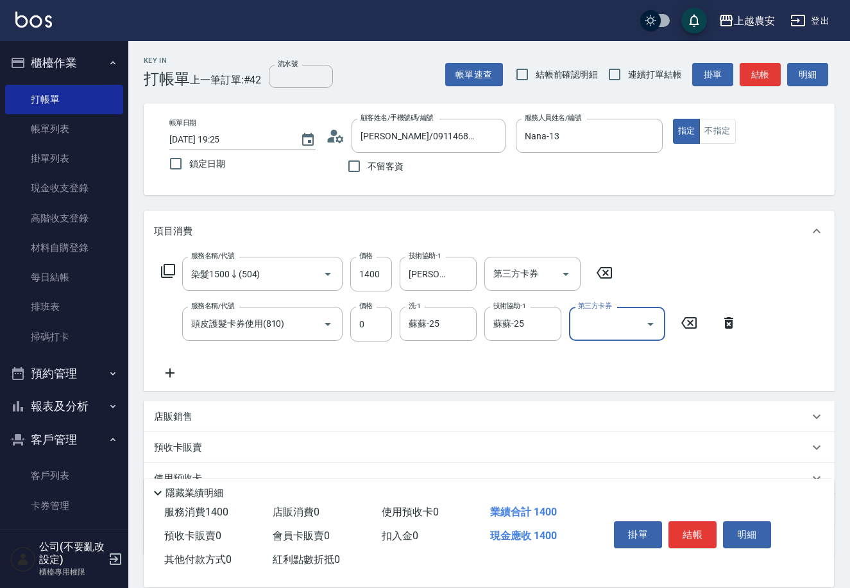
scroll to position [88, 0]
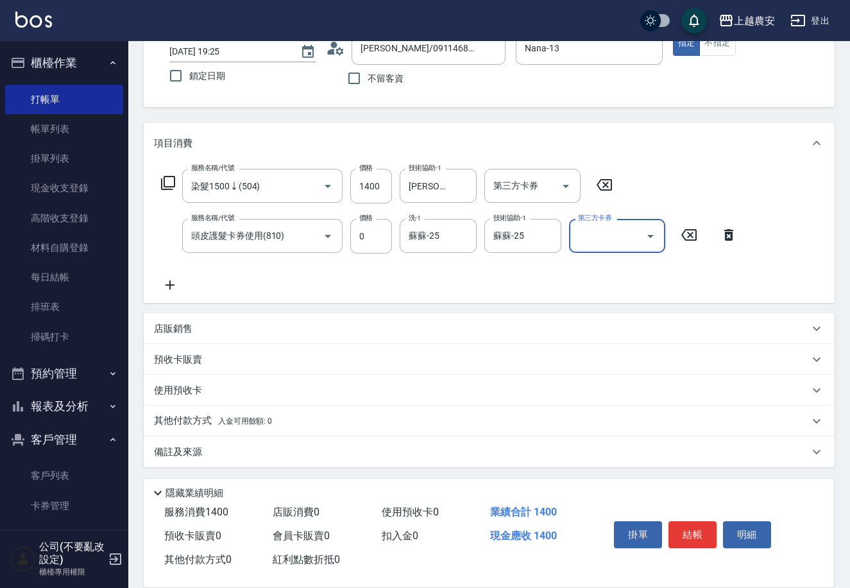
click at [214, 427] on p "其他付款方式 入金可用餘額: 0" at bounding box center [213, 421] width 118 height 14
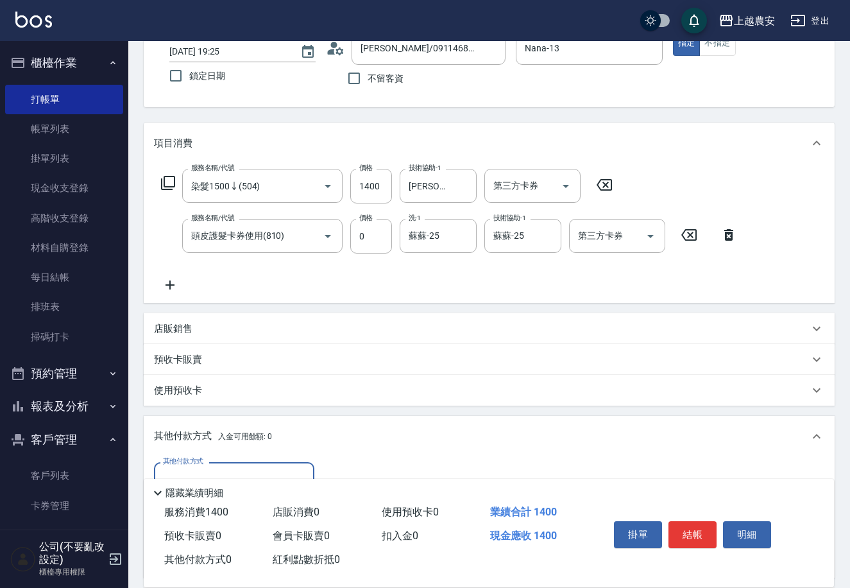
scroll to position [239, 0]
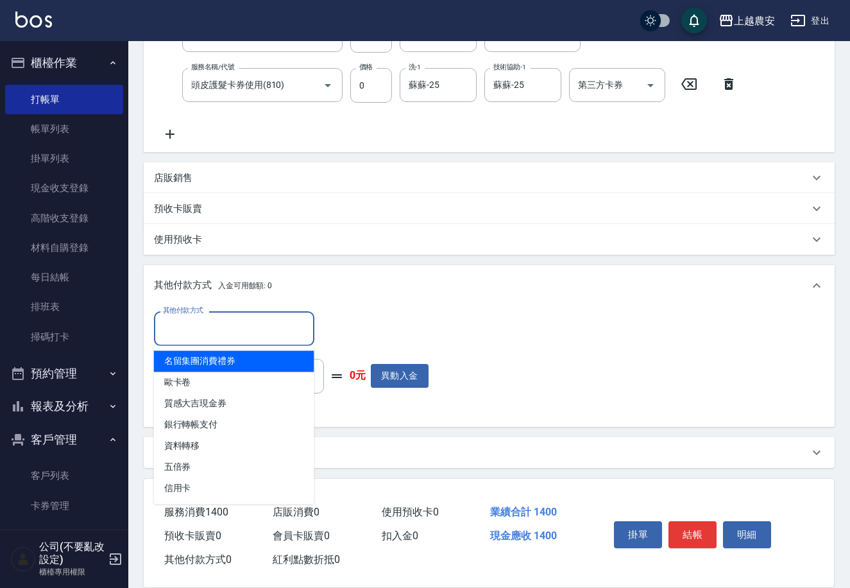
click at [182, 332] on input "其他付款方式" at bounding box center [234, 328] width 149 height 22
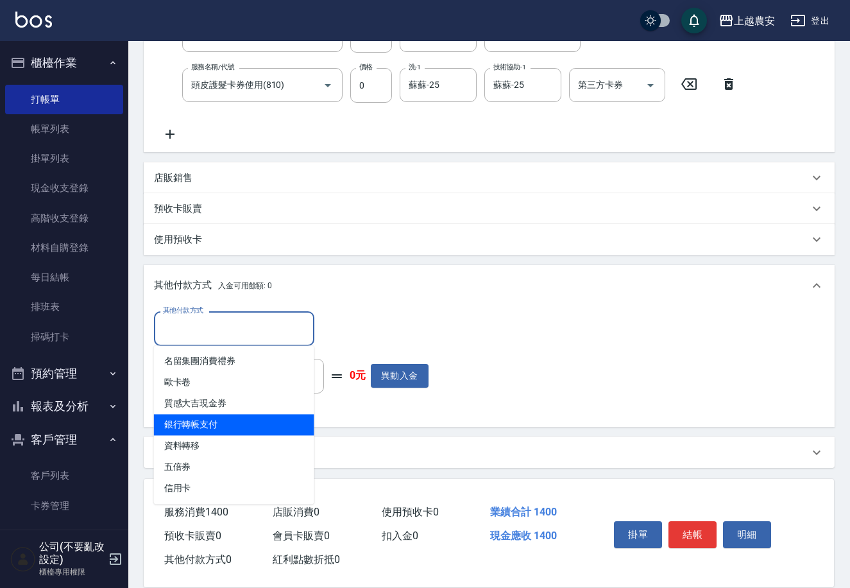
click at [210, 416] on span "銀行轉帳支付" at bounding box center [234, 424] width 160 height 21
type input "銀行轉帳支付"
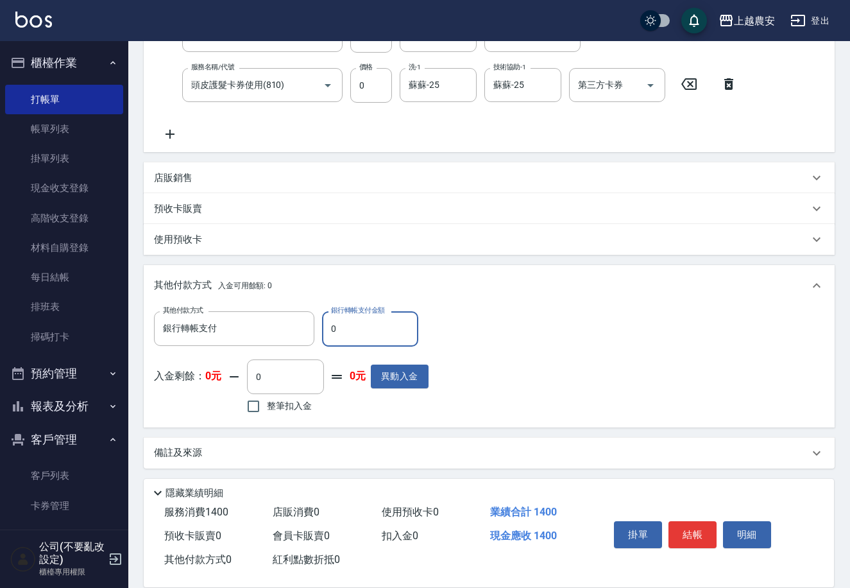
drag, startPoint x: 330, startPoint y: 332, endPoint x: 356, endPoint y: 327, distance: 26.8
click at [356, 327] on input "0" at bounding box center [370, 328] width 96 height 35
type input "1400"
click at [693, 535] on button "結帳" at bounding box center [693, 534] width 48 height 27
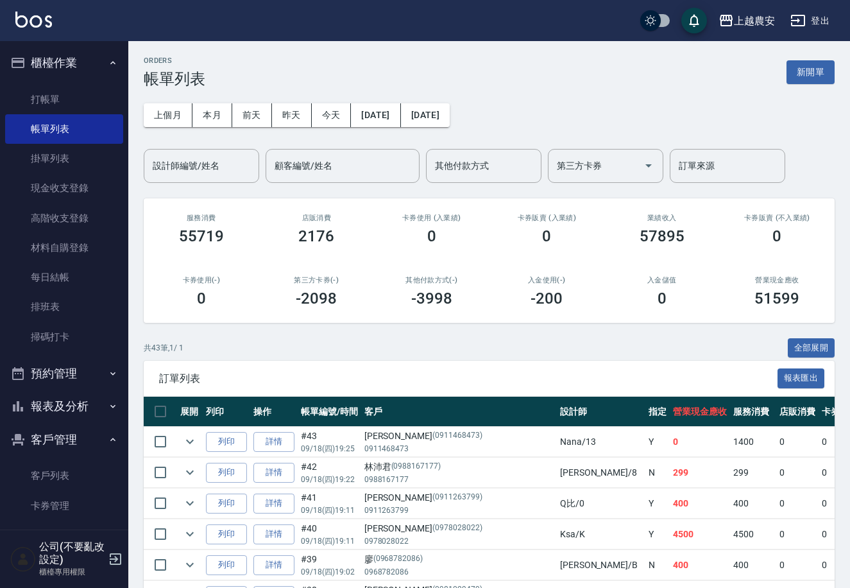
click at [54, 400] on button "報表及分析" at bounding box center [64, 406] width 118 height 33
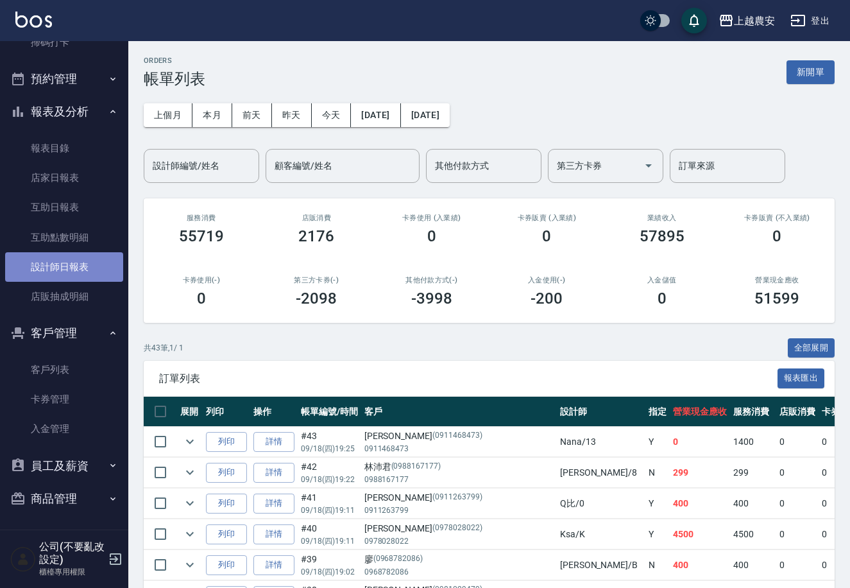
click at [75, 268] on link "設計師日報表" at bounding box center [64, 267] width 118 height 30
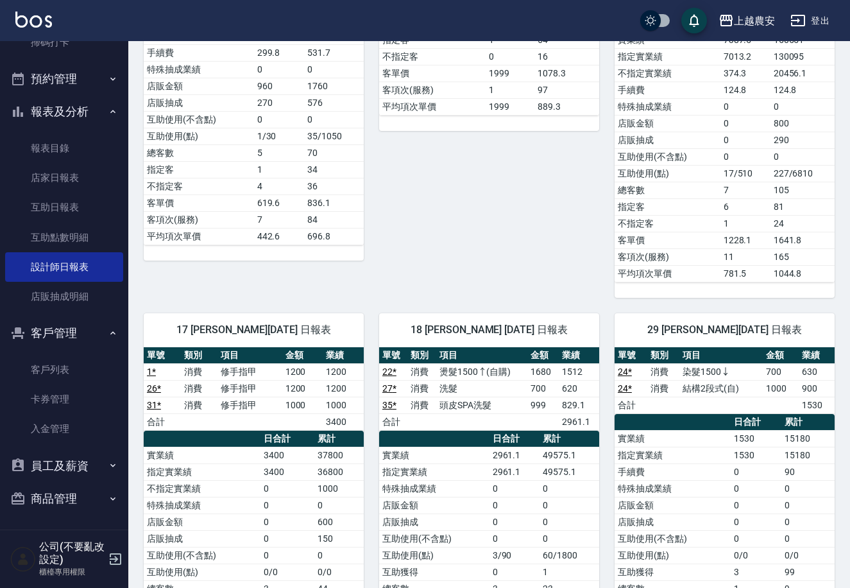
scroll to position [934, 0]
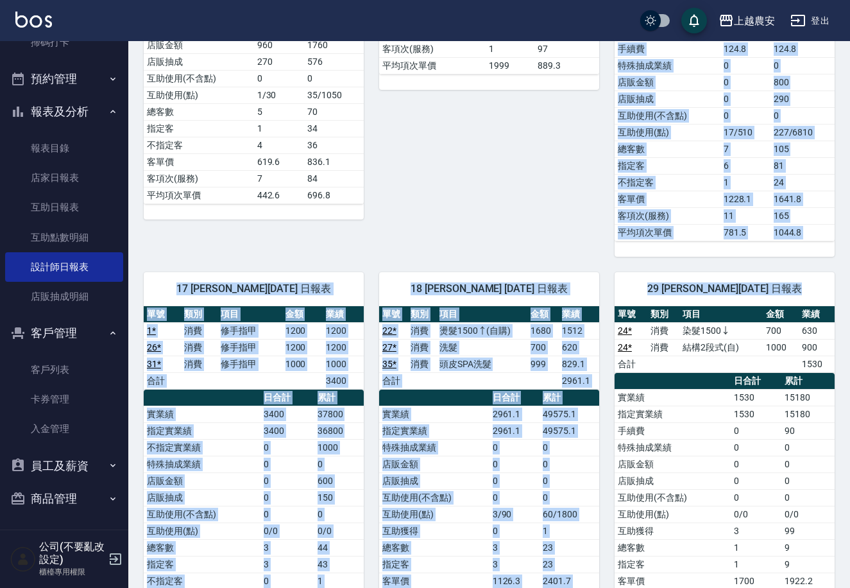
drag, startPoint x: 849, startPoint y: 348, endPoint x: 855, endPoint y: 200, distance: 149.0
click at [850, 200] on html "上越農安 登出 櫃檯作業 打帳單 帳單列表 掛單列表 現金收支登錄 高階收支登錄 材料自購登錄 每日結帳 排班表 掃碼打卡 預約管理 預約管理 單日預約紀錄 …" at bounding box center [425, 118] width 850 height 2104
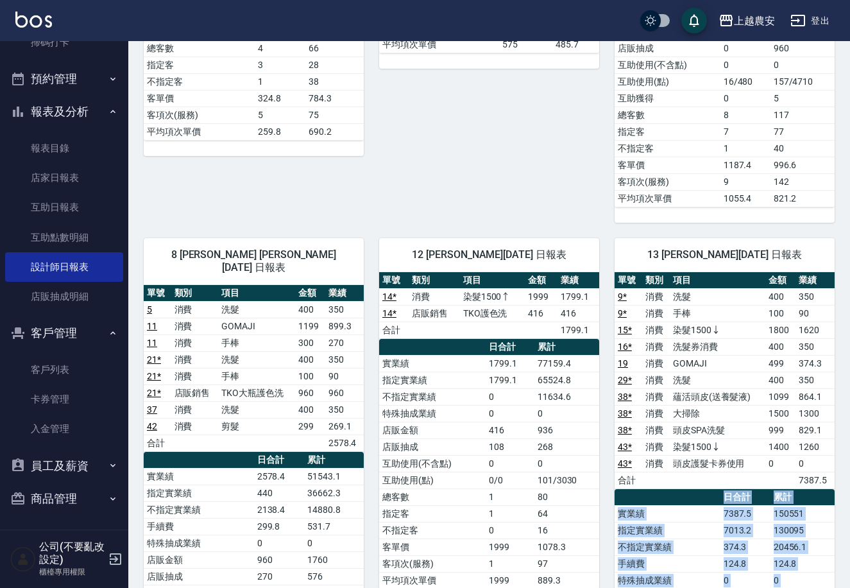
scroll to position [800, 0]
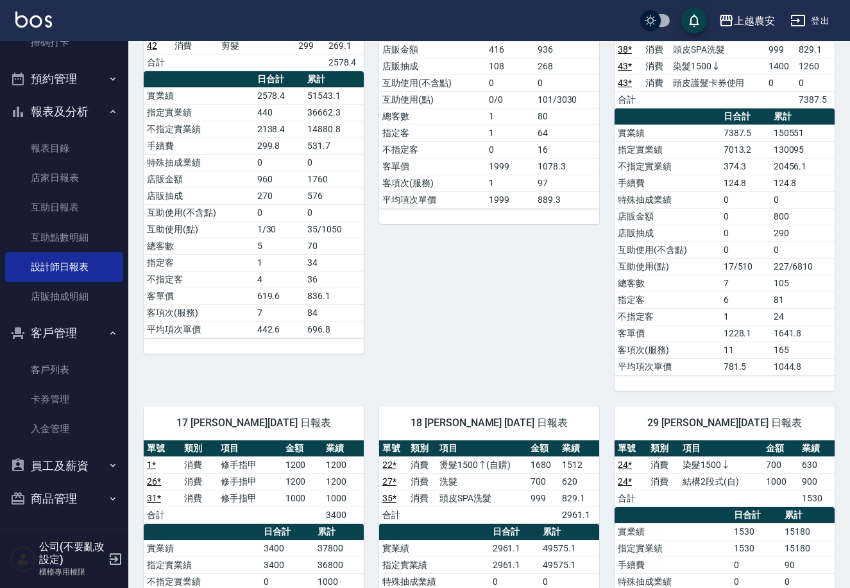
click at [472, 375] on div "12 Yoko 蘇淑玲 09/18/2025 日報表 單號 類別 項目 金額 業績 14 * 消費 染髮1500↑ 1999 1799.1 14 * 店販銷售…" at bounding box center [482, 116] width 236 height 549
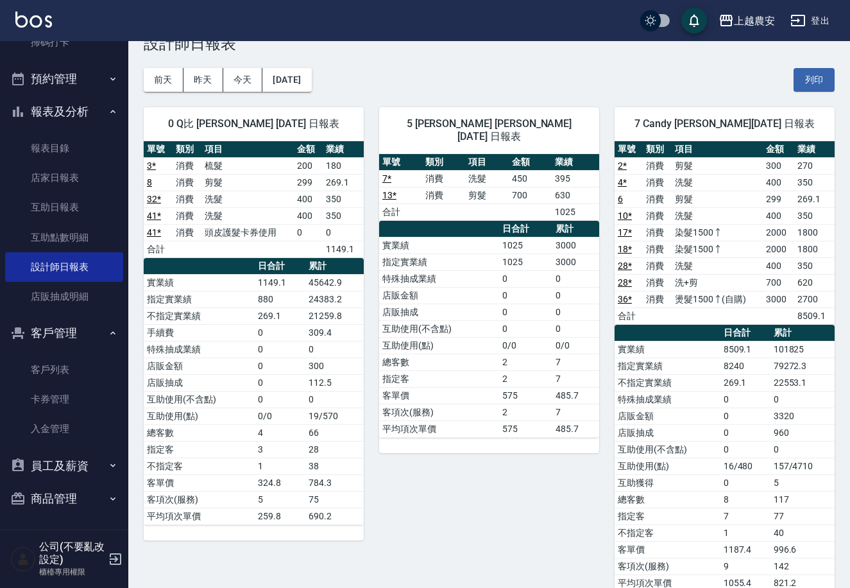
scroll to position [0, 0]
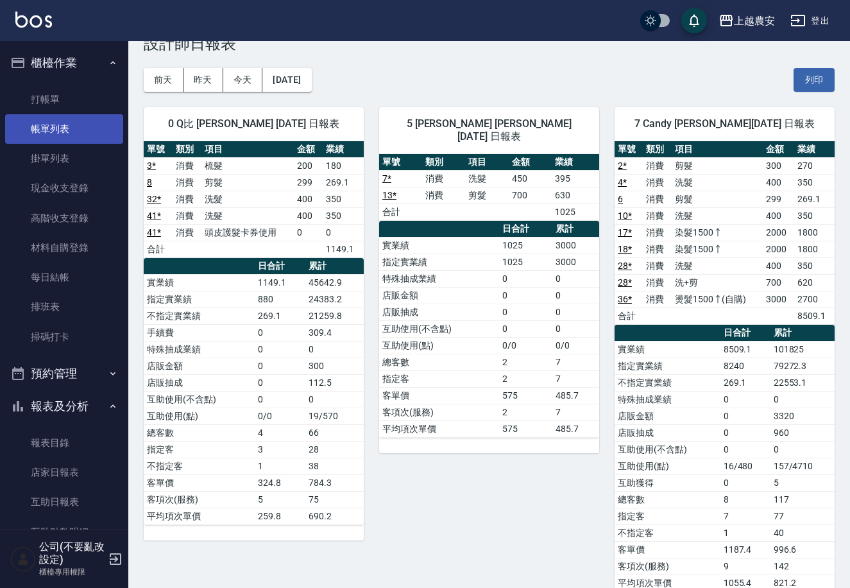
click at [70, 123] on link "帳單列表" at bounding box center [64, 129] width 118 height 30
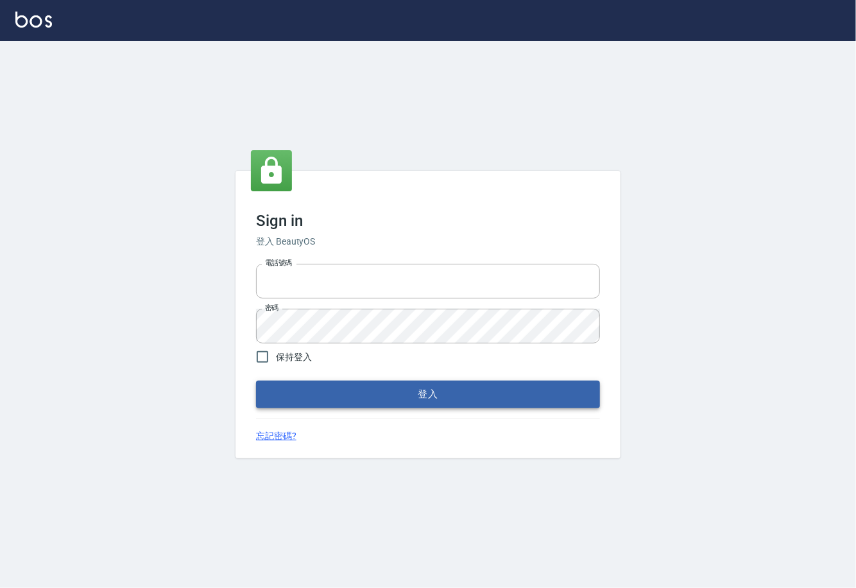
type input "0225929166"
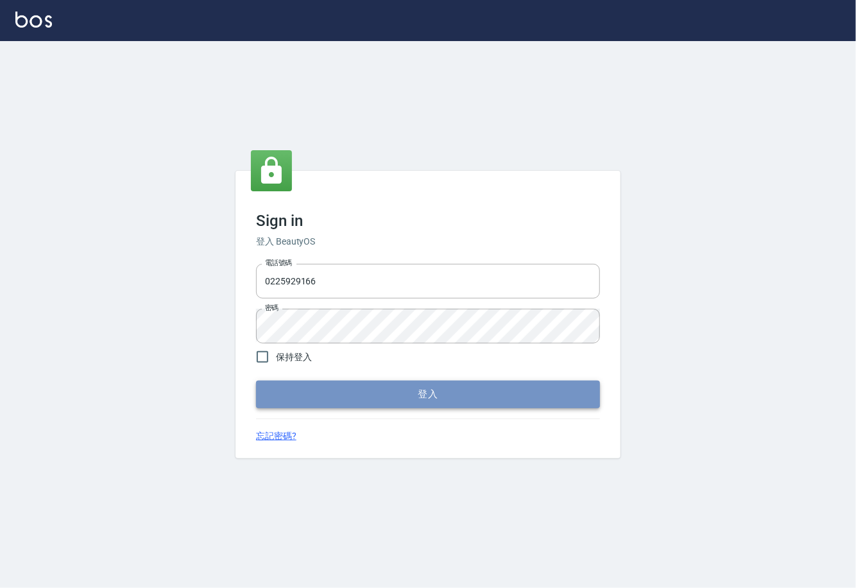
click at [445, 395] on button "登入" at bounding box center [428, 394] width 344 height 27
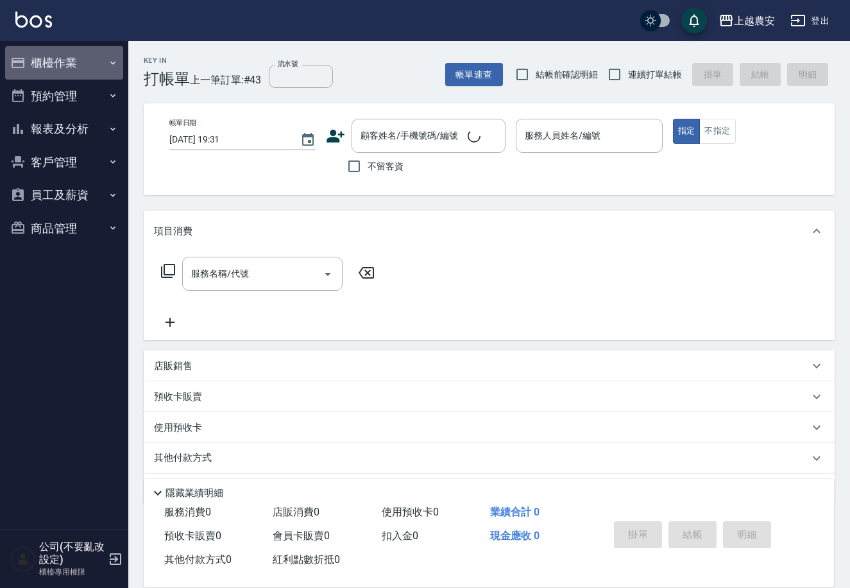
click at [51, 65] on button "櫃檯作業" at bounding box center [64, 62] width 118 height 33
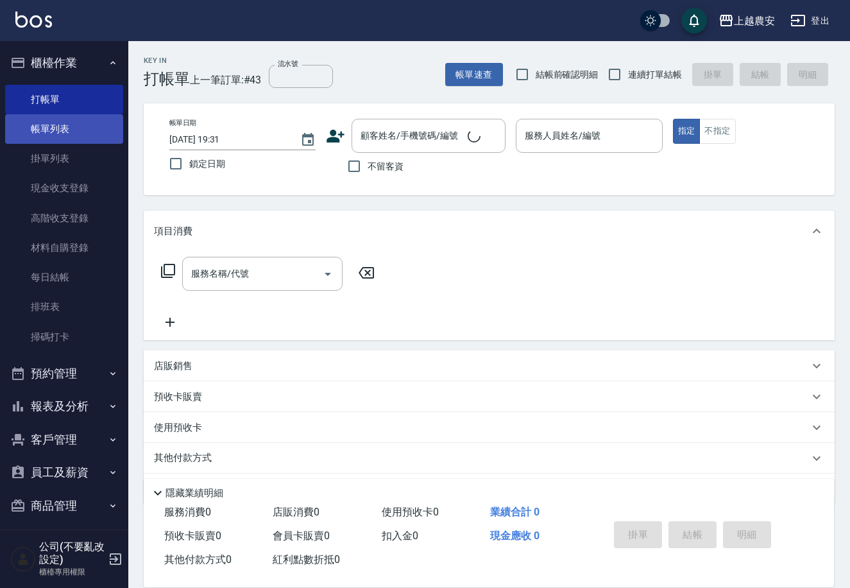
click at [44, 129] on link "帳單列表" at bounding box center [64, 129] width 118 height 30
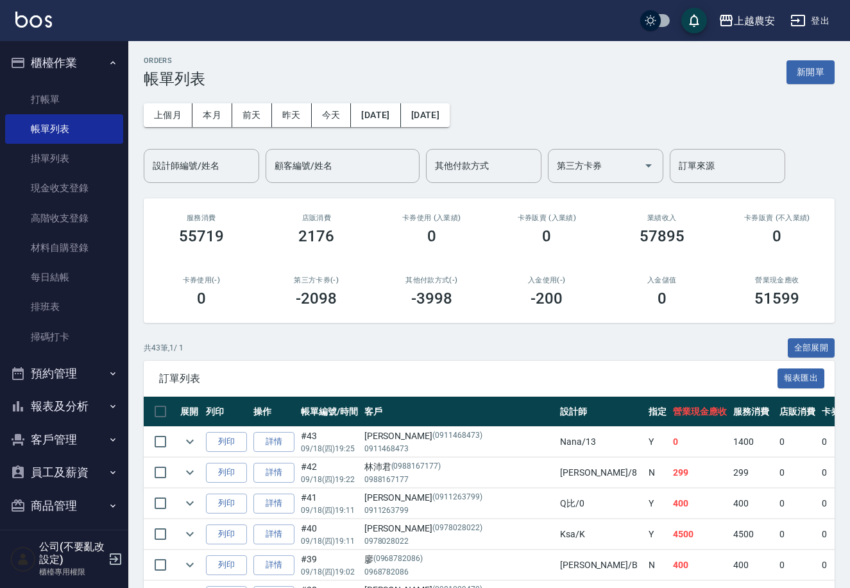
drag, startPoint x: 59, startPoint y: 338, endPoint x: 185, endPoint y: 343, distance: 125.9
click at [58, 337] on link "掃碼打卡" at bounding box center [64, 337] width 118 height 30
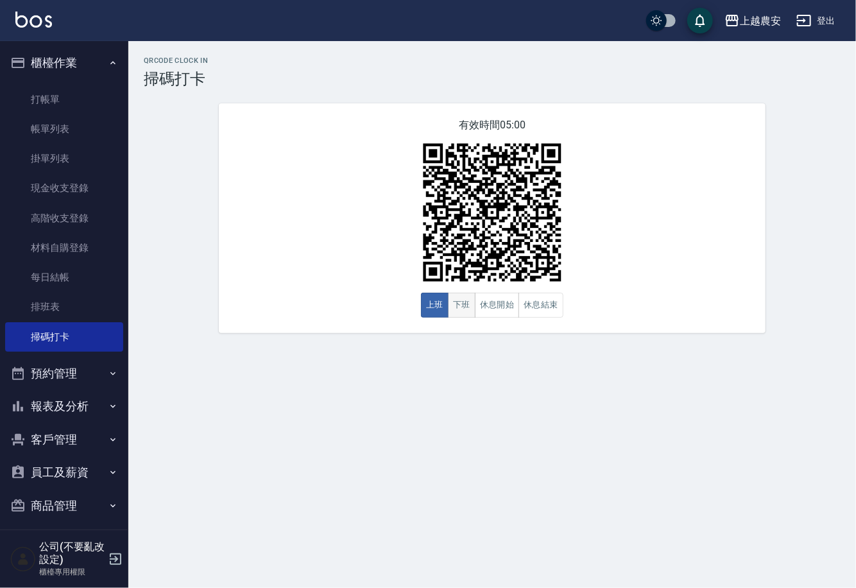
click at [468, 311] on button "下班" at bounding box center [462, 305] width 28 height 25
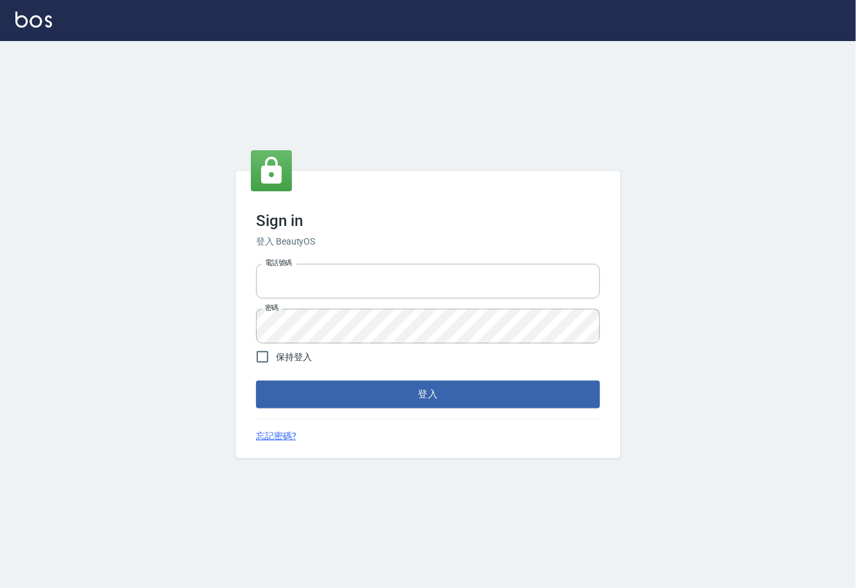
type input "0225929166"
drag, startPoint x: 0, startPoint y: 0, endPoint x: 418, endPoint y: 398, distance: 576.9
click at [418, 398] on button "登入" at bounding box center [428, 394] width 344 height 27
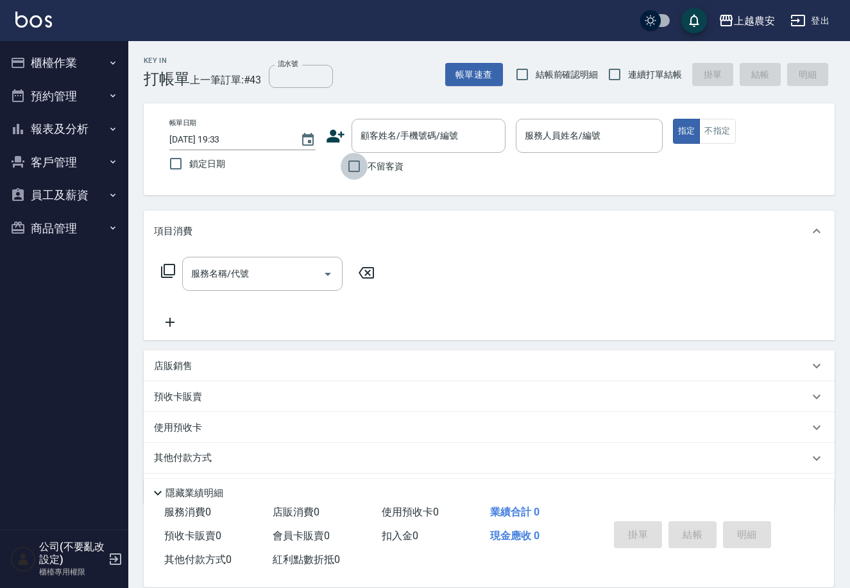
click at [357, 169] on input "不留客資" at bounding box center [354, 166] width 27 height 27
checkbox input "true"
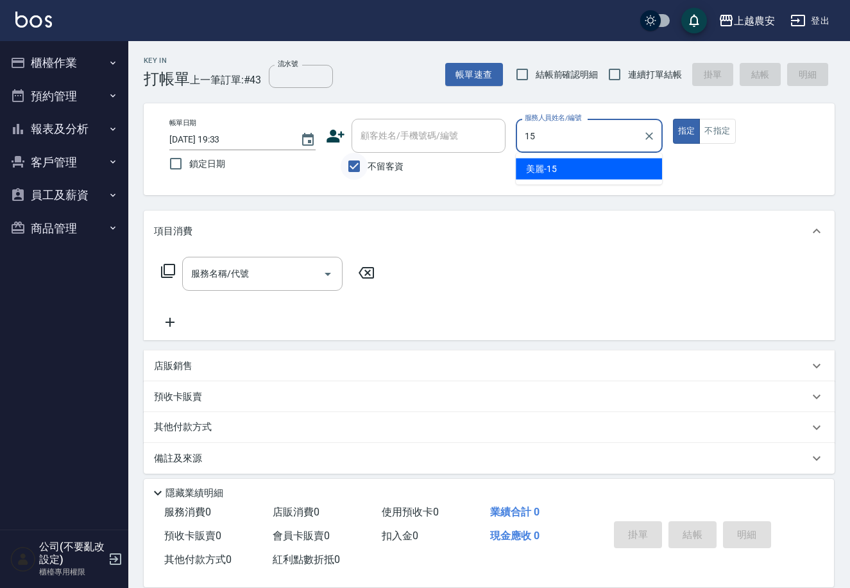
type input "美麗-15"
type button "true"
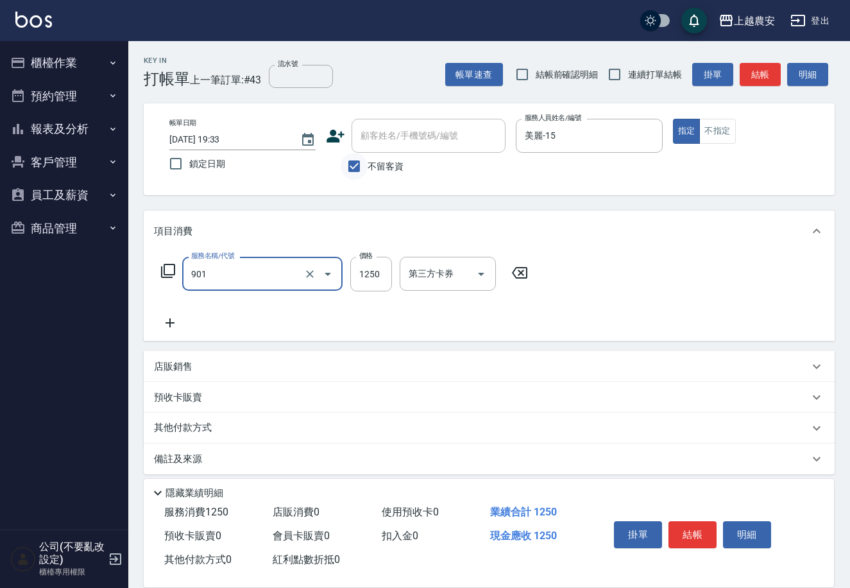
type input "修手指甲(901)"
type input "1200"
click at [691, 536] on button "結帳" at bounding box center [693, 534] width 48 height 27
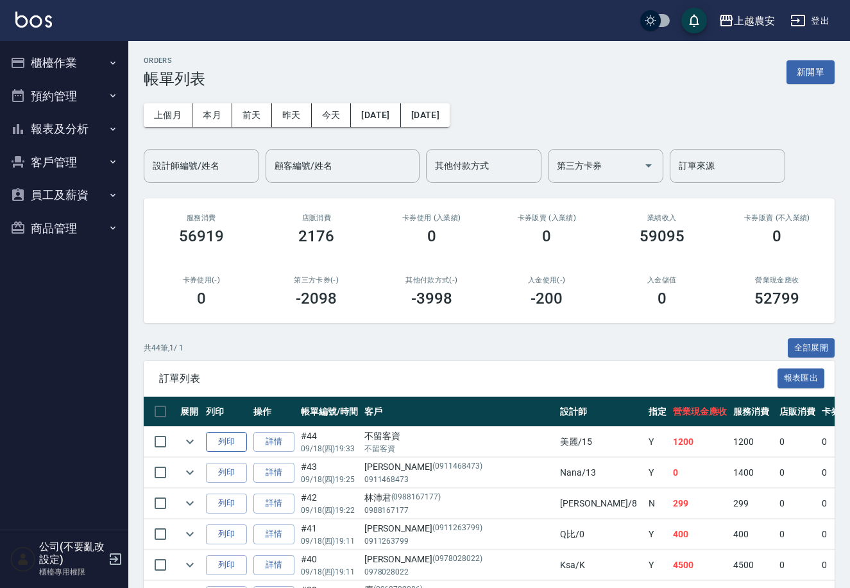
click at [226, 445] on button "列印" at bounding box center [226, 442] width 41 height 20
drag, startPoint x: 46, startPoint y: 119, endPoint x: 48, endPoint y: 106, distance: 13.7
click at [46, 117] on button "報表及分析" at bounding box center [64, 128] width 118 height 33
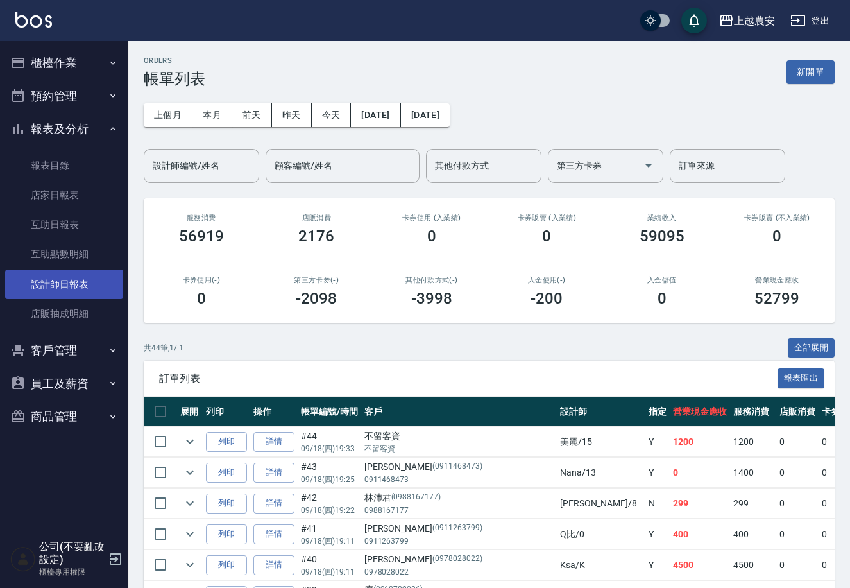
click at [80, 286] on link "設計師日報表" at bounding box center [64, 285] width 118 height 30
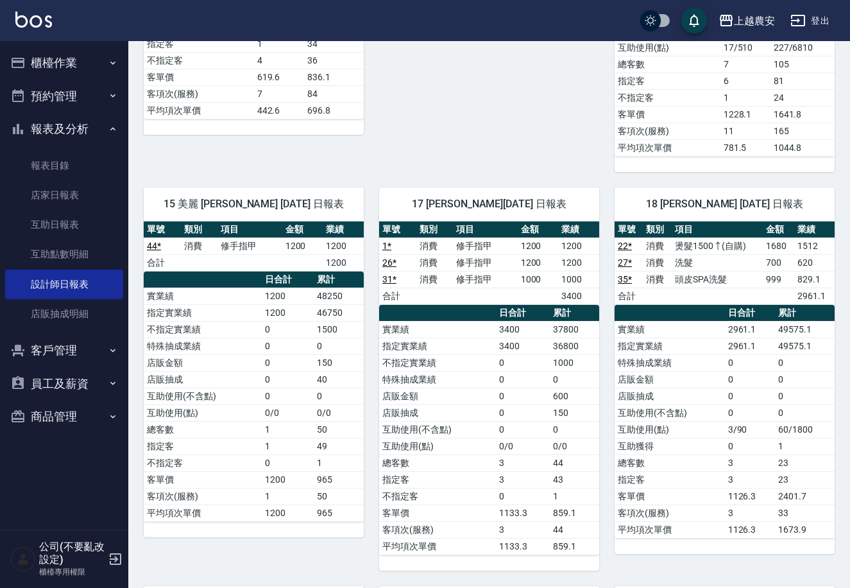
scroll to position [1022, 0]
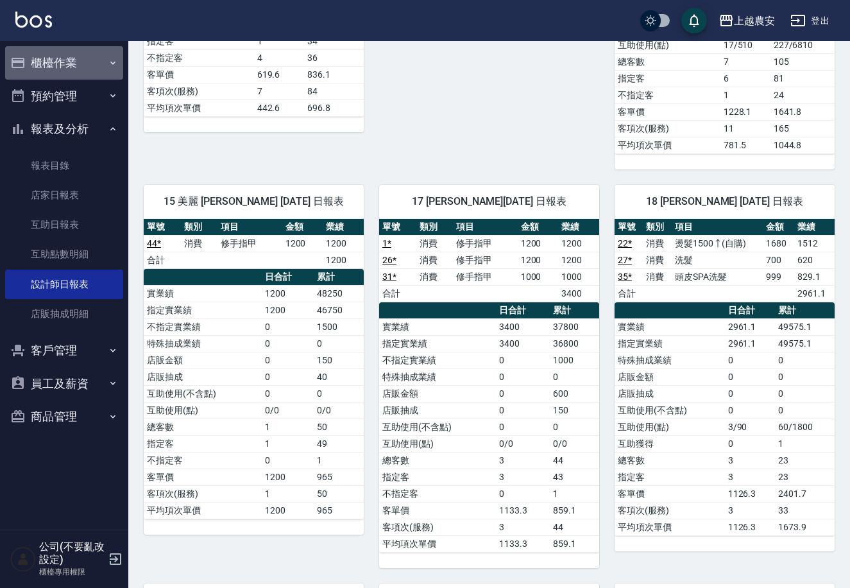
click at [52, 57] on button "櫃檯作業" at bounding box center [64, 62] width 118 height 33
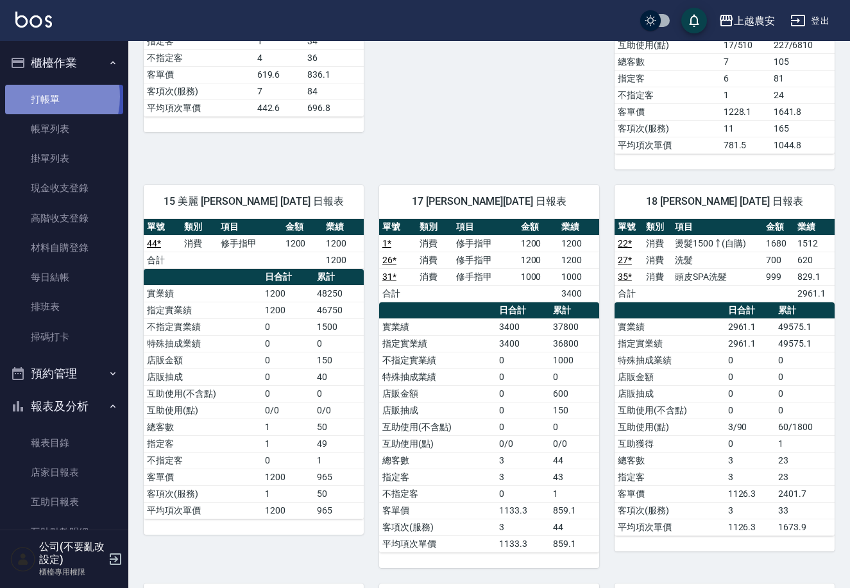
click at [33, 95] on link "打帳單" at bounding box center [64, 100] width 118 height 30
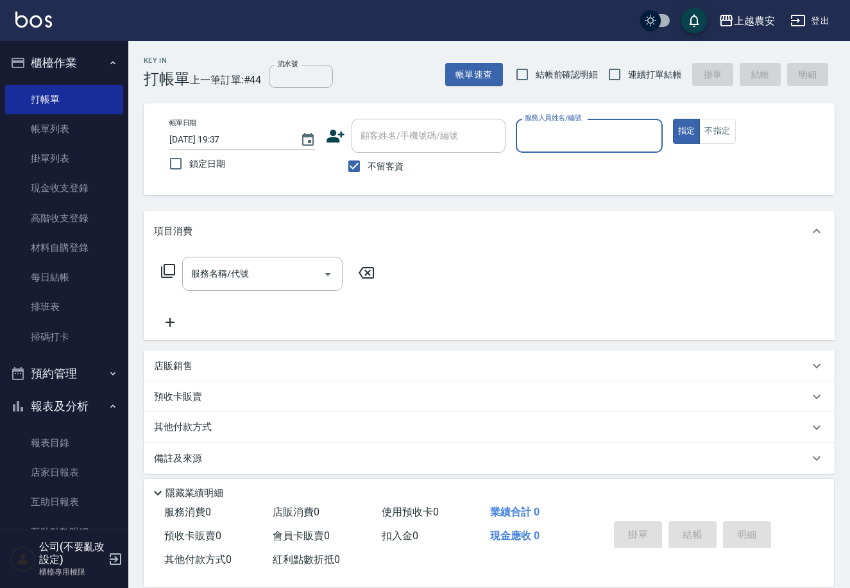
click at [374, 174] on label "不留客資" at bounding box center [372, 166] width 63 height 27
click at [368, 174] on input "不留客資" at bounding box center [354, 166] width 27 height 27
checkbox input "false"
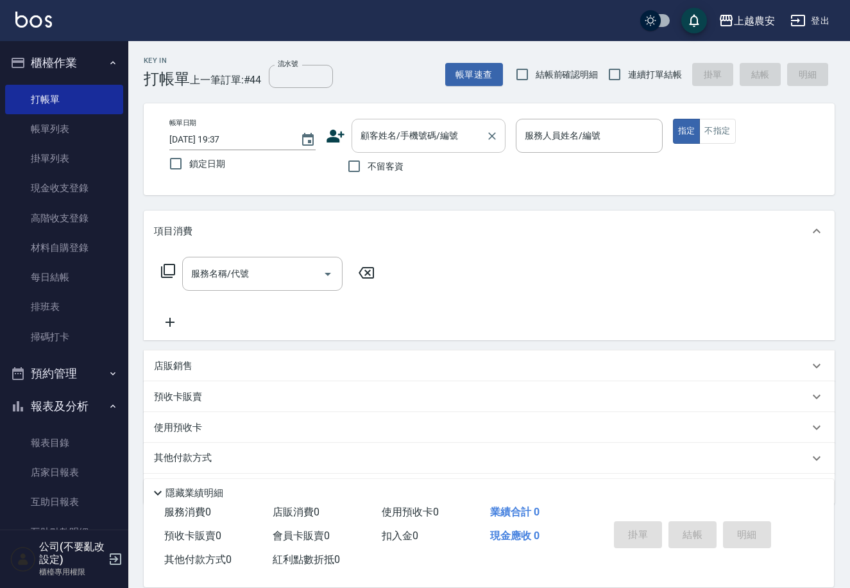
click at [393, 146] on input "顧客姓名/手機號碼/編號" at bounding box center [418, 135] width 123 height 22
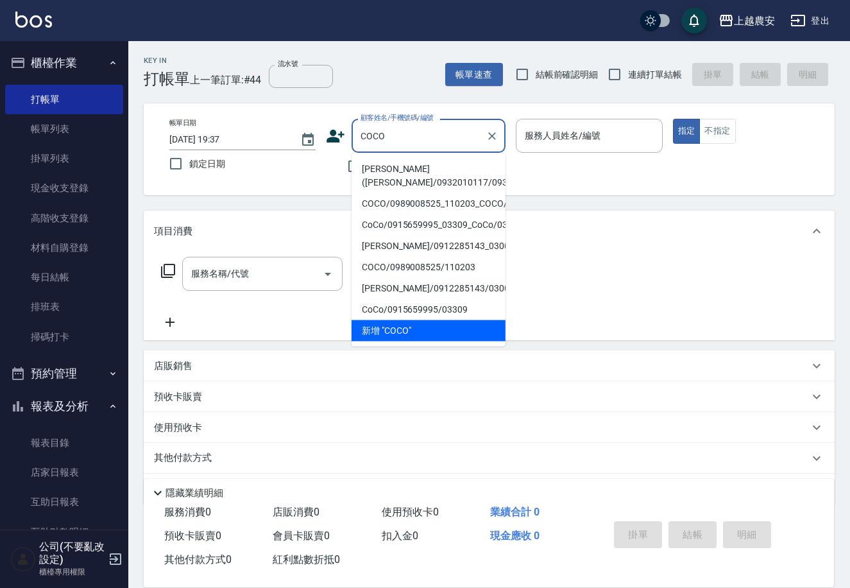
click at [399, 171] on li "[PERSON_NAME]([PERSON_NAME]/0932010117/0932010117" at bounding box center [429, 176] width 154 height 35
type input "[PERSON_NAME]([PERSON_NAME]/0932010117/0932010117"
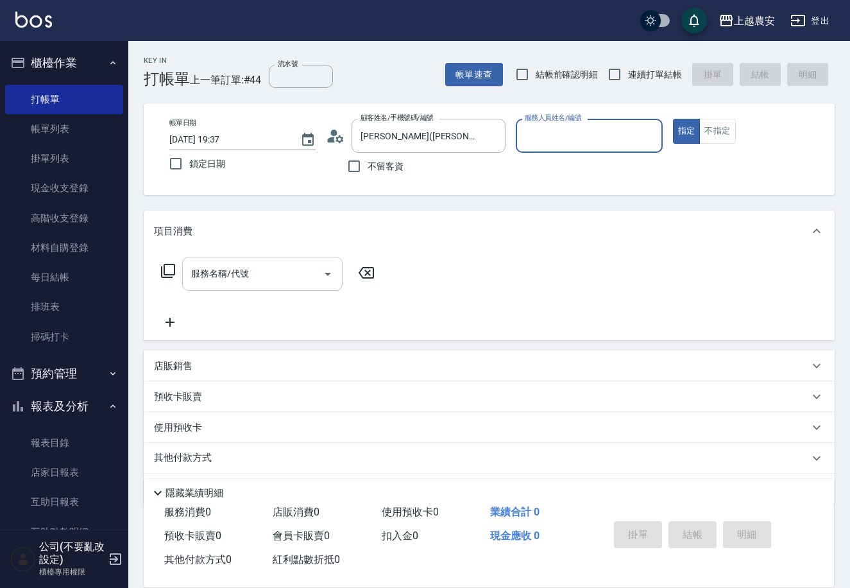
type input "美雅-B"
click at [270, 277] on input "服務名稱/代號" at bounding box center [253, 273] width 130 height 22
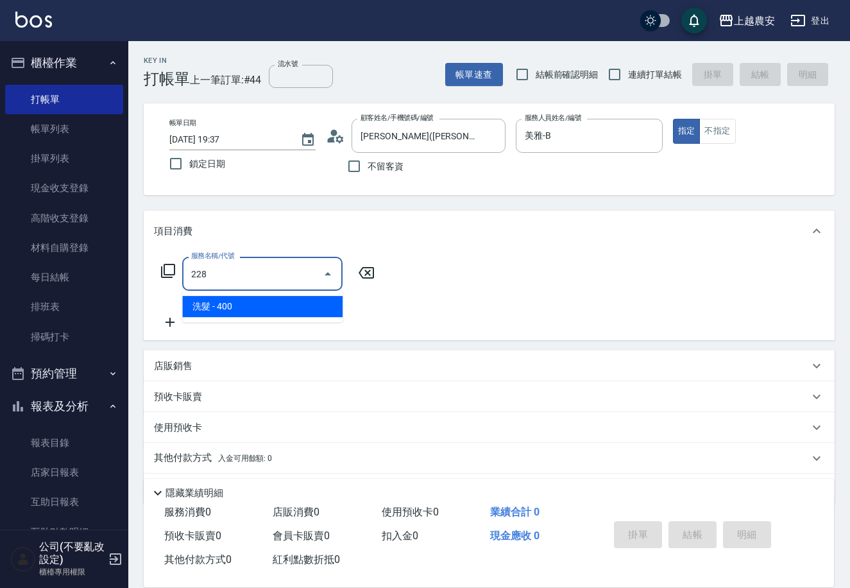
type input "洗髮(228)"
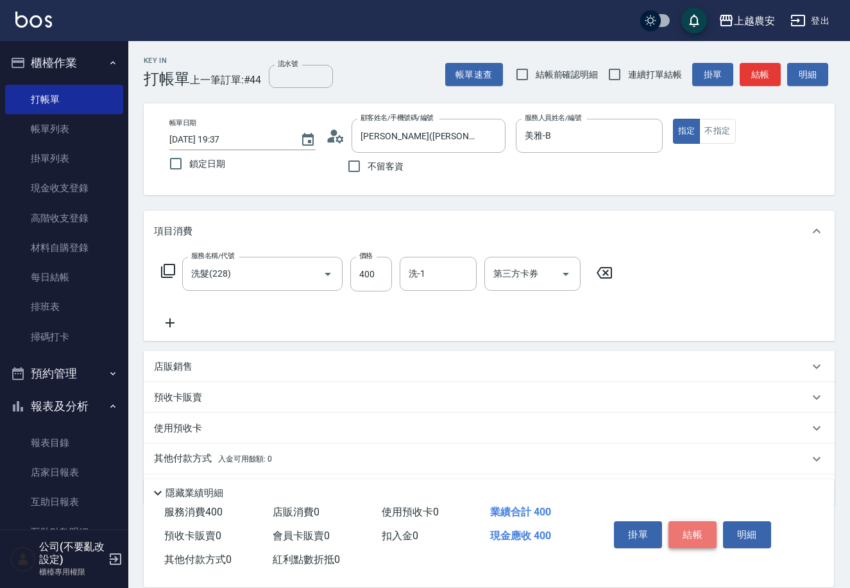
click at [682, 521] on button "結帳" at bounding box center [693, 534] width 48 height 27
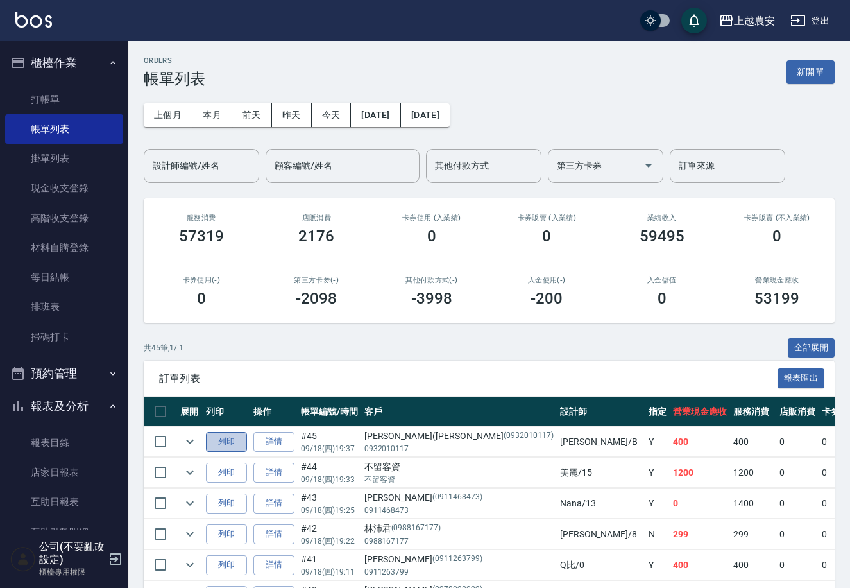
click at [223, 448] on button "列印" at bounding box center [226, 442] width 41 height 20
click at [51, 85] on link "打帳單" at bounding box center [64, 100] width 118 height 30
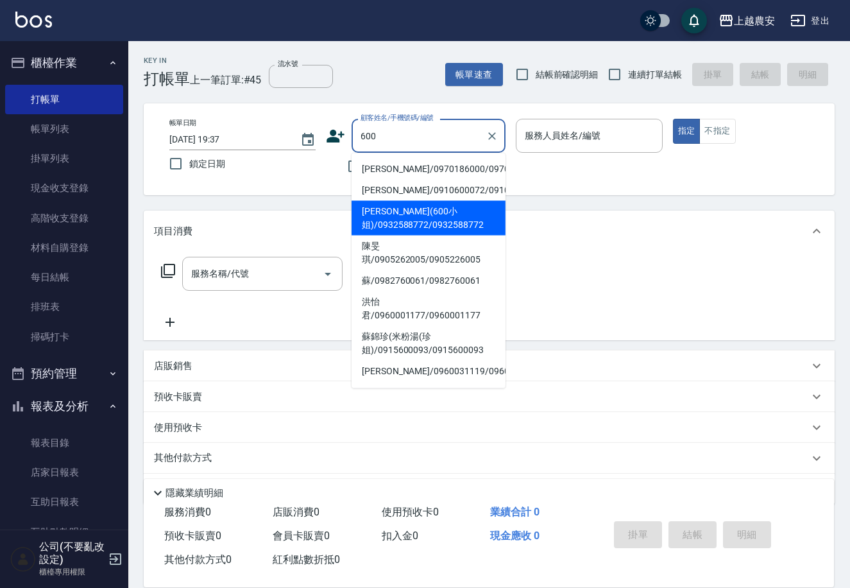
click at [381, 219] on li "徐(600小姐)/0932588772/0932588772" at bounding box center [429, 218] width 154 height 35
type input "徐(600小姐)/0932588772/0932588772"
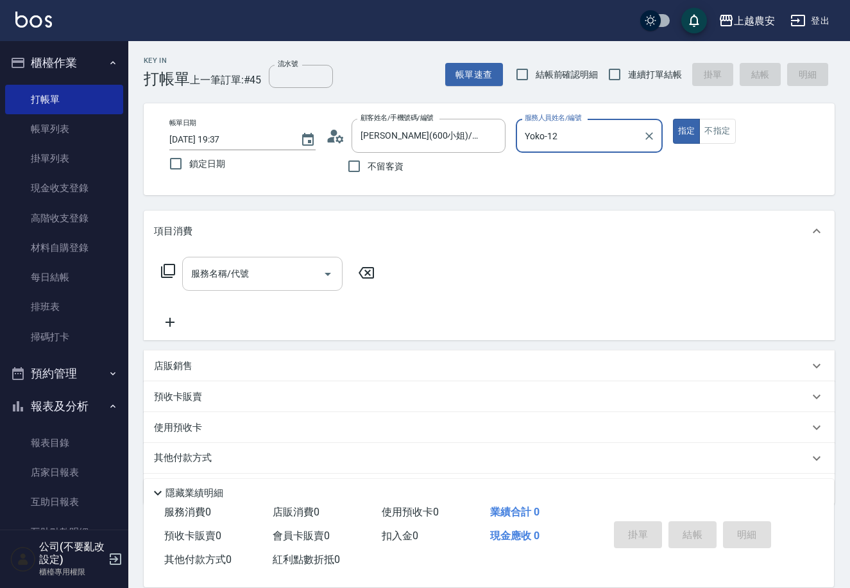
type input "Yoko-12"
click at [239, 271] on div "服務名稱/代號 服務名稱/代號" at bounding box center [262, 274] width 160 height 34
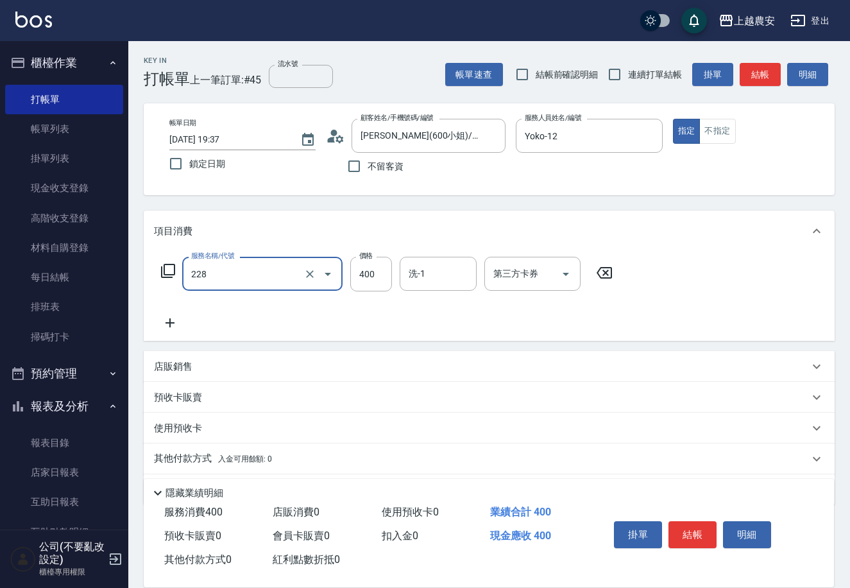
type input "洗髮(228)"
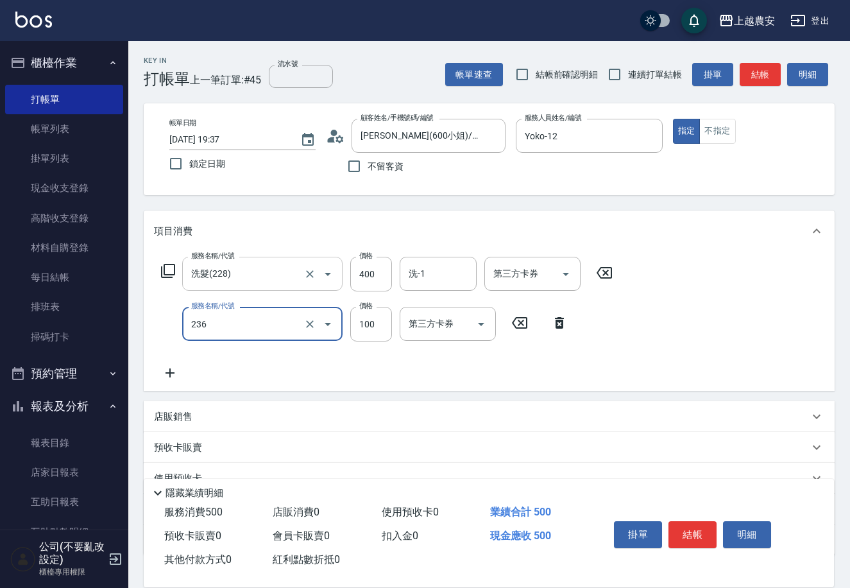
type input "手棒(236)"
type input "200"
click at [681, 529] on button "結帳" at bounding box center [693, 534] width 48 height 27
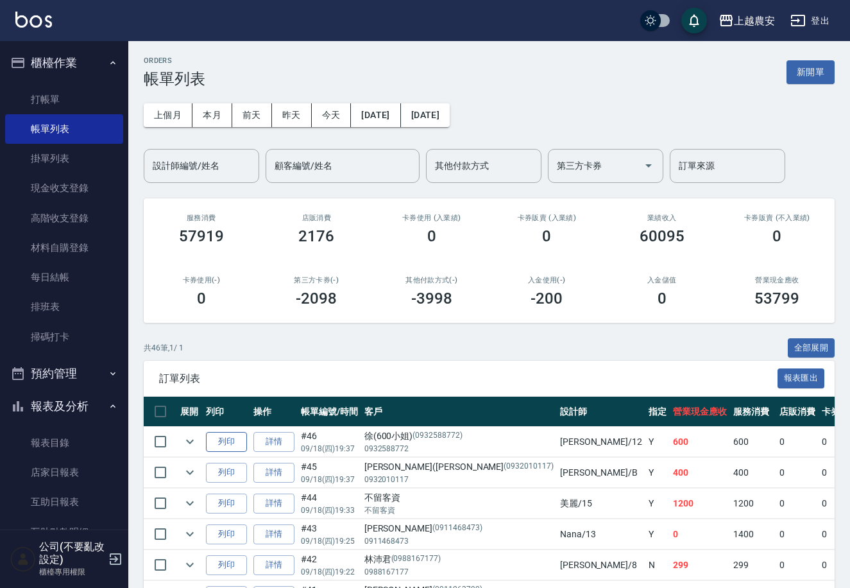
click at [219, 438] on button "列印" at bounding box center [226, 442] width 41 height 20
click at [44, 99] on link "打帳單" at bounding box center [64, 100] width 118 height 30
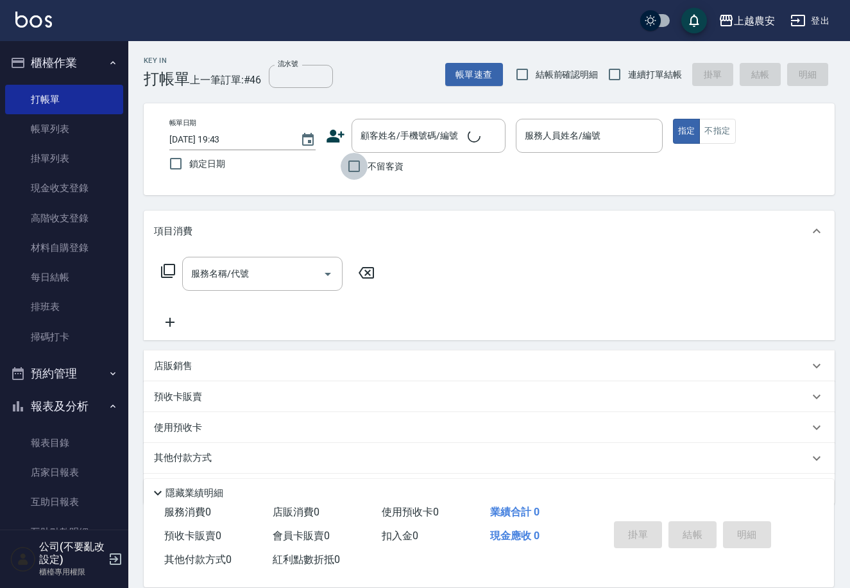
click at [348, 171] on input "不留客資" at bounding box center [354, 166] width 27 height 27
checkbox input "true"
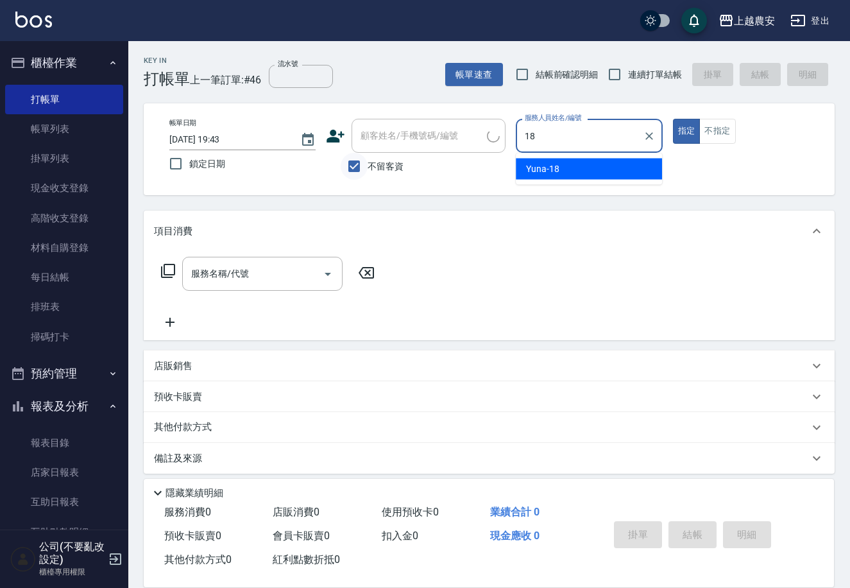
type input "Yuna-18"
type button "true"
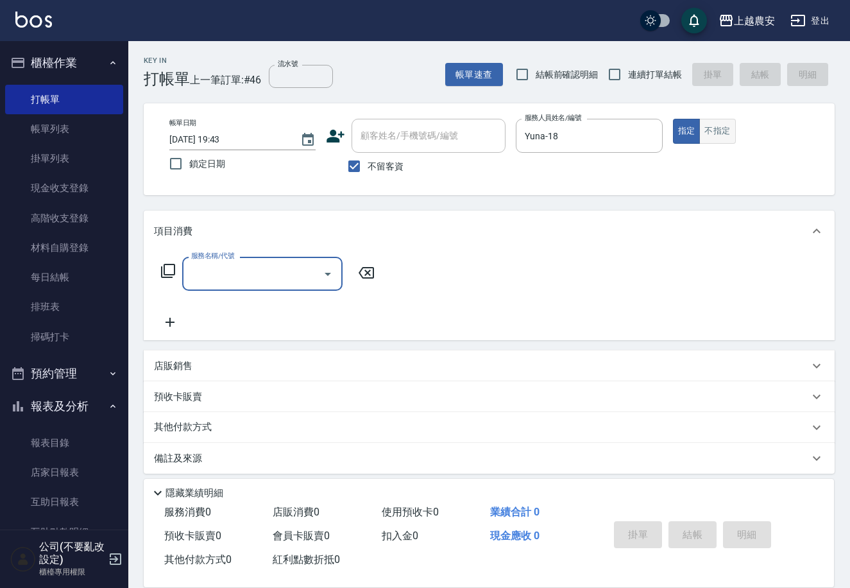
click at [718, 123] on button "不指定" at bounding box center [717, 131] width 36 height 25
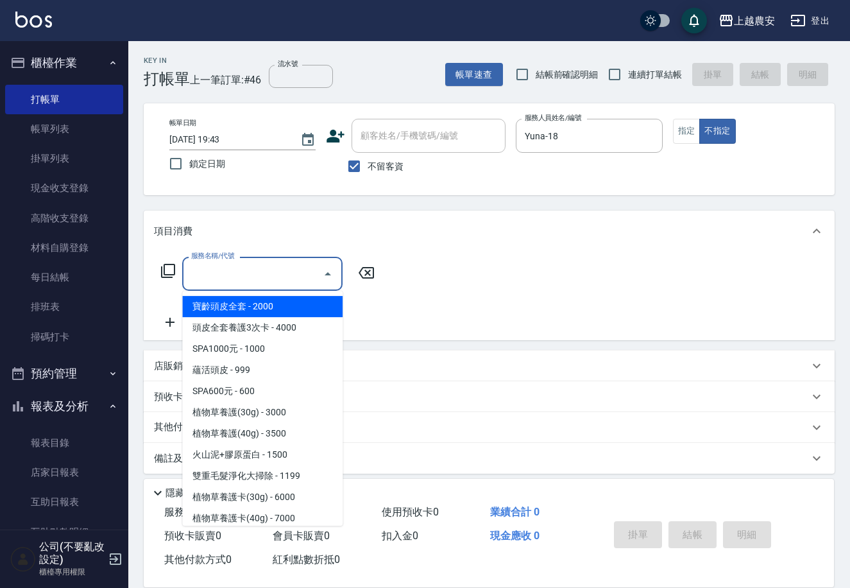
click at [252, 262] on input "服務名稱/代號" at bounding box center [253, 273] width 130 height 22
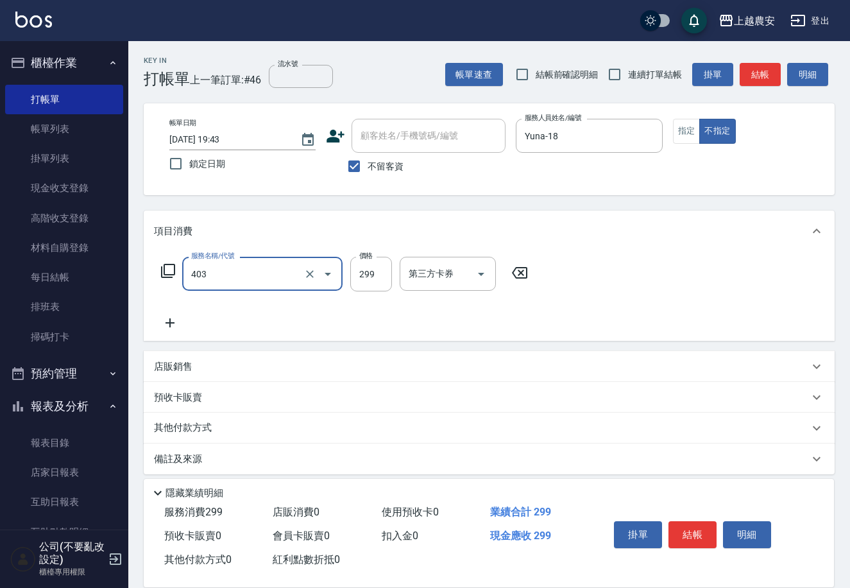
type input "剪髮(403)"
click at [688, 536] on button "結帳" at bounding box center [693, 534] width 48 height 27
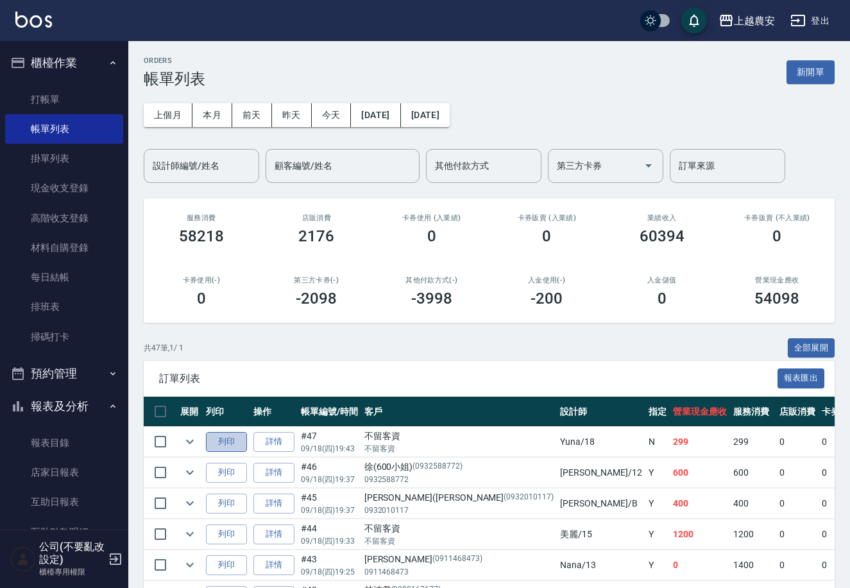
click at [235, 441] on button "列印" at bounding box center [226, 442] width 41 height 20
click at [28, 99] on link "打帳單" at bounding box center [64, 100] width 118 height 30
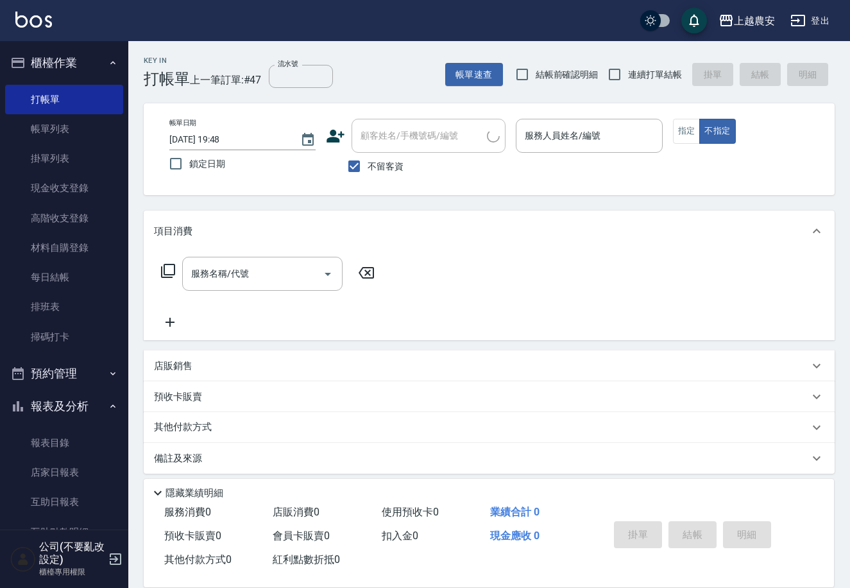
click at [370, 171] on span "不留客資" at bounding box center [386, 166] width 36 height 13
click at [368, 171] on input "不留客資" at bounding box center [354, 166] width 27 height 27
checkbox input "false"
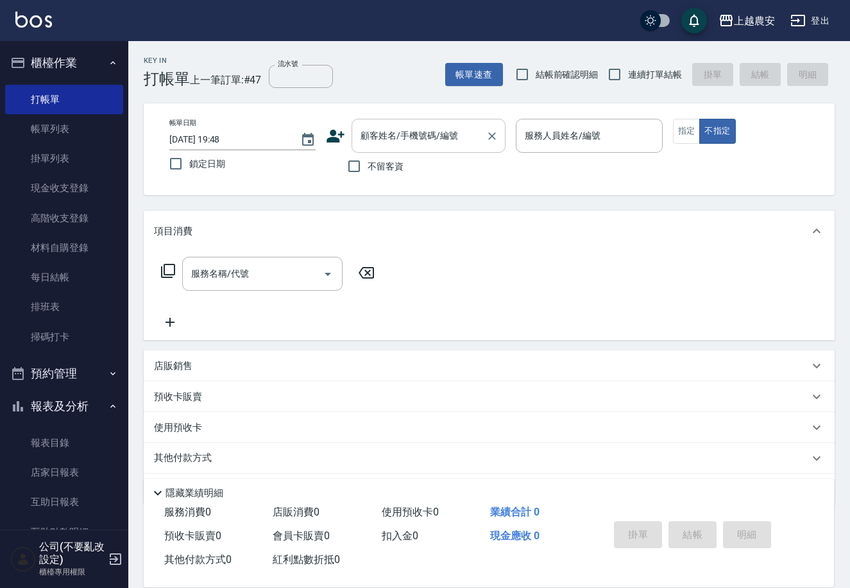
click at [361, 147] on div "顧客姓名/手機號碼/編號" at bounding box center [429, 136] width 154 height 34
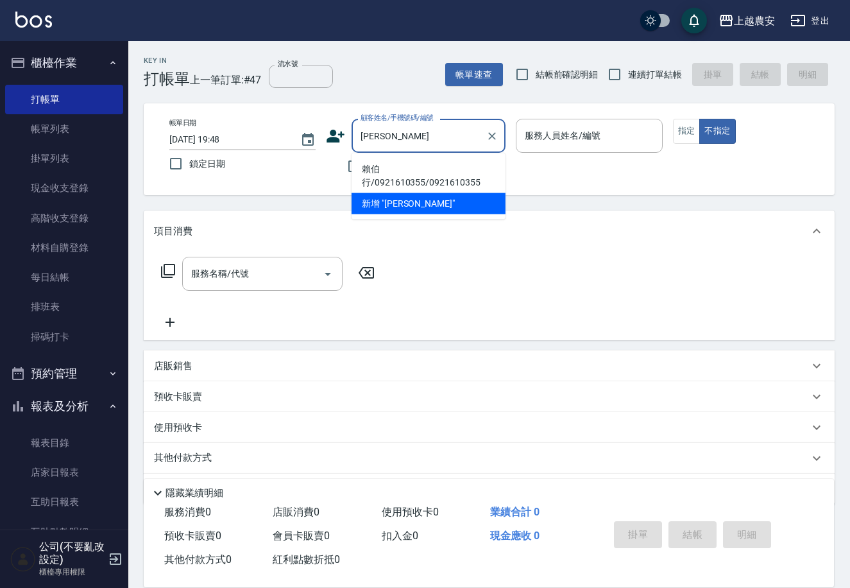
click at [380, 170] on li "賴伯行/0921610355/0921610355" at bounding box center [429, 176] width 154 height 35
type input "賴伯行/0921610355/0921610355"
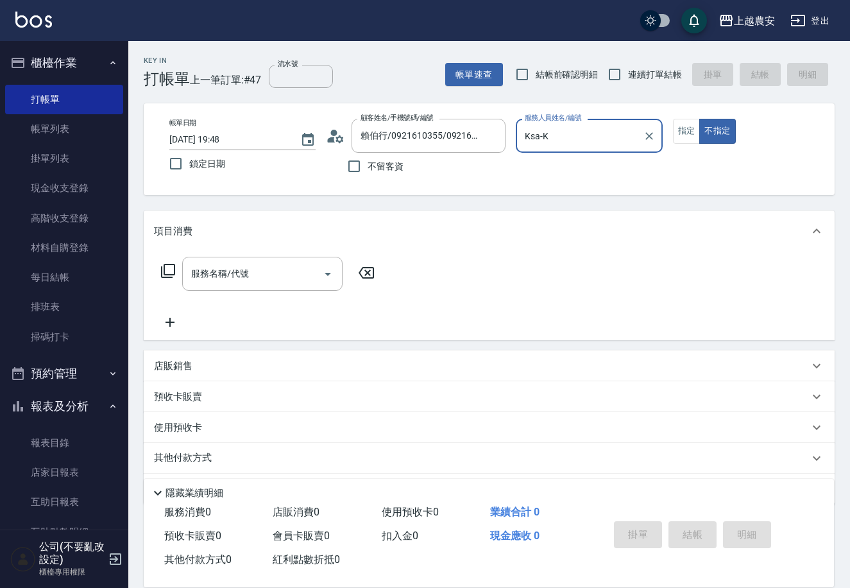
type input "Ksa-K"
click at [687, 133] on button "指定" at bounding box center [687, 131] width 28 height 25
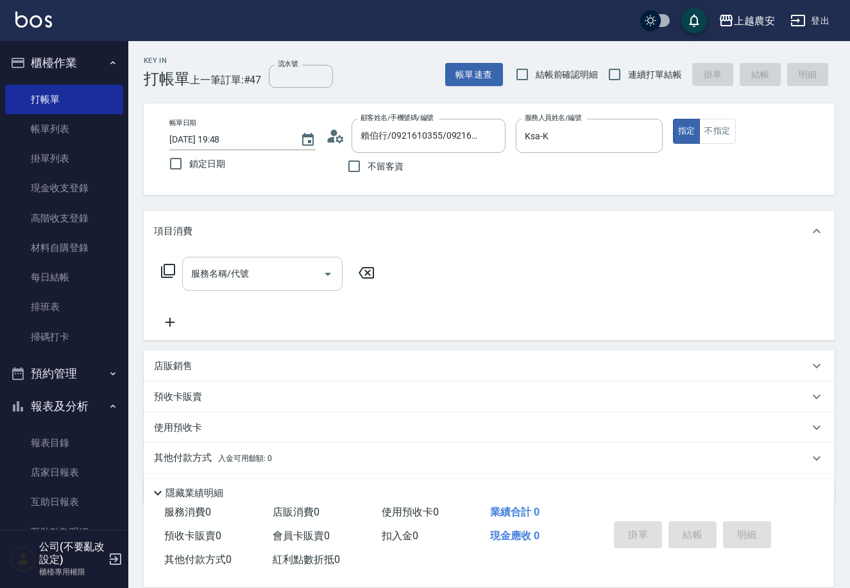
click at [287, 279] on input "服務名稱/代號" at bounding box center [253, 273] width 130 height 22
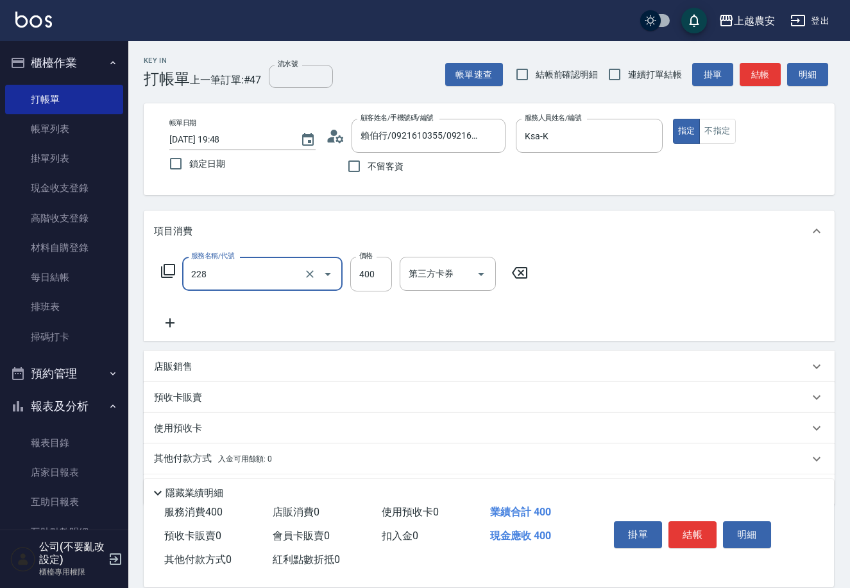
type input "洗髮(228)"
type input "2"
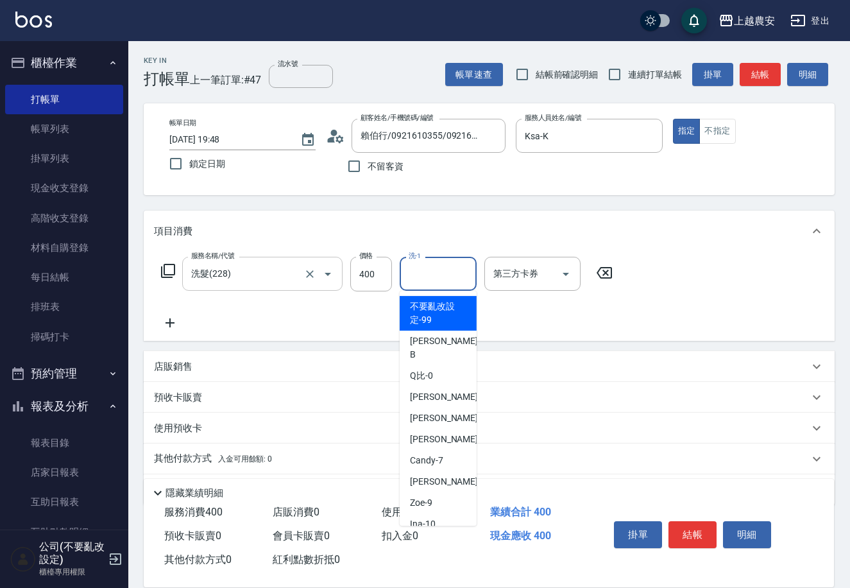
click at [287, 279] on input "洗髮(228)" at bounding box center [244, 273] width 113 height 22
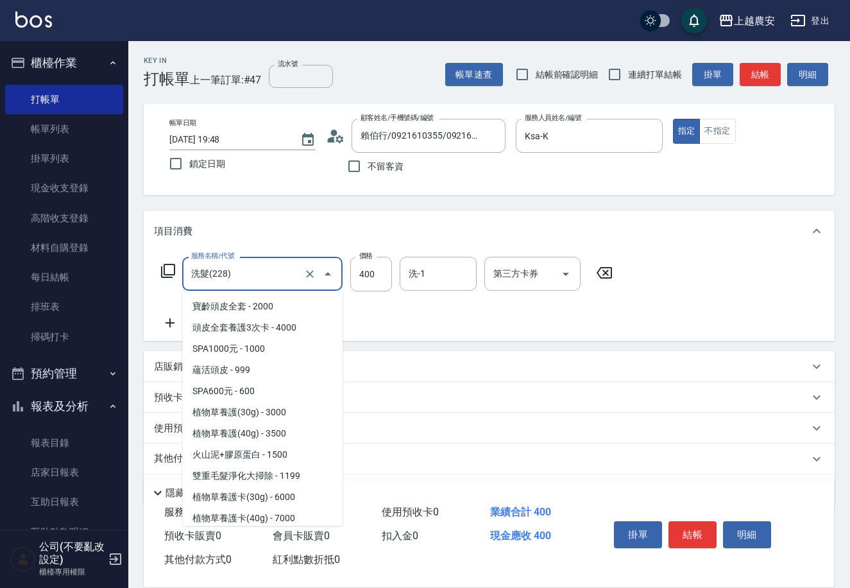
scroll to position [382, 0]
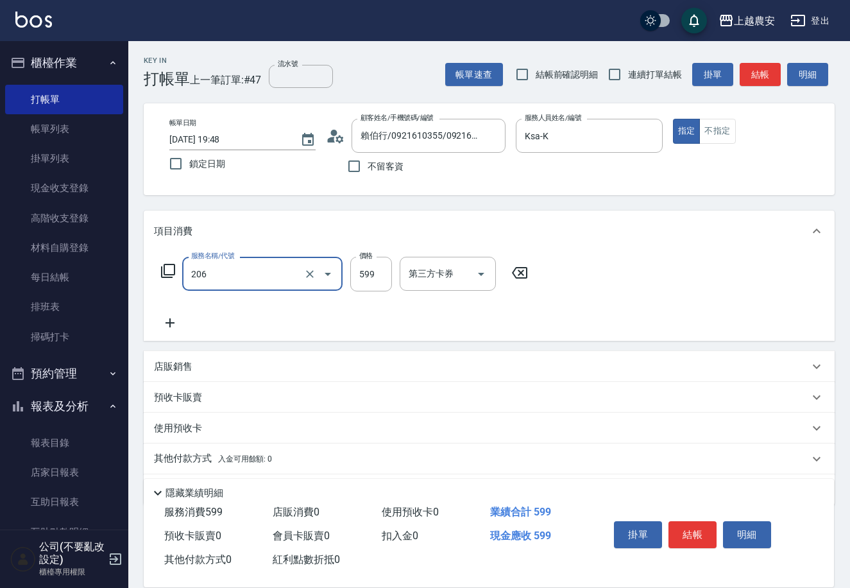
type input "洗+剪(206)"
type input "大巫-35"
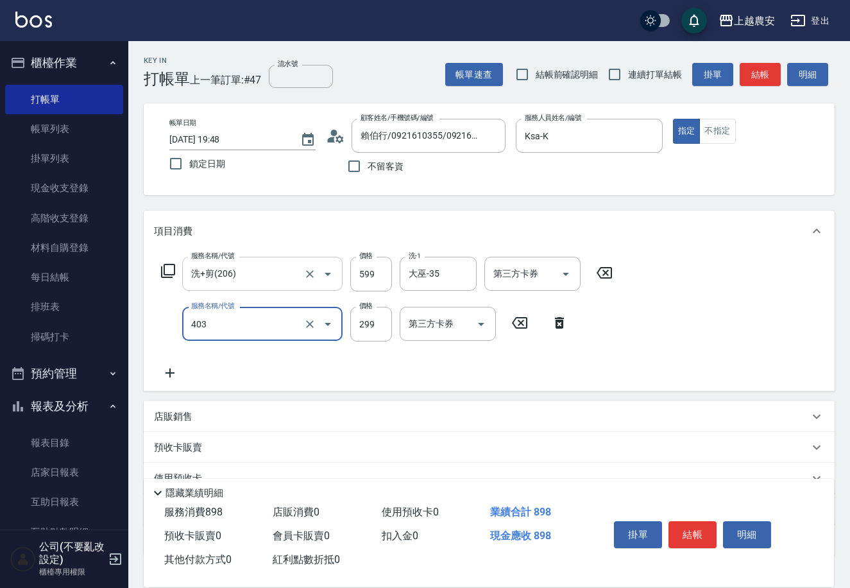
type input "剪髮(403)"
type input "400"
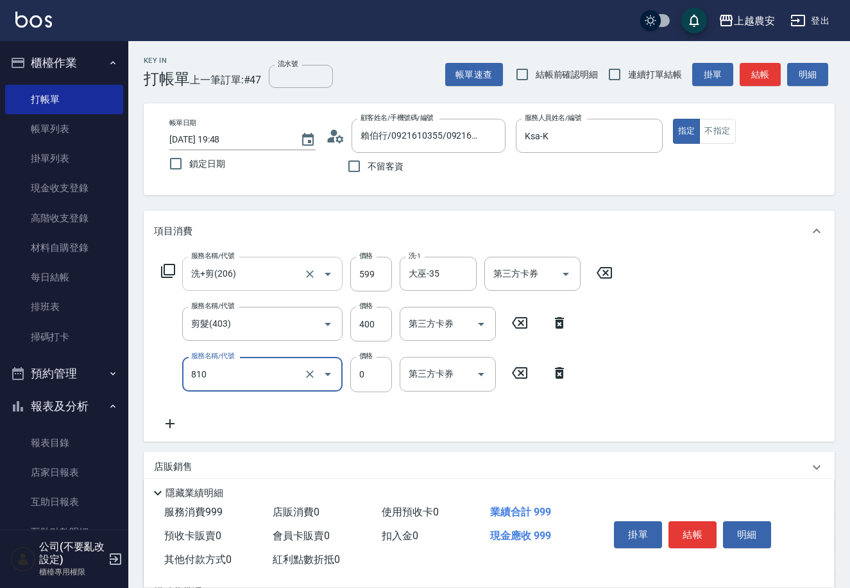
type input "頭皮護髮卡券使用(810)"
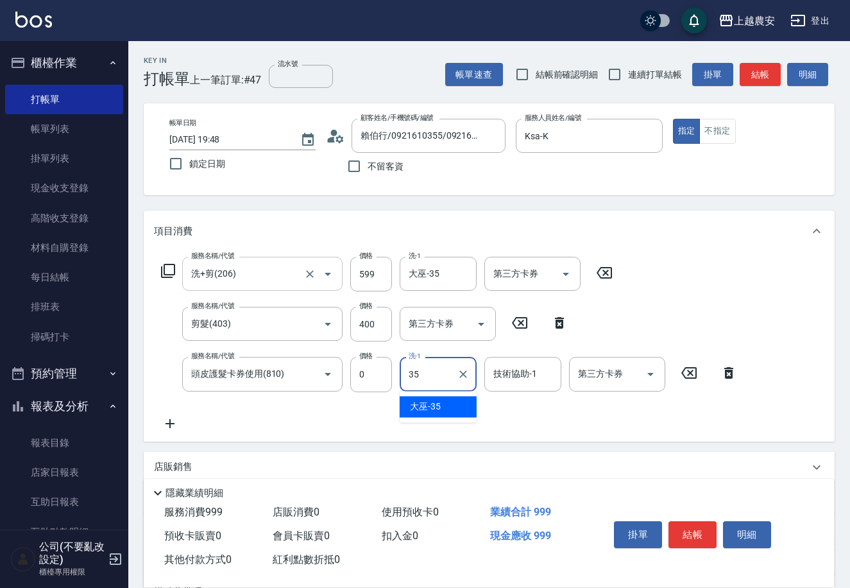
type input "大巫-35"
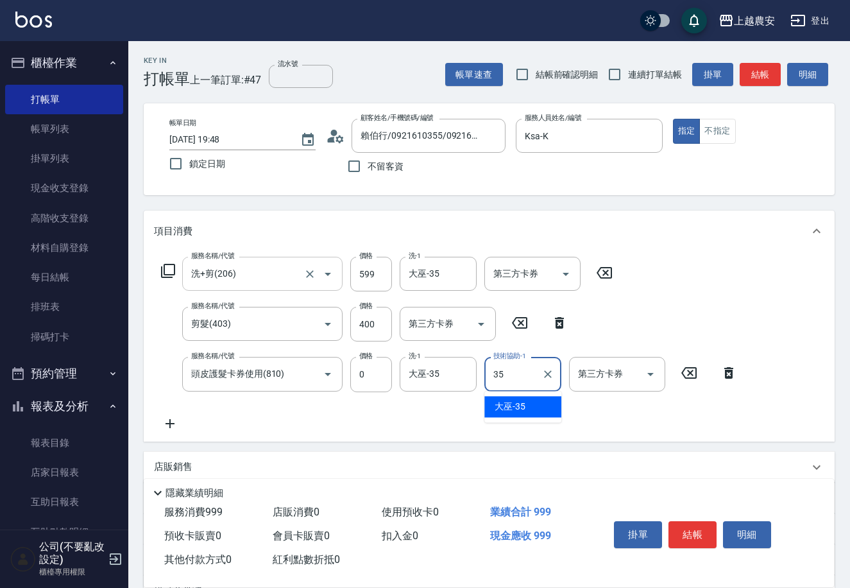
type input "大巫-35"
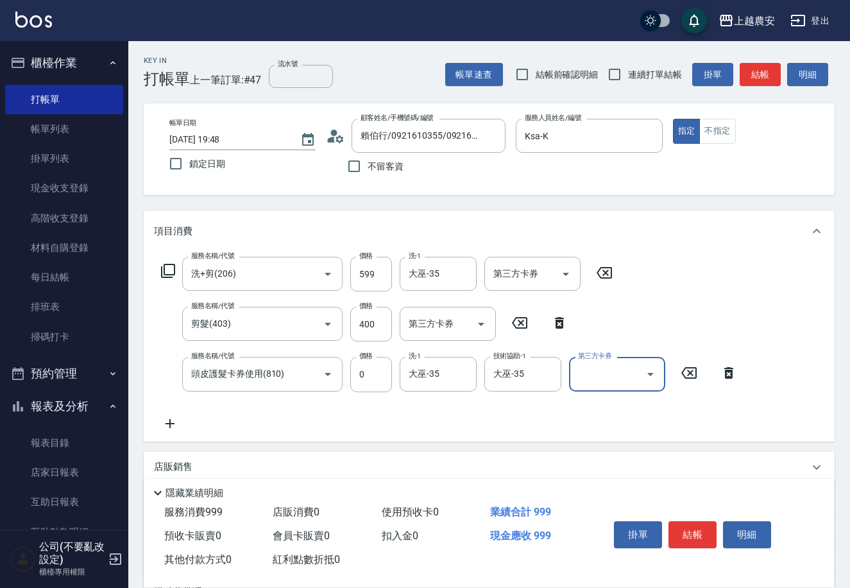
scroll to position [138, 0]
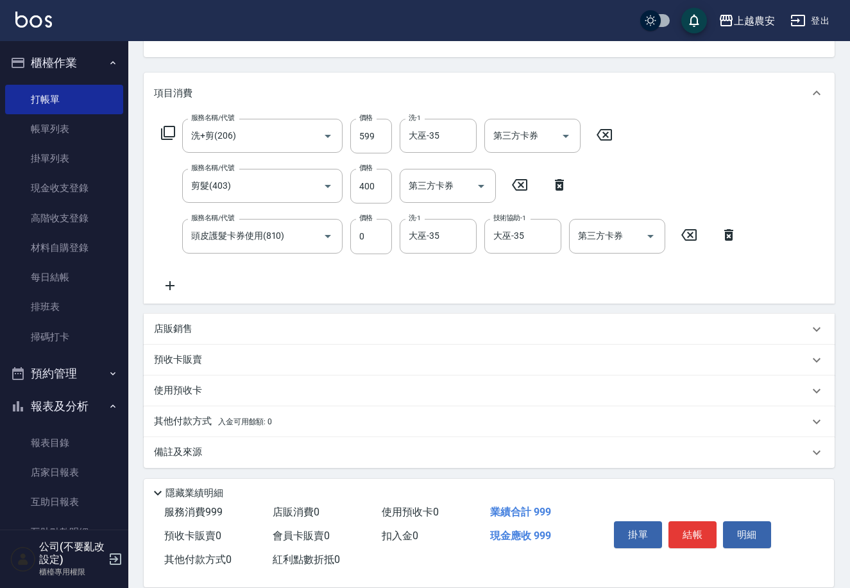
click at [204, 329] on div "店販銷售" at bounding box center [481, 328] width 655 height 13
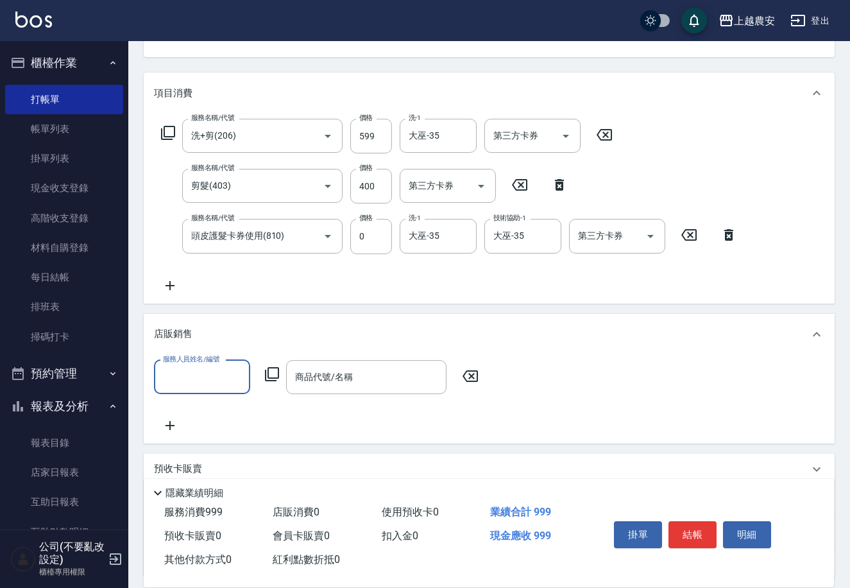
scroll to position [1, 0]
type input "Ksa-K"
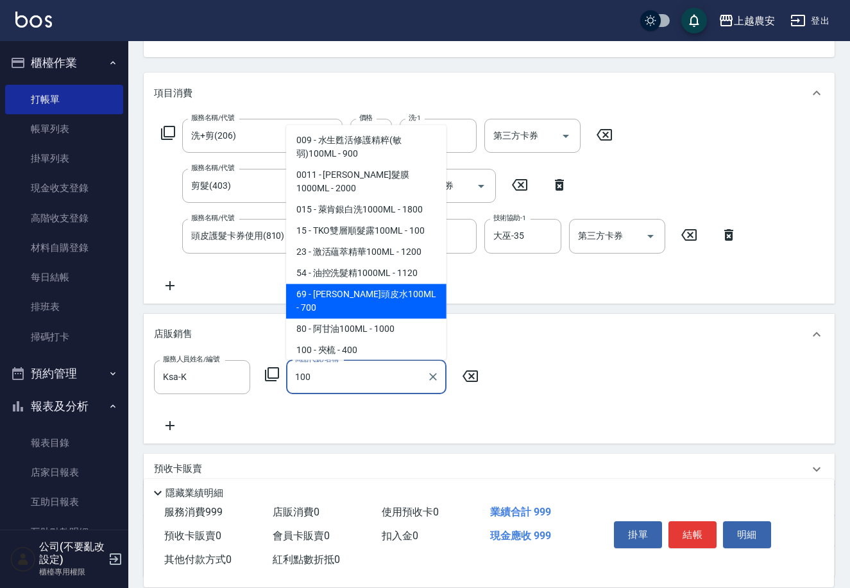
click at [400, 284] on span "69 - 里歐頭皮水100ML - 700" at bounding box center [366, 301] width 160 height 35
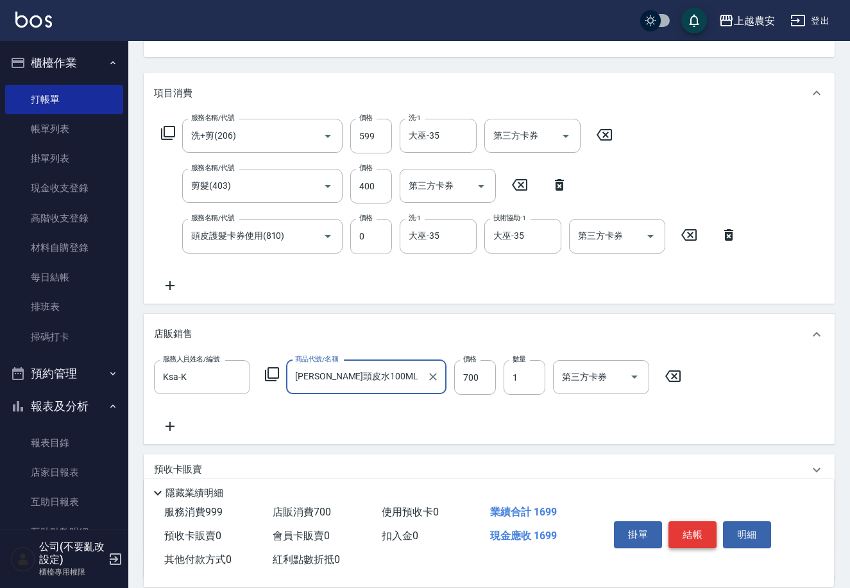
type input "[PERSON_NAME]頭皮水100ML"
click at [681, 533] on button "結帳" at bounding box center [693, 534] width 48 height 27
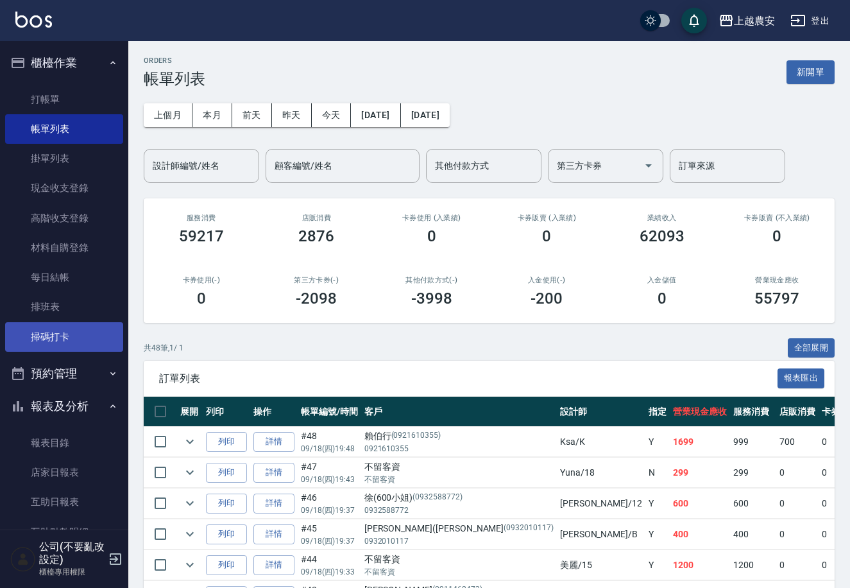
click at [78, 335] on link "掃碼打卡" at bounding box center [64, 337] width 118 height 30
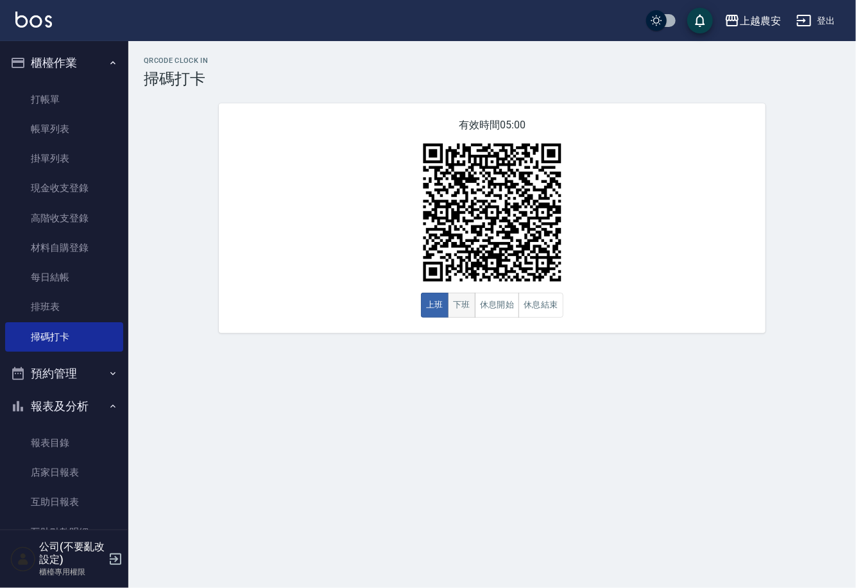
click at [470, 310] on button "下班" at bounding box center [462, 305] width 28 height 25
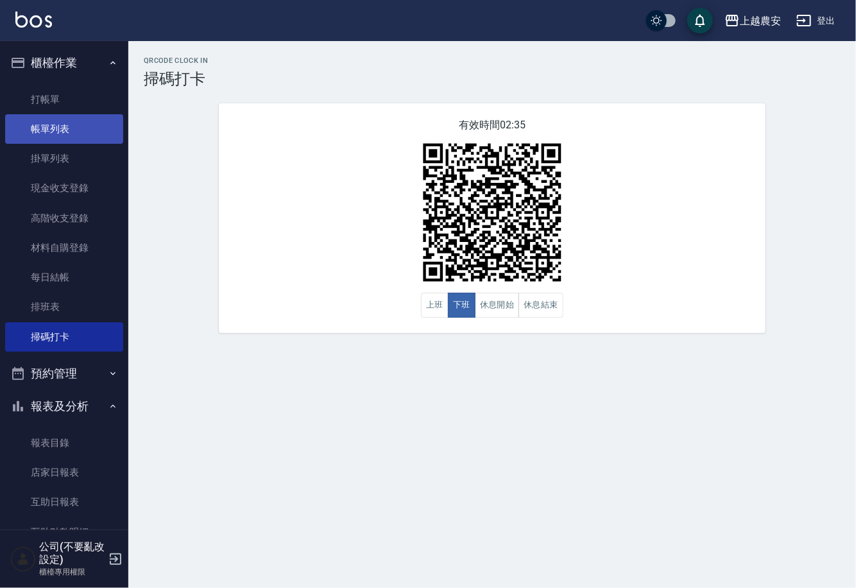
click at [57, 124] on link "帳單列表" at bounding box center [64, 129] width 118 height 30
click at [65, 132] on link "帳單列表" at bounding box center [64, 129] width 118 height 30
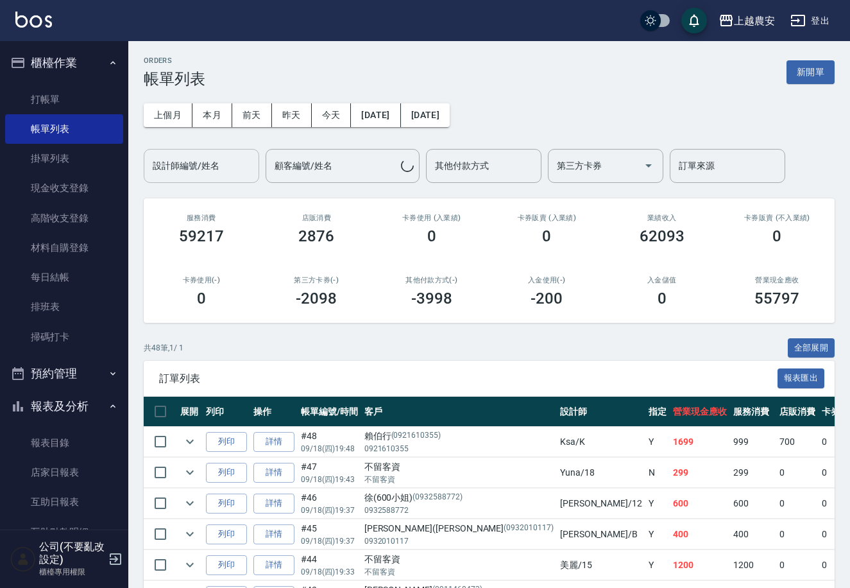
drag, startPoint x: 189, startPoint y: 162, endPoint x: 195, endPoint y: 162, distance: 6.4
click at [191, 162] on input "設計師編號/姓名" at bounding box center [202, 166] width 104 height 22
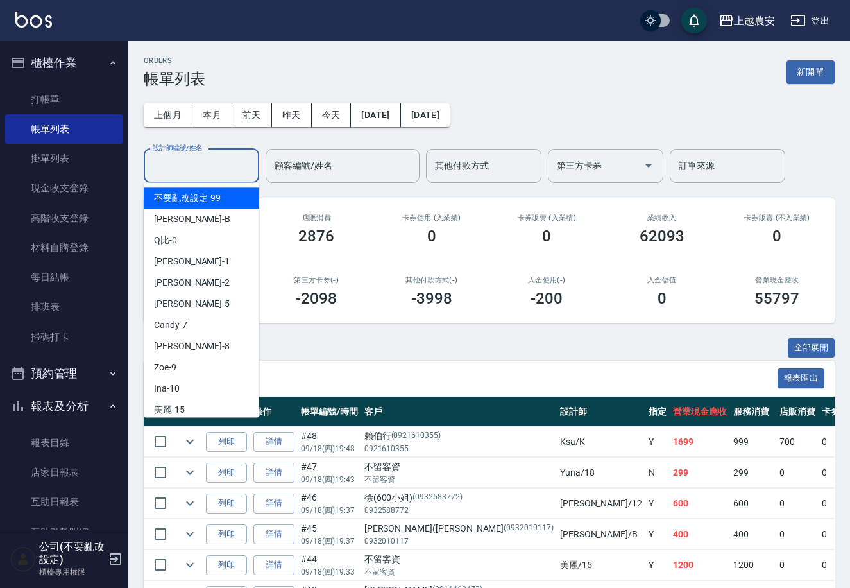
click at [506, 105] on div "上個月 本月 前天 昨天 今天 2025/09/18 2025/09/18 設計師編號/姓名 設計師編號/姓名 顧客編號/姓名 顧客編號/姓名 其他付款方式 …" at bounding box center [489, 135] width 691 height 95
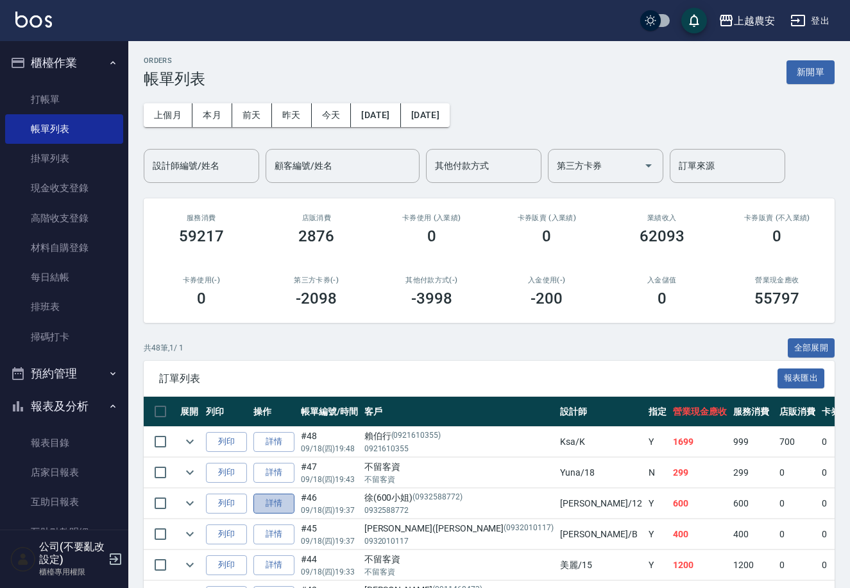
click at [276, 502] on link "詳情" at bounding box center [273, 503] width 41 height 20
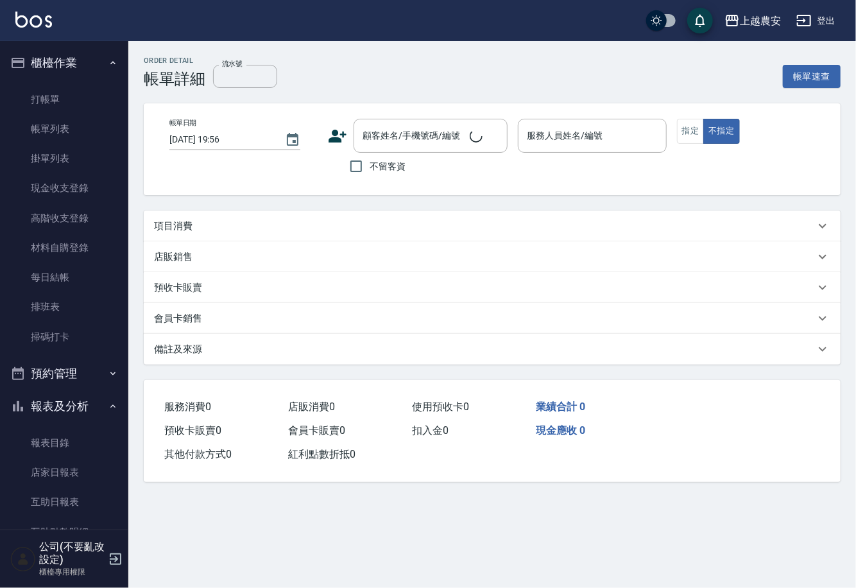
type input "2025/09/18 19:37"
type input "Yoko-12"
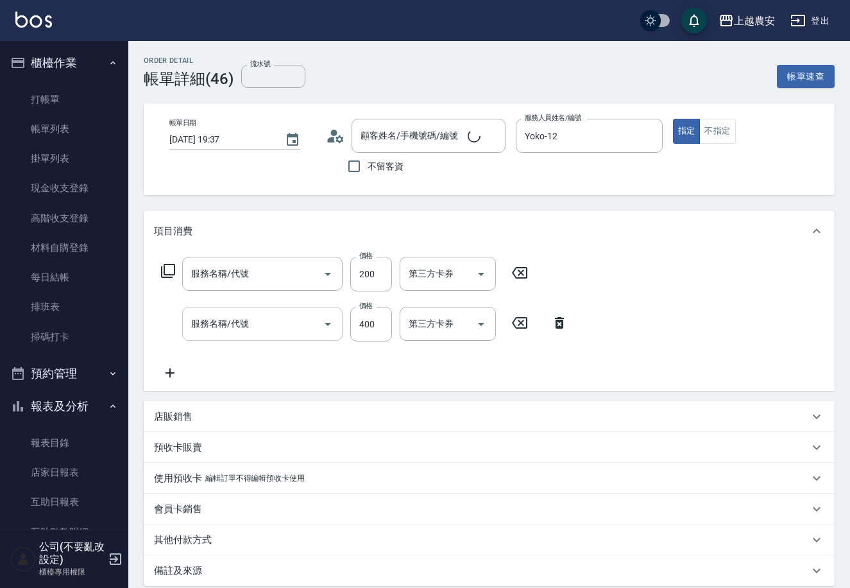
type input "手棒(236)"
type input "洗髮(228)"
click at [359, 318] on input "400" at bounding box center [371, 324] width 42 height 35
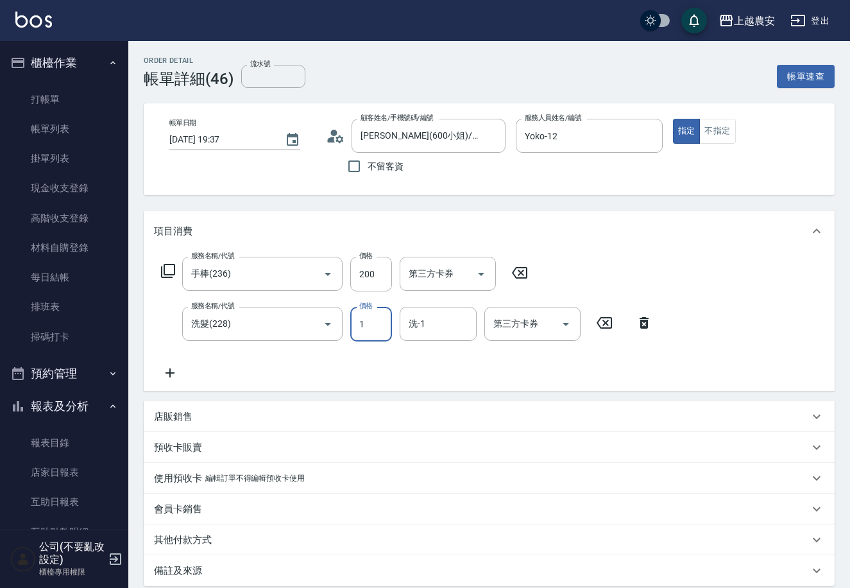
type input "徐(600小姐)/0932588772/0932588772"
drag, startPoint x: 360, startPoint y: 318, endPoint x: 391, endPoint y: 318, distance: 31.4
click at [391, 318] on input "10" at bounding box center [371, 324] width 42 height 35
type input "400"
click at [354, 273] on input "200" at bounding box center [371, 274] width 42 height 35
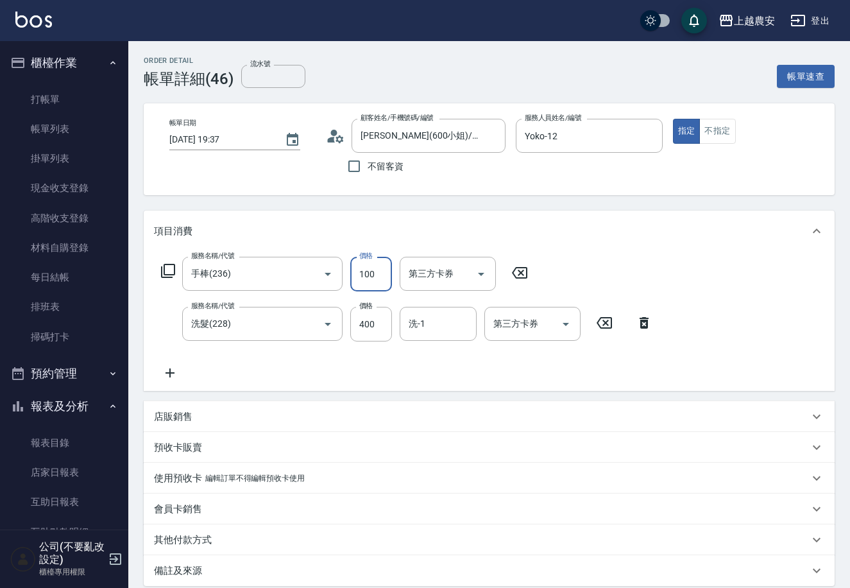
scroll to position [134, 0]
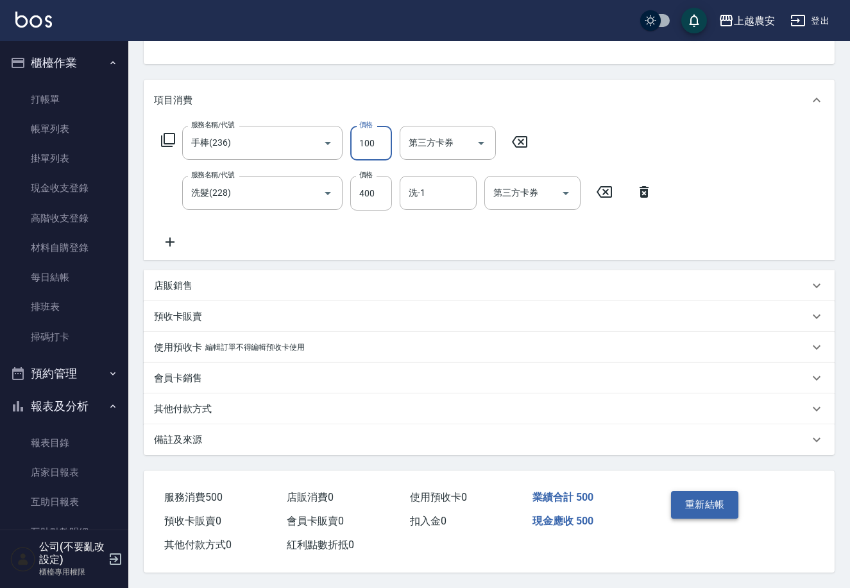
type input "100"
click at [699, 493] on button "重新結帳" at bounding box center [705, 504] width 68 height 27
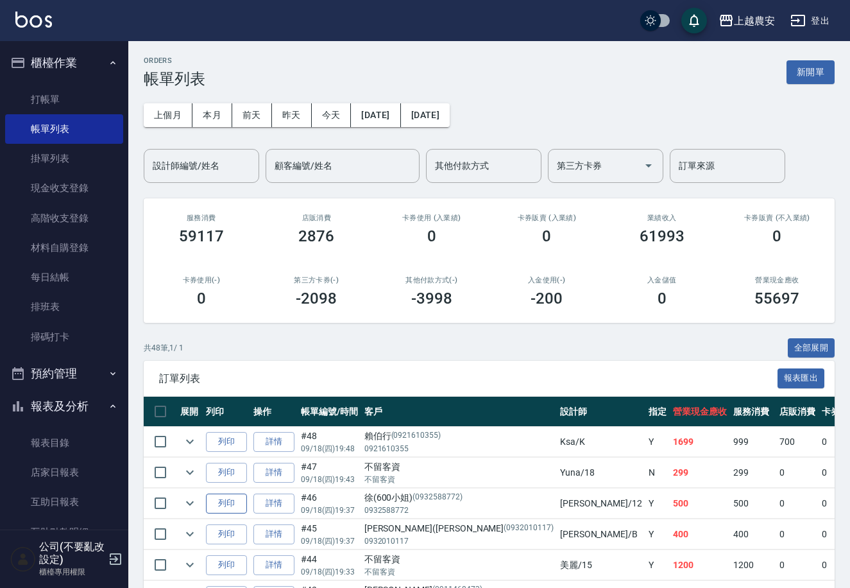
click at [225, 502] on button "列印" at bounding box center [226, 503] width 41 height 20
click at [51, 329] on link "掃碼打卡" at bounding box center [64, 337] width 118 height 30
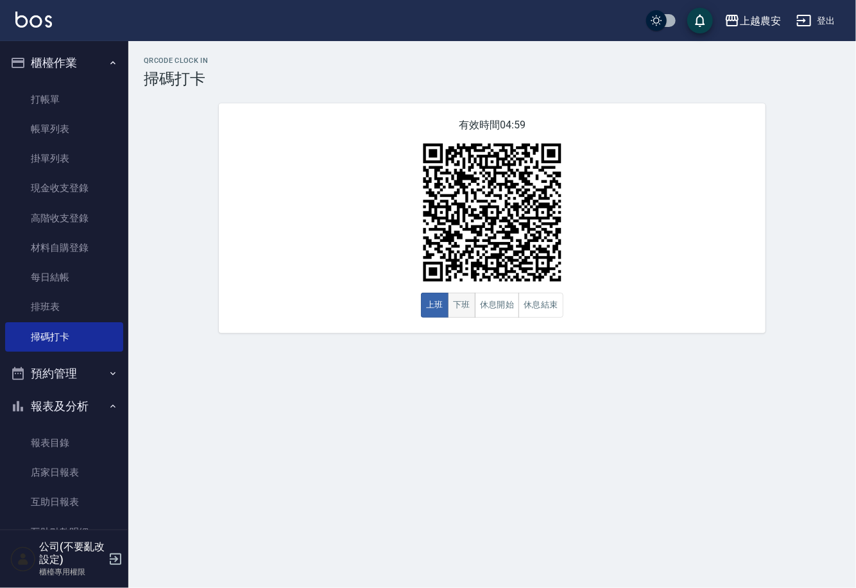
click at [461, 304] on button "下班" at bounding box center [462, 305] width 28 height 25
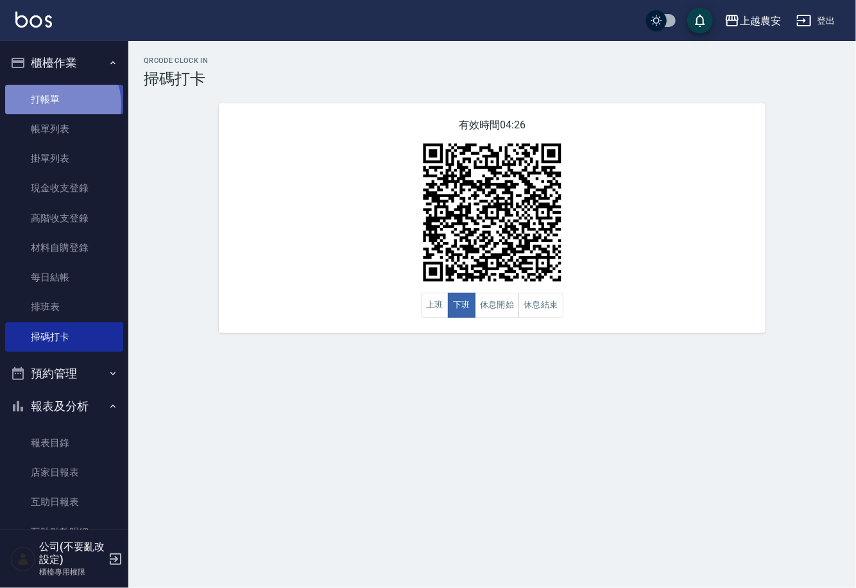
click at [58, 103] on link "打帳單" at bounding box center [64, 100] width 118 height 30
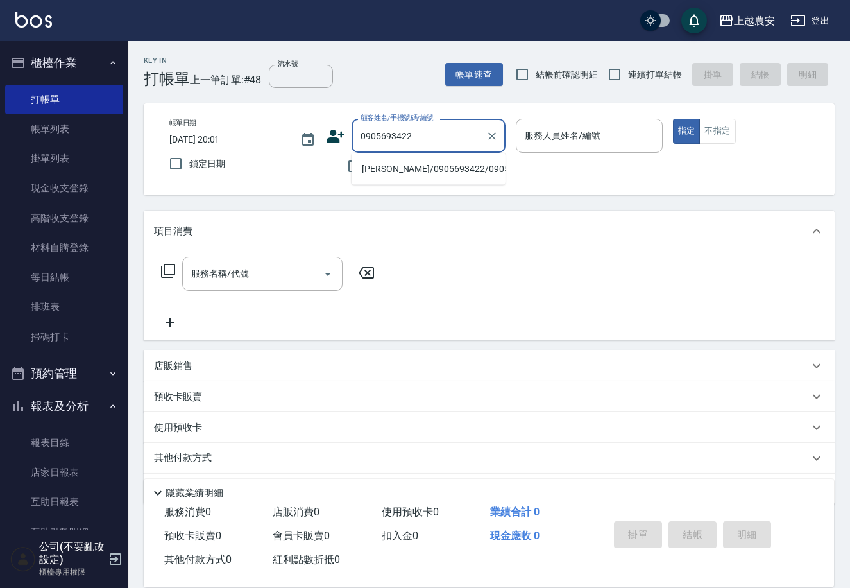
click at [409, 169] on li "廖凱雯/0905693422/0905693422" at bounding box center [429, 169] width 154 height 21
type input "廖凱雯/0905693422/0905693422"
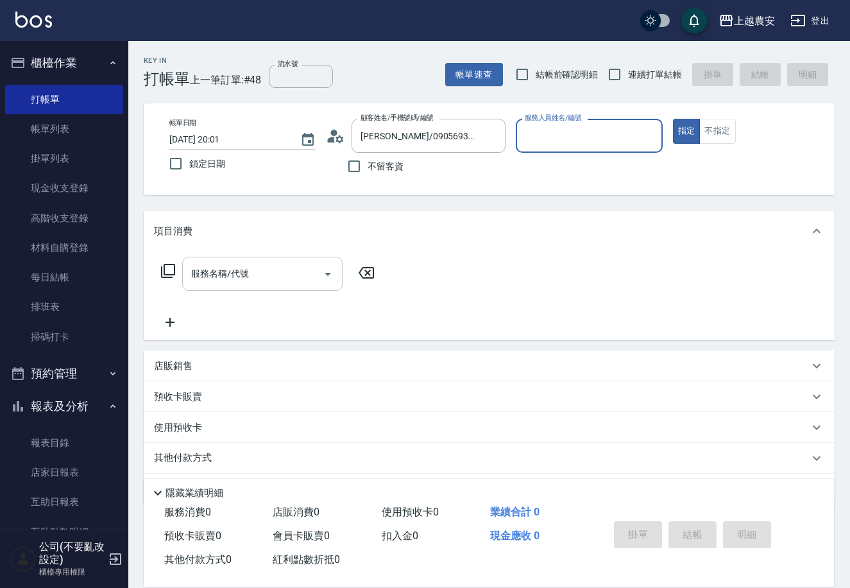
type input "Yuna-18"
click at [219, 286] on div "服務名稱/代號" at bounding box center [262, 274] width 160 height 34
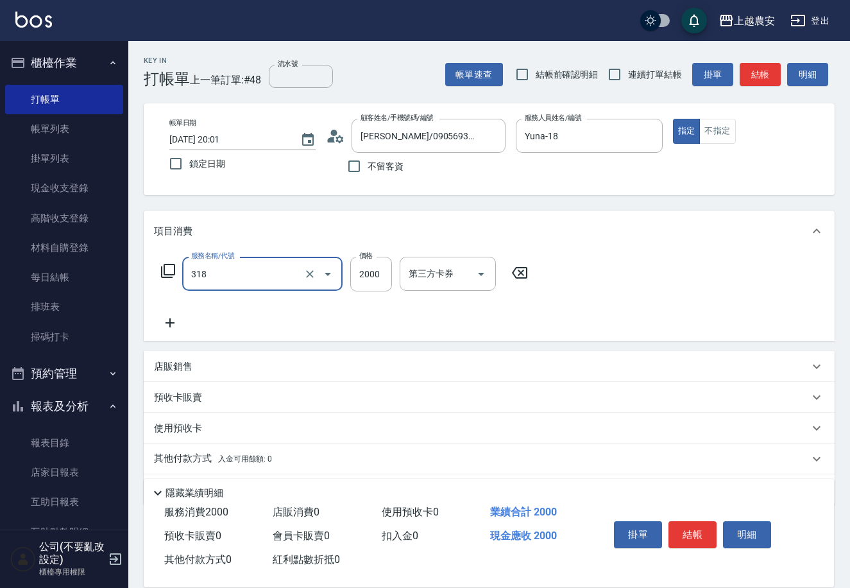
type input "燙髮1500↑(自購)(318)"
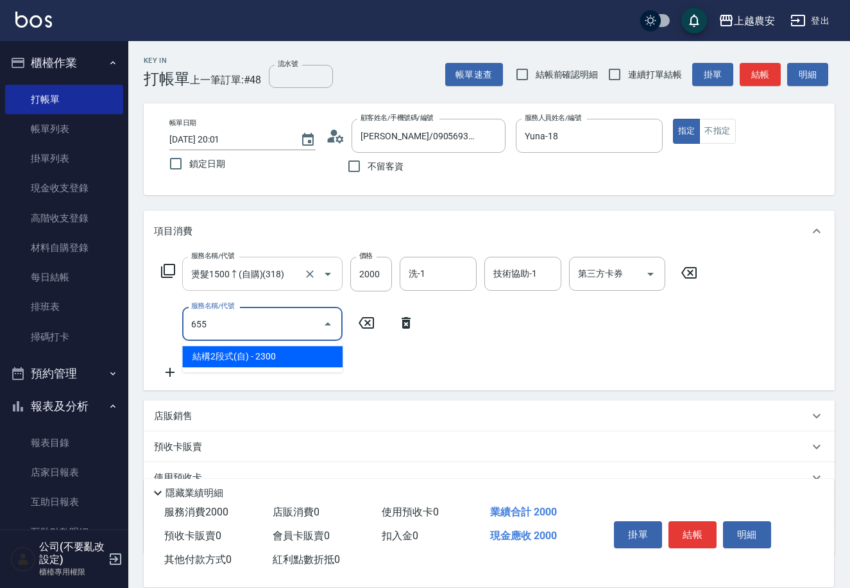
type input "結構2段式(自)(655)"
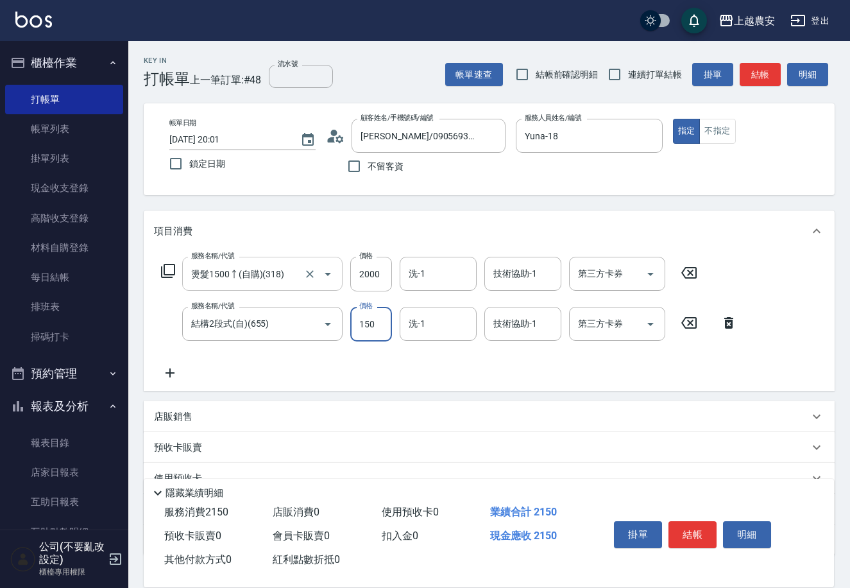
type input "1500"
type input "招招-26"
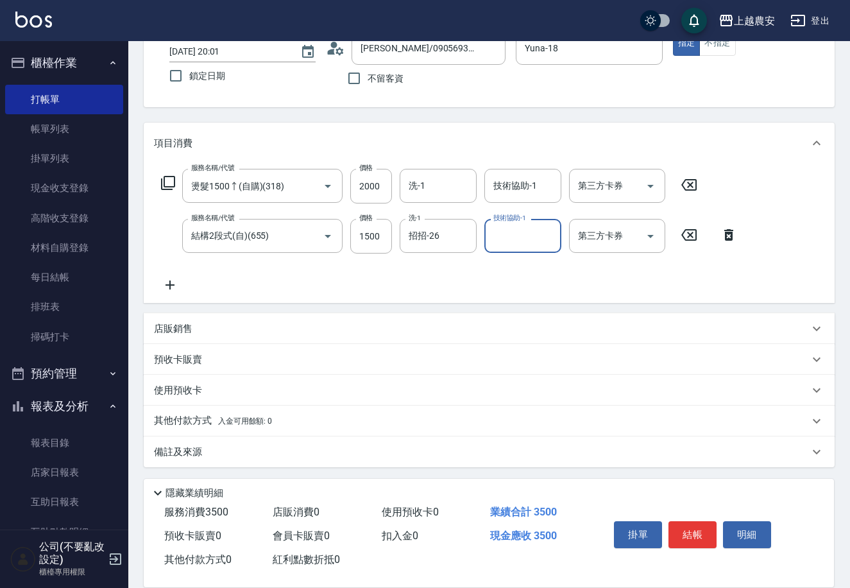
click at [235, 419] on span "入金可用餘額: 0" at bounding box center [245, 420] width 55 height 9
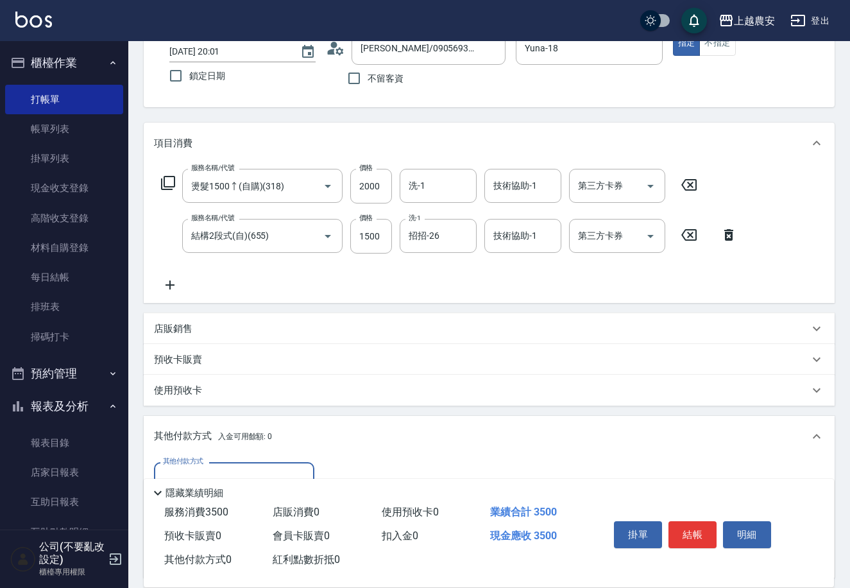
scroll to position [239, 0]
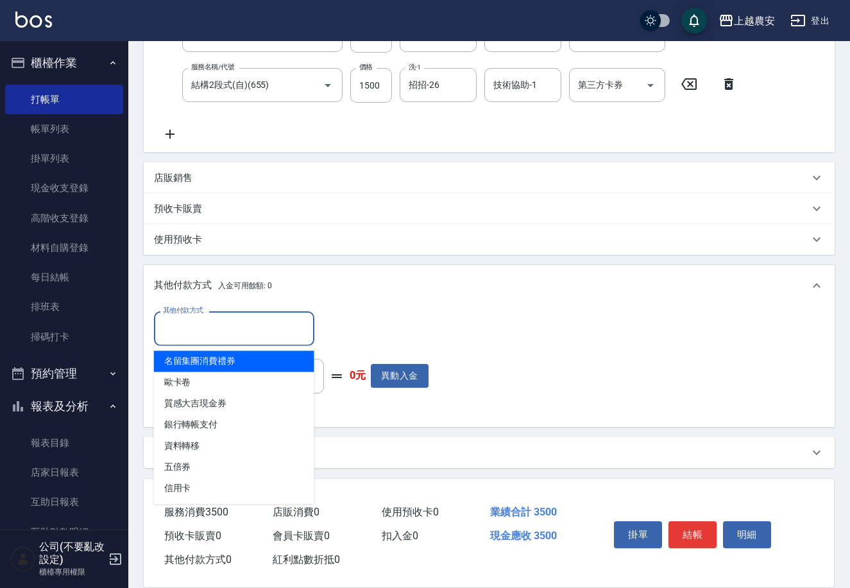
click at [198, 325] on input "其他付款方式" at bounding box center [234, 328] width 149 height 22
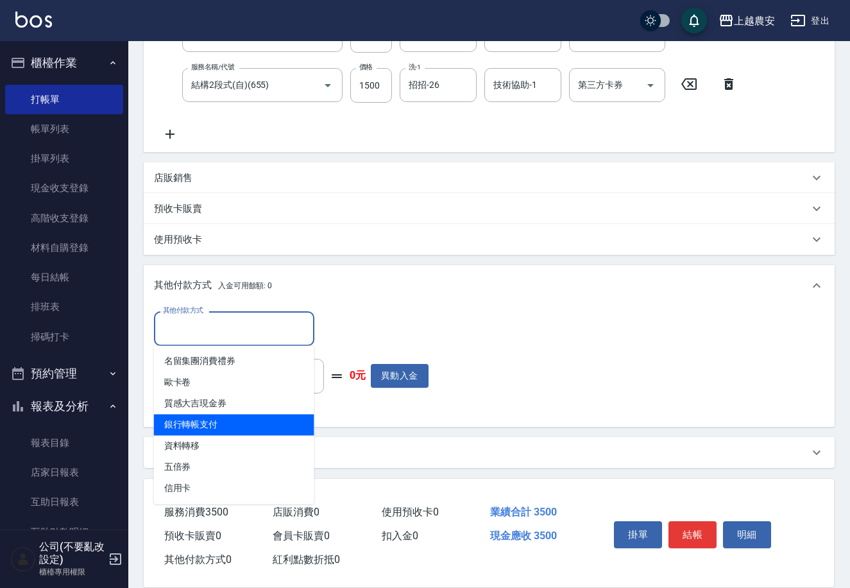
click at [221, 429] on span "銀行轉帳支付" at bounding box center [234, 424] width 160 height 21
type input "銀行轉帳支付"
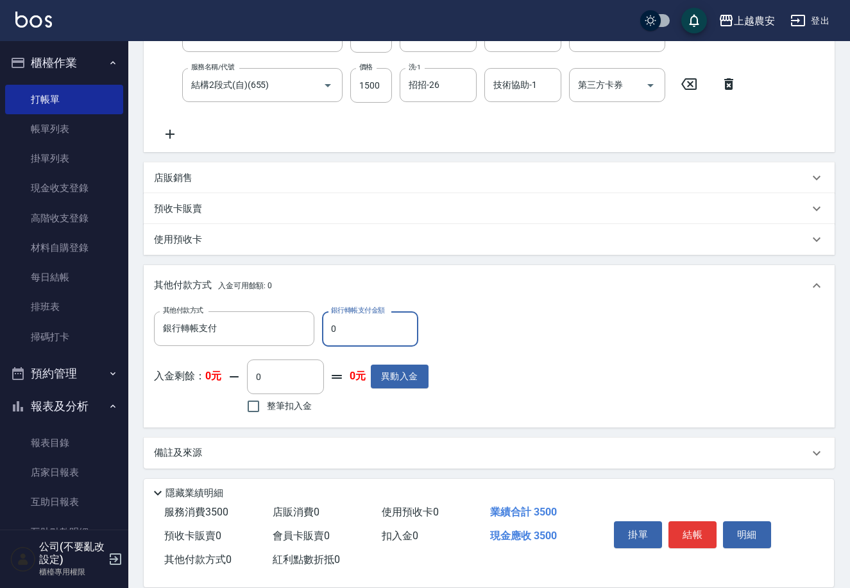
drag, startPoint x: 327, startPoint y: 332, endPoint x: 353, endPoint y: 320, distance: 28.1
click at [354, 324] on input "0" at bounding box center [370, 328] width 96 height 35
type input "3500"
click at [710, 535] on button "結帳" at bounding box center [693, 534] width 48 height 27
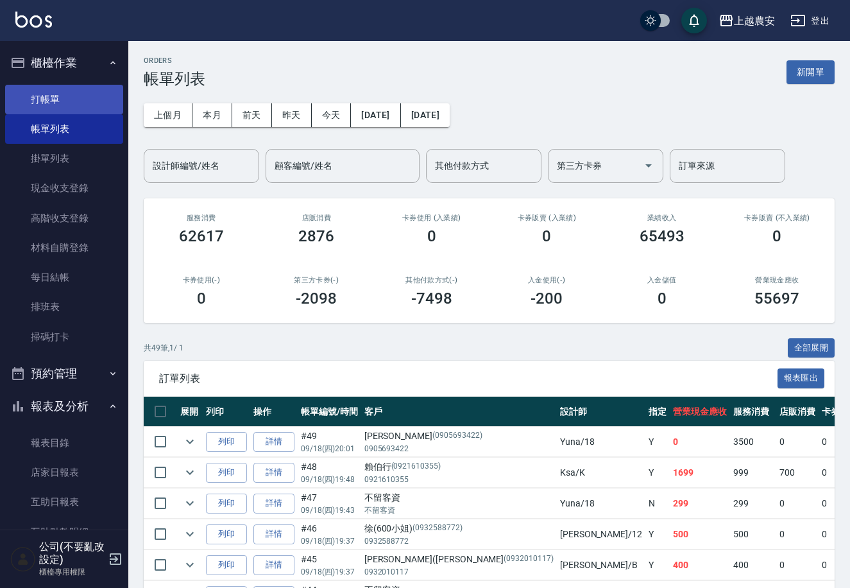
click at [59, 101] on link "打帳單" at bounding box center [64, 100] width 118 height 30
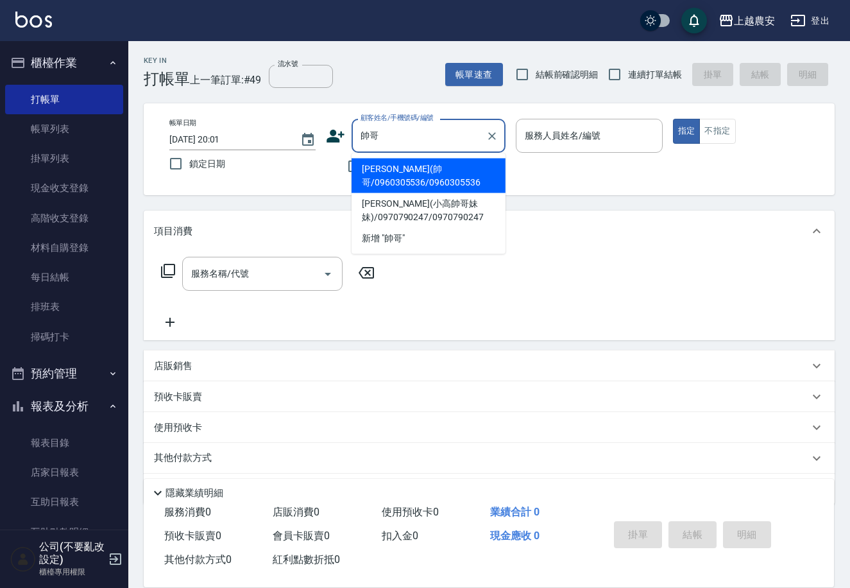
click at [399, 176] on li "陳宇倫(帥哥/0960305536/0960305536" at bounding box center [429, 176] width 154 height 35
type input "陳宇倫(帥哥/0960305536/0960305536"
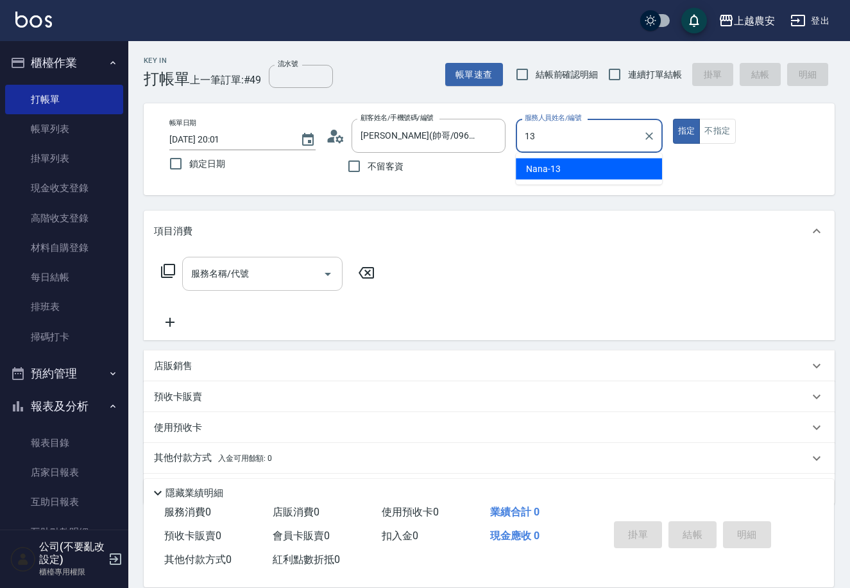
type input "Nana-13"
type button "true"
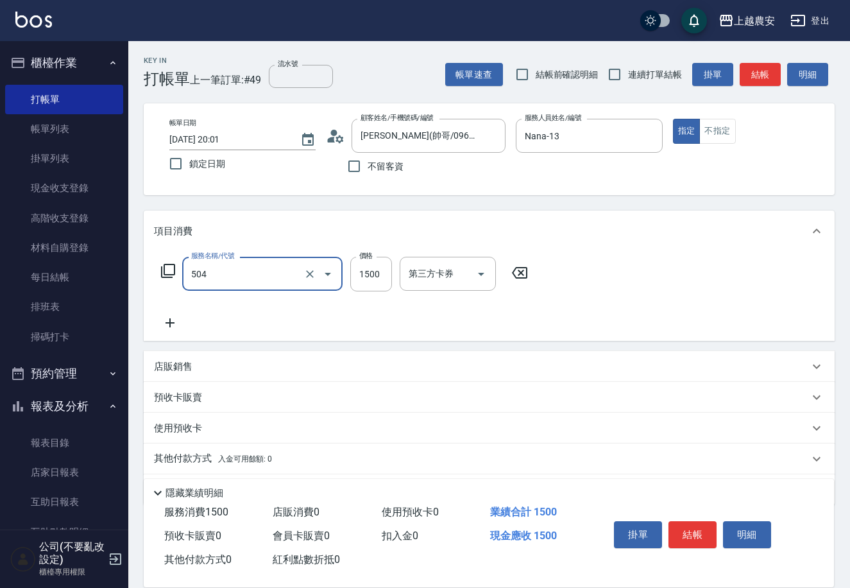
type input "染髮1500↓(504)"
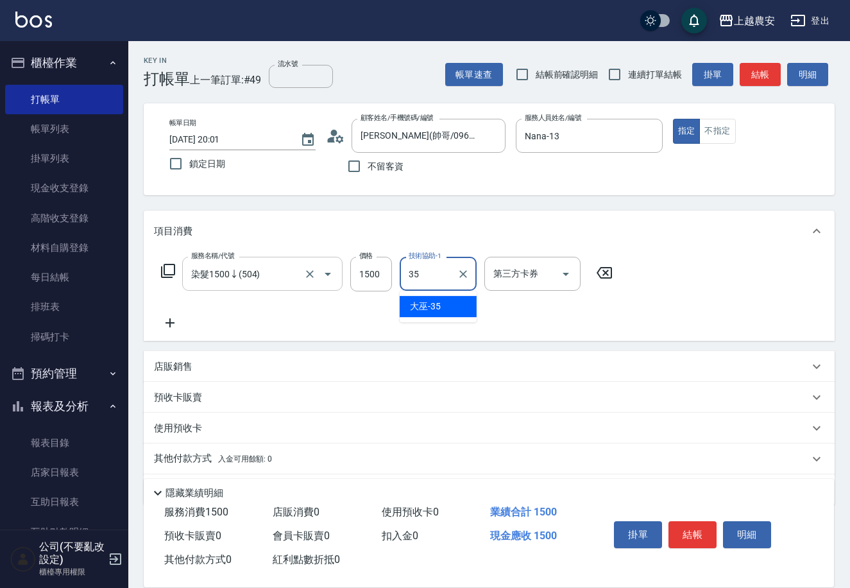
type input "大巫-35"
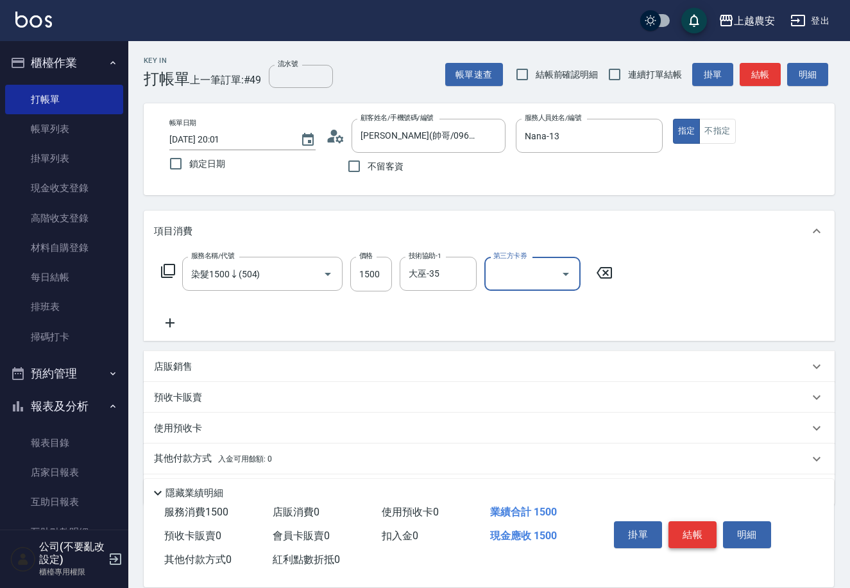
click at [686, 521] on button "結帳" at bounding box center [693, 534] width 48 height 27
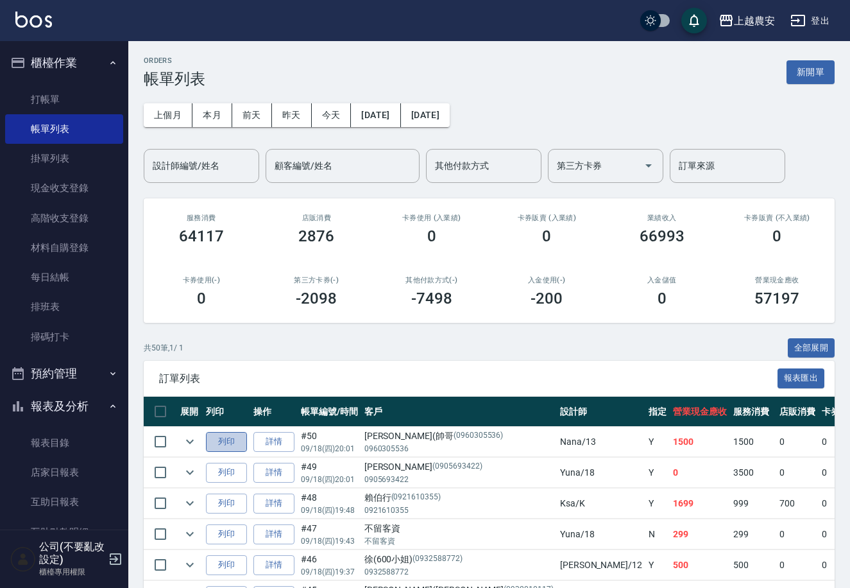
click at [225, 437] on button "列印" at bounding box center [226, 442] width 41 height 20
click at [56, 345] on link "掃碼打卡" at bounding box center [64, 337] width 118 height 30
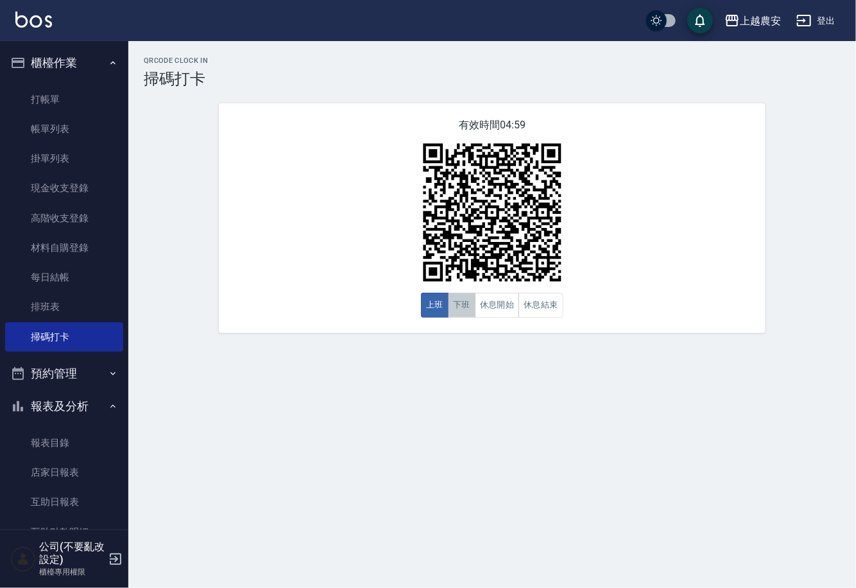
click at [467, 314] on button "下班" at bounding box center [462, 305] width 28 height 25
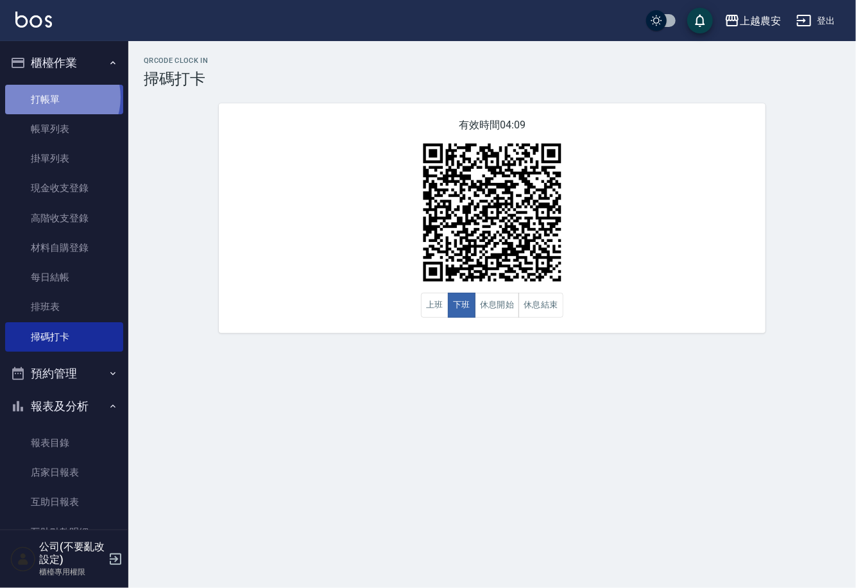
click at [53, 97] on link "打帳單" at bounding box center [64, 100] width 118 height 30
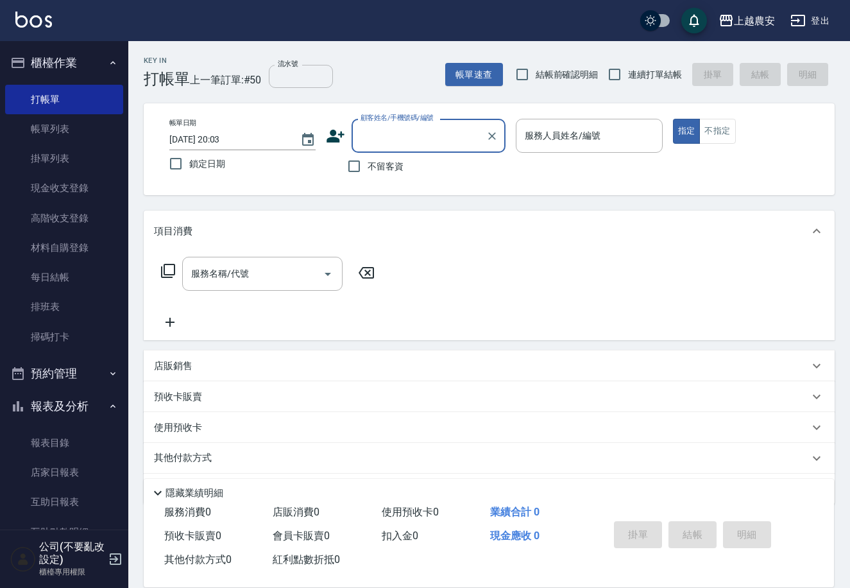
click at [316, 81] on input "流水號" at bounding box center [301, 76] width 64 height 23
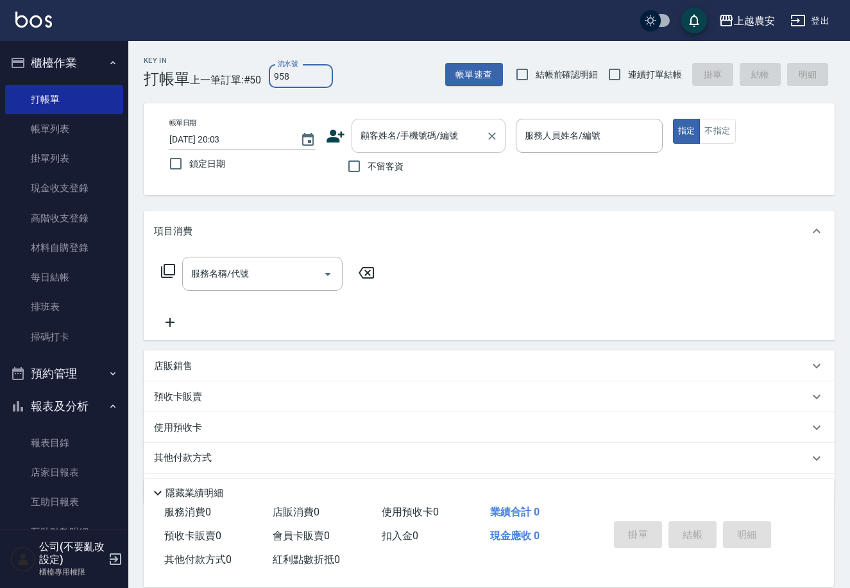
click at [385, 122] on div "顧客姓名/手機號碼/編號" at bounding box center [429, 136] width 154 height 34
type input "958"
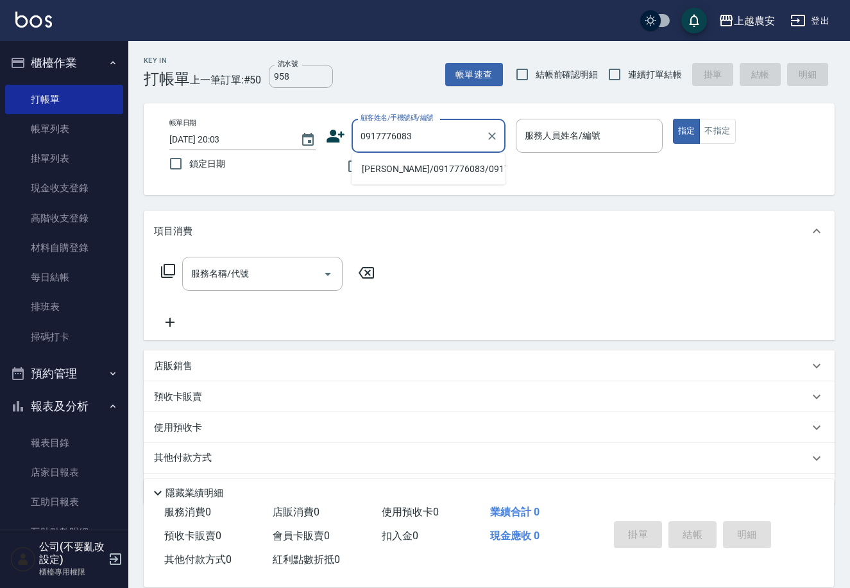
click at [419, 176] on li "陳立亞/0917776083/0917776083" at bounding box center [429, 169] width 154 height 21
type input "陳立亞/0917776083/0917776083"
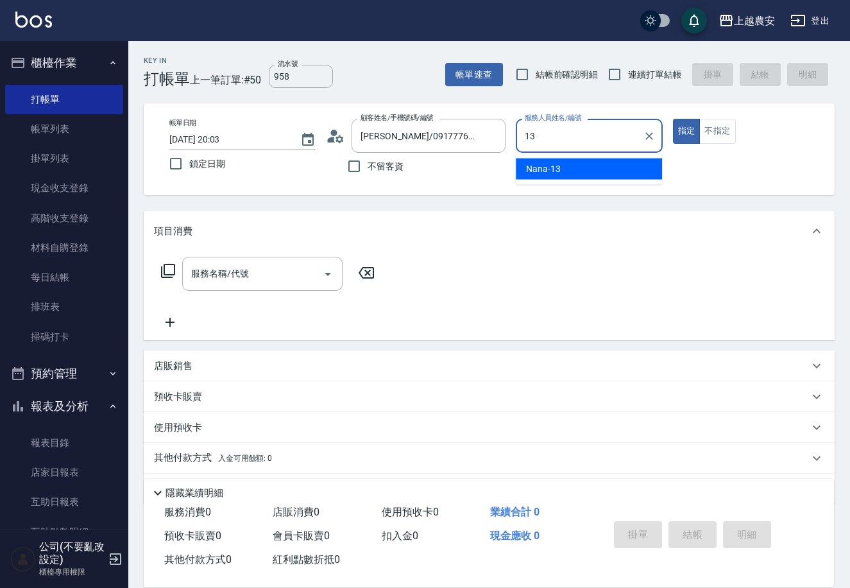
type input "Nana-13"
type button "true"
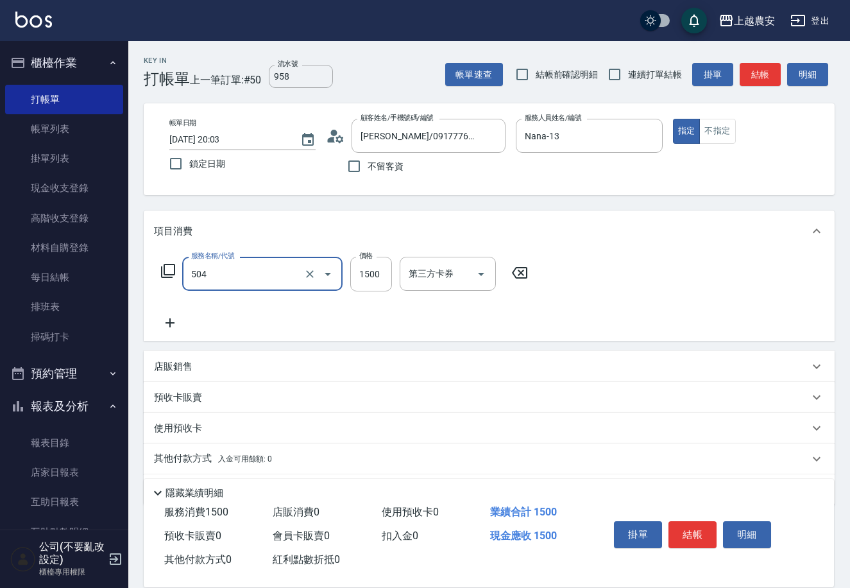
type input "染髮1500↓(504)"
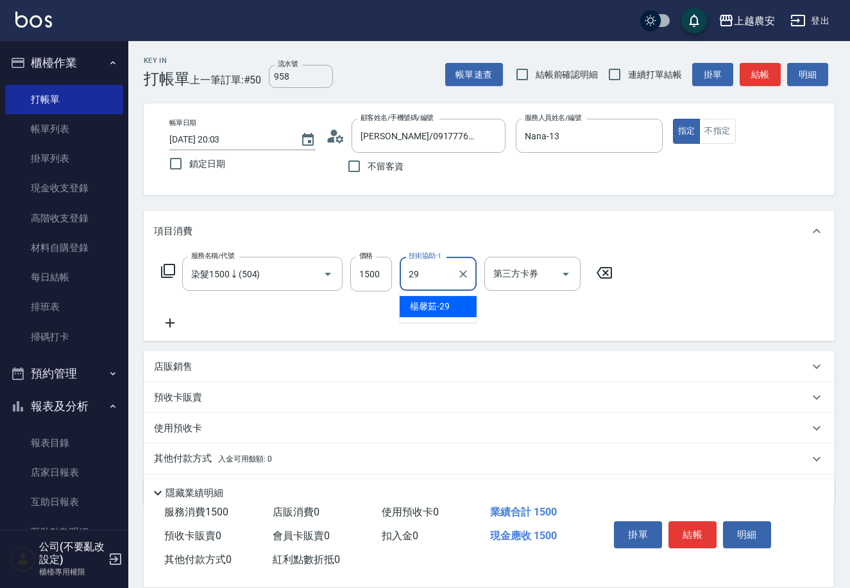
type input "楊馨茹-29"
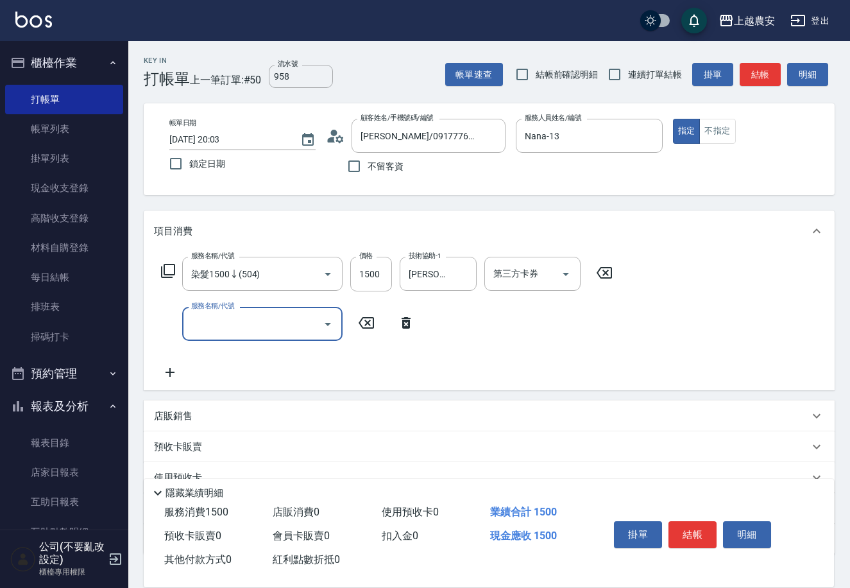
type input "6"
type input "寶齡頭皮全套(105)"
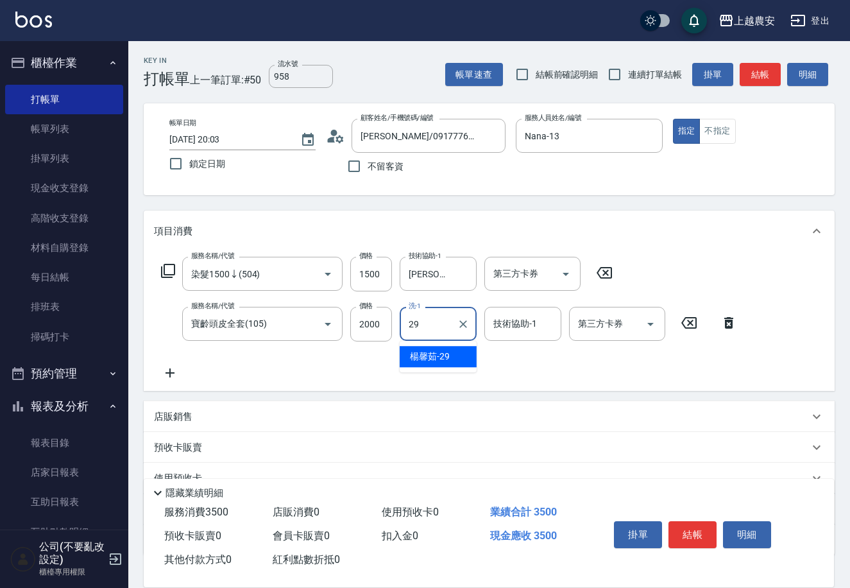
type input "楊馨茹-29"
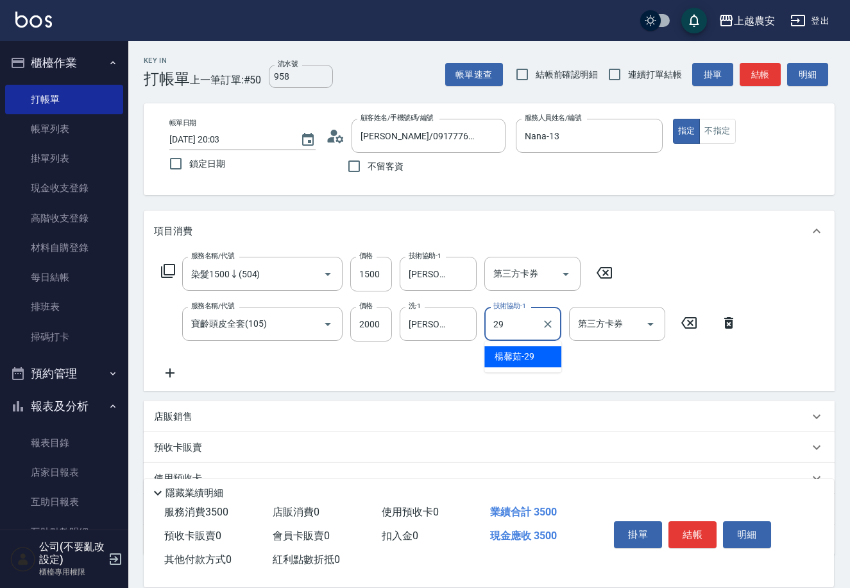
type input "楊馨茹-29"
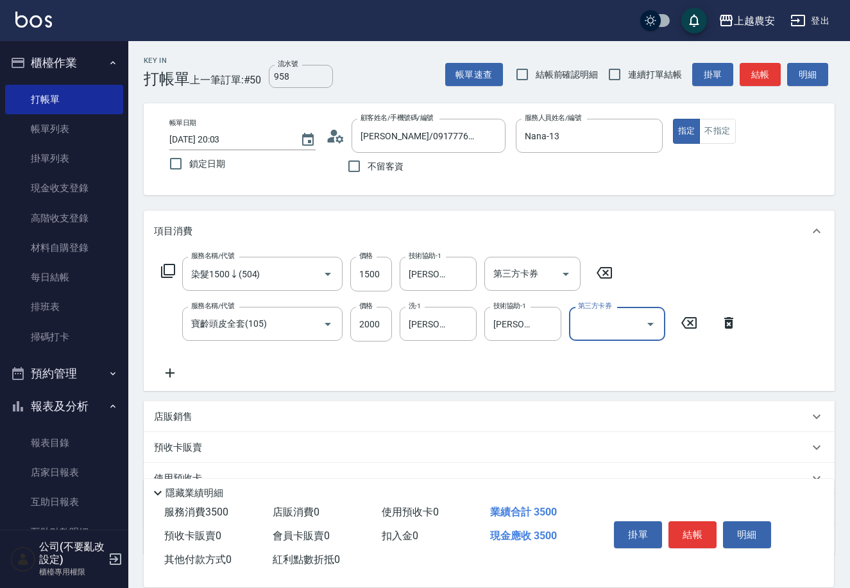
scroll to position [88, 0]
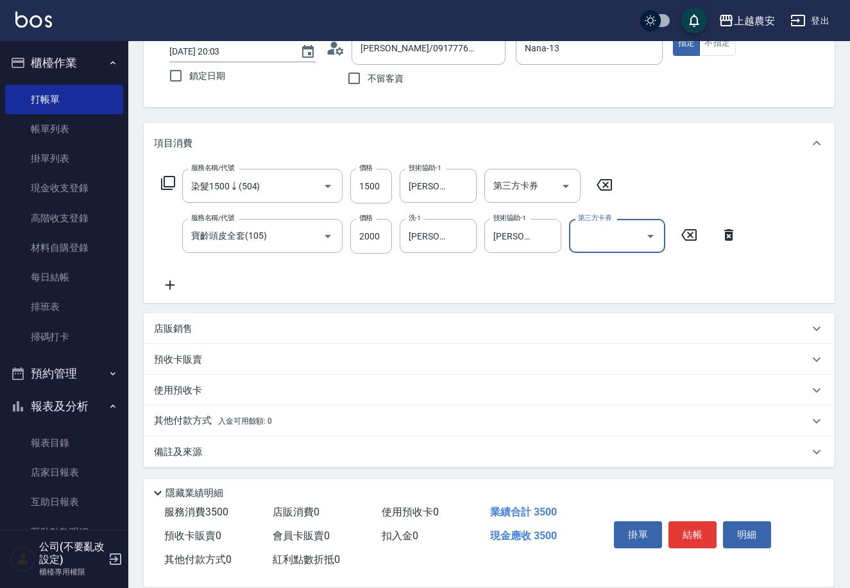
click at [157, 365] on p "預收卡販賣" at bounding box center [178, 359] width 48 height 13
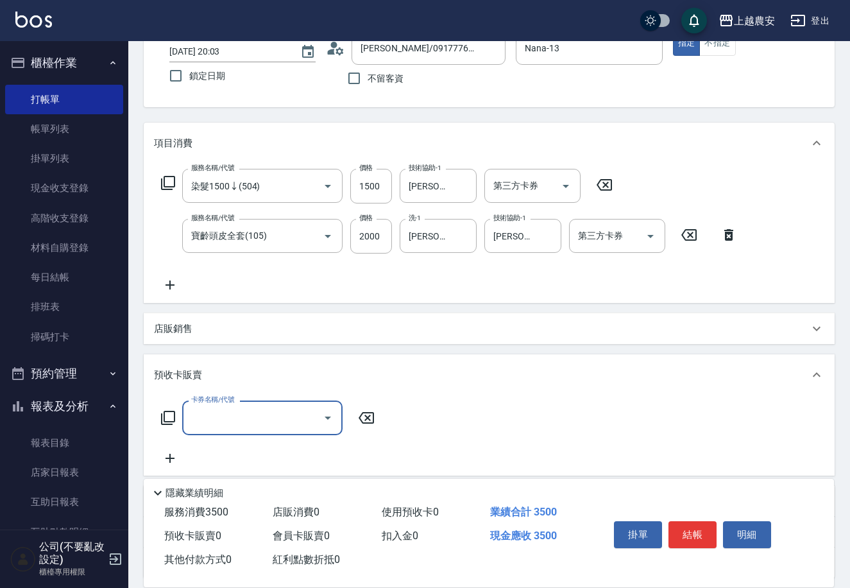
scroll to position [0, 0]
click at [166, 413] on icon at bounding box center [167, 417] width 15 height 15
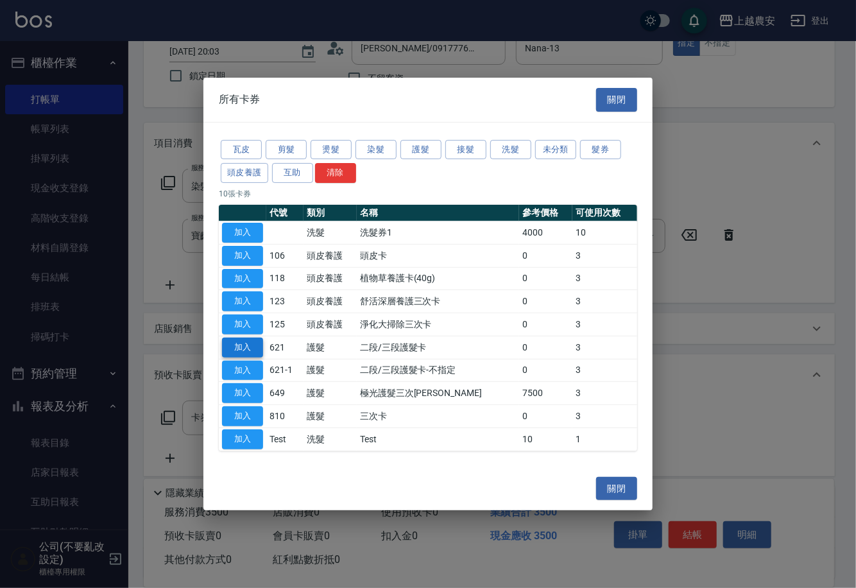
click at [244, 343] on button "加入" at bounding box center [242, 348] width 41 height 20
type input "二段/三段護髮卡(621)"
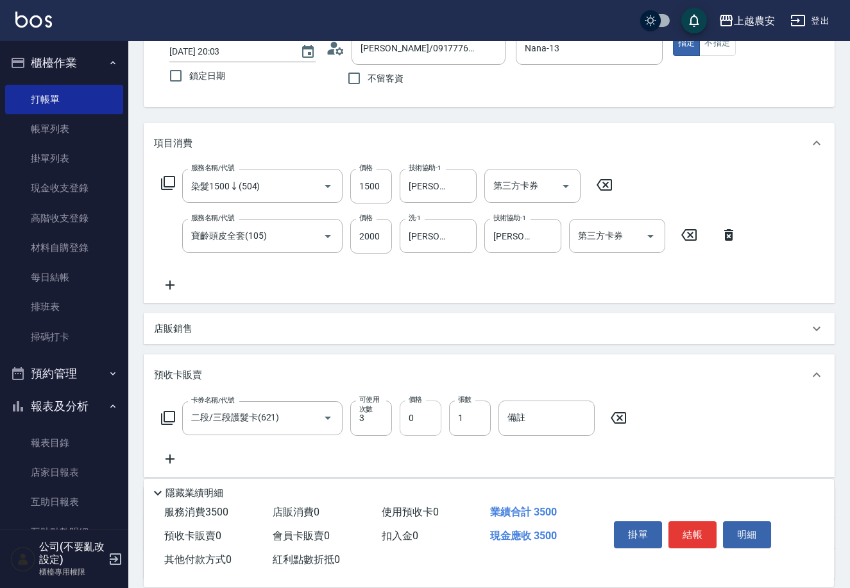
click at [405, 424] on input "0" at bounding box center [421, 417] width 42 height 35
type input "3000"
click at [515, 426] on input "備註" at bounding box center [547, 417] width 96 height 35
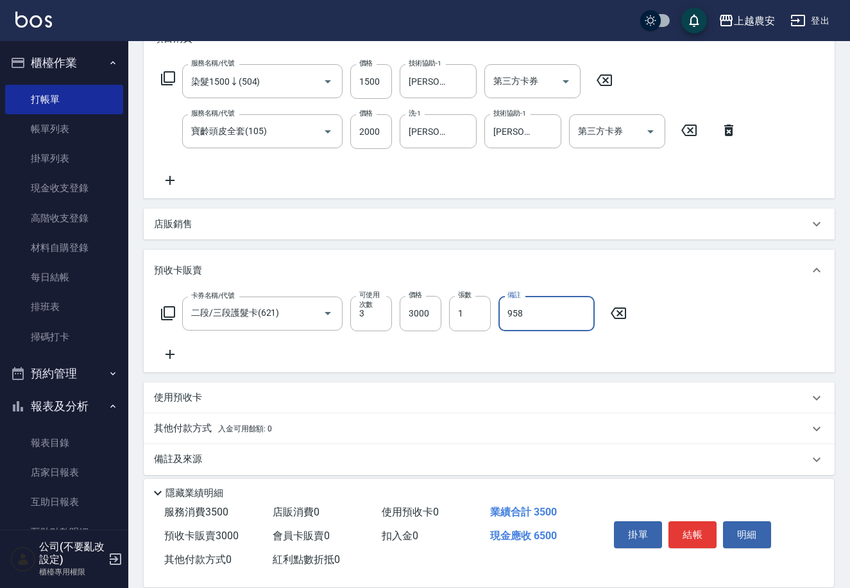
scroll to position [200, 0]
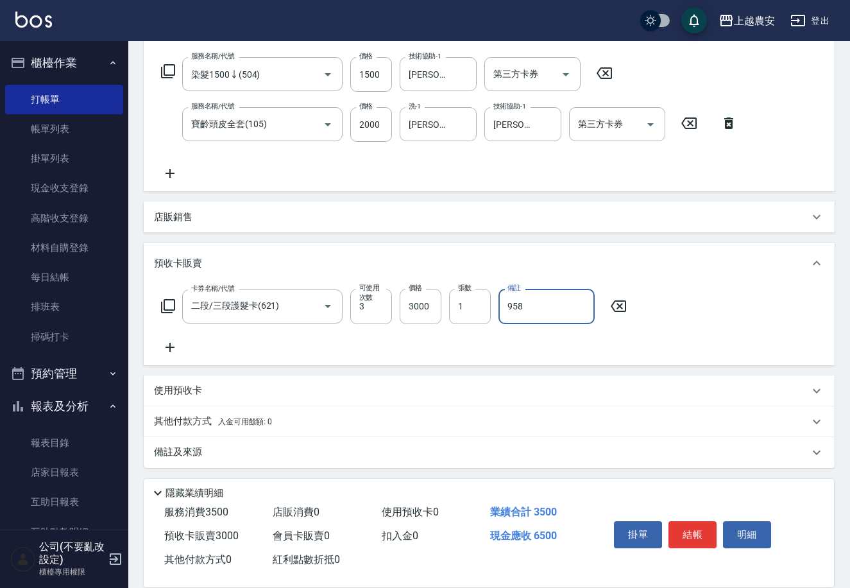
type input "958"
click at [205, 415] on p "其他付款方式 入金可用餘額: 0" at bounding box center [213, 422] width 118 height 14
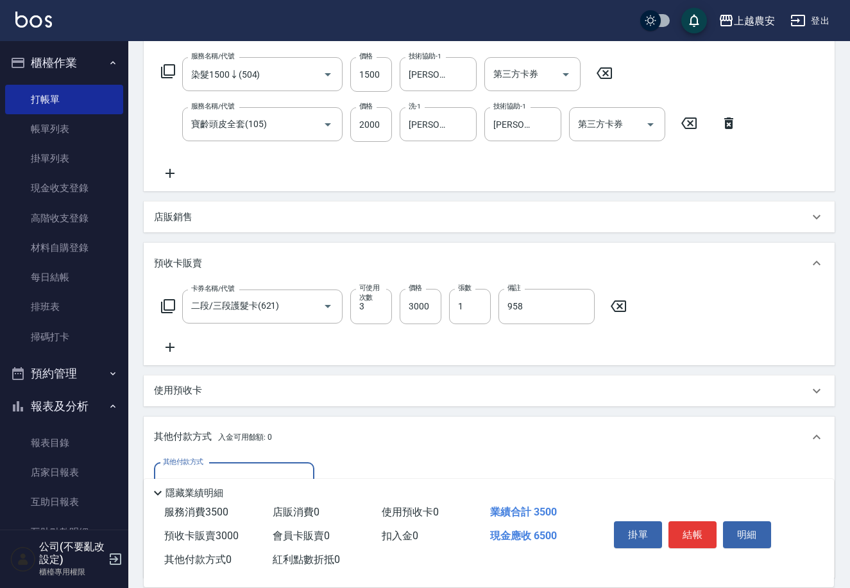
scroll to position [350, 0]
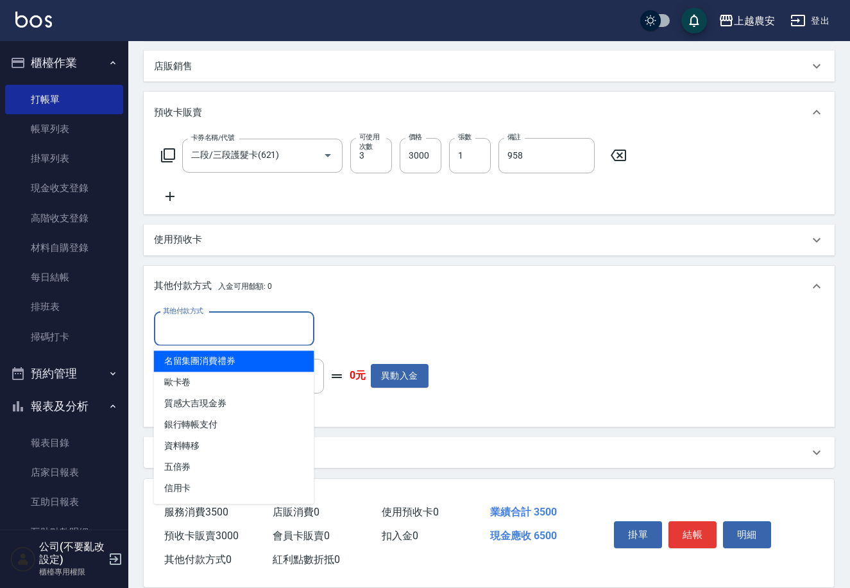
click at [212, 332] on input "其他付款方式" at bounding box center [234, 329] width 149 height 22
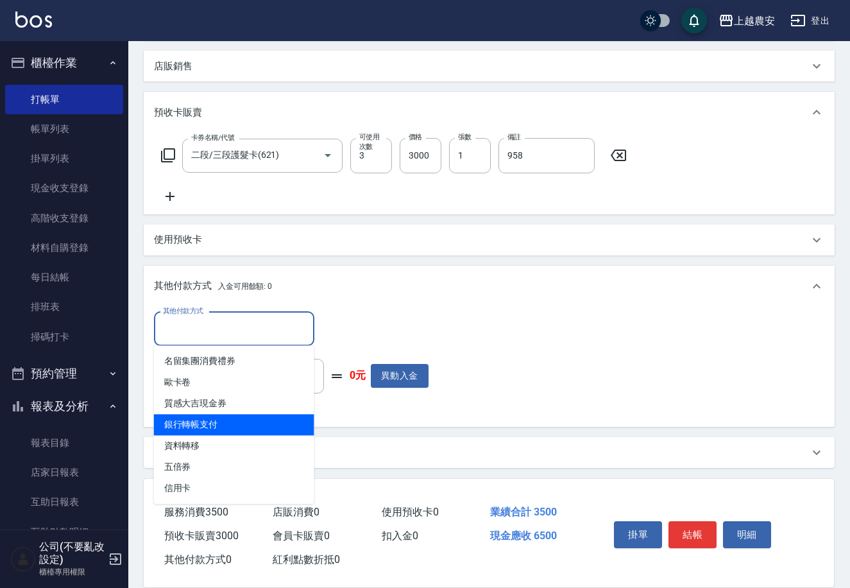
click at [218, 425] on span "銀行轉帳支付" at bounding box center [234, 424] width 160 height 21
type input "銀行轉帳支付"
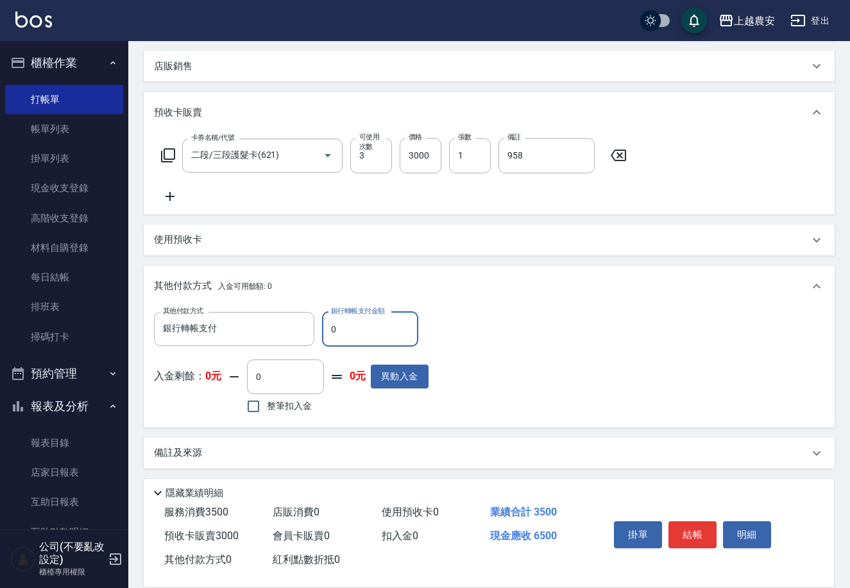
drag, startPoint x: 323, startPoint y: 329, endPoint x: 359, endPoint y: 329, distance: 35.9
click at [359, 329] on input "0" at bounding box center [370, 329] width 96 height 35
type input "6500"
click at [688, 526] on button "結帳" at bounding box center [693, 534] width 48 height 27
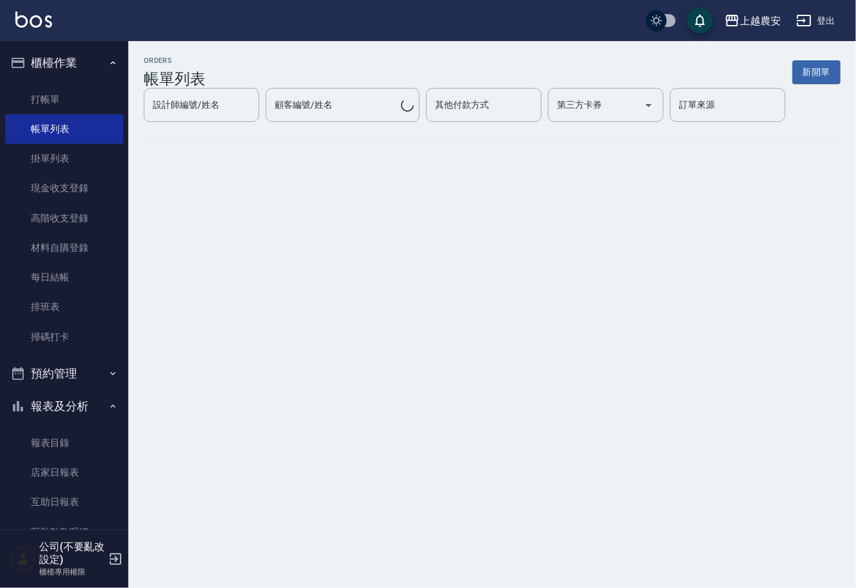
click at [38, 101] on link "打帳單" at bounding box center [64, 100] width 118 height 30
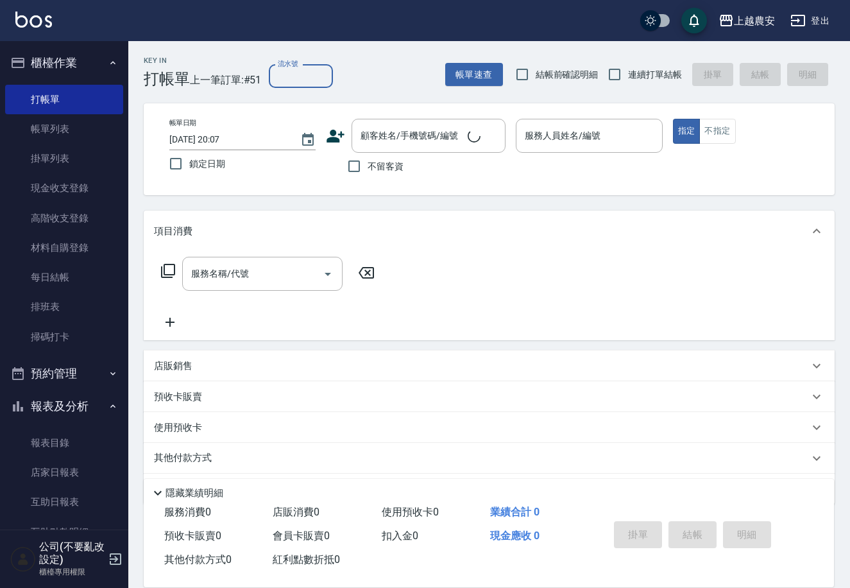
click at [314, 87] on input "流水號" at bounding box center [301, 76] width 64 height 23
type input "958"
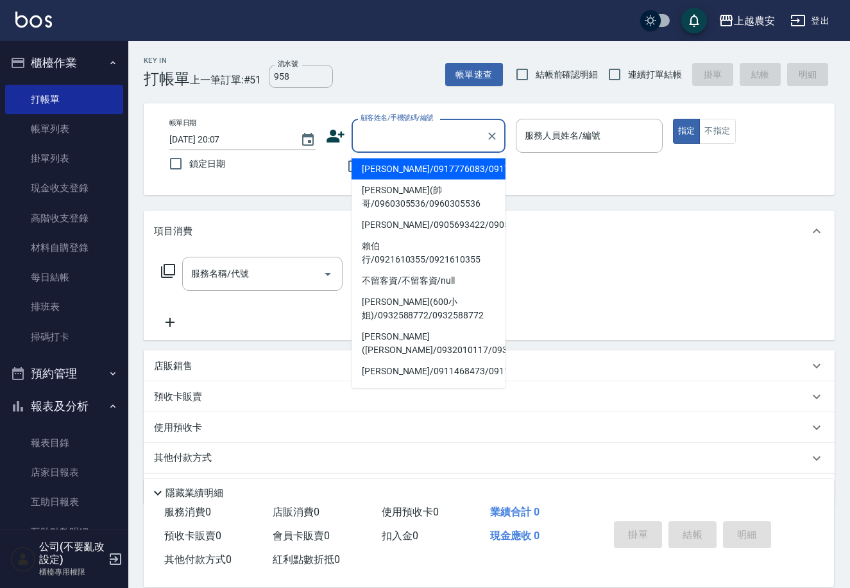
click at [384, 130] on div "顧客姓名/手機號碼/編號 顧客姓名/手機號碼/編號" at bounding box center [429, 136] width 154 height 34
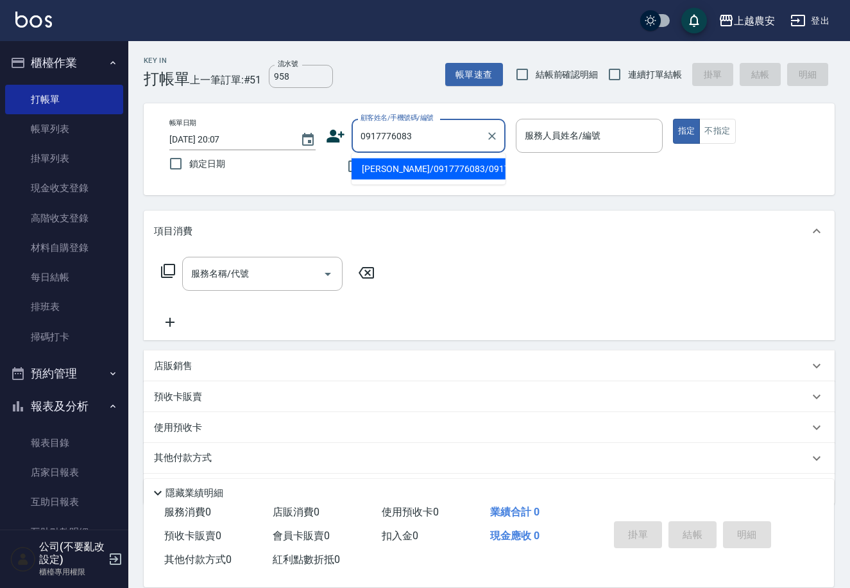
click at [412, 168] on li "陳立亞/0917776083/0917776083" at bounding box center [429, 169] width 154 height 21
type input "陳立亞/0917776083/0917776083"
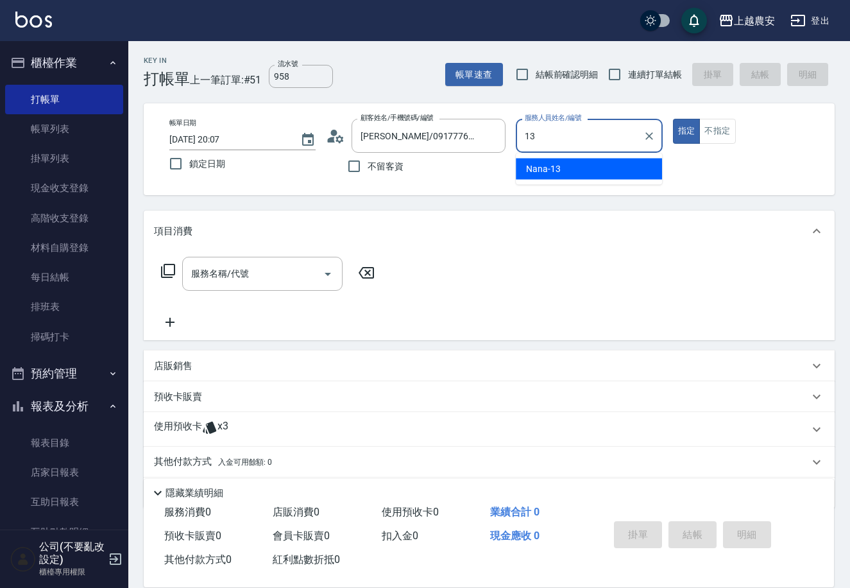
type input "Nana-13"
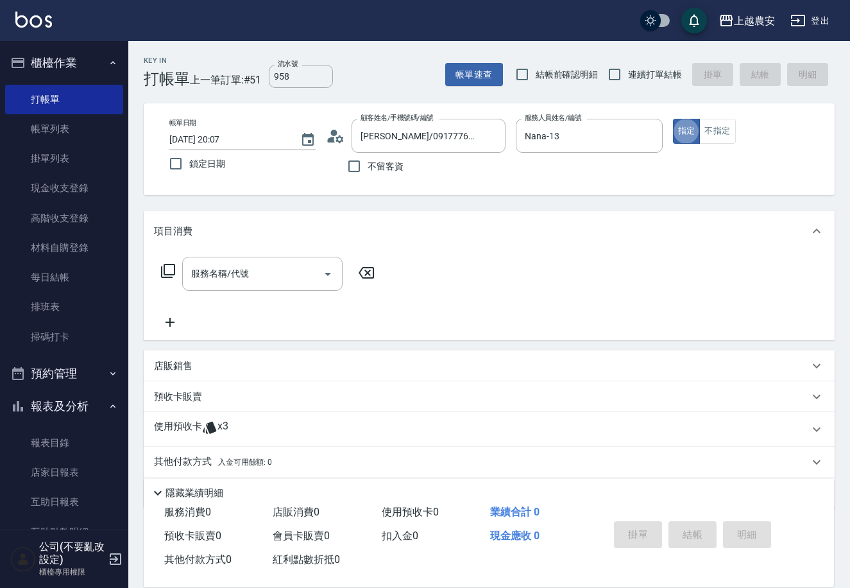
type button "true"
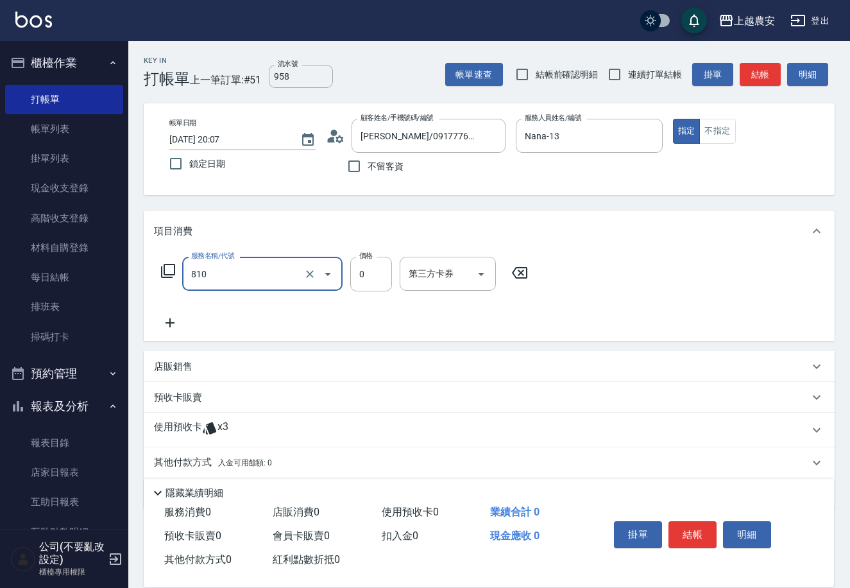
type input "頭皮護髮卡券使用(810)"
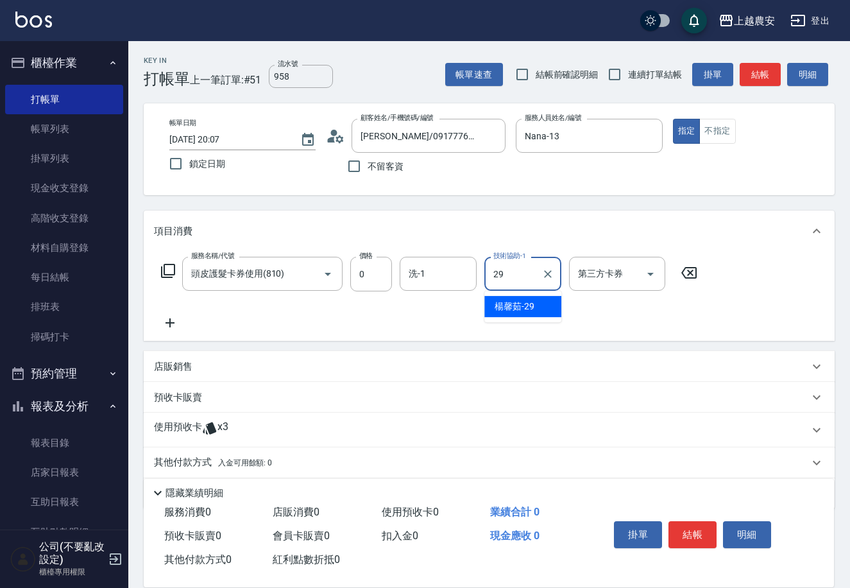
type input "楊馨茹-29"
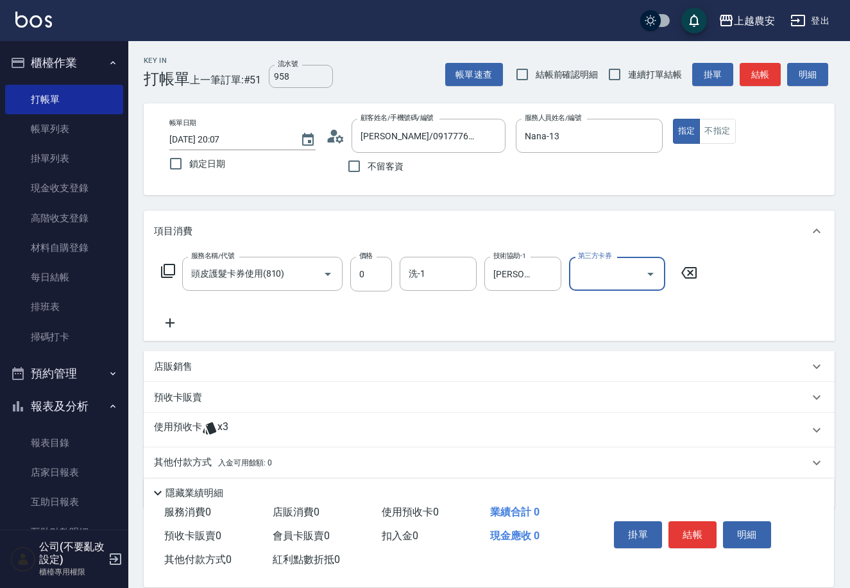
click at [209, 426] on icon at bounding box center [209, 428] width 13 height 12
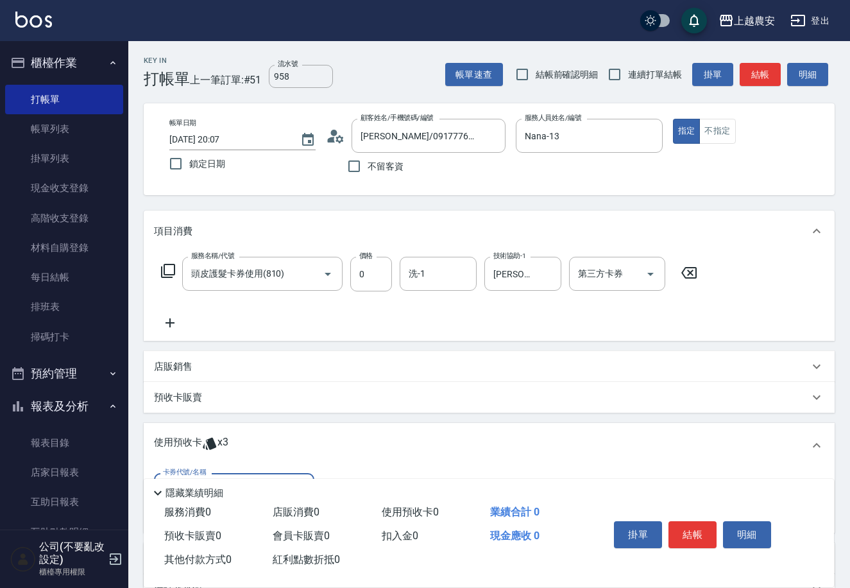
scroll to position [137, 0]
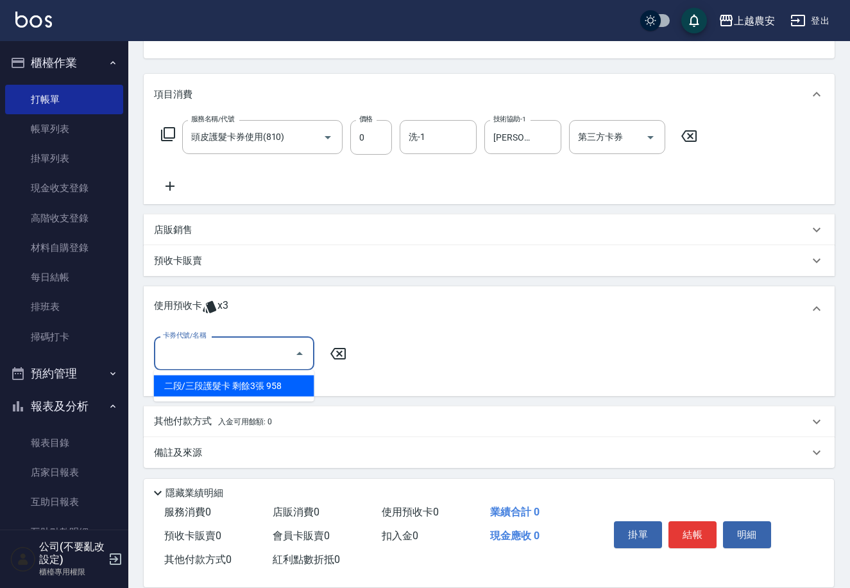
click at [241, 354] on input "卡券代號/名稱" at bounding box center [225, 353] width 130 height 22
click at [239, 381] on div "二段/三段護髮卡 剩餘3張 958" at bounding box center [234, 385] width 160 height 21
type input "二段/三段護髮卡 958"
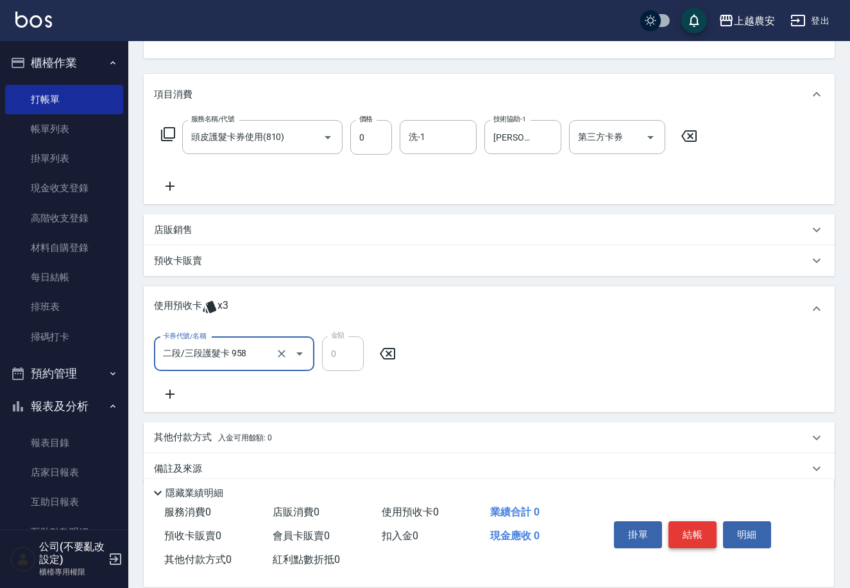
click at [682, 526] on button "結帳" at bounding box center [693, 534] width 48 height 27
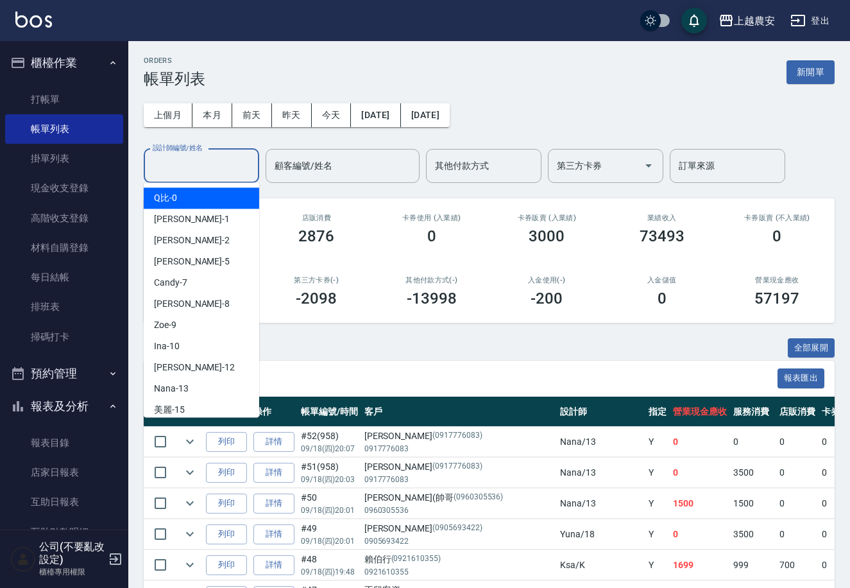
click at [237, 171] on input "設計師編號/姓名" at bounding box center [202, 166] width 104 height 22
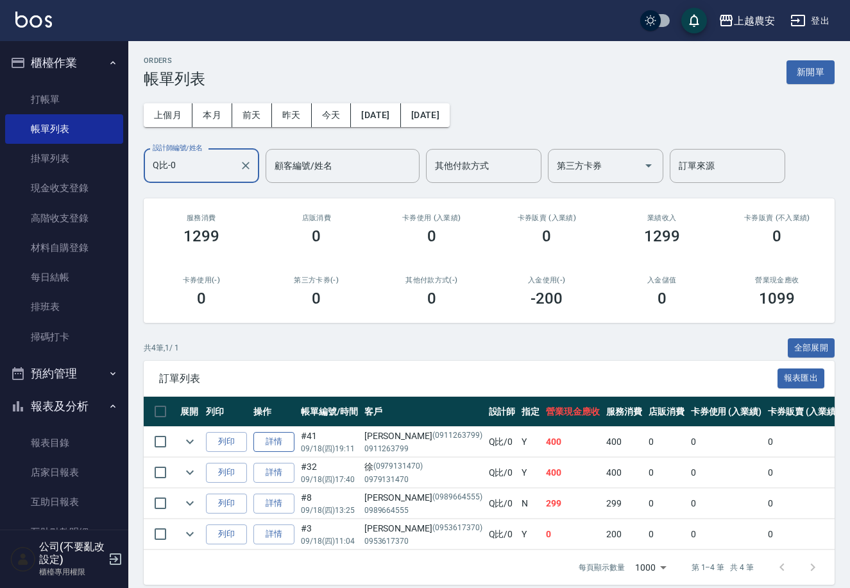
type input "Q比-0"
click at [265, 443] on link "詳情" at bounding box center [273, 442] width 41 height 20
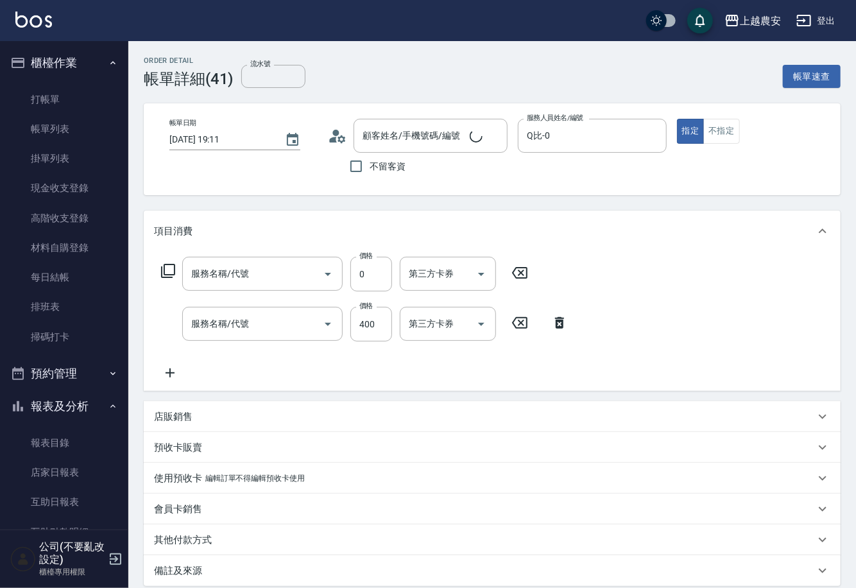
type input "2025/09/18 19:11"
type input "Q比-0"
type input "頭皮護髮卡券使用(810)"
type input "洗髮(228)"
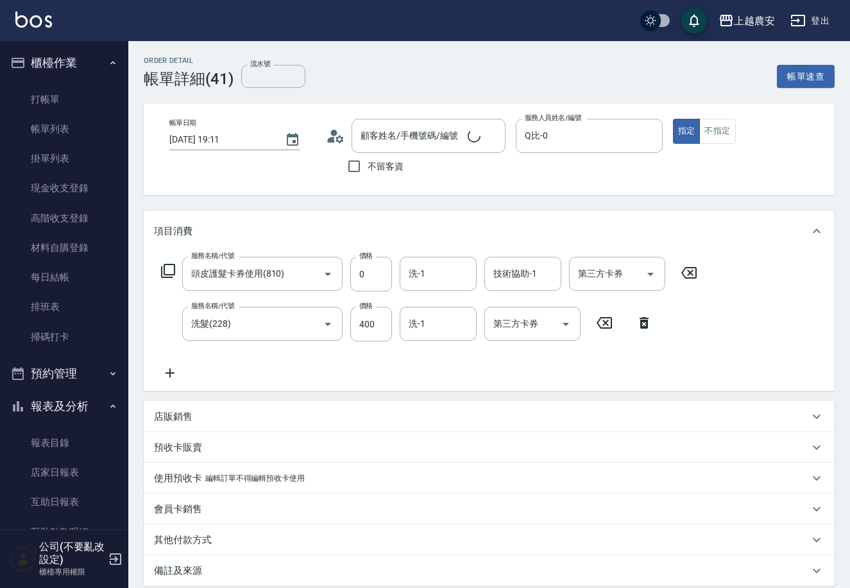
type input "陳淑真/0911263799/0911263799"
click at [205, 550] on div "其他付款方式" at bounding box center [489, 539] width 691 height 31
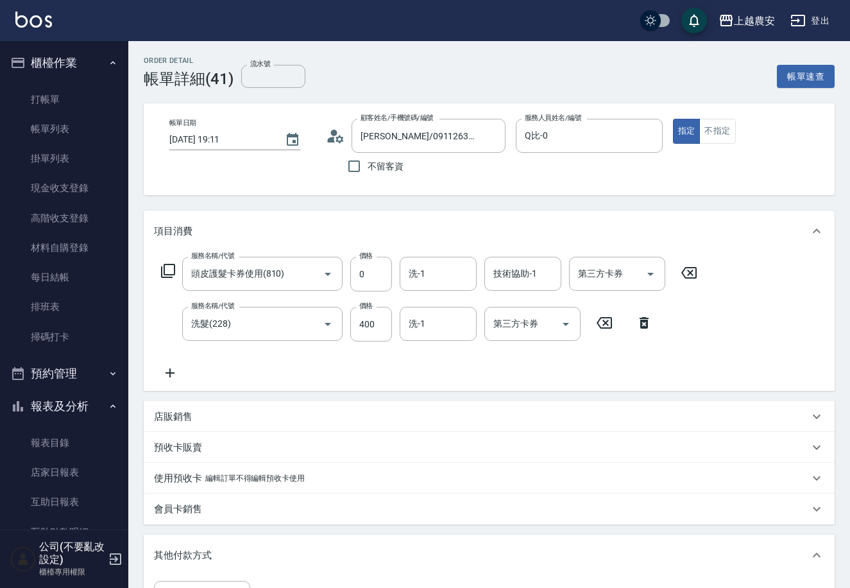
scroll to position [252, 0]
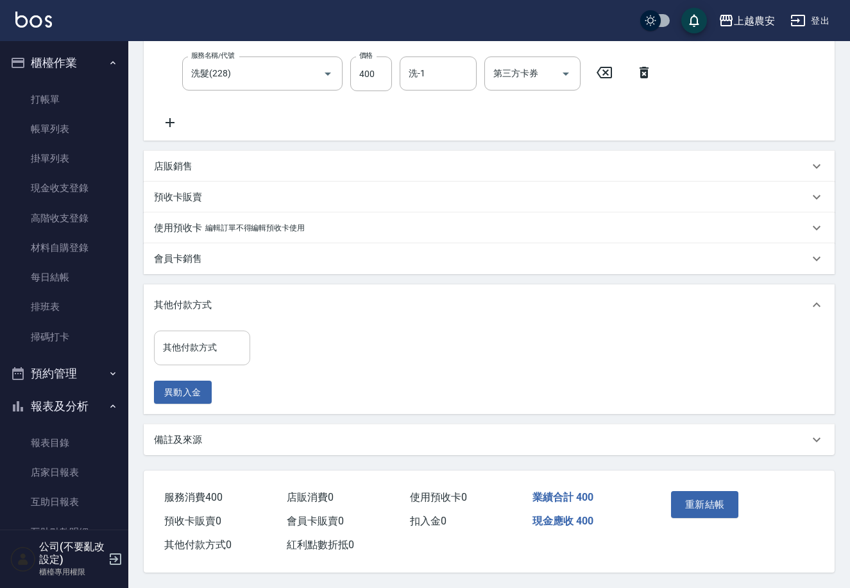
click at [219, 341] on input "其他付款方式" at bounding box center [202, 347] width 85 height 22
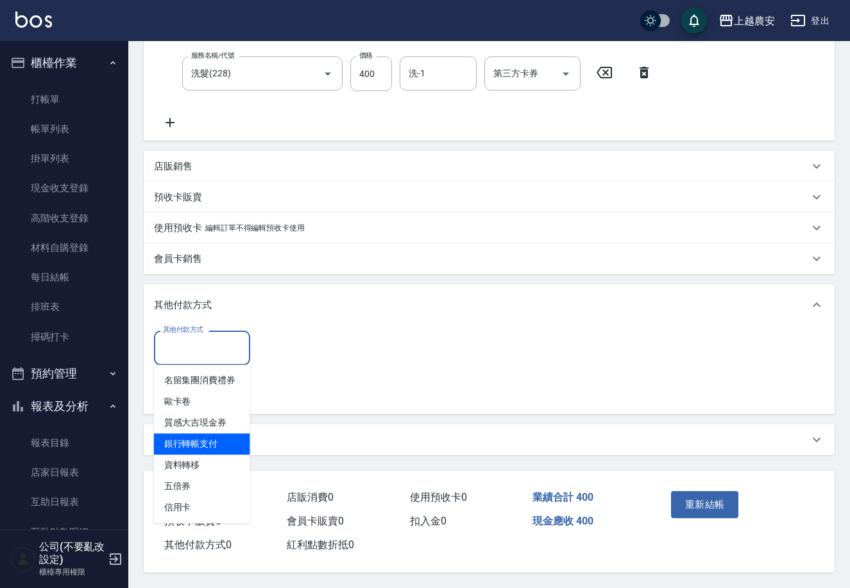
click at [210, 434] on span "銀行轉帳支付" at bounding box center [202, 443] width 96 height 21
type input "銀行轉帳支付"
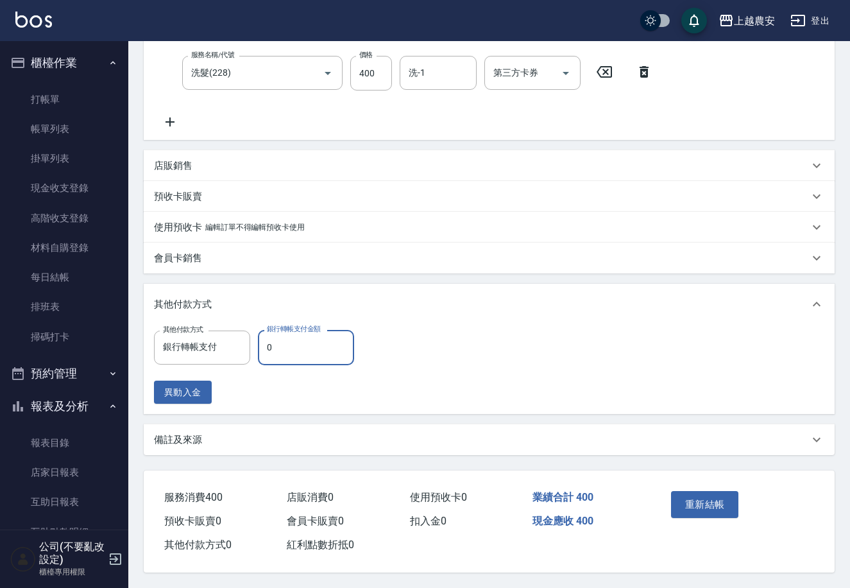
click at [268, 353] on input "0" at bounding box center [306, 347] width 96 height 35
type input "400"
click at [687, 497] on button "重新結帳" at bounding box center [705, 504] width 68 height 27
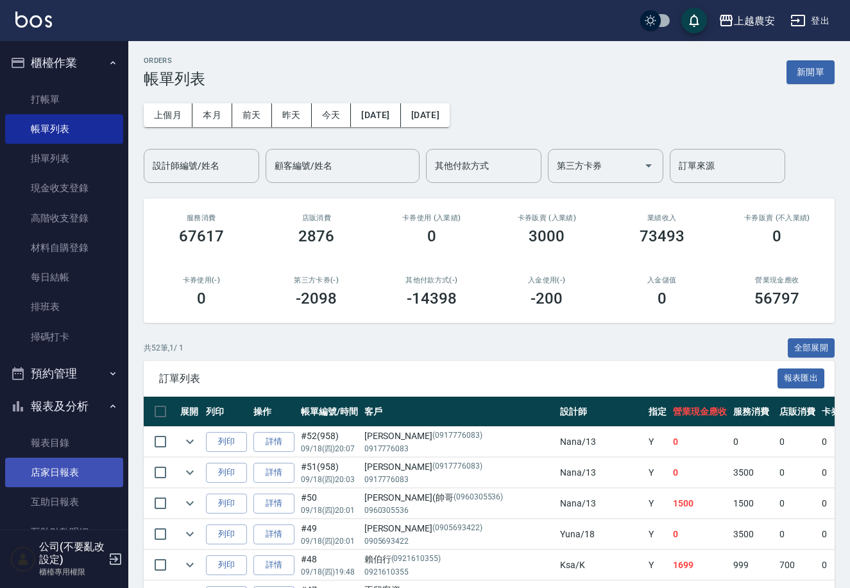
click at [89, 478] on link "店家日報表" at bounding box center [64, 473] width 118 height 30
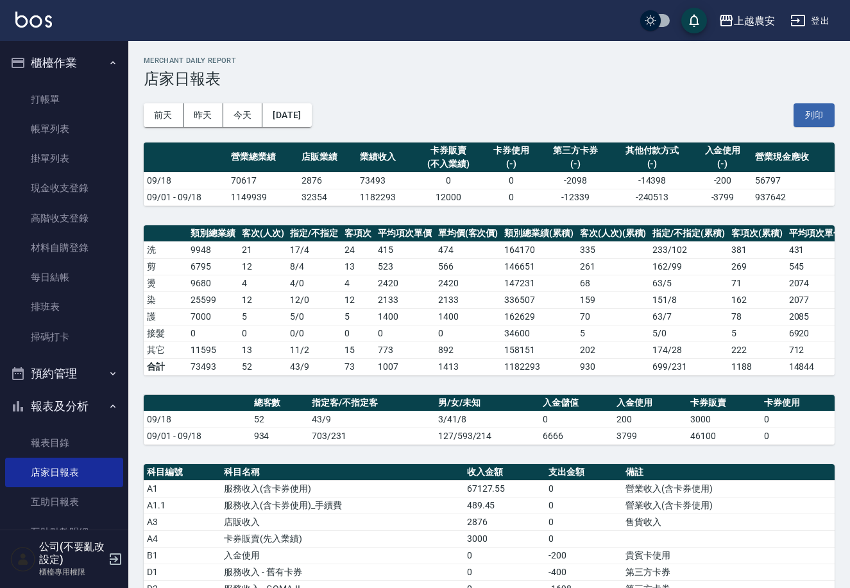
scroll to position [136, 0]
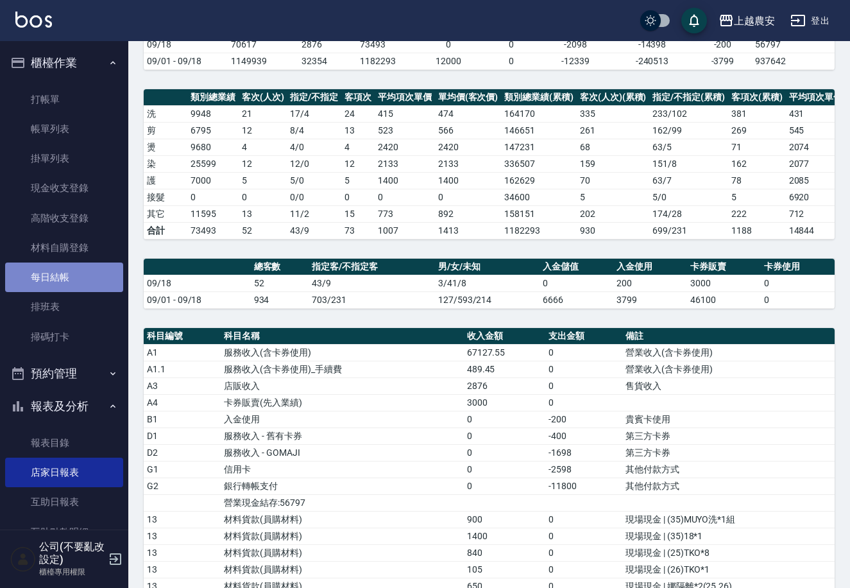
drag, startPoint x: 81, startPoint y: 282, endPoint x: 90, endPoint y: 268, distance: 17.3
click at [80, 282] on link "每日結帳" at bounding box center [64, 277] width 118 height 30
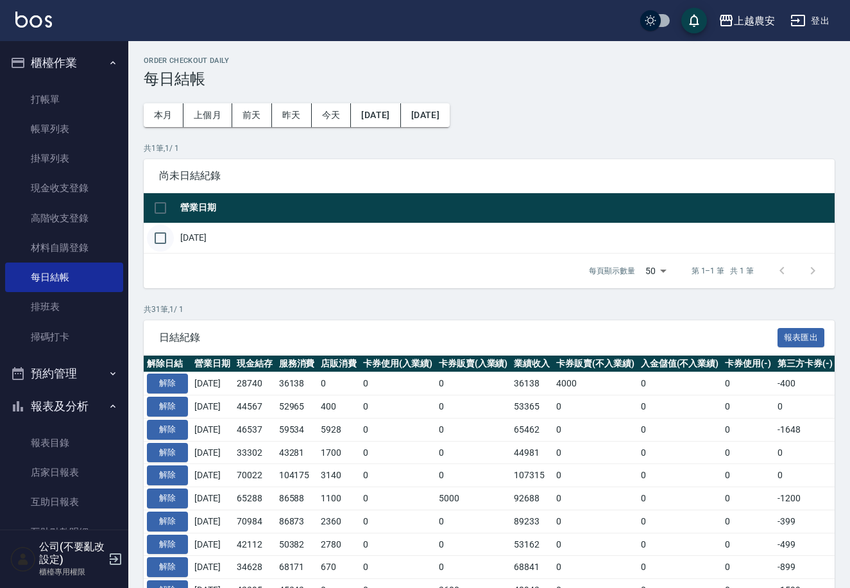
click at [159, 239] on input "checkbox" at bounding box center [160, 238] width 27 height 27
checkbox input "true"
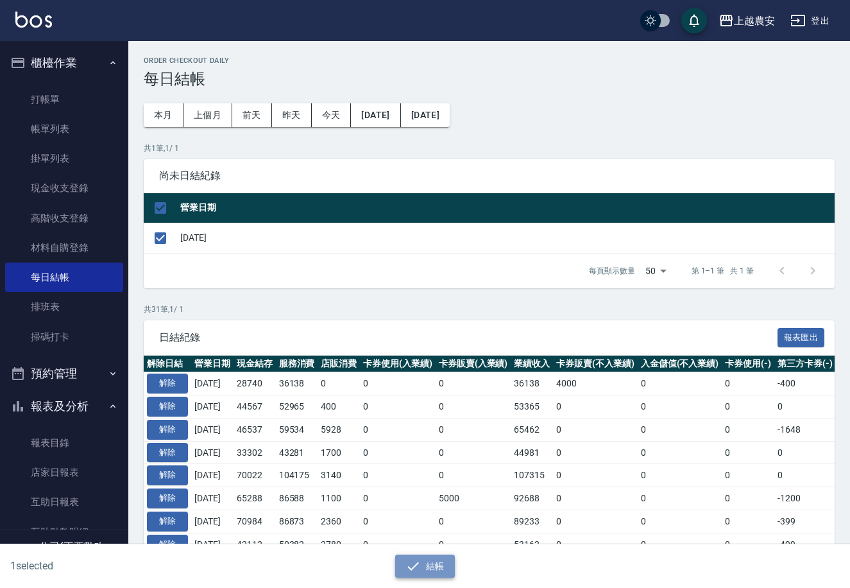
click at [425, 569] on button "結帳" at bounding box center [425, 566] width 60 height 24
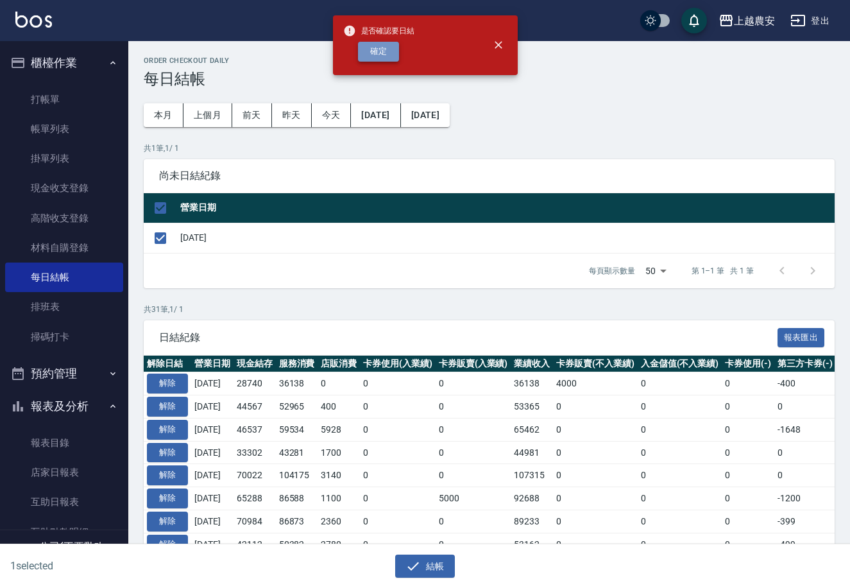
click at [370, 49] on button "確定" at bounding box center [378, 52] width 41 height 20
checkbox input "false"
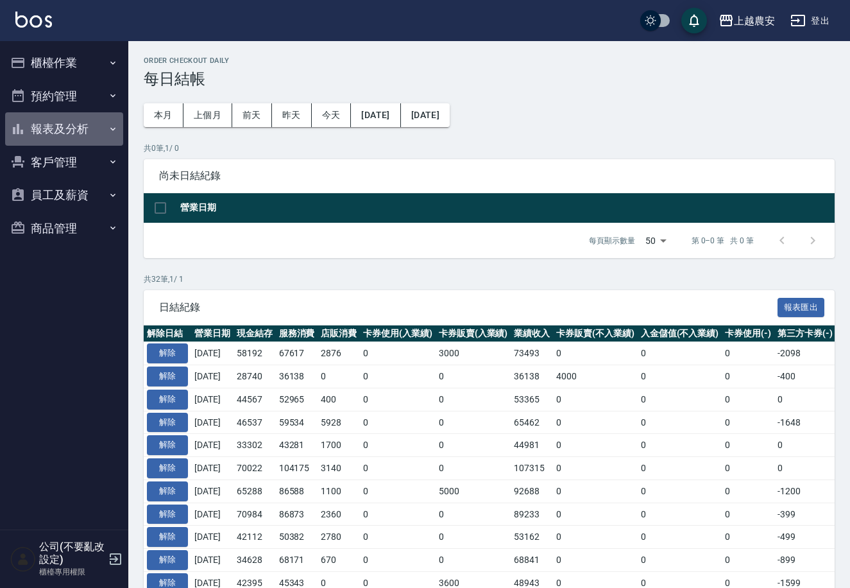
click at [65, 128] on button "報表及分析" at bounding box center [64, 128] width 118 height 33
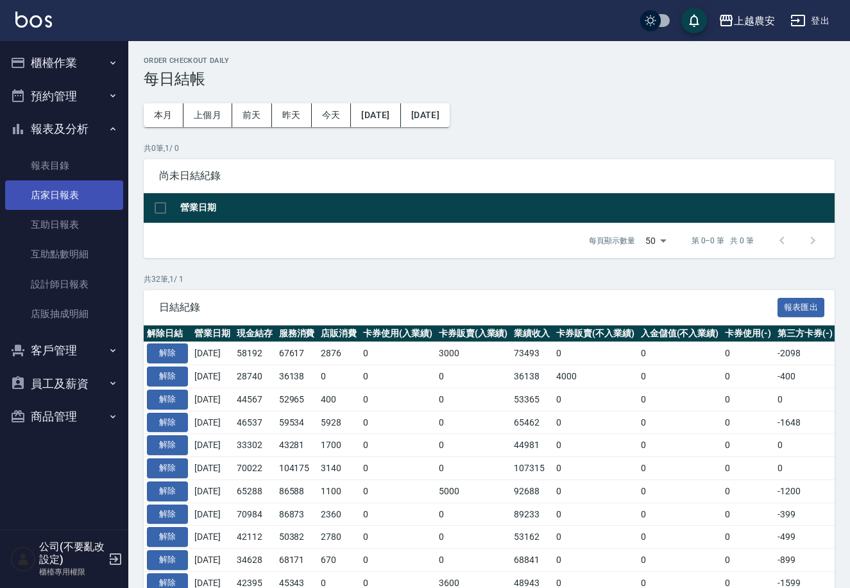
click at [62, 189] on link "店家日報表" at bounding box center [64, 195] width 118 height 30
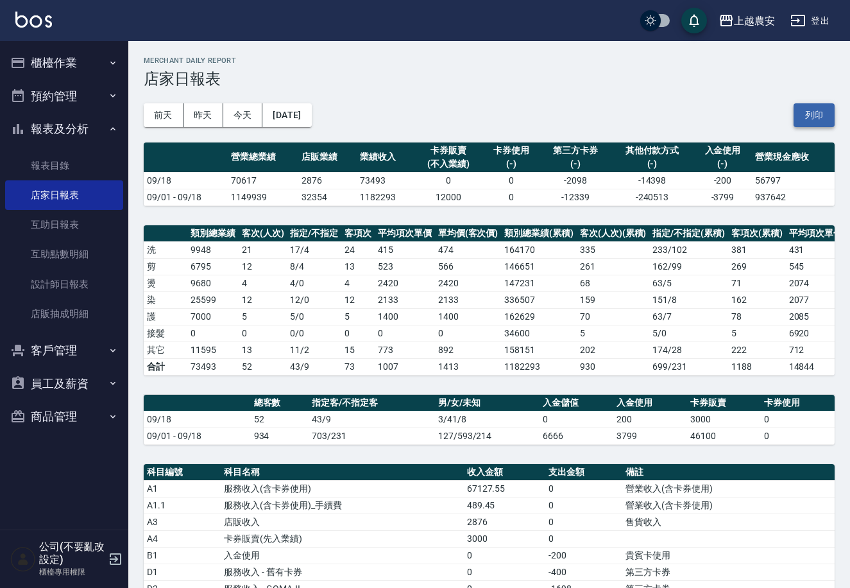
click at [812, 115] on button "列印" at bounding box center [814, 115] width 41 height 24
click at [51, 63] on button "櫃檯作業" at bounding box center [64, 62] width 118 height 33
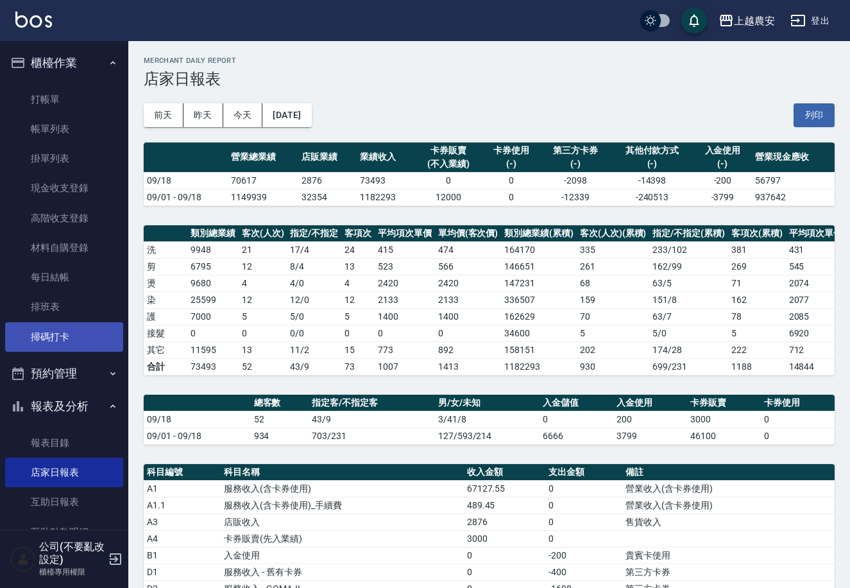
click at [69, 330] on link "掃碼打卡" at bounding box center [64, 337] width 118 height 30
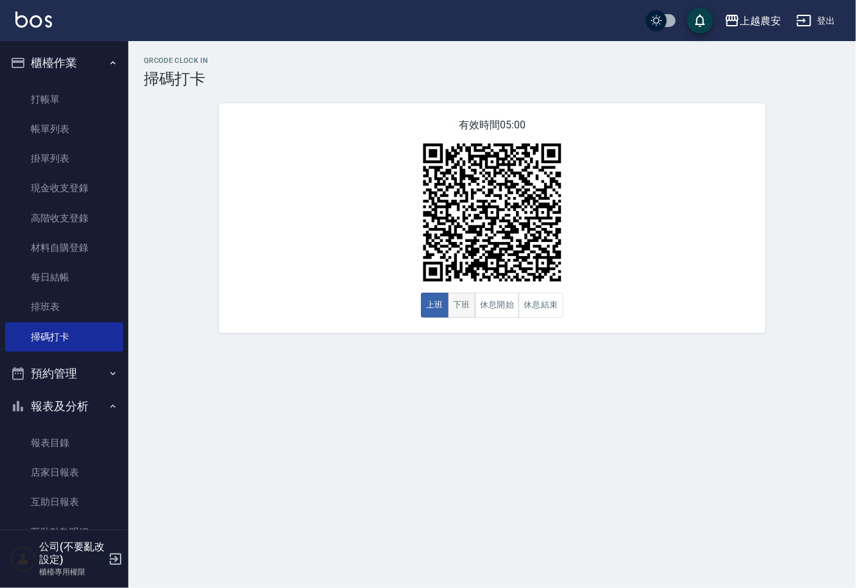
click at [461, 305] on button "下班" at bounding box center [462, 305] width 28 height 25
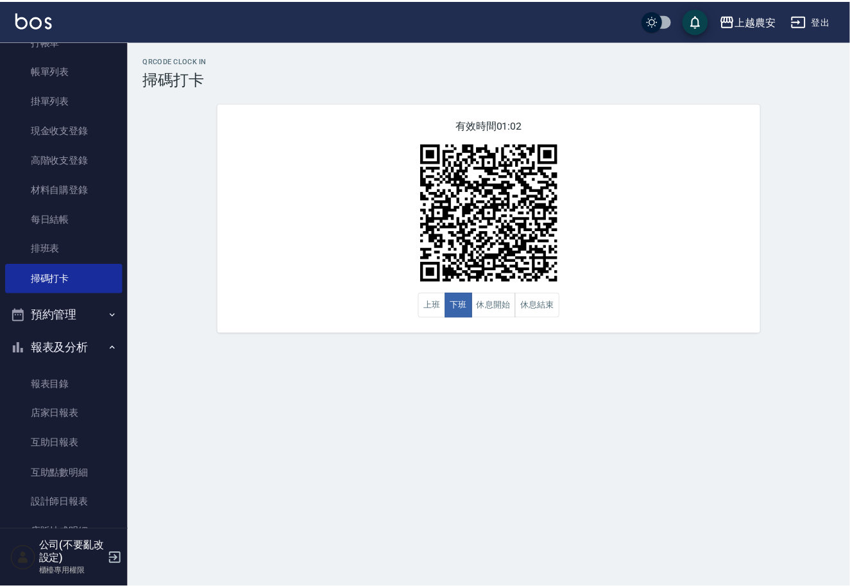
scroll to position [82, 0]
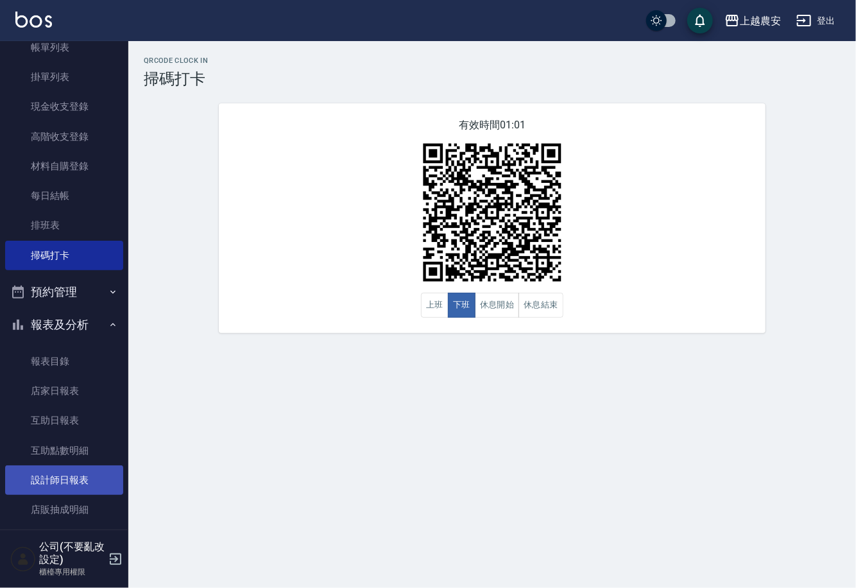
click at [73, 477] on link "設計師日報表" at bounding box center [64, 480] width 118 height 30
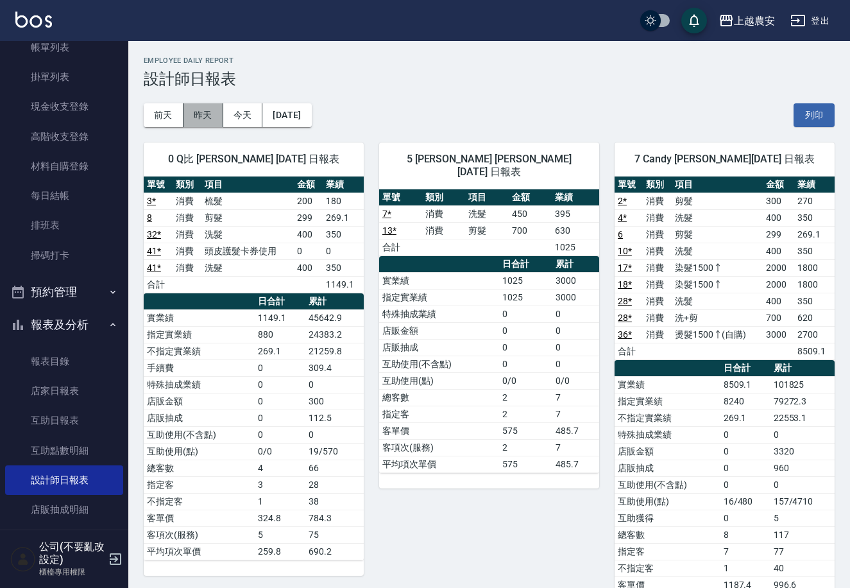
click at [205, 114] on button "昨天" at bounding box center [204, 115] width 40 height 24
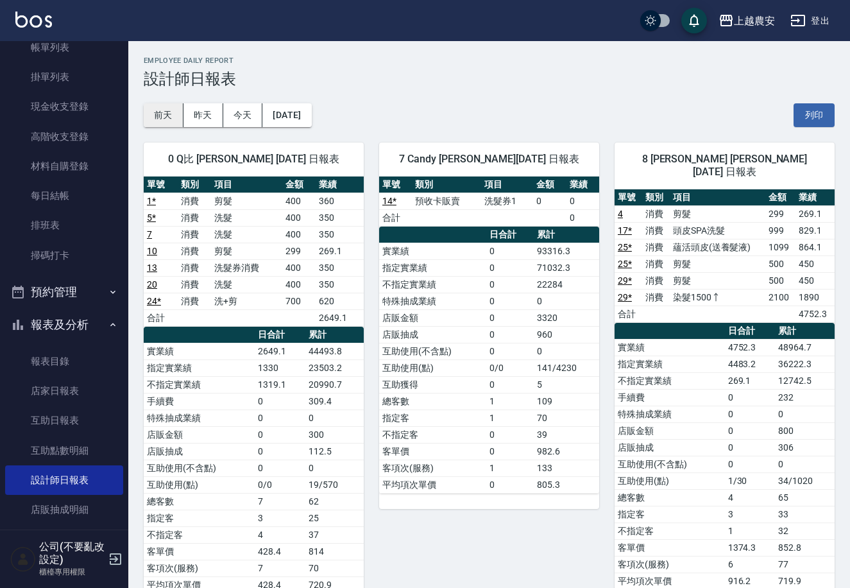
click at [154, 119] on button "前天" at bounding box center [164, 115] width 40 height 24
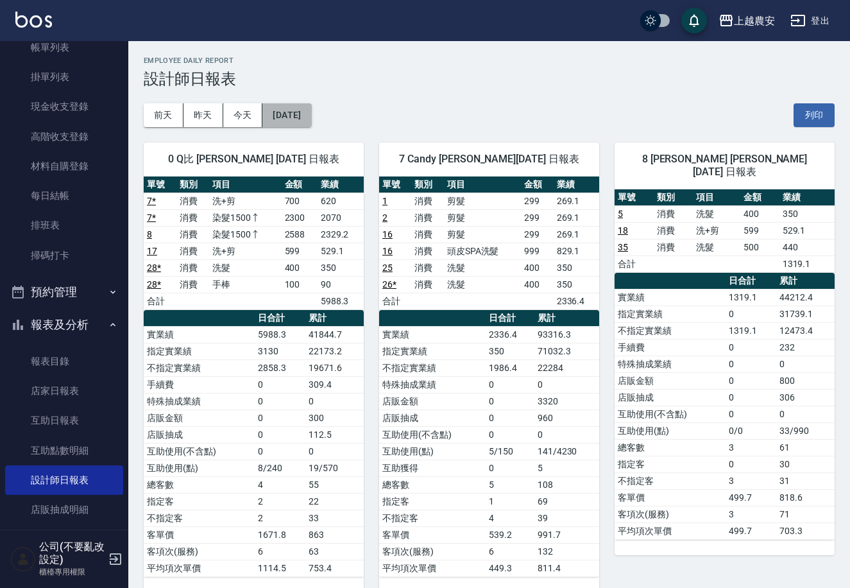
drag, startPoint x: 259, startPoint y: 110, endPoint x: 270, endPoint y: 114, distance: 11.0
click at [270, 114] on button "[DATE]" at bounding box center [286, 115] width 49 height 24
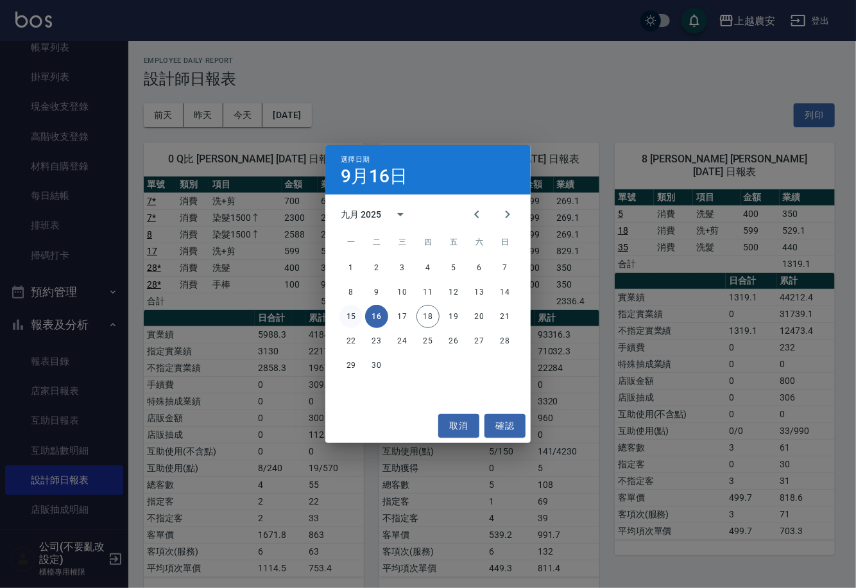
click at [352, 316] on button "15" at bounding box center [350, 316] width 23 height 23
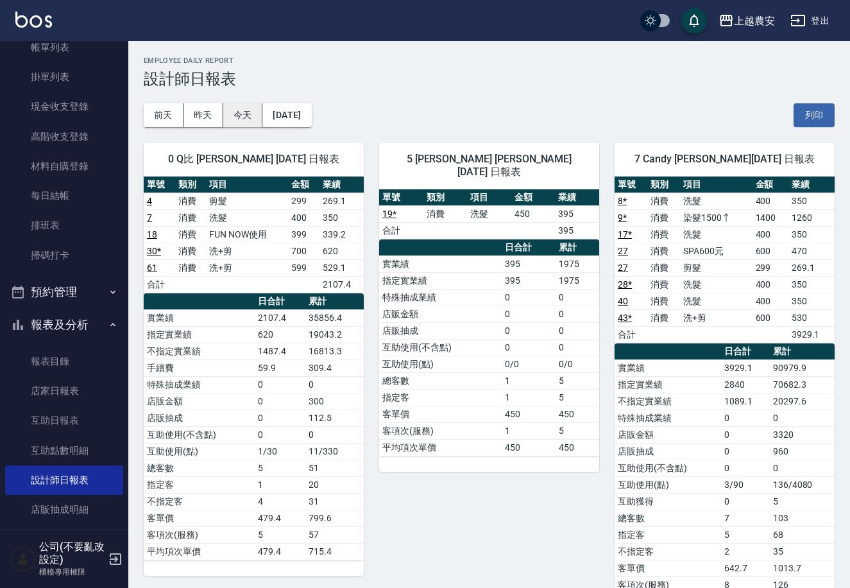
click at [243, 117] on button "今天" at bounding box center [243, 115] width 40 height 24
